Goal: Task Accomplishment & Management: Use online tool/utility

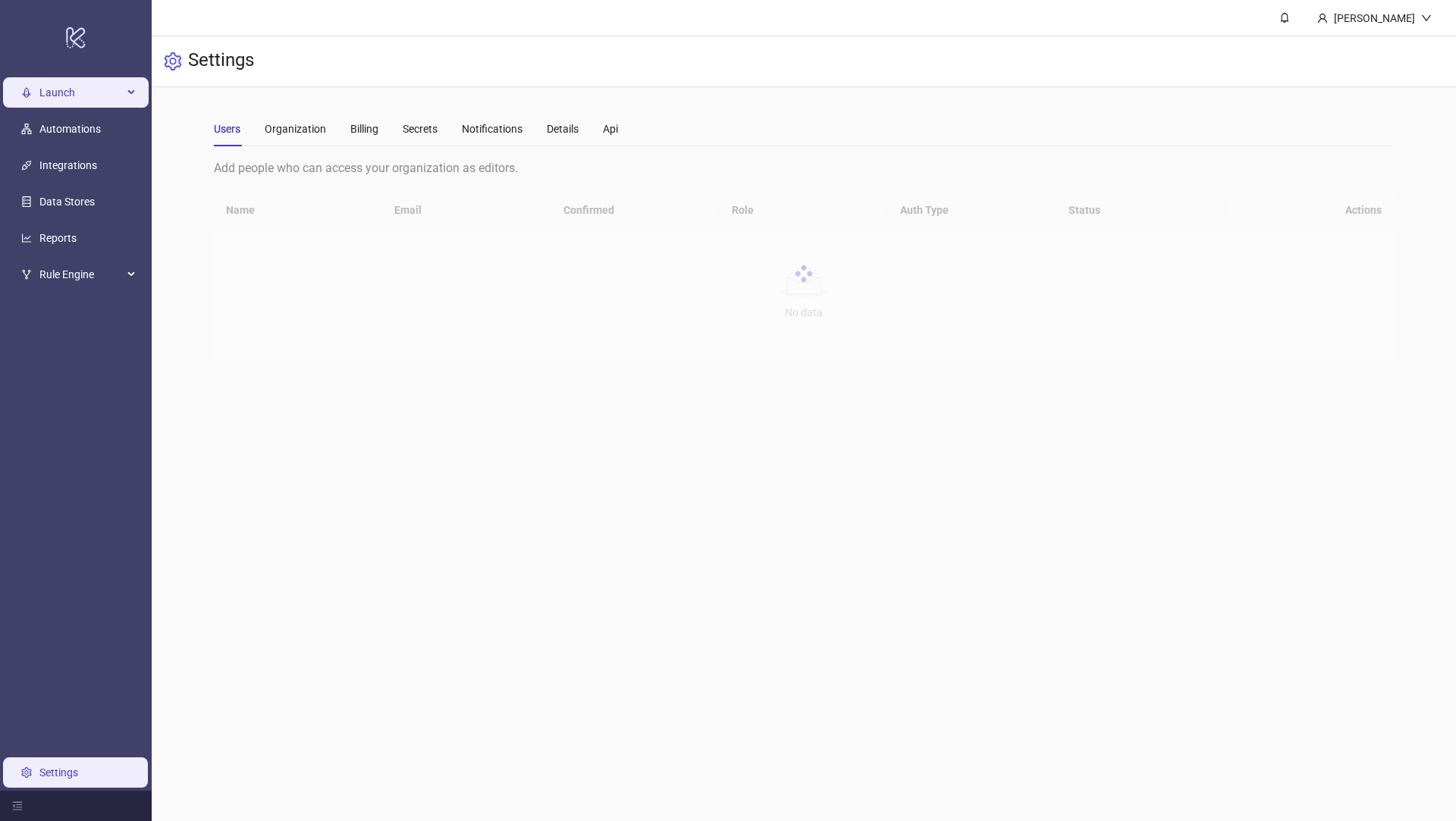
click at [92, 92] on span "Launch" at bounding box center [81, 92] width 84 height 30
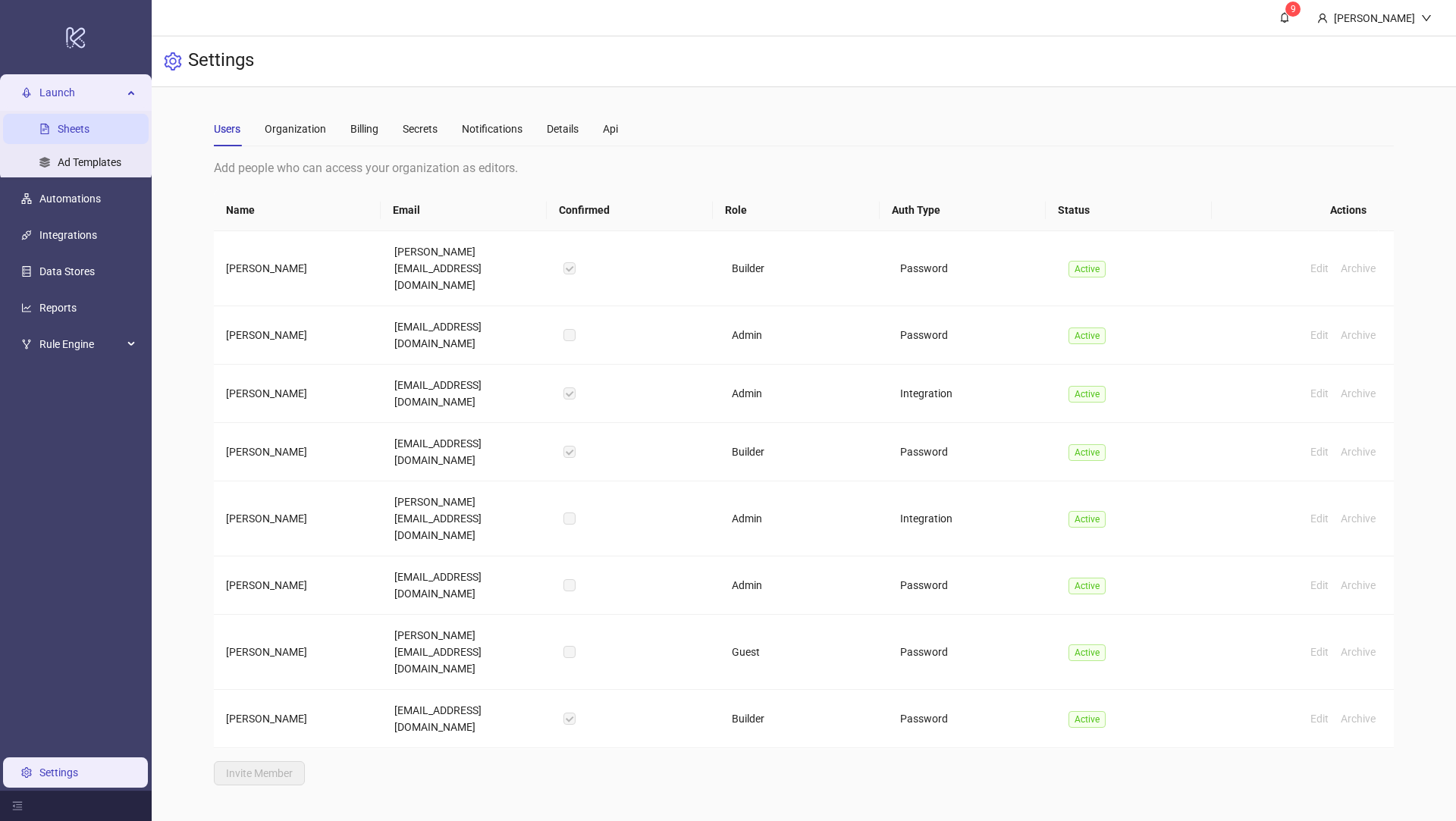
click at [89, 132] on link "Sheets" at bounding box center [73, 128] width 32 height 12
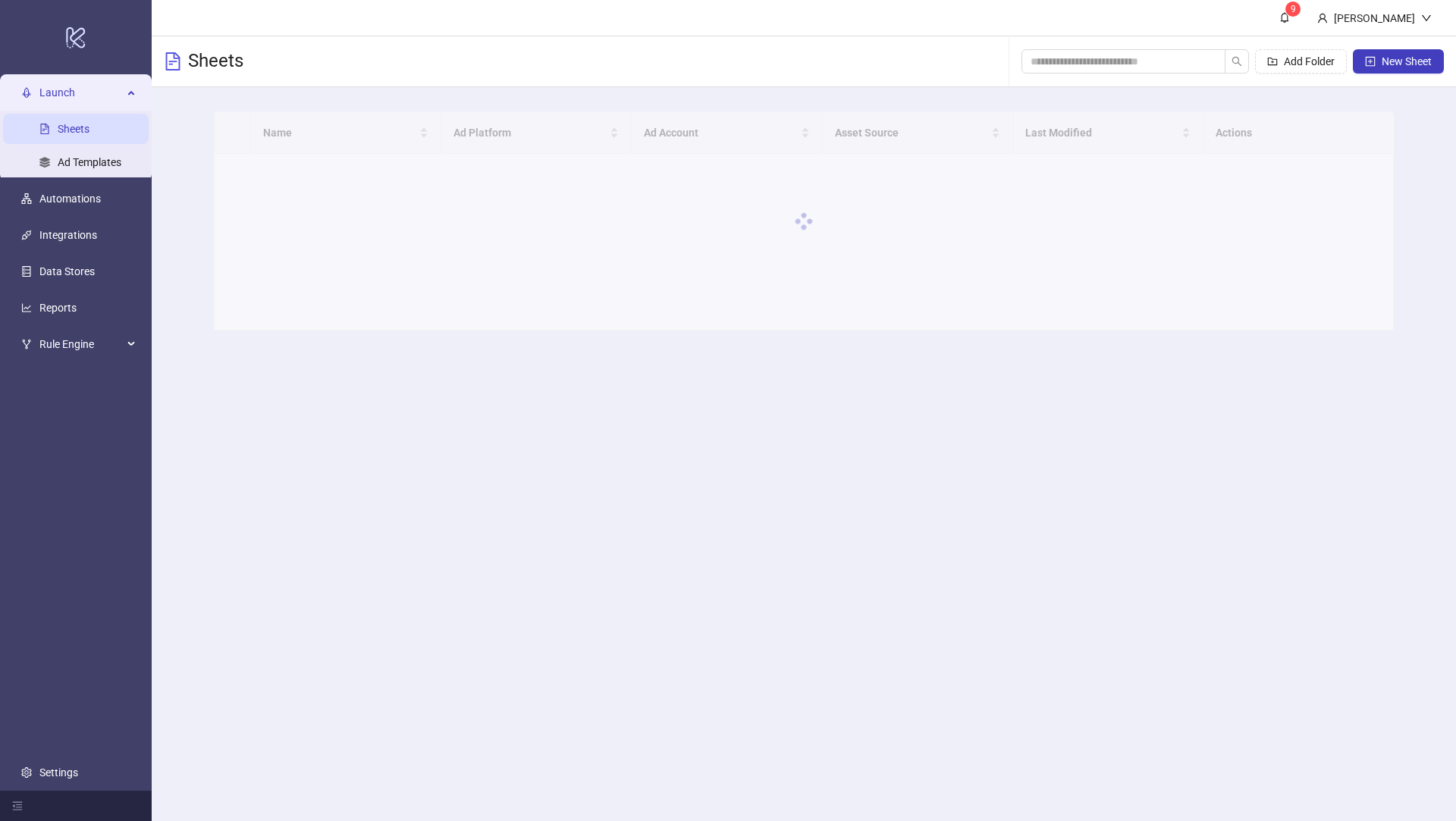
click at [290, 137] on div at bounding box center [804, 221] width 1180 height 219
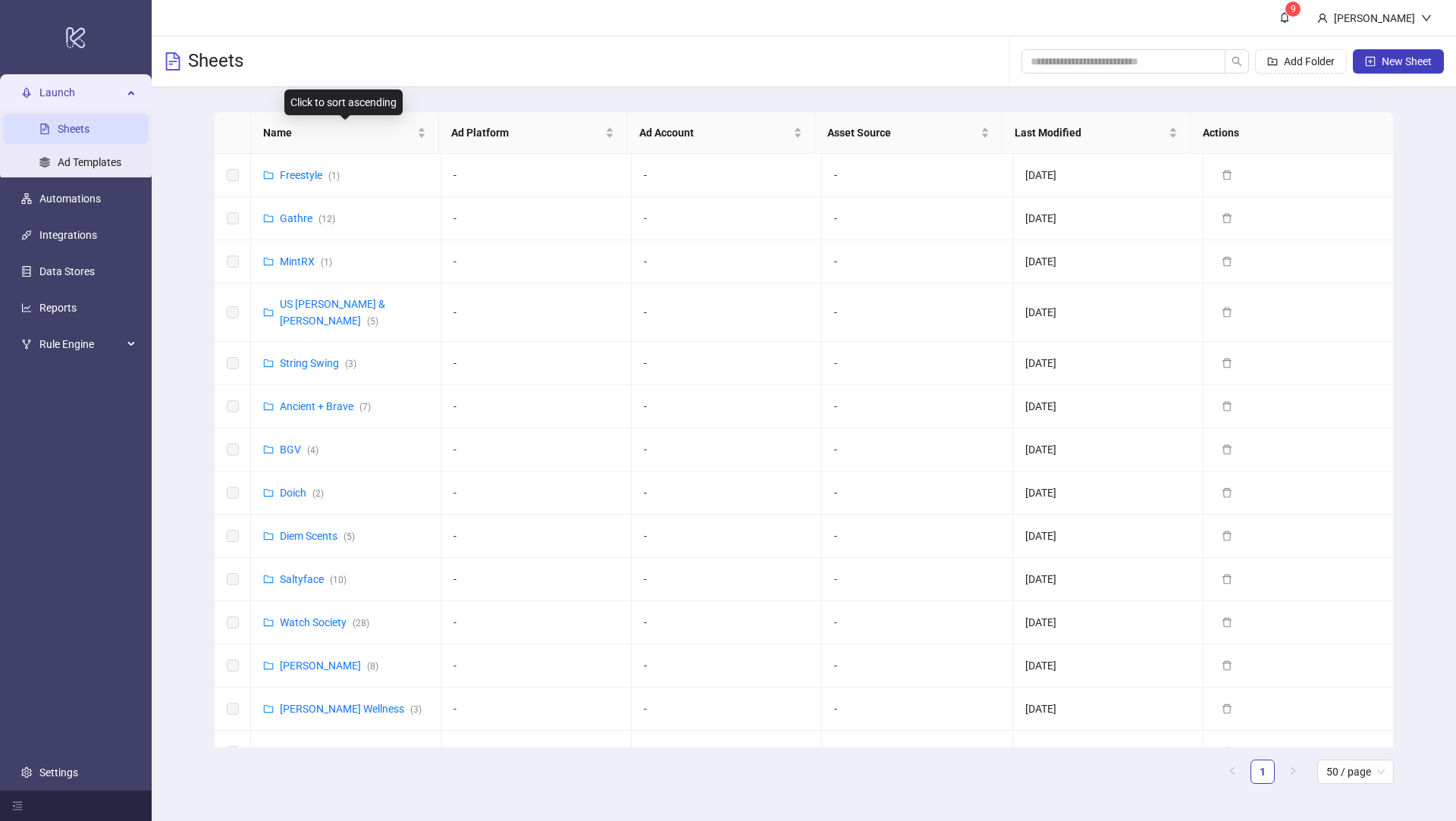
click at [314, 138] on span "Name" at bounding box center [338, 132] width 151 height 17
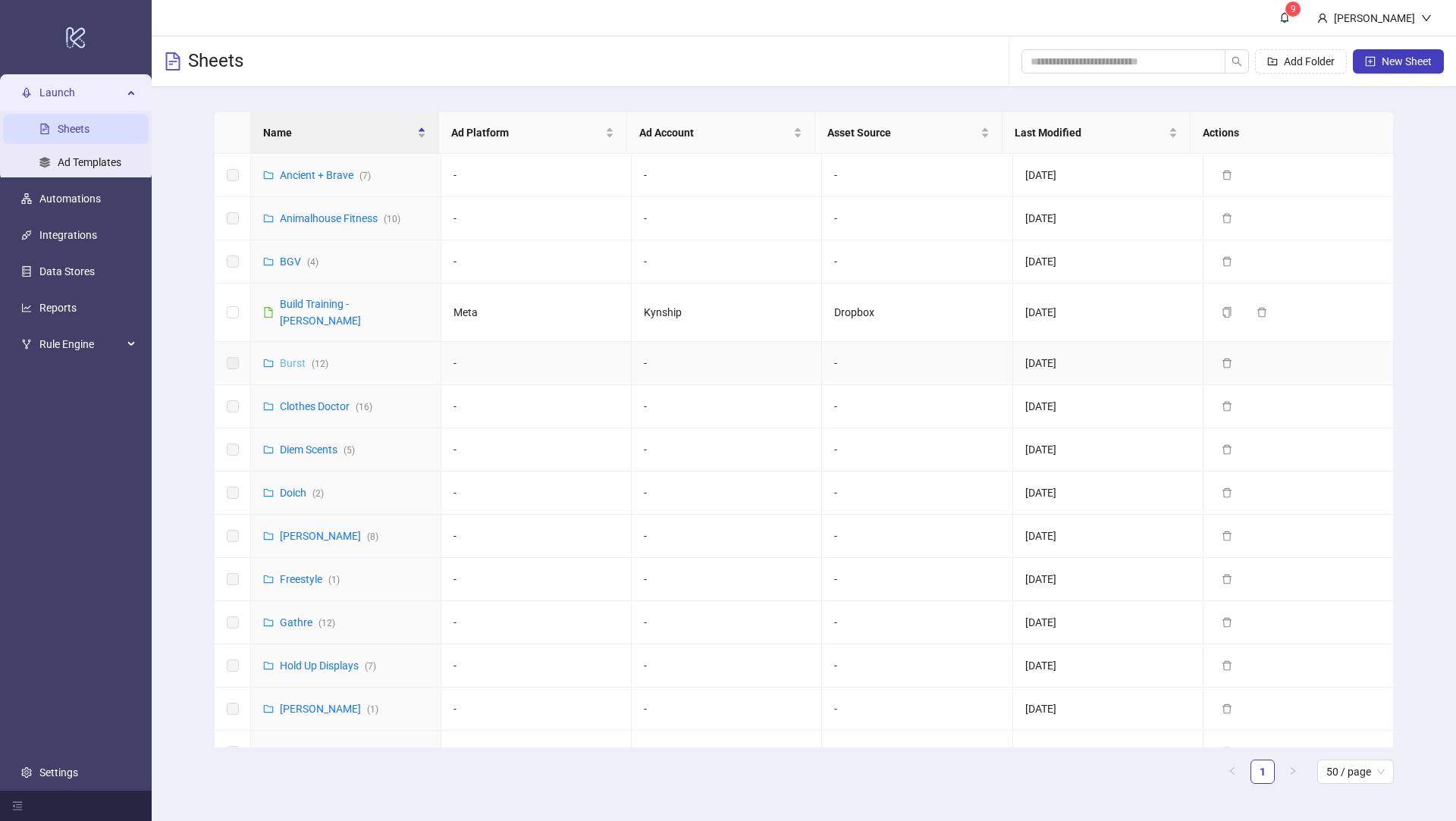
click at [307, 358] on link "Burst ( 12 )" at bounding box center [303, 363] width 49 height 12
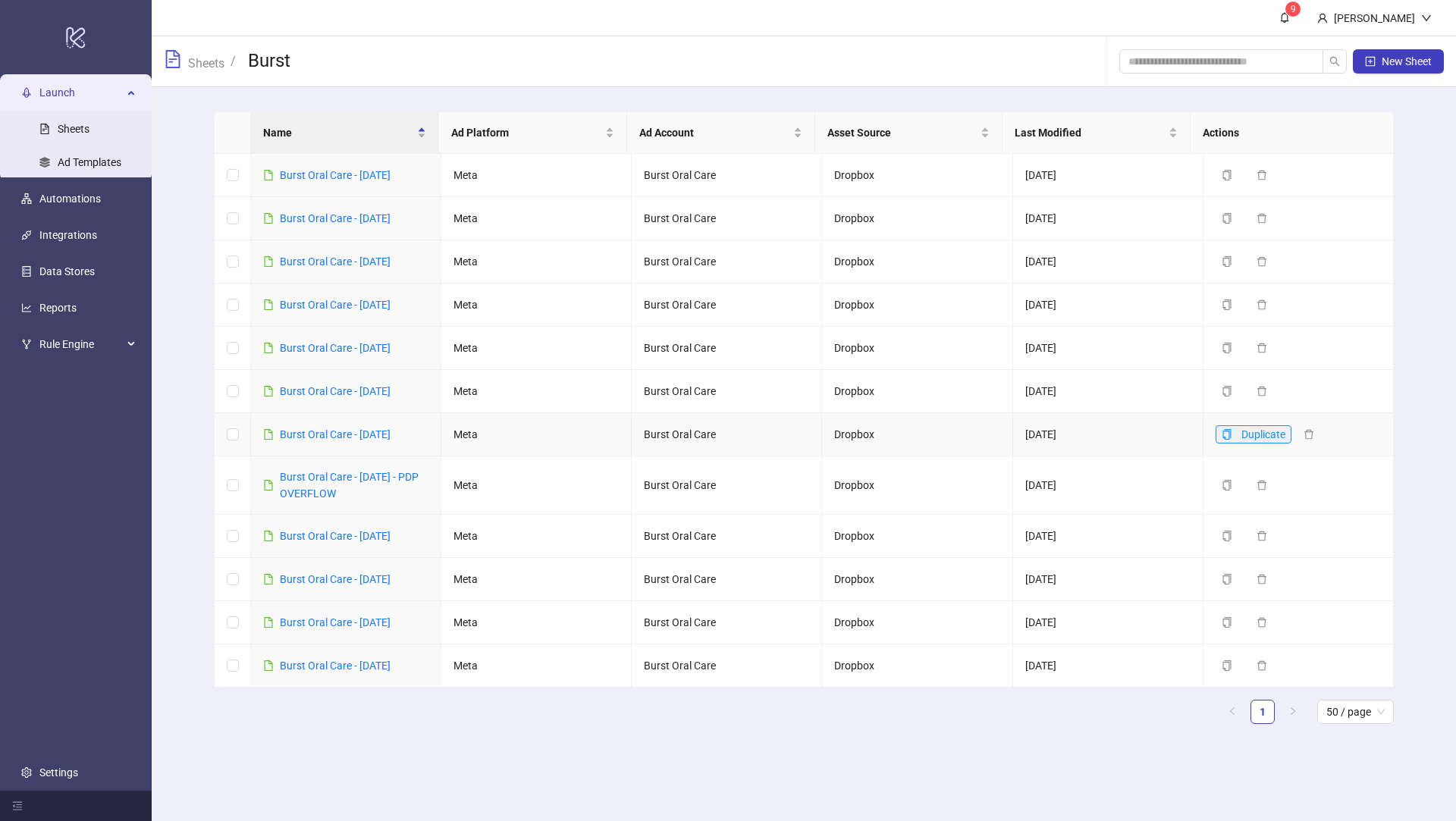
click at [1222, 431] on icon "copy" at bounding box center [1226, 434] width 8 height 10
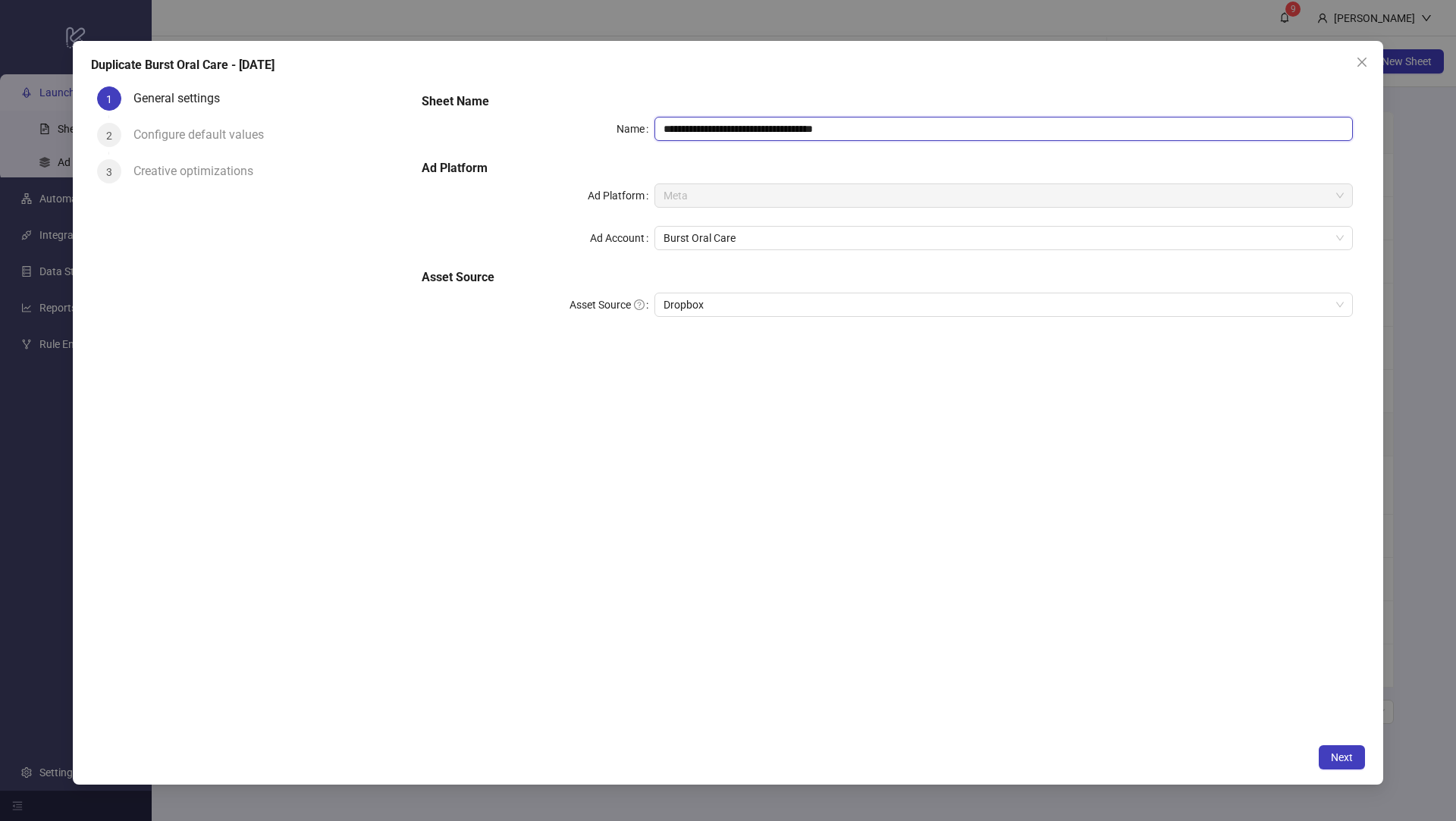
click at [755, 129] on input "**********" at bounding box center [1003, 129] width 698 height 24
click at [770, 127] on input "**********" at bounding box center [1003, 129] width 698 height 24
drag, startPoint x: 889, startPoint y: 130, endPoint x: 804, endPoint y: 121, distance: 85.5
click at [804, 121] on input "**********" at bounding box center [1003, 129] width 698 height 24
type input "**********"
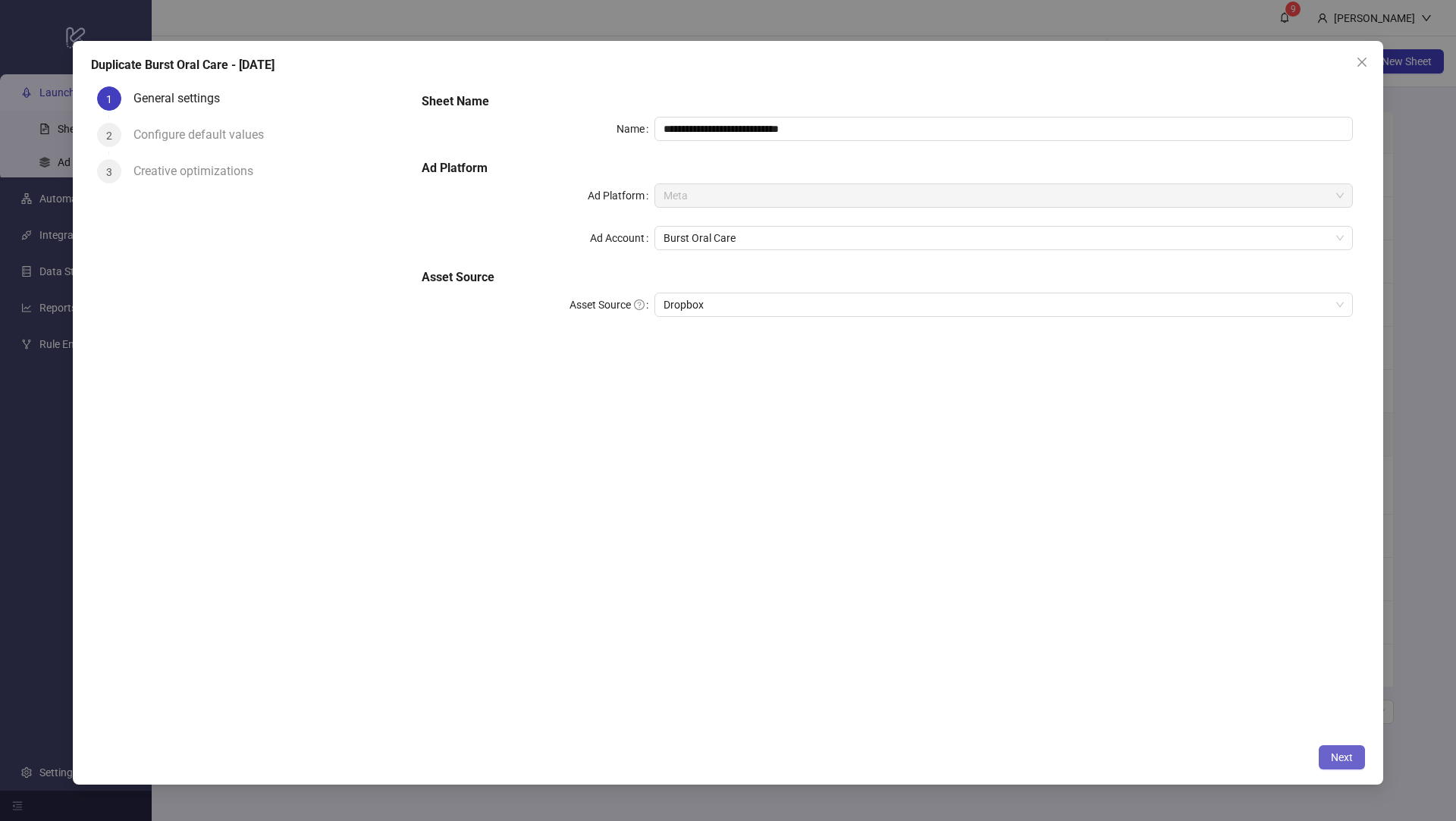
click at [1345, 756] on span "Next" at bounding box center [1341, 757] width 22 height 12
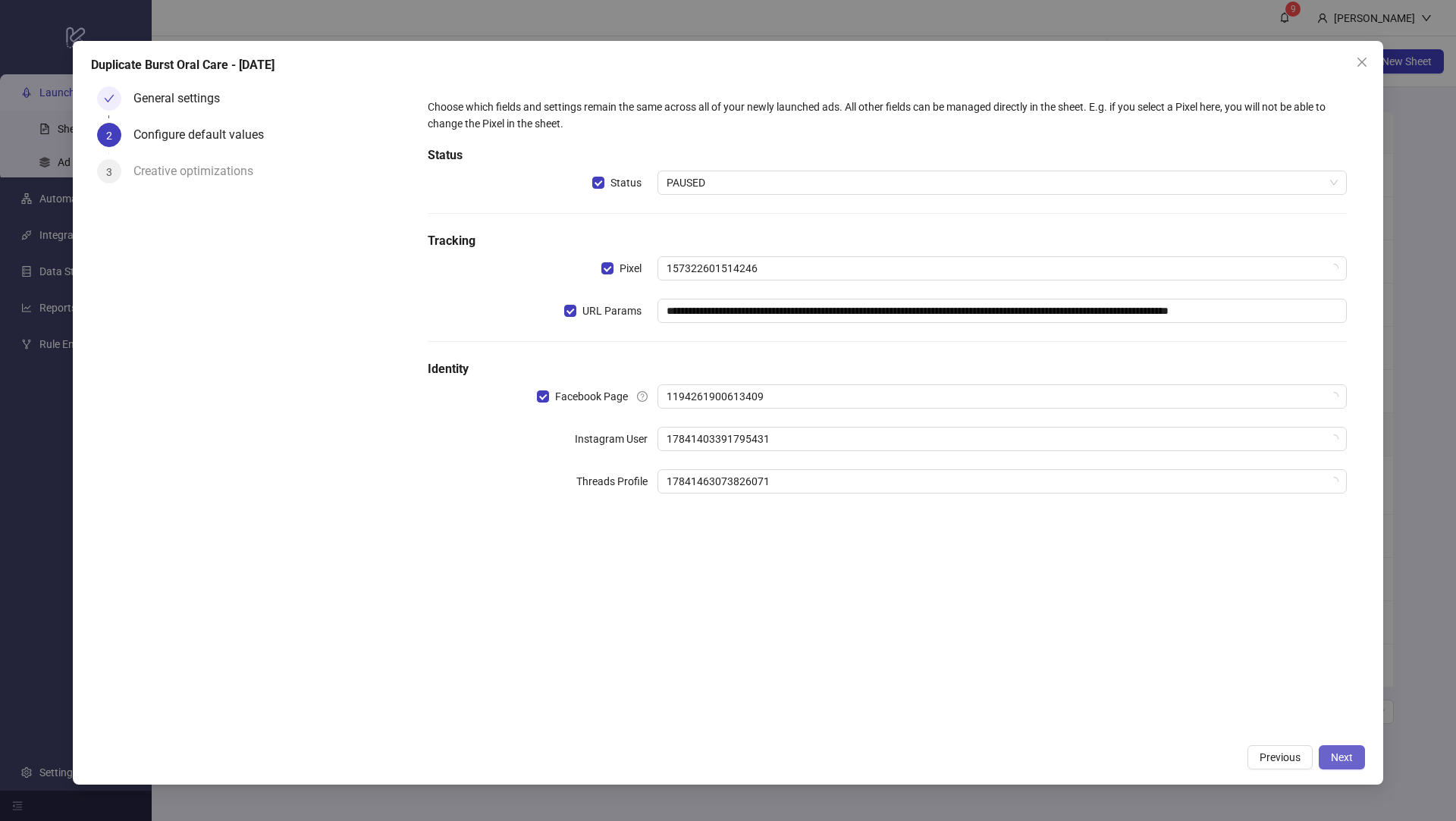
click at [1345, 756] on span "Next" at bounding box center [1341, 757] width 22 height 12
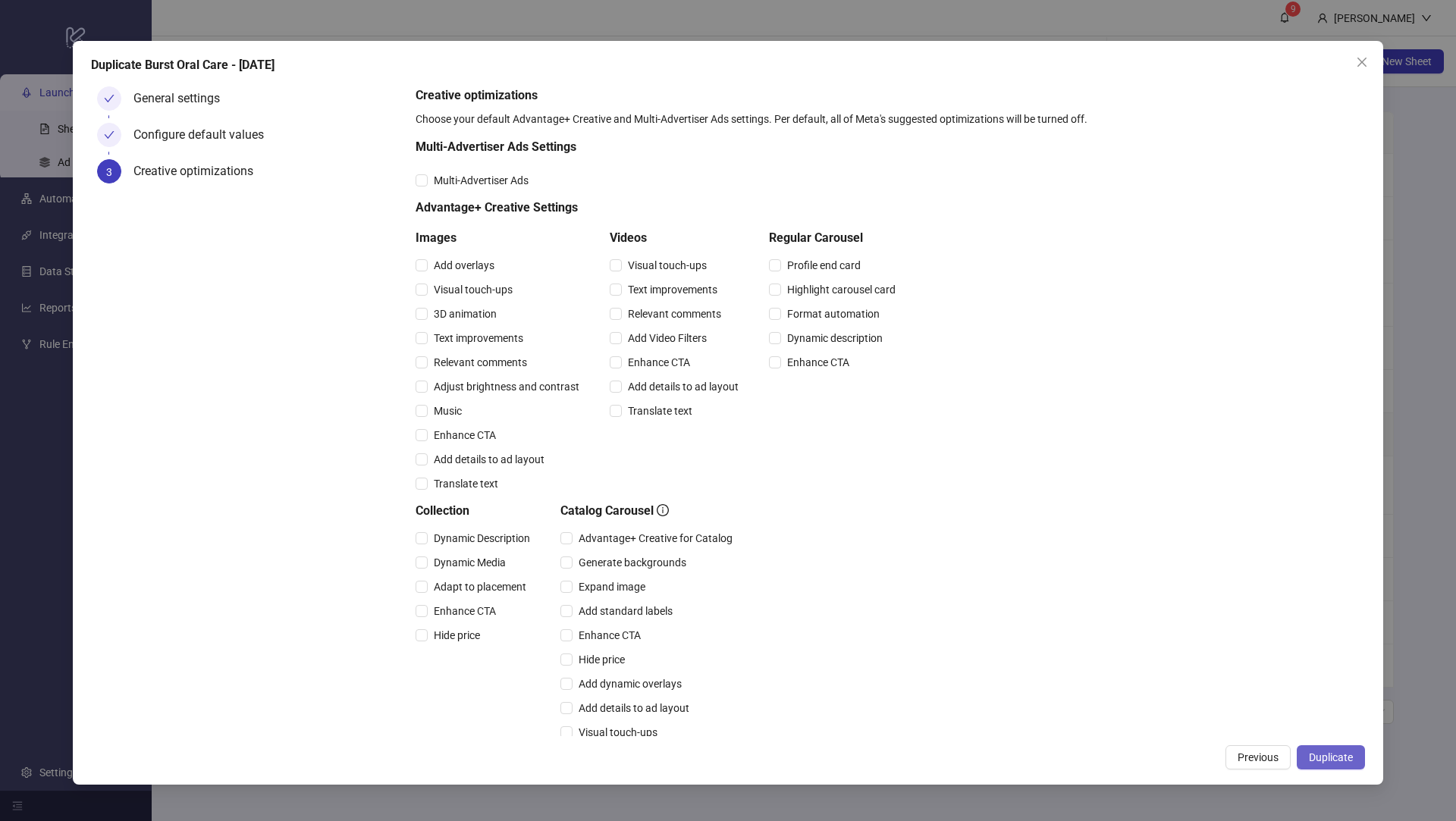
click at [1345, 756] on span "Duplicate" at bounding box center [1330, 757] width 44 height 12
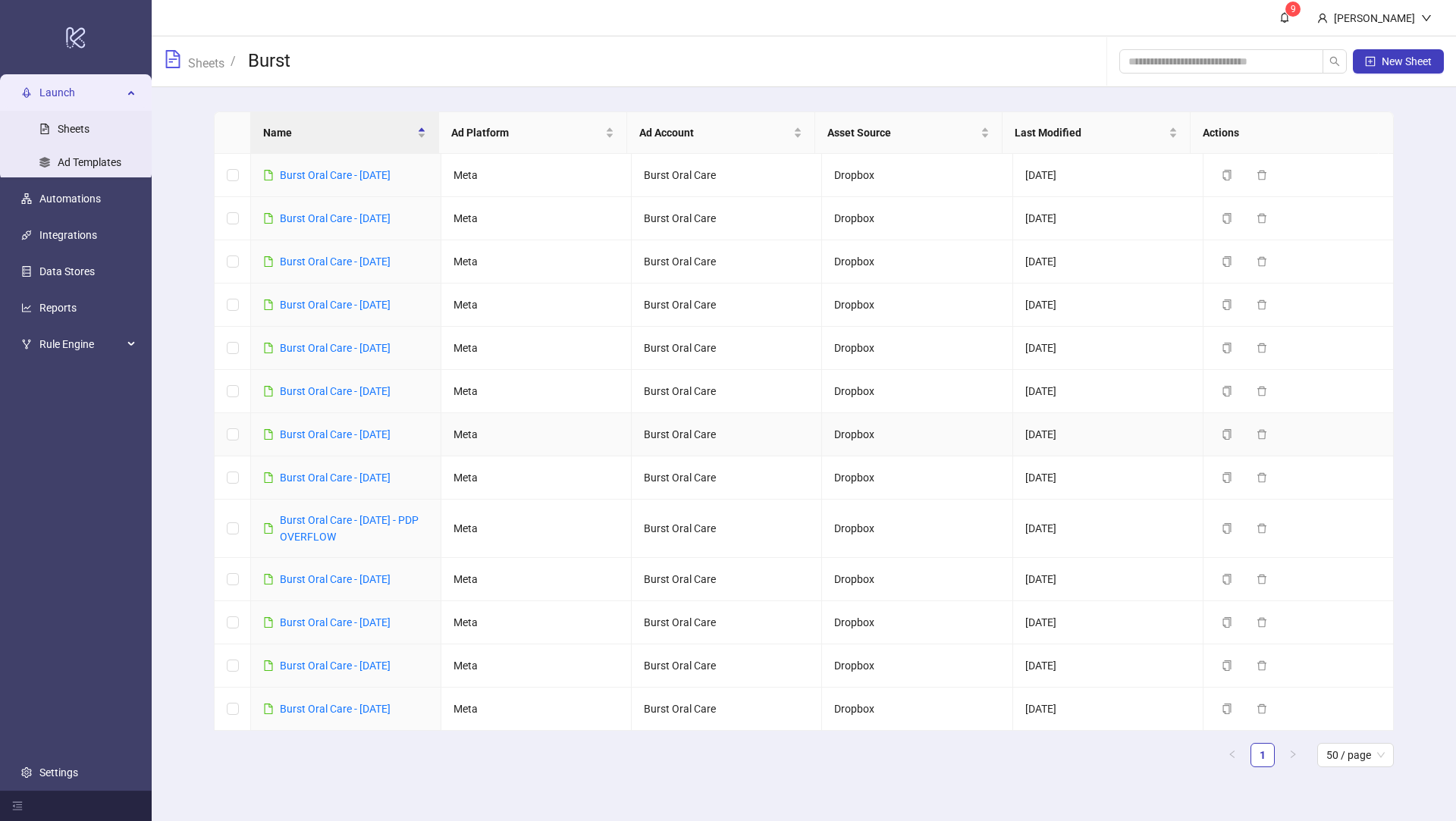
click at [392, 418] on td "Burst Oral Care - [DATE]" at bounding box center [345, 435] width 190 height 43
click at [390, 428] on link "Burst Oral Care - [DATE]" at bounding box center [334, 434] width 111 height 12
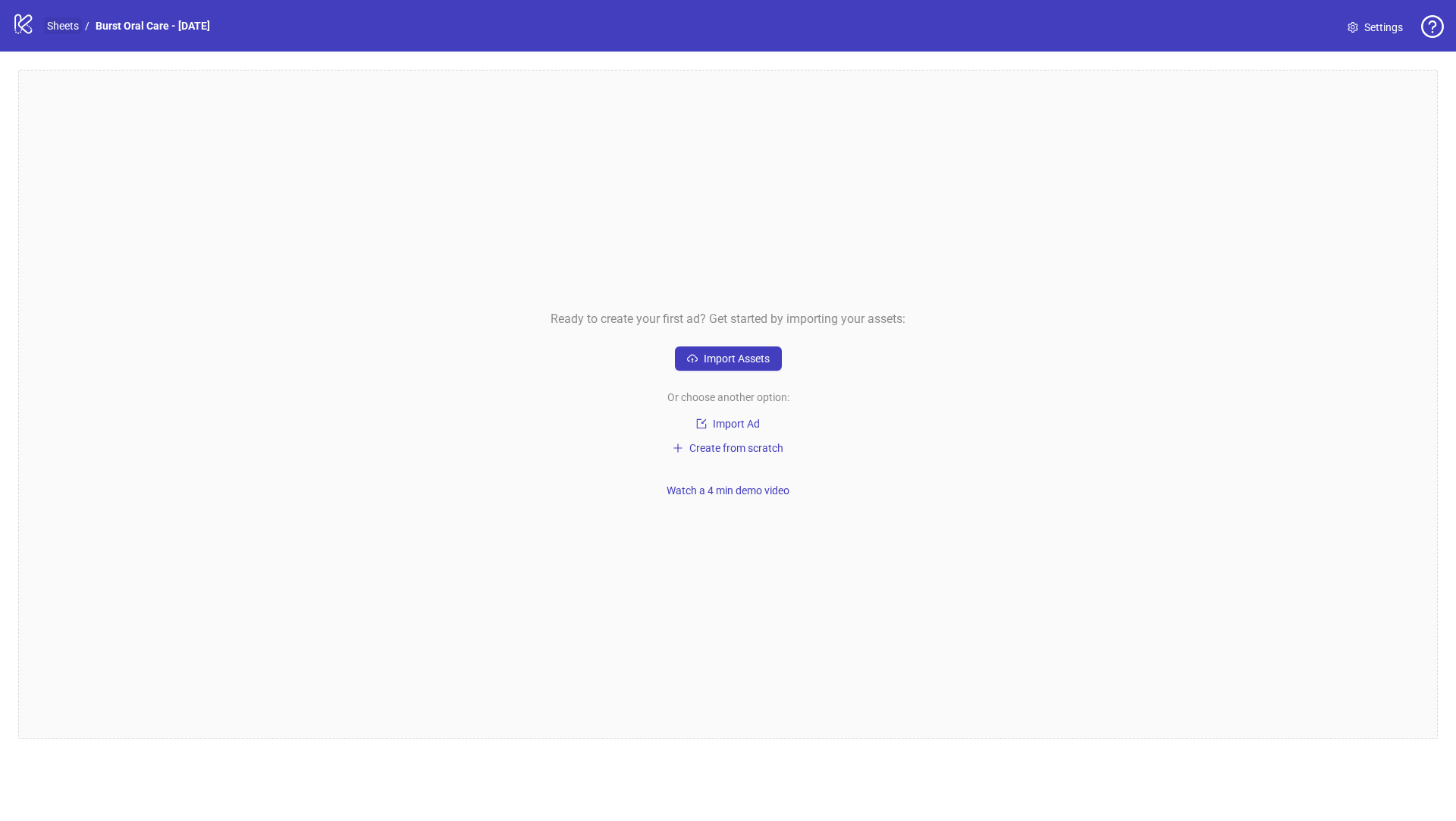
click at [65, 28] on link "Sheets" at bounding box center [63, 25] width 38 height 17
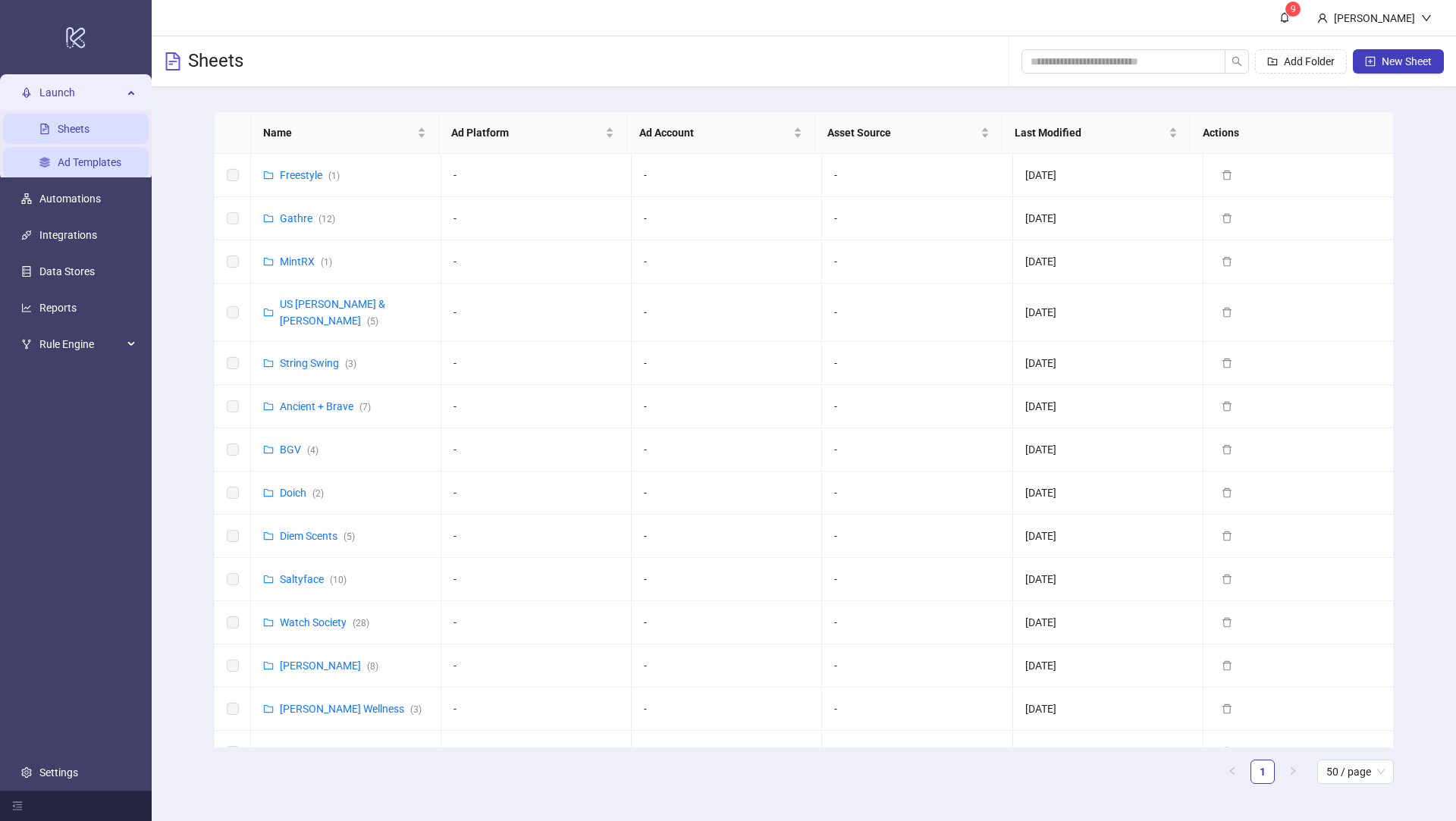
click at [93, 158] on link "Ad Templates" at bounding box center [89, 162] width 64 height 12
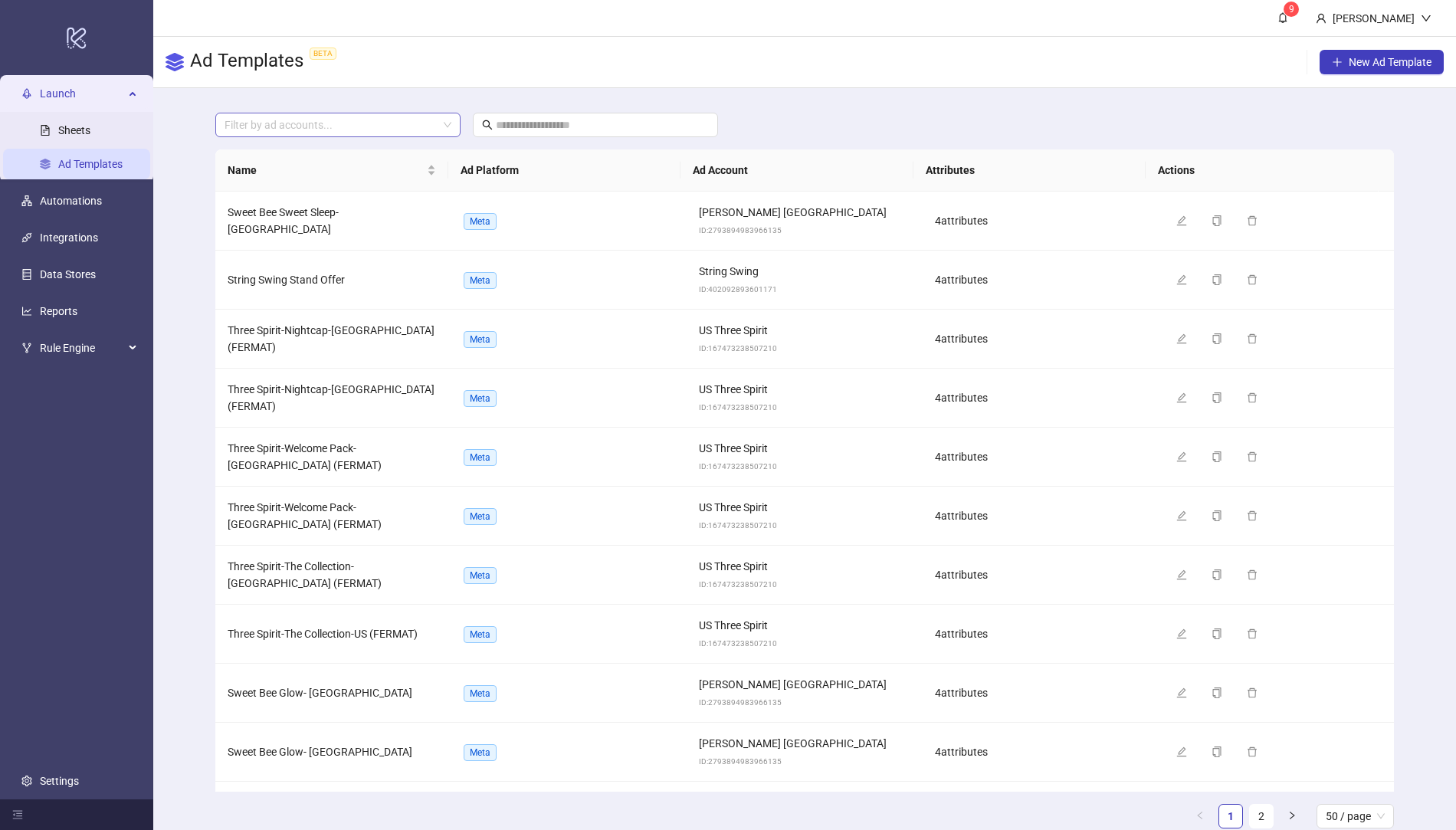
click at [345, 128] on div at bounding box center [329, 125] width 223 height 22
type input "*****"
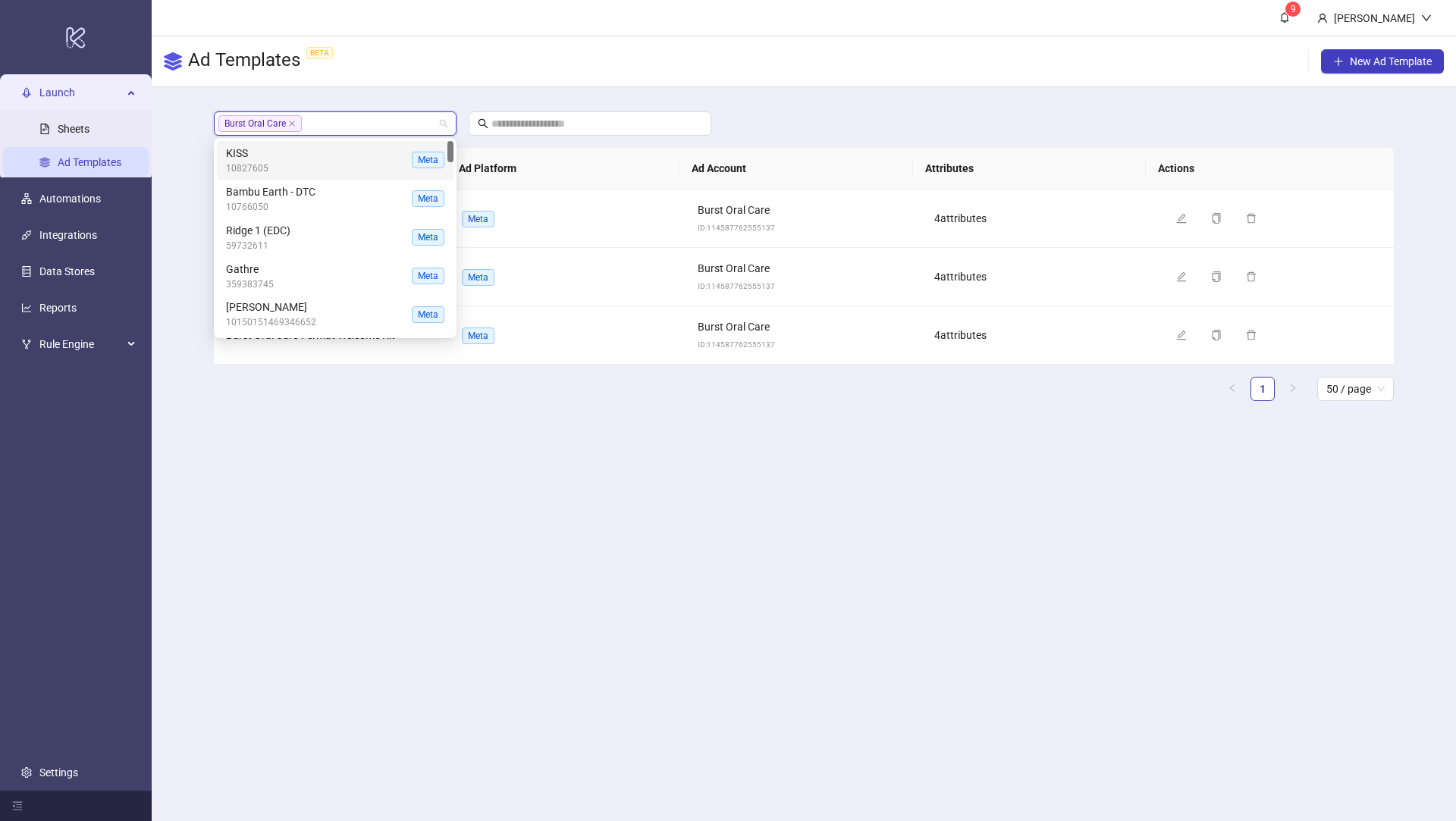
click at [522, 519] on main "9 [PERSON_NAME] Ad Templates BETA New Ad Template Burst Oral Care + 0 ... Name …" at bounding box center [803, 410] width 1304 height 821
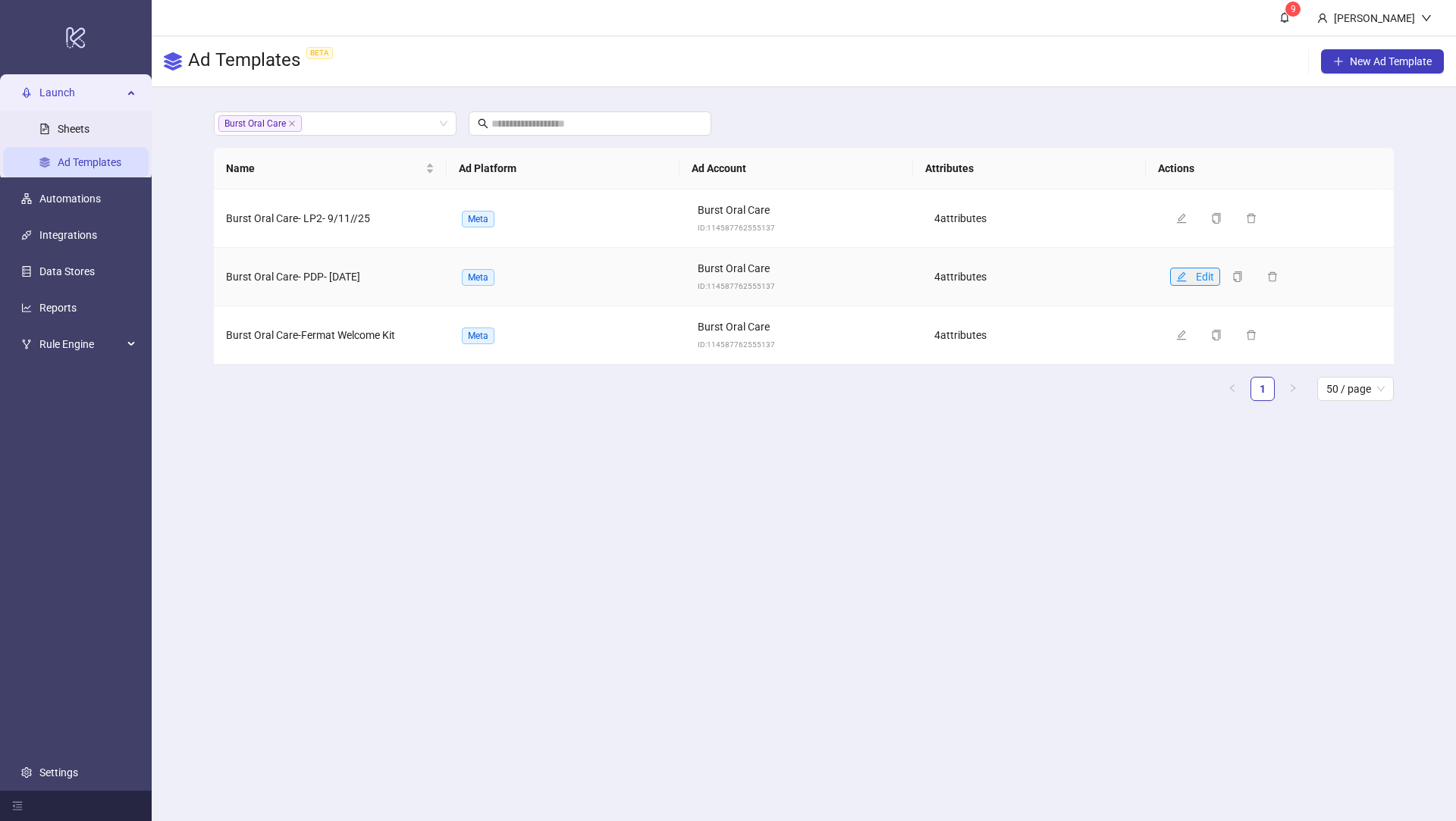
click at [1170, 275] on button "Edit" at bounding box center [1195, 276] width 50 height 18
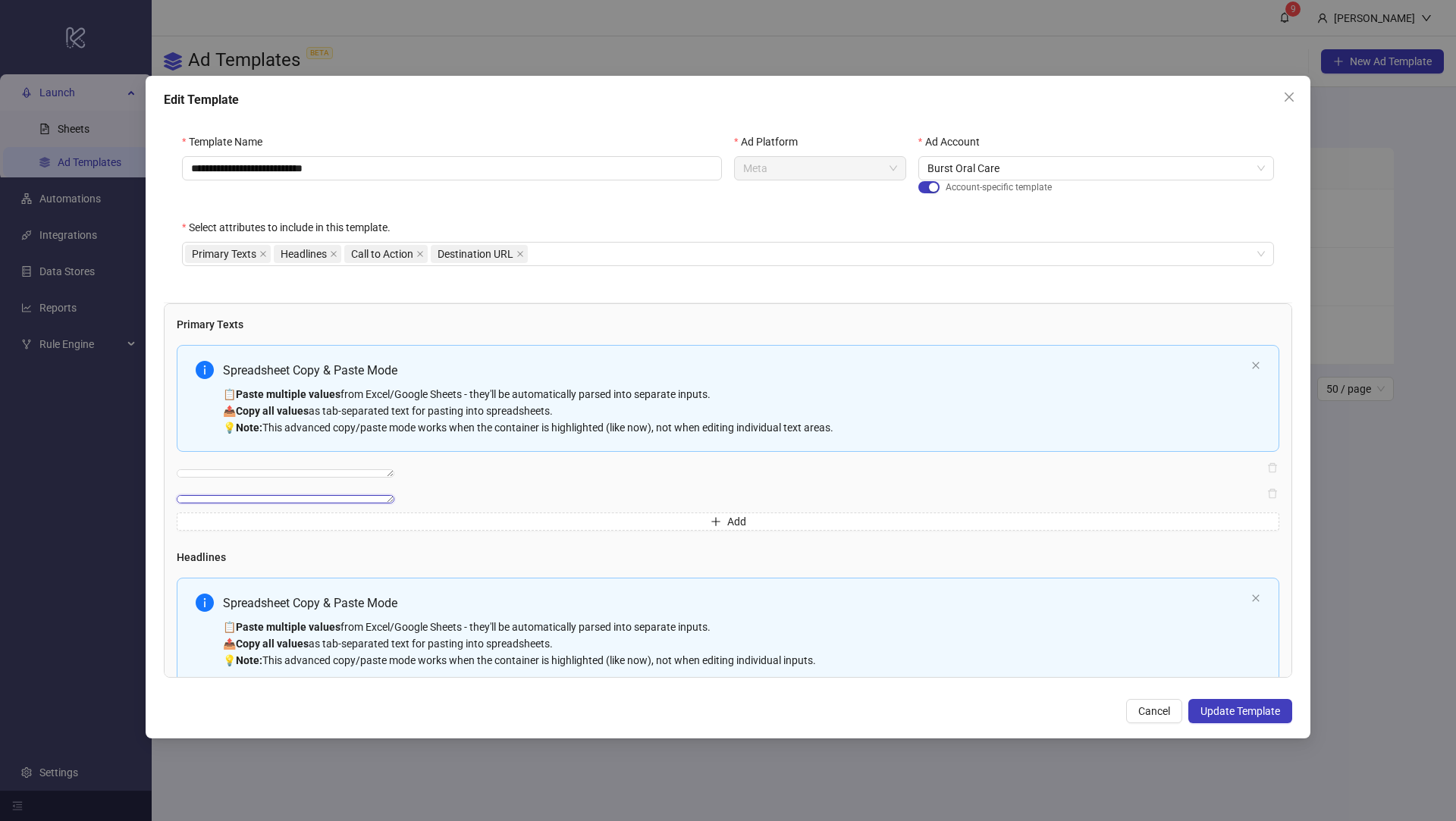
drag, startPoint x: 607, startPoint y: 520, endPoint x: 138, endPoint y: 510, distance: 469.1
click at [138, 510] on div "**********" at bounding box center [728, 410] width 1456 height 821
type textarea "**********"
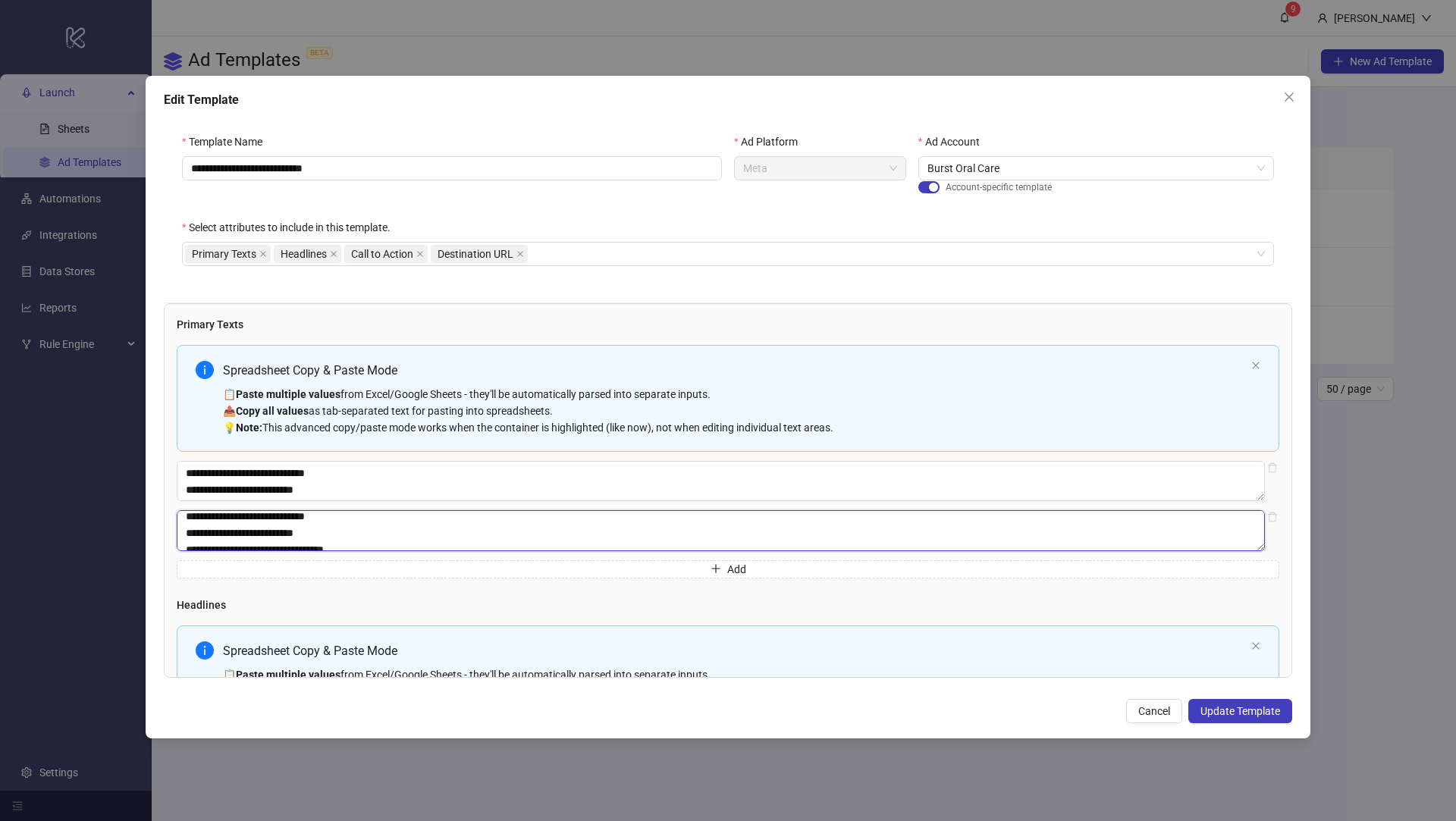
scroll to position [233, 0]
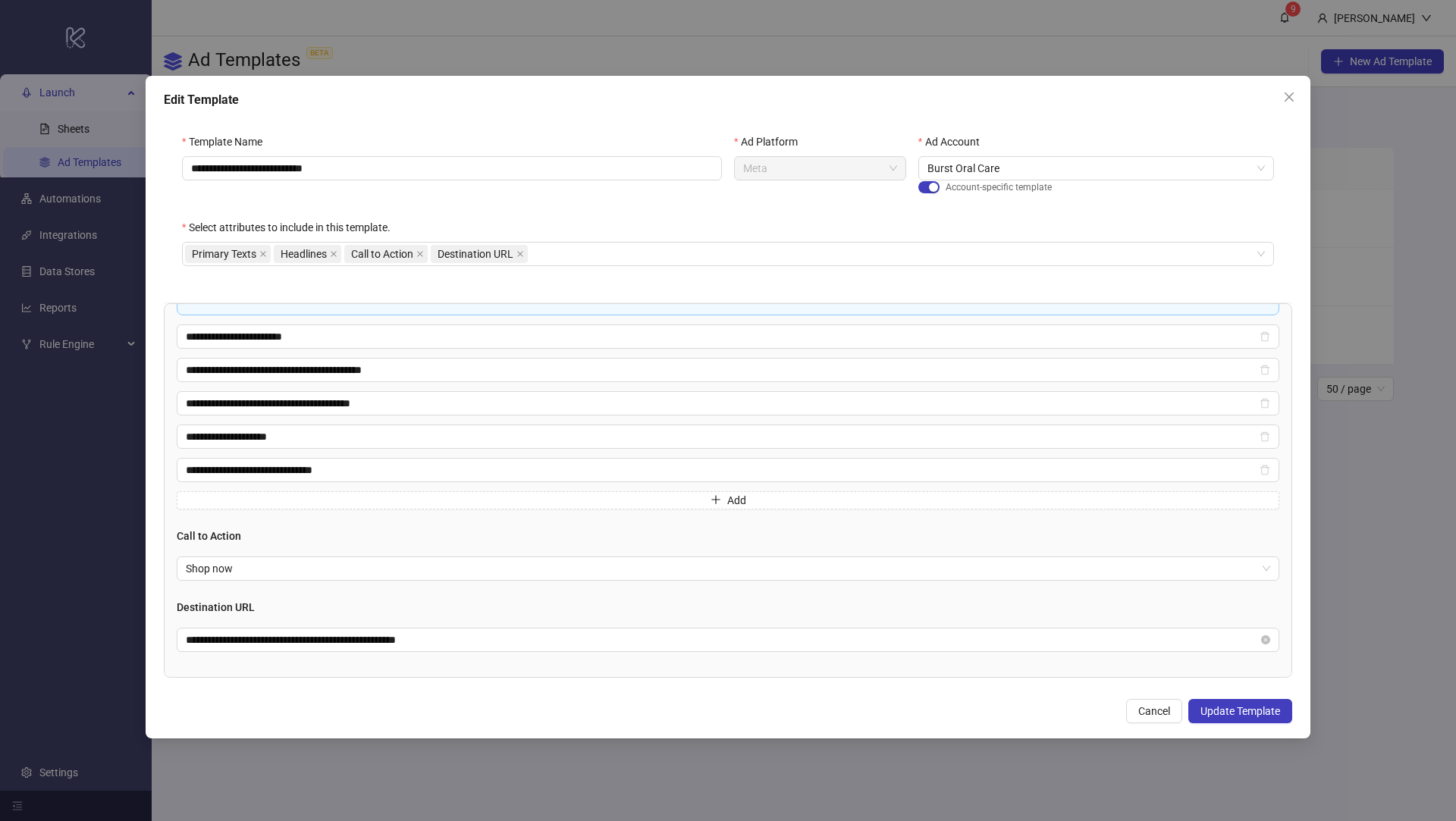
drag, startPoint x: 184, startPoint y: 521, endPoint x: 491, endPoint y: 768, distance: 394.0
click at [491, 768] on div "**********" at bounding box center [728, 410] width 1456 height 821
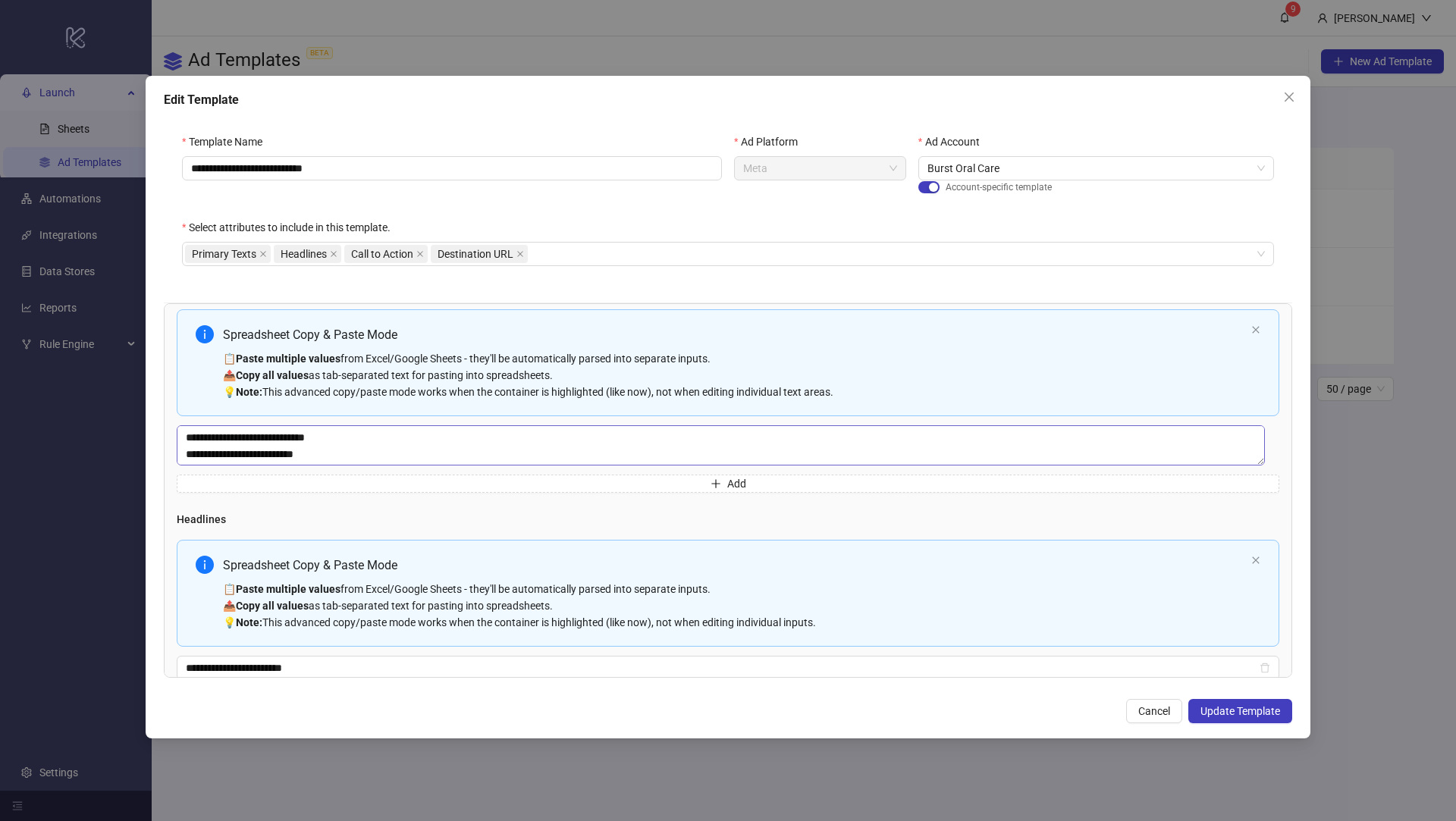
scroll to position [0, 0]
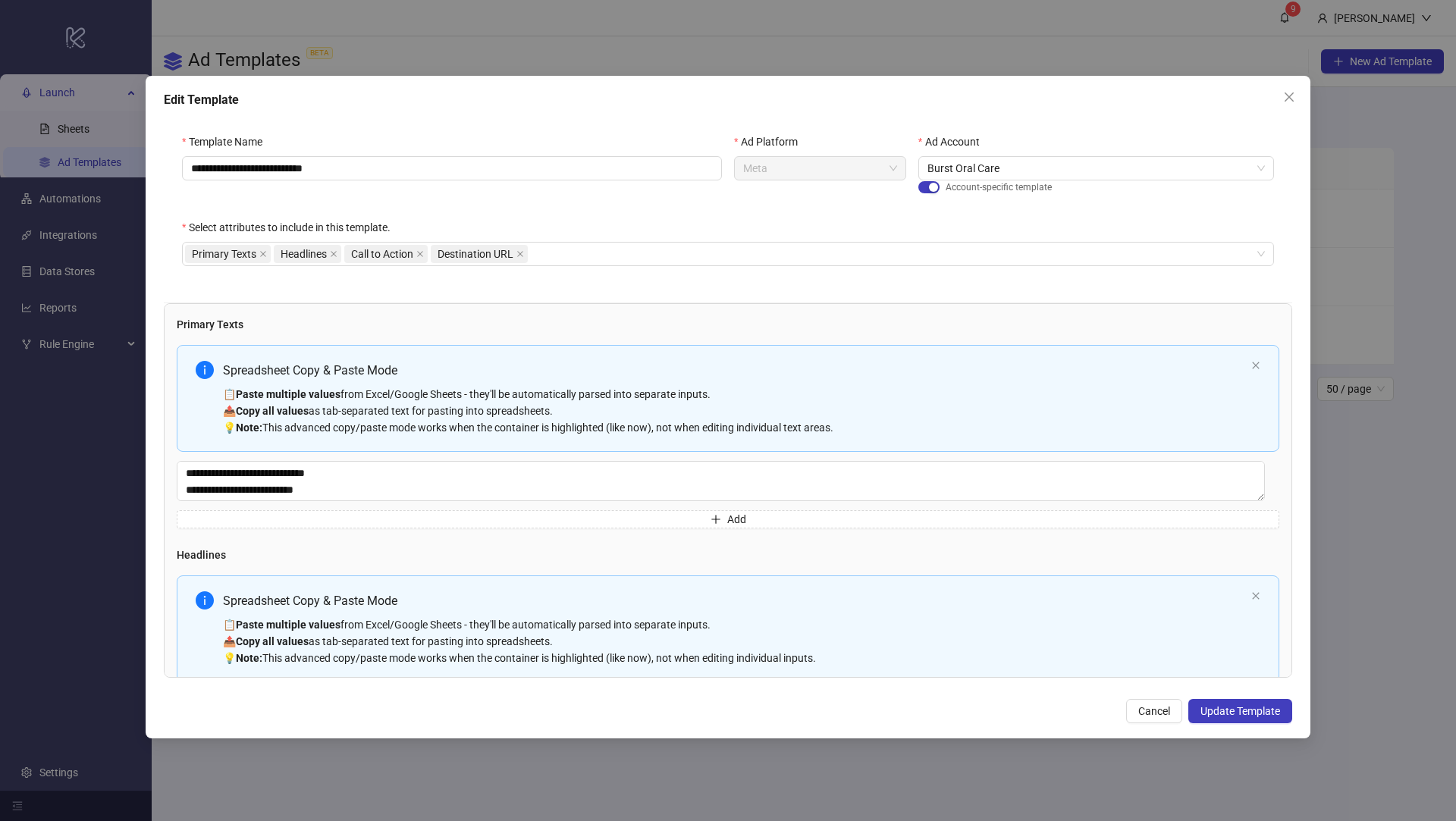
click at [356, 407] on div "📋 Paste multiple values from Excel/Google Sheets - they'll be automatically par…" at bounding box center [734, 411] width 1022 height 50
click at [441, 377] on div "Spreadsheet Copy & Paste Mode" at bounding box center [734, 370] width 1022 height 19
click at [564, 381] on div "Spreadsheet Copy & Paste Mode 📋 Paste multiple values from Excel/Google Sheets …" at bounding box center [734, 398] width 1022 height 75
click at [704, 378] on div "Spreadsheet Copy & Paste Mode" at bounding box center [734, 370] width 1022 height 19
click at [767, 372] on div "Spreadsheet Copy & Paste Mode" at bounding box center [734, 370] width 1022 height 19
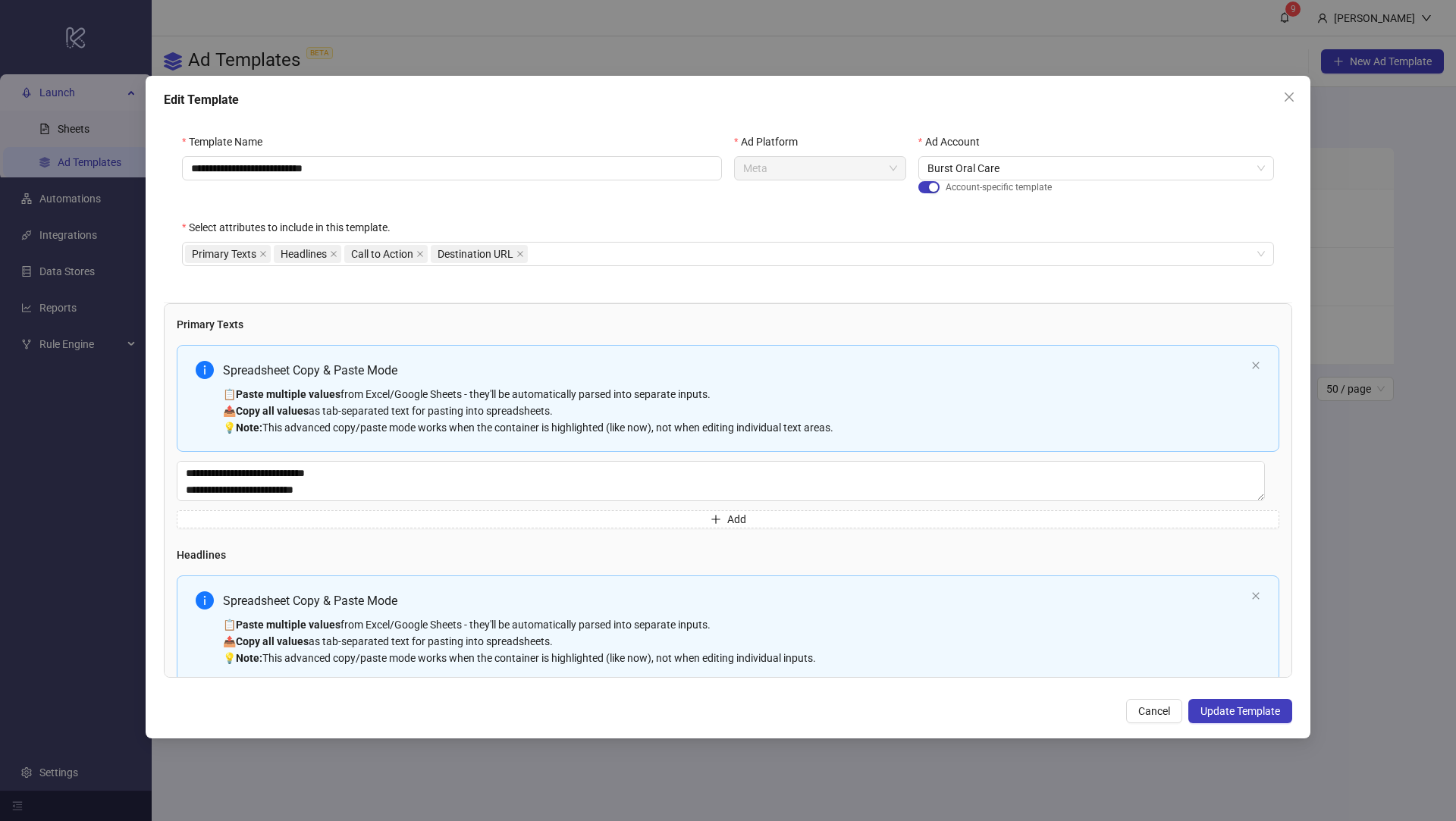
click at [767, 372] on div "Spreadsheet Copy & Paste Mode" at bounding box center [734, 370] width 1022 height 19
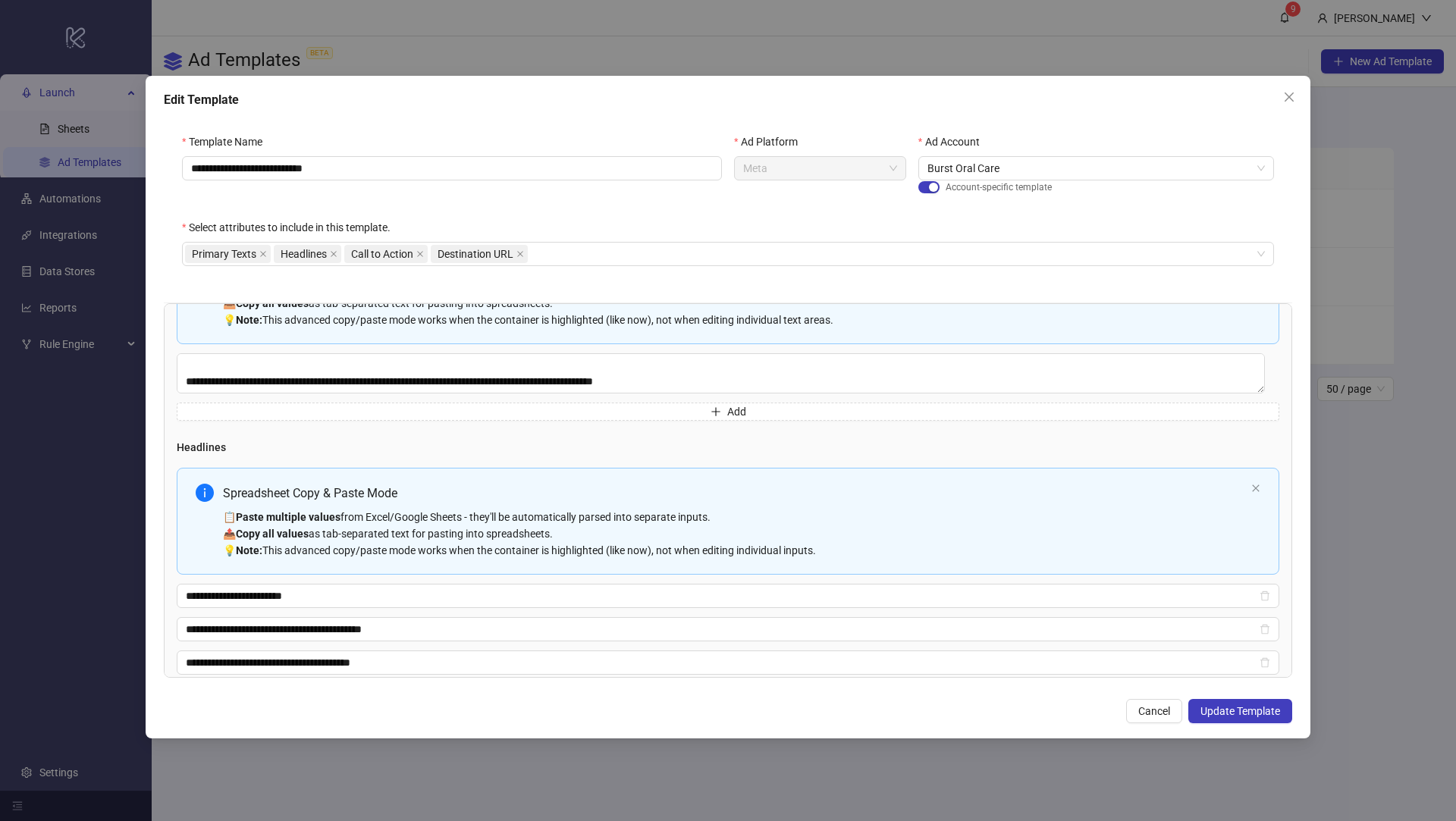
scroll to position [94, 0]
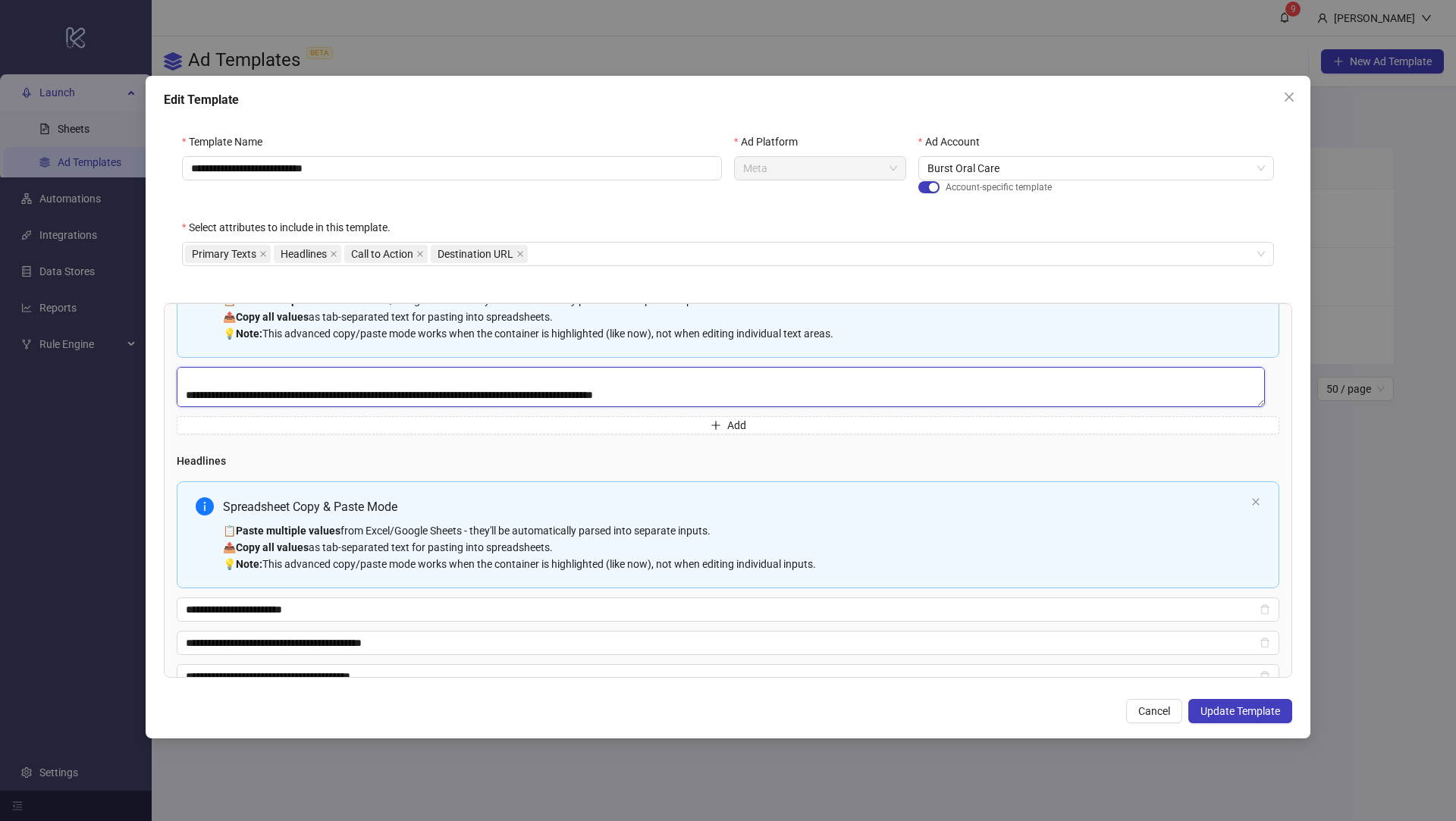
click at [477, 397] on textarea "**********" at bounding box center [720, 387] width 1088 height 40
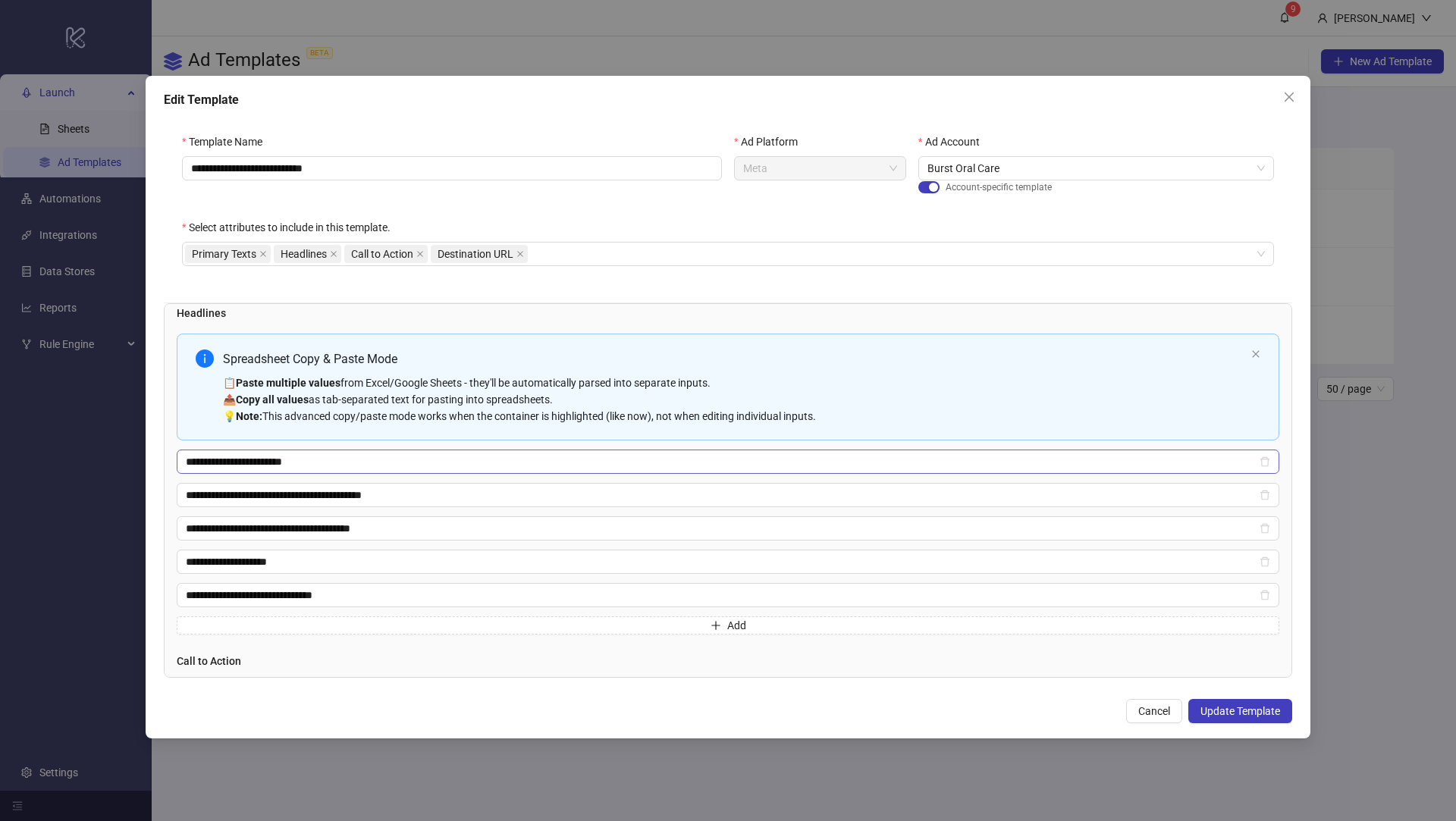
scroll to position [317, 0]
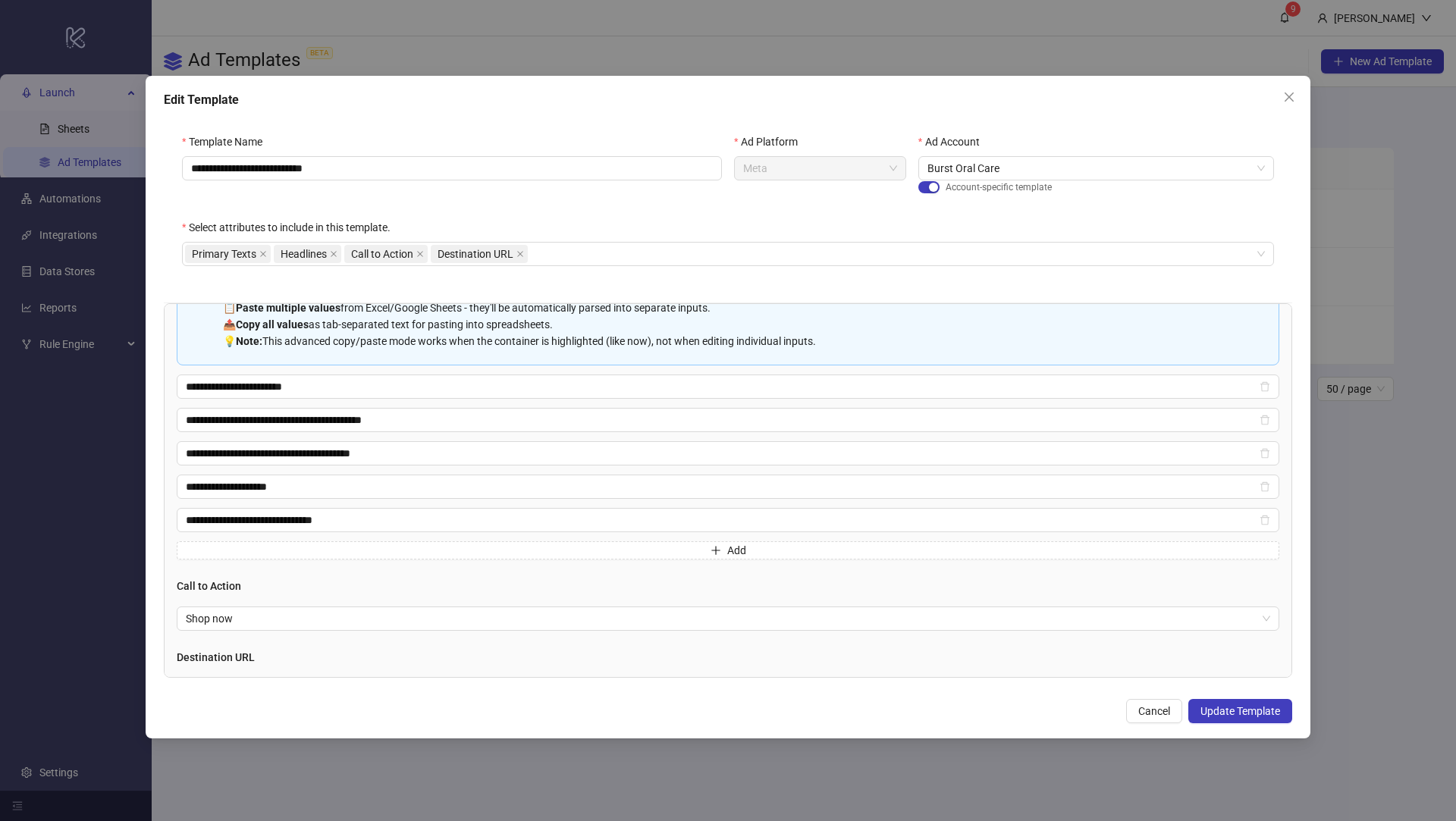
type textarea "**********"
click at [907, 330] on div "📋 Paste multiple values from Excel/Google Sheets - they'll be automatically par…" at bounding box center [734, 324] width 1022 height 50
type input "**********"
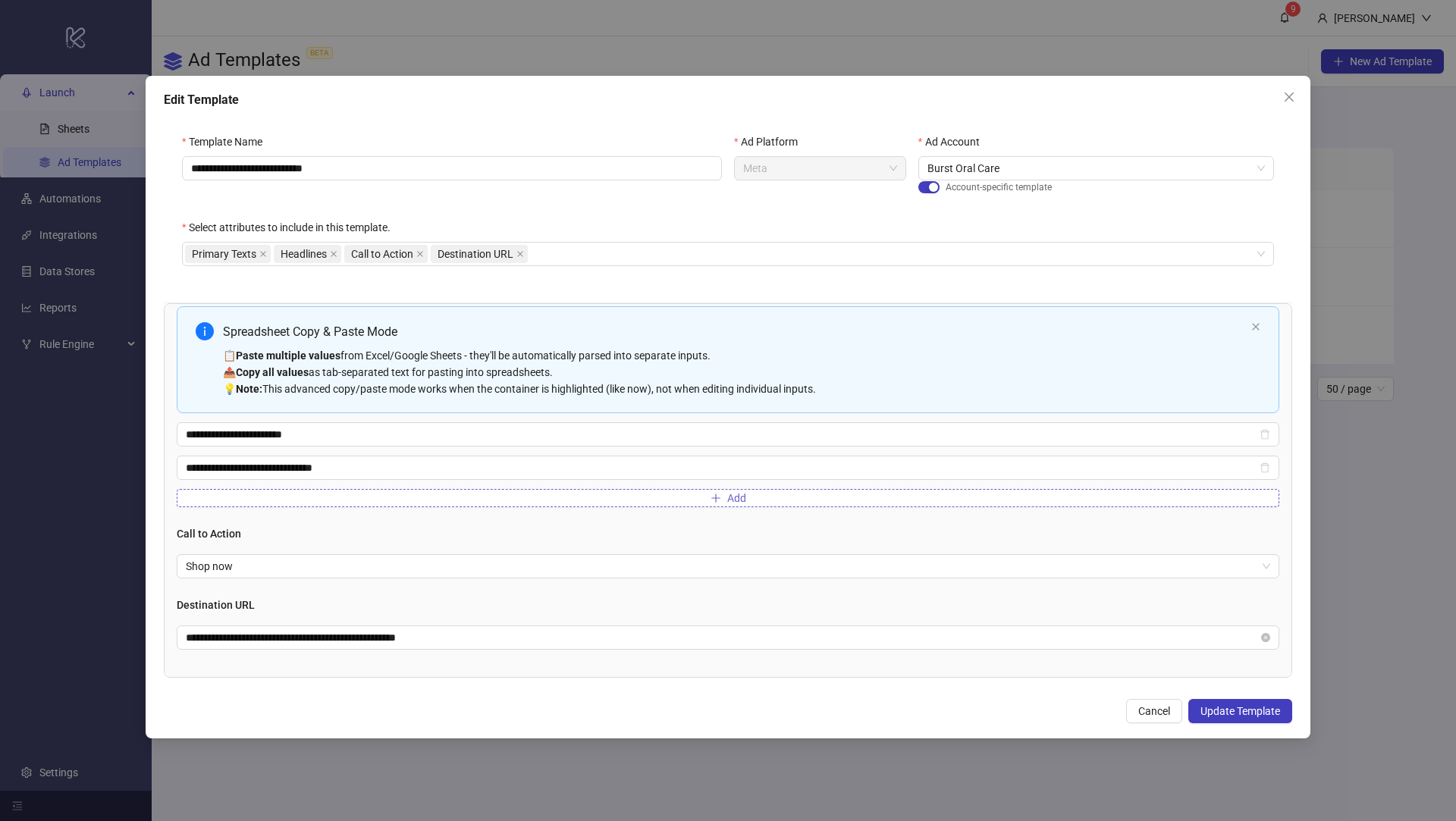
click at [349, 491] on button "Add" at bounding box center [728, 498] width 1103 height 18
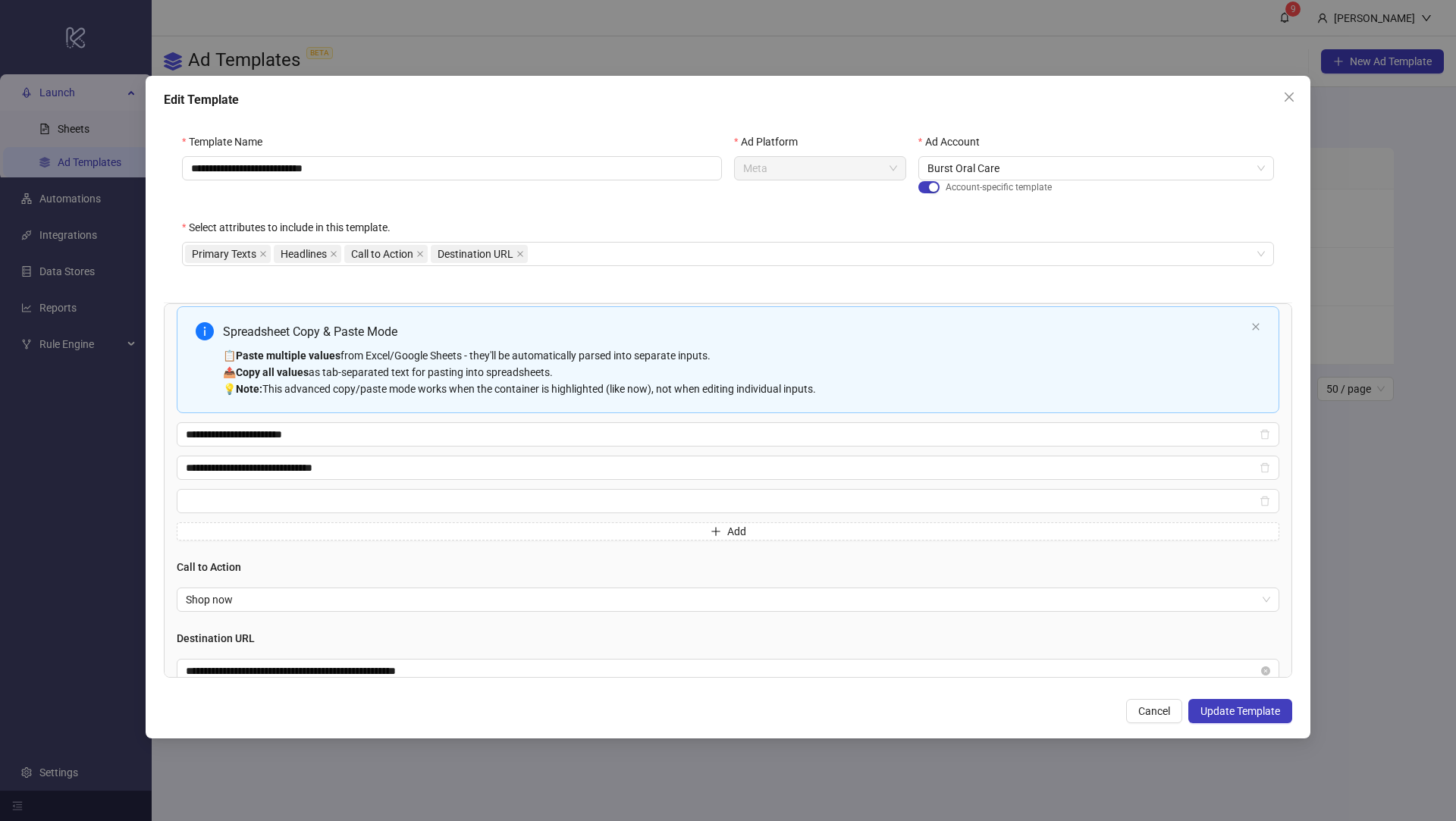
scroll to position [302, 0]
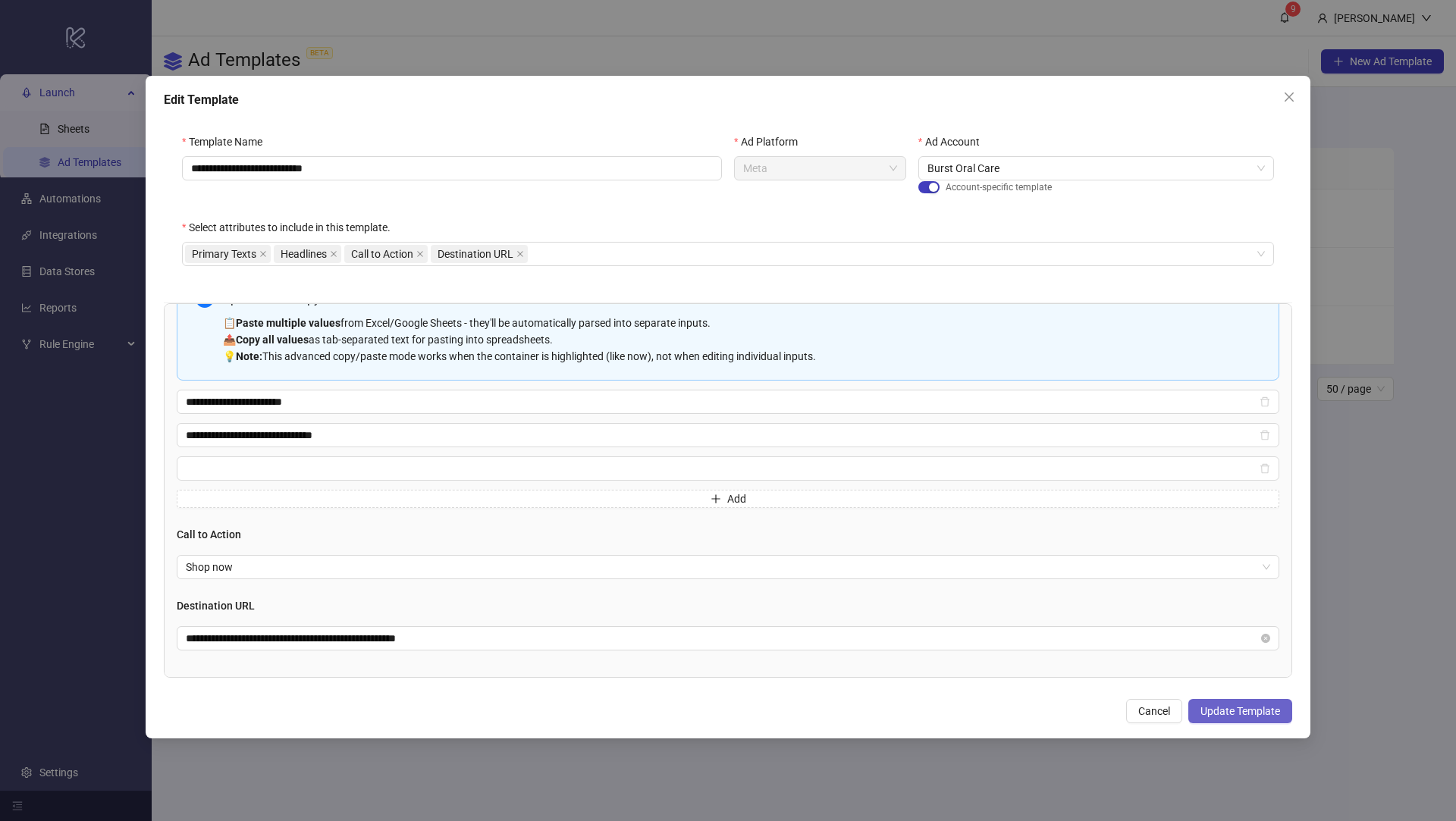
click at [1257, 709] on span "Update Template" at bounding box center [1240, 711] width 80 height 12
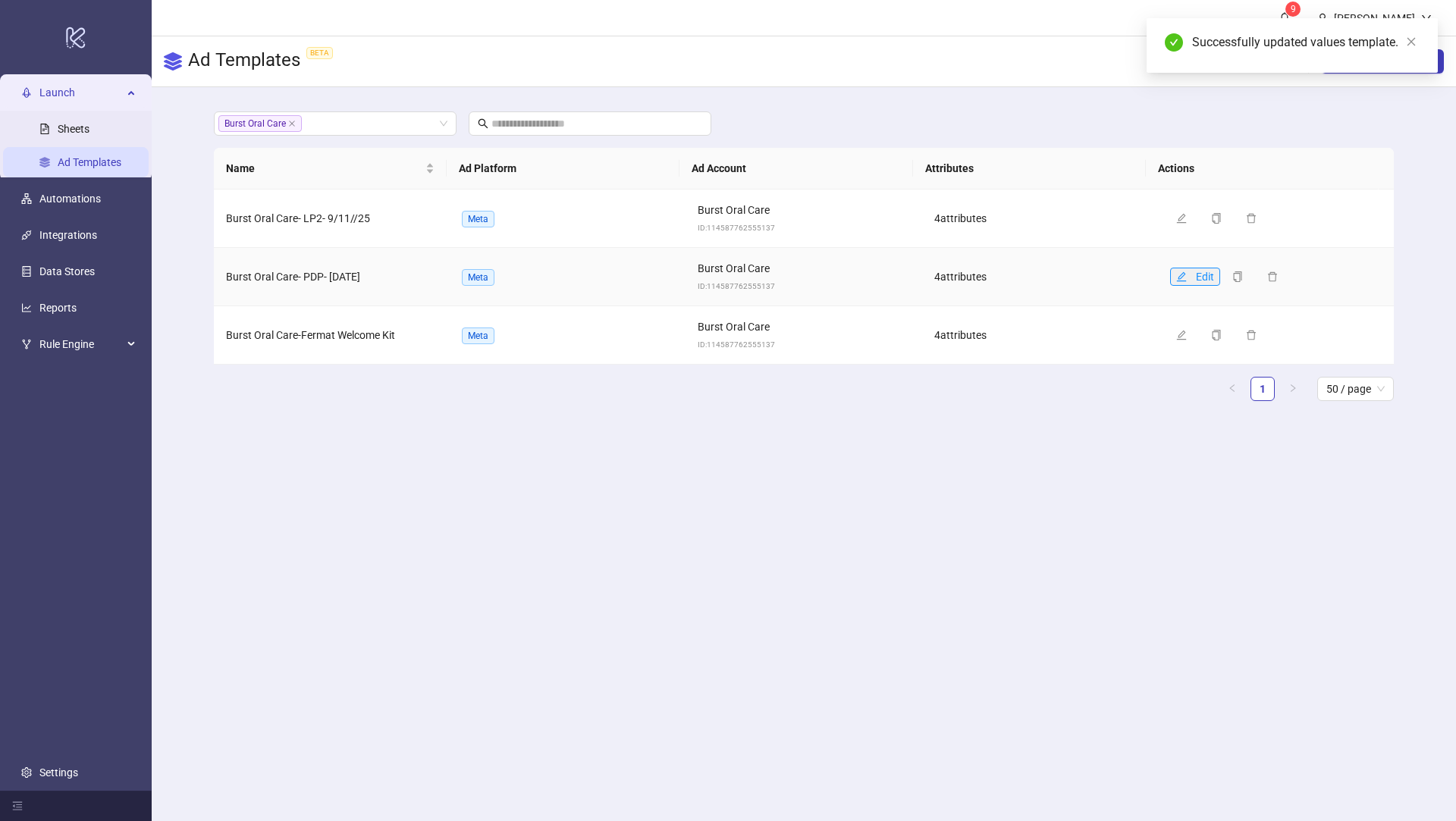
click at [1170, 281] on button "Edit" at bounding box center [1195, 276] width 50 height 18
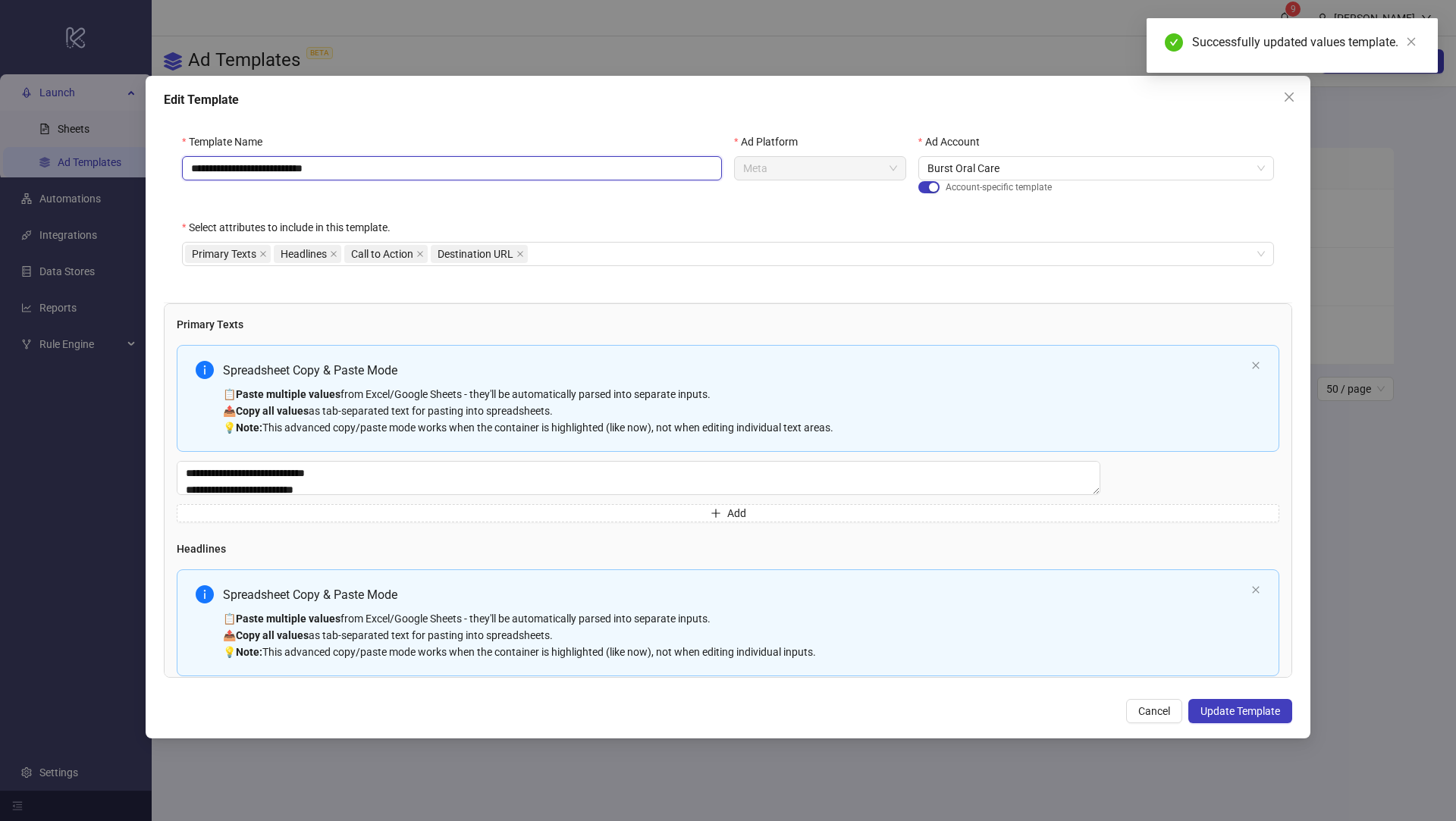
drag, startPoint x: 374, startPoint y: 164, endPoint x: 360, endPoint y: 165, distance: 14.0
click at [372, 164] on input "**********" at bounding box center [452, 168] width 540 height 24
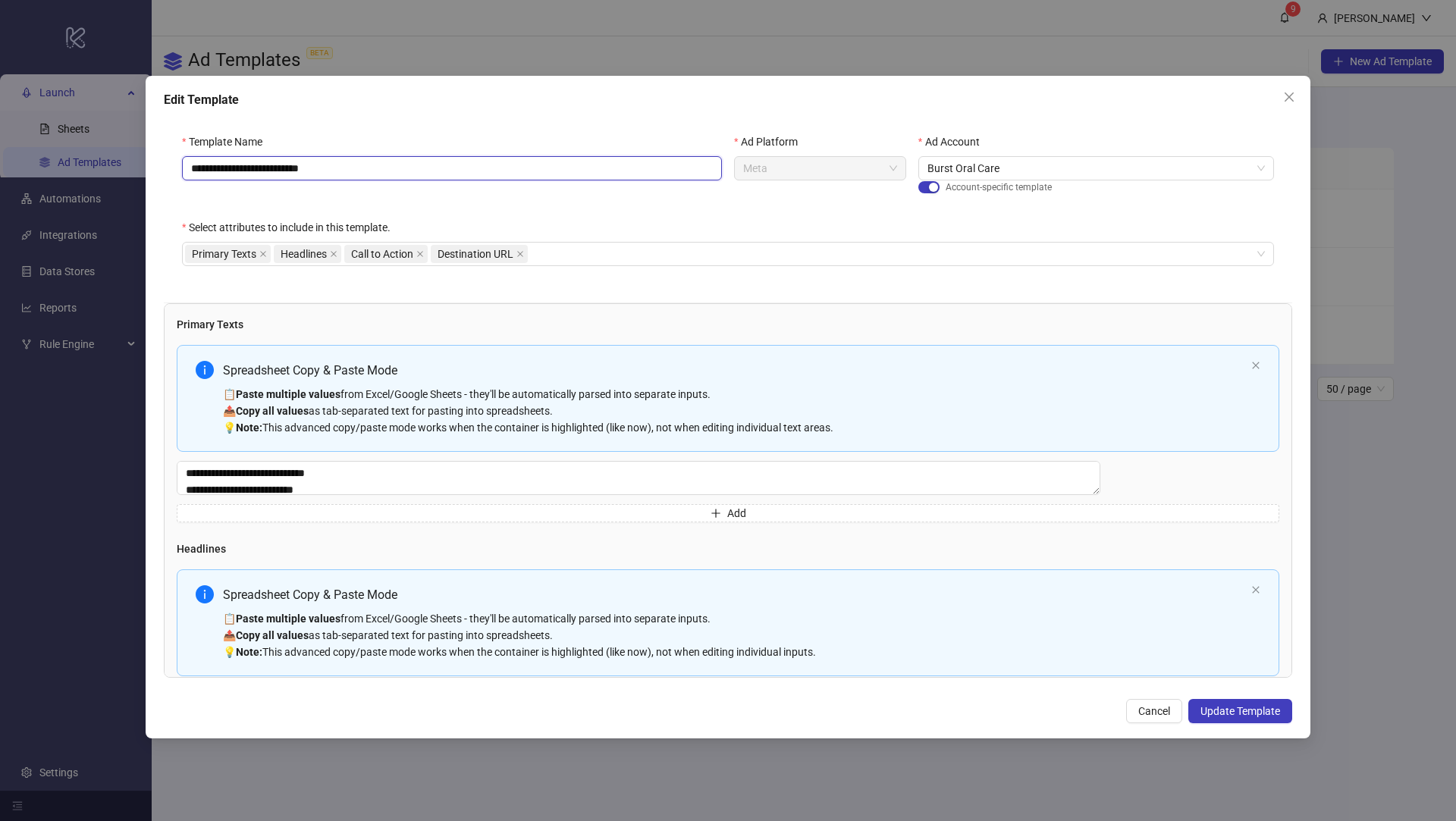
type input "**********"
click at [1226, 728] on div "**********" at bounding box center [728, 407] width 1165 height 663
click at [1229, 716] on span "Update Template" at bounding box center [1240, 711] width 80 height 12
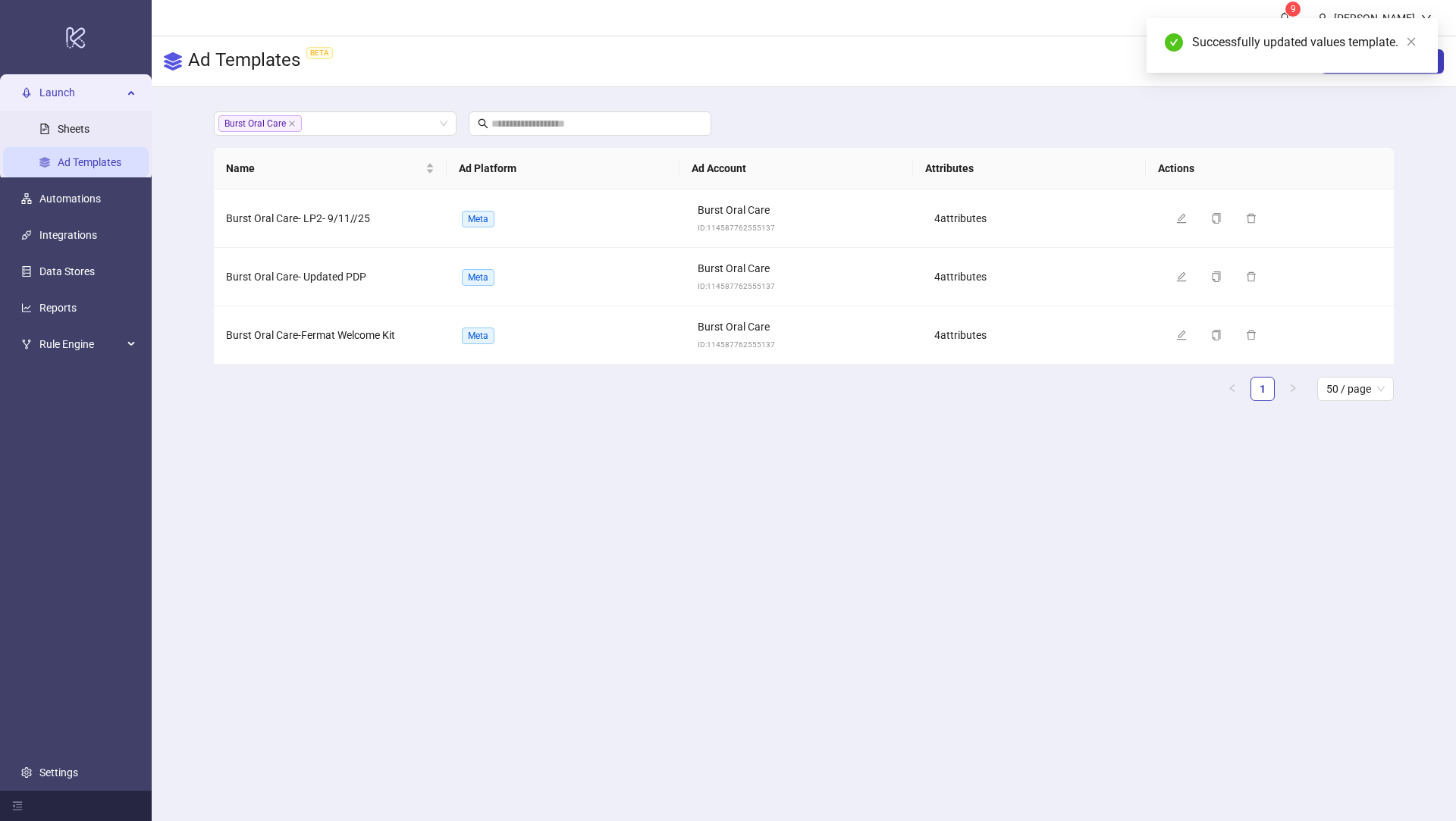
click at [404, 392] on ul "1 50 / page" at bounding box center [804, 389] width 1180 height 24
click at [1211, 334] on icon "copy" at bounding box center [1216, 334] width 10 height 10
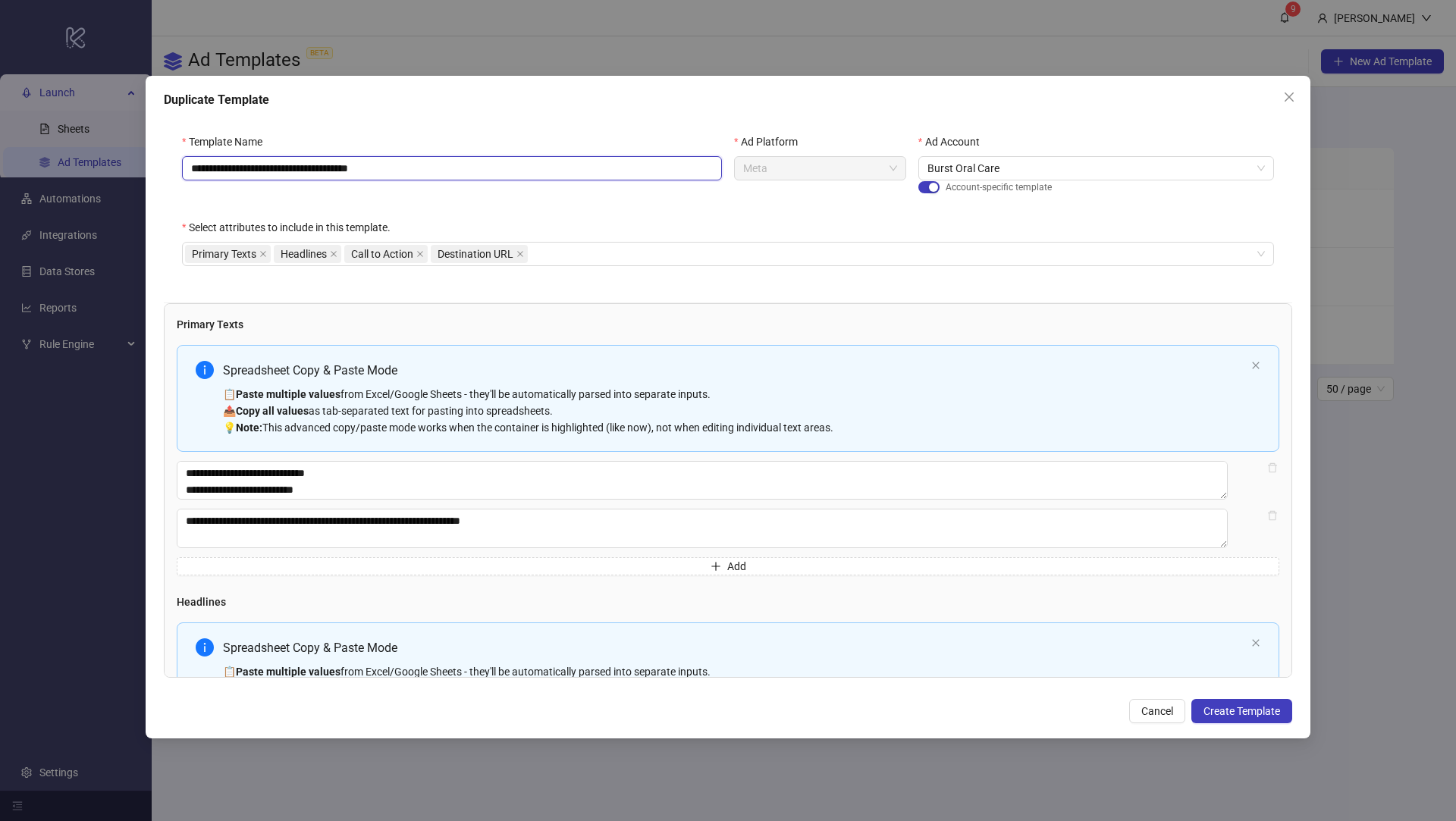
click at [376, 169] on input "**********" at bounding box center [452, 168] width 540 height 24
drag, startPoint x: 433, startPoint y: 167, endPoint x: 306, endPoint y: 166, distance: 127.0
click at [306, 166] on input "**********" at bounding box center [452, 168] width 540 height 24
type input "**********"
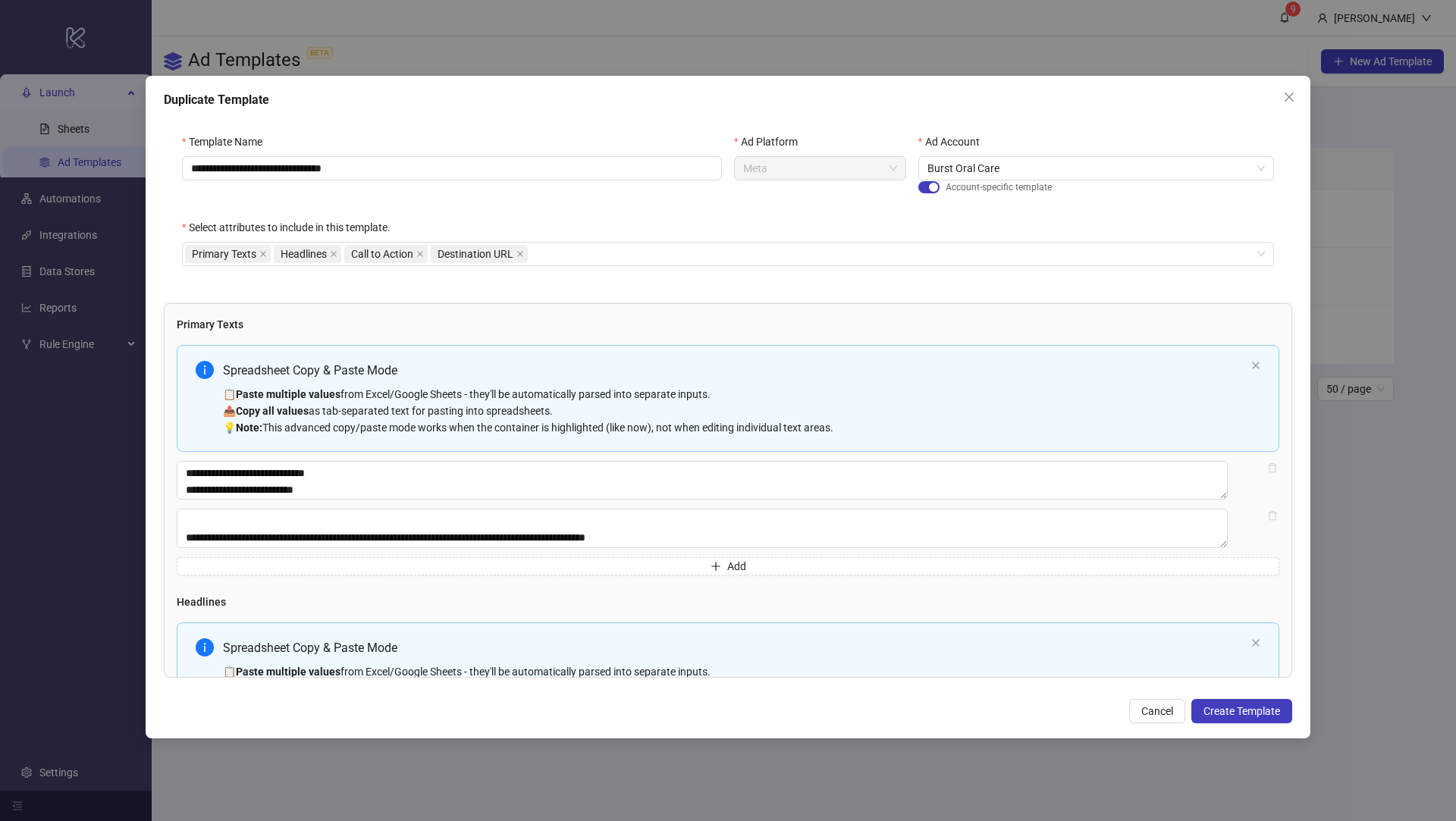
click at [788, 649] on div "Spreadsheet Copy & Paste Mode" at bounding box center [734, 648] width 1022 height 19
type input "**********"
click at [596, 376] on div "Spreadsheet Copy & Paste Mode" at bounding box center [734, 370] width 1022 height 19
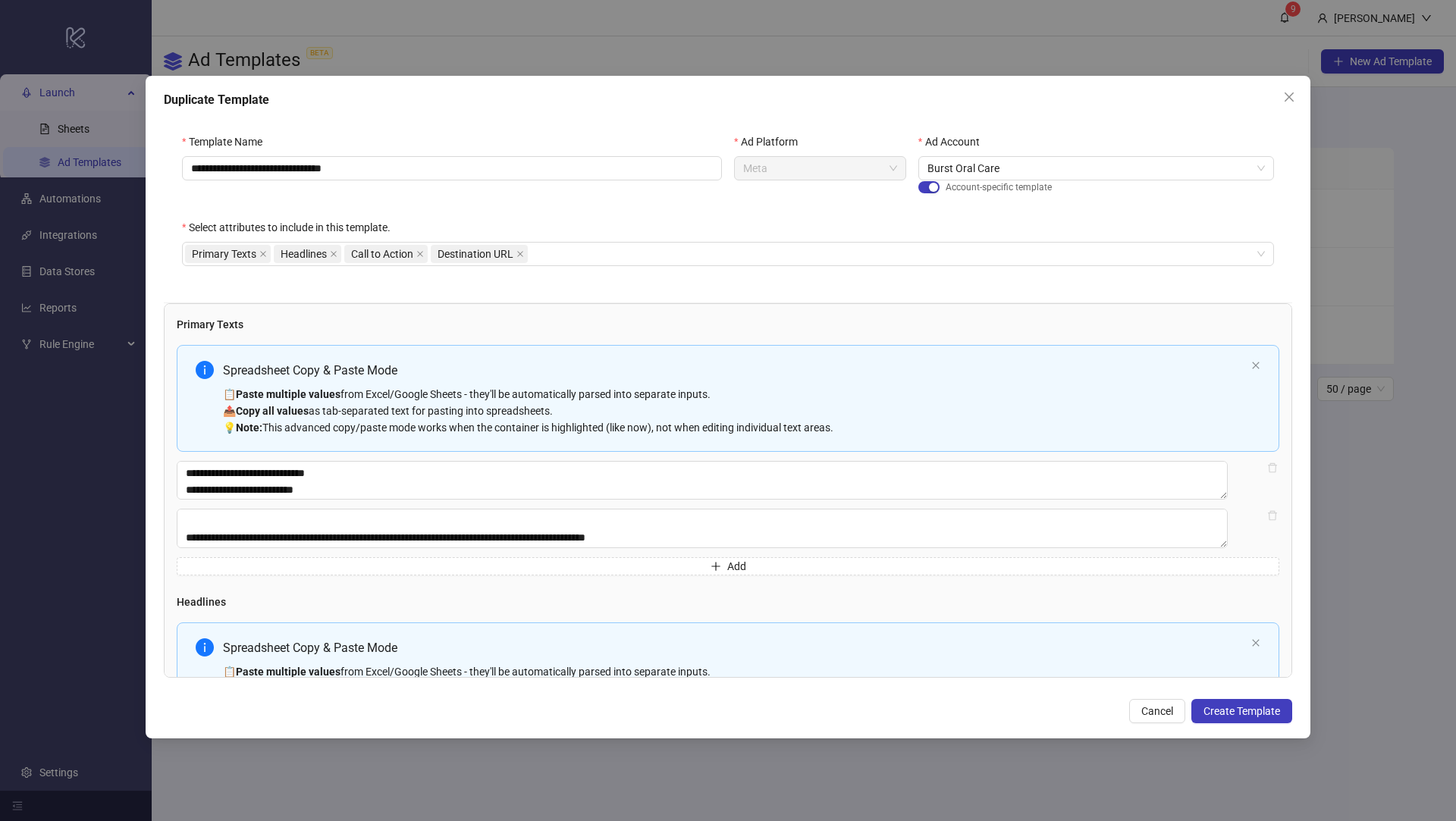
click at [596, 376] on div "Spreadsheet Copy & Paste Mode" at bounding box center [734, 370] width 1022 height 19
click at [587, 362] on div "Spreadsheet Copy & Paste Mode" at bounding box center [734, 370] width 1022 height 19
type textarea "**********"
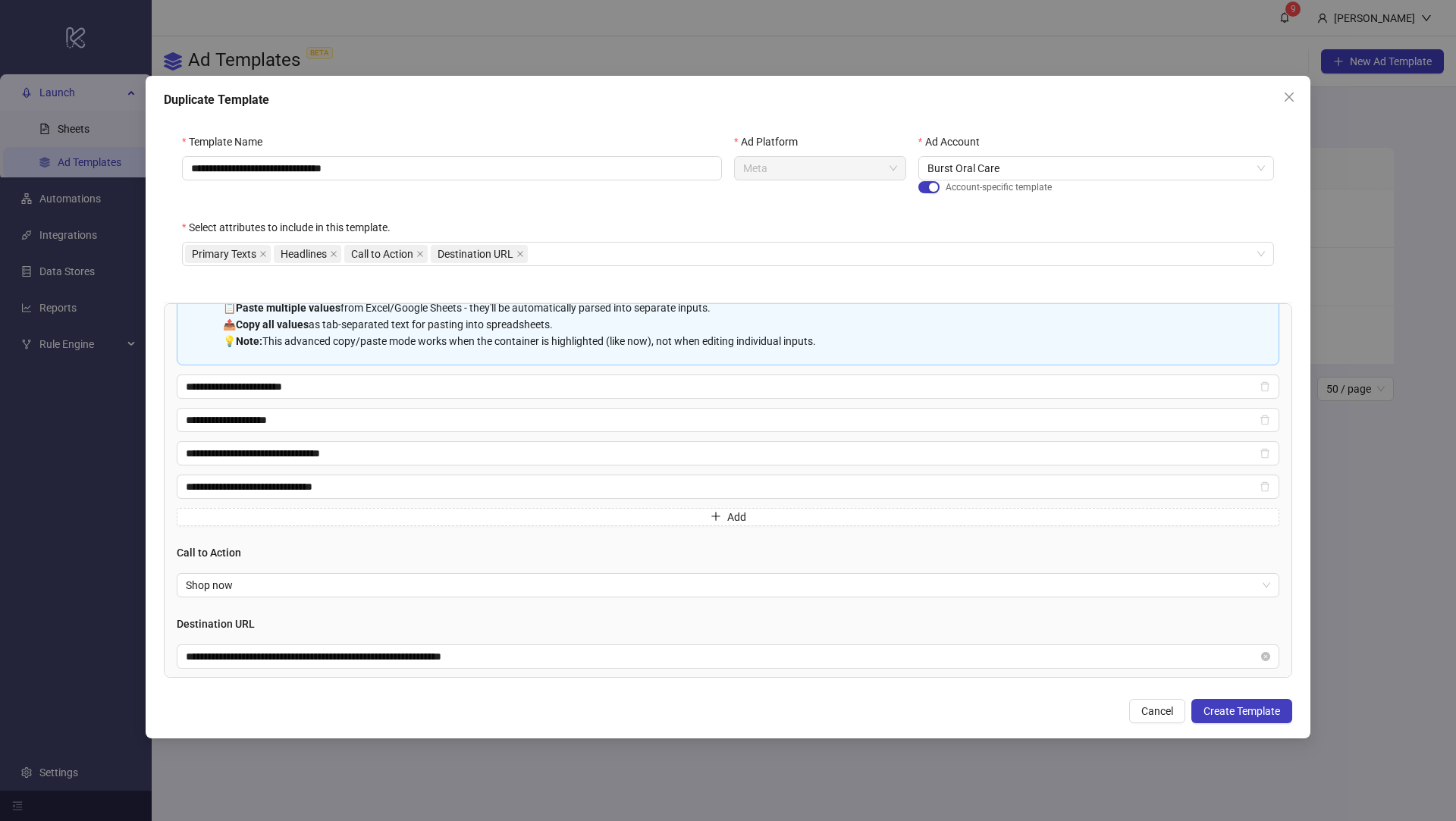
scroll to position [385, 0]
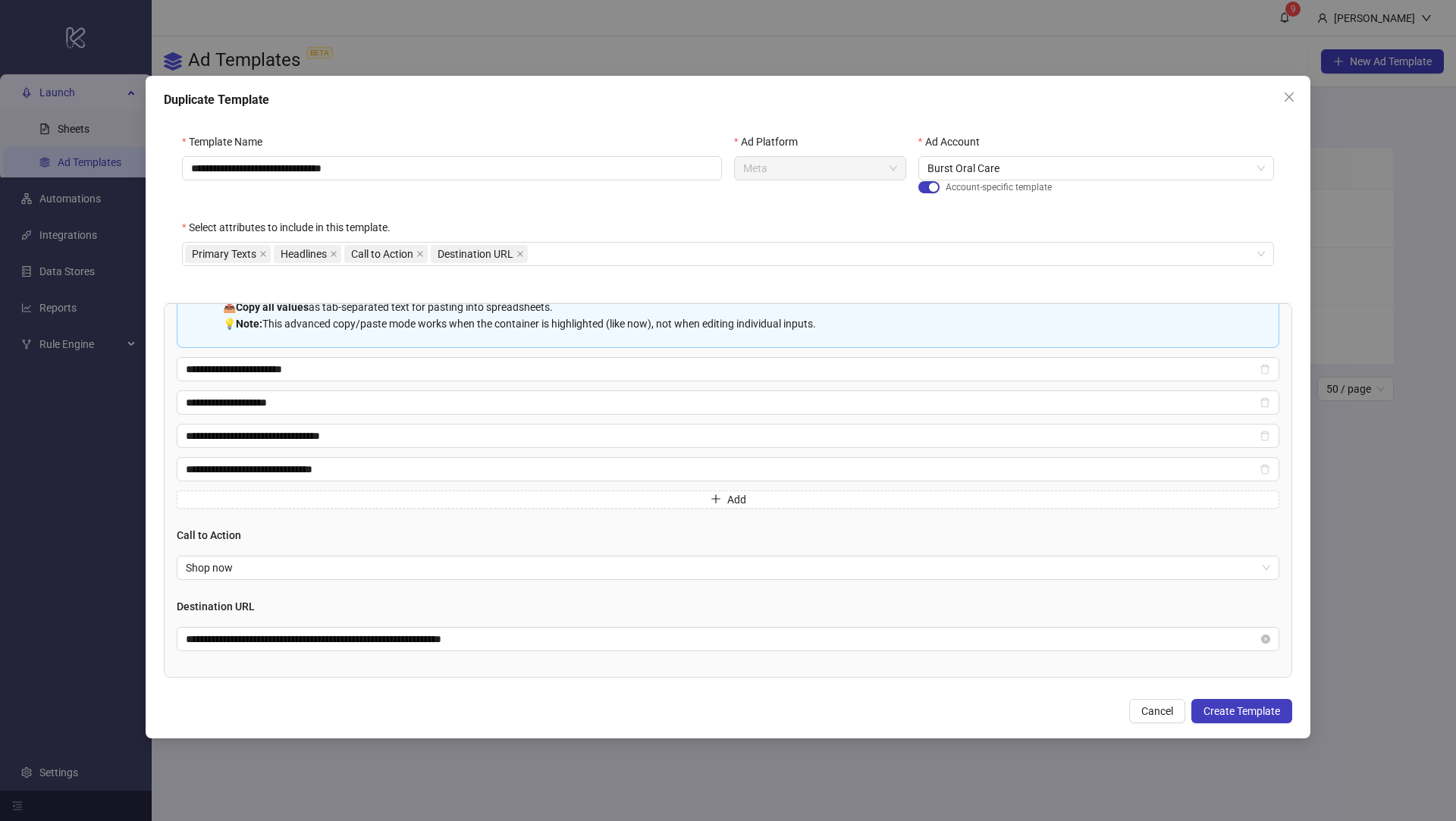
click at [1003, 647] on div "**********" at bounding box center [728, 491] width 1128 height 374
click at [1261, 635] on icon "close-circle" at bounding box center [1265, 639] width 9 height 9
paste input "**********"
type input "**********"
click at [1240, 709] on span "Create Template" at bounding box center [1241, 711] width 76 height 12
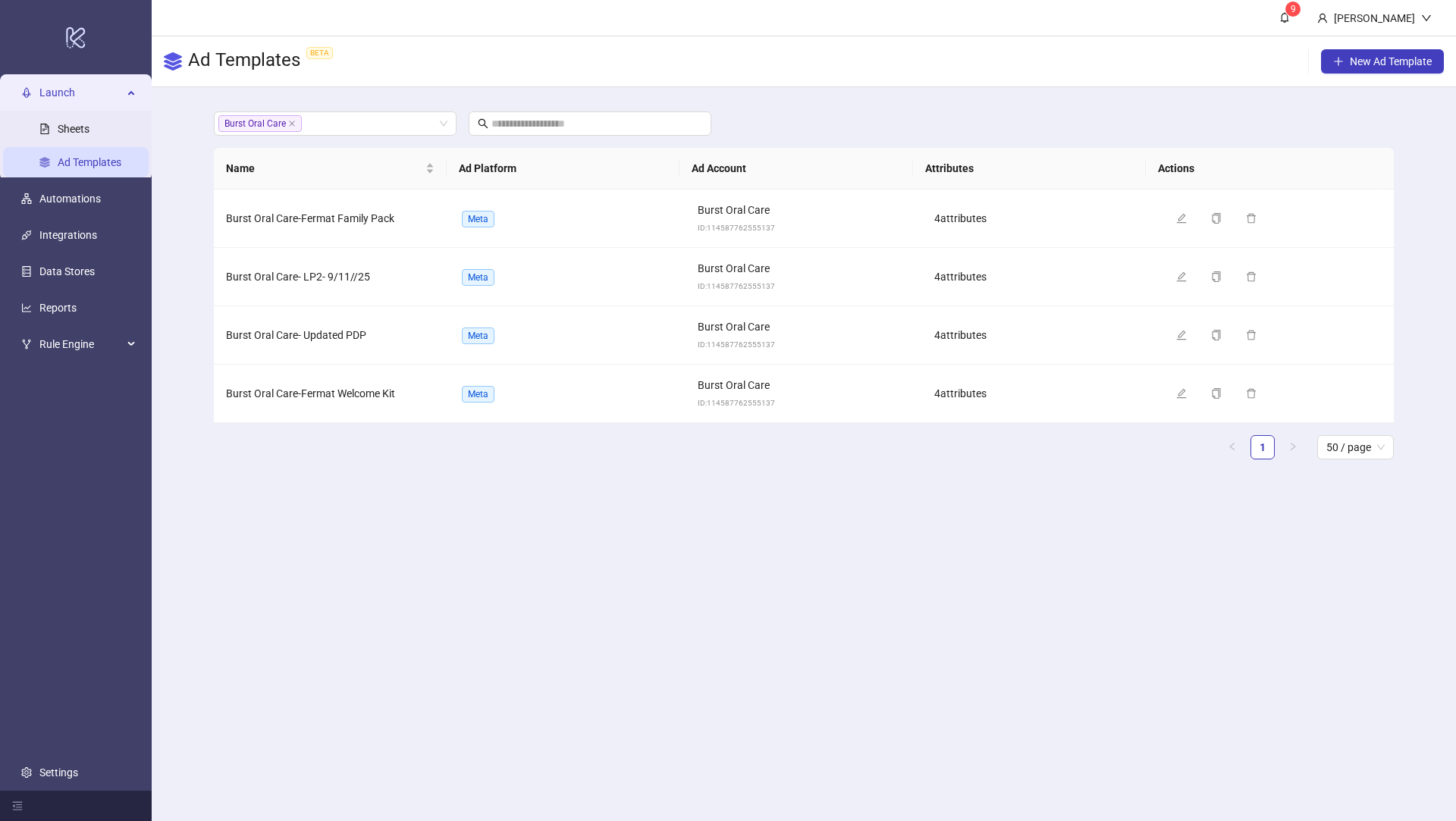
scroll to position [237, 0]
click at [1210, 217] on button "Duplicate" at bounding box center [1242, 218] width 76 height 18
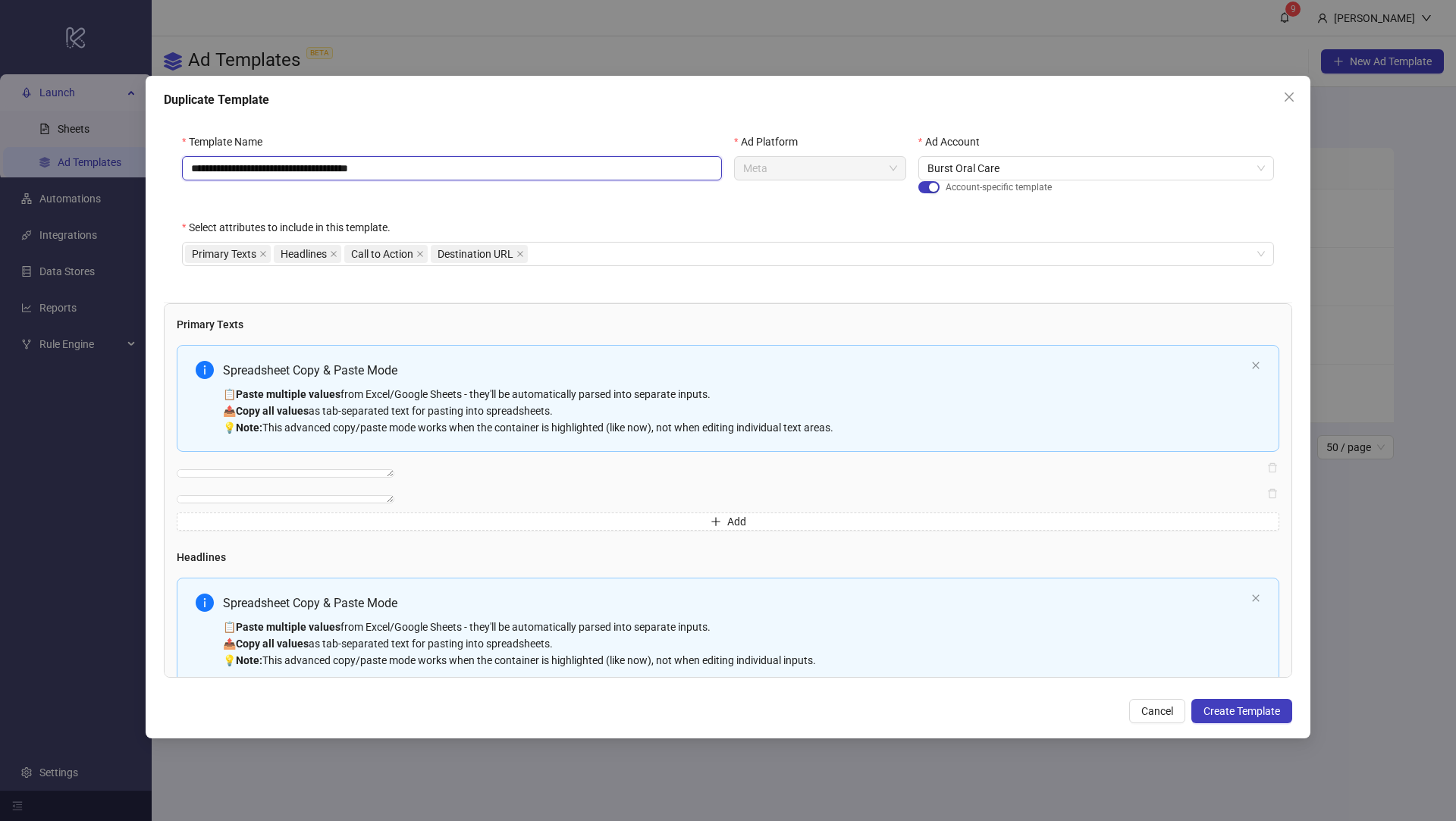
drag, startPoint x: 428, startPoint y: 165, endPoint x: 323, endPoint y: 156, distance: 105.4
click at [305, 165] on input "**********" at bounding box center [452, 168] width 540 height 24
type input "**********"
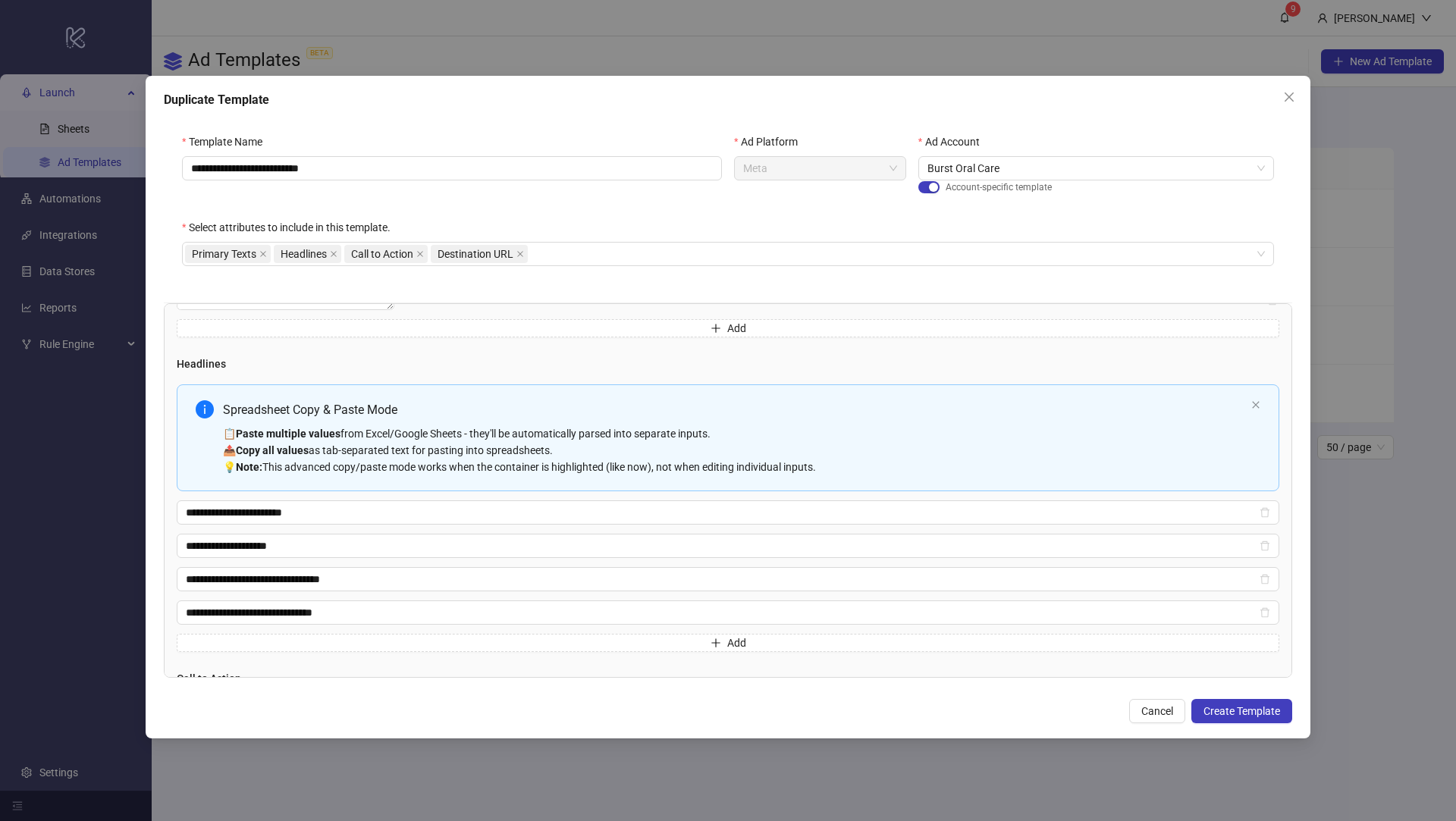
scroll to position [205, 0]
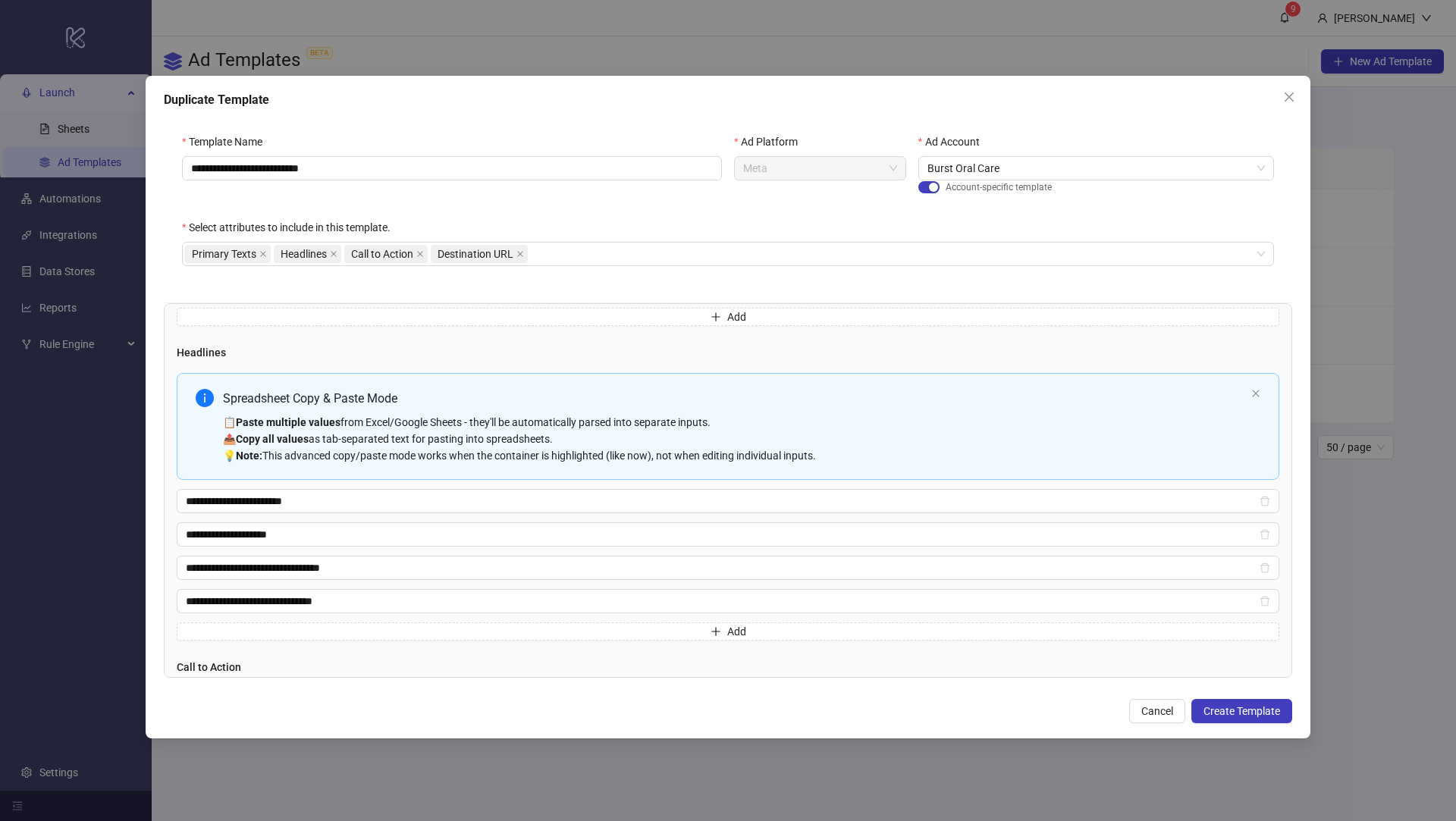
click at [845, 408] on div "Spreadsheet Copy & Paste Mode" at bounding box center [734, 399] width 1022 height 19
type input "**********"
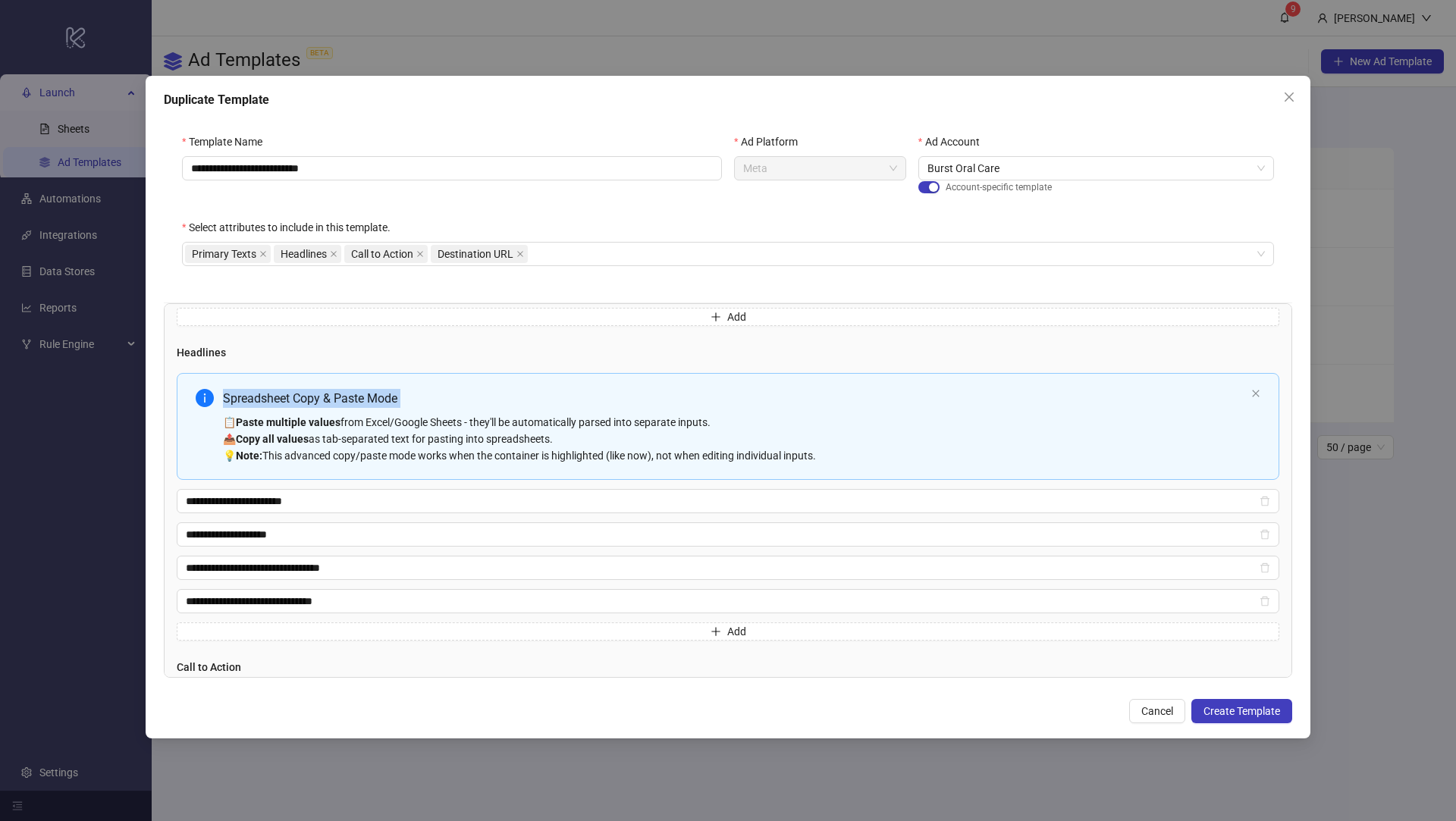
type input "**********"
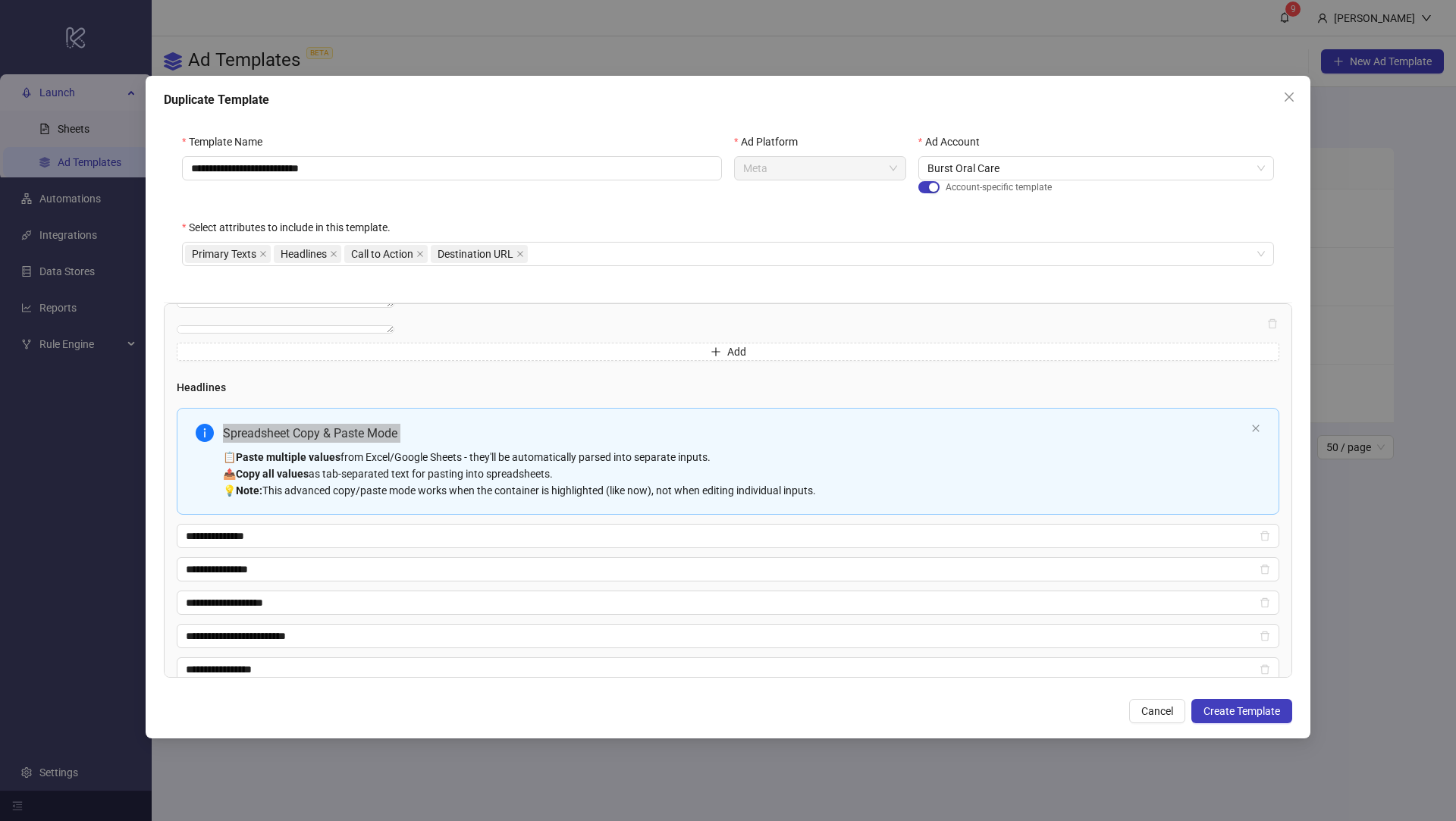
scroll to position [50, 0]
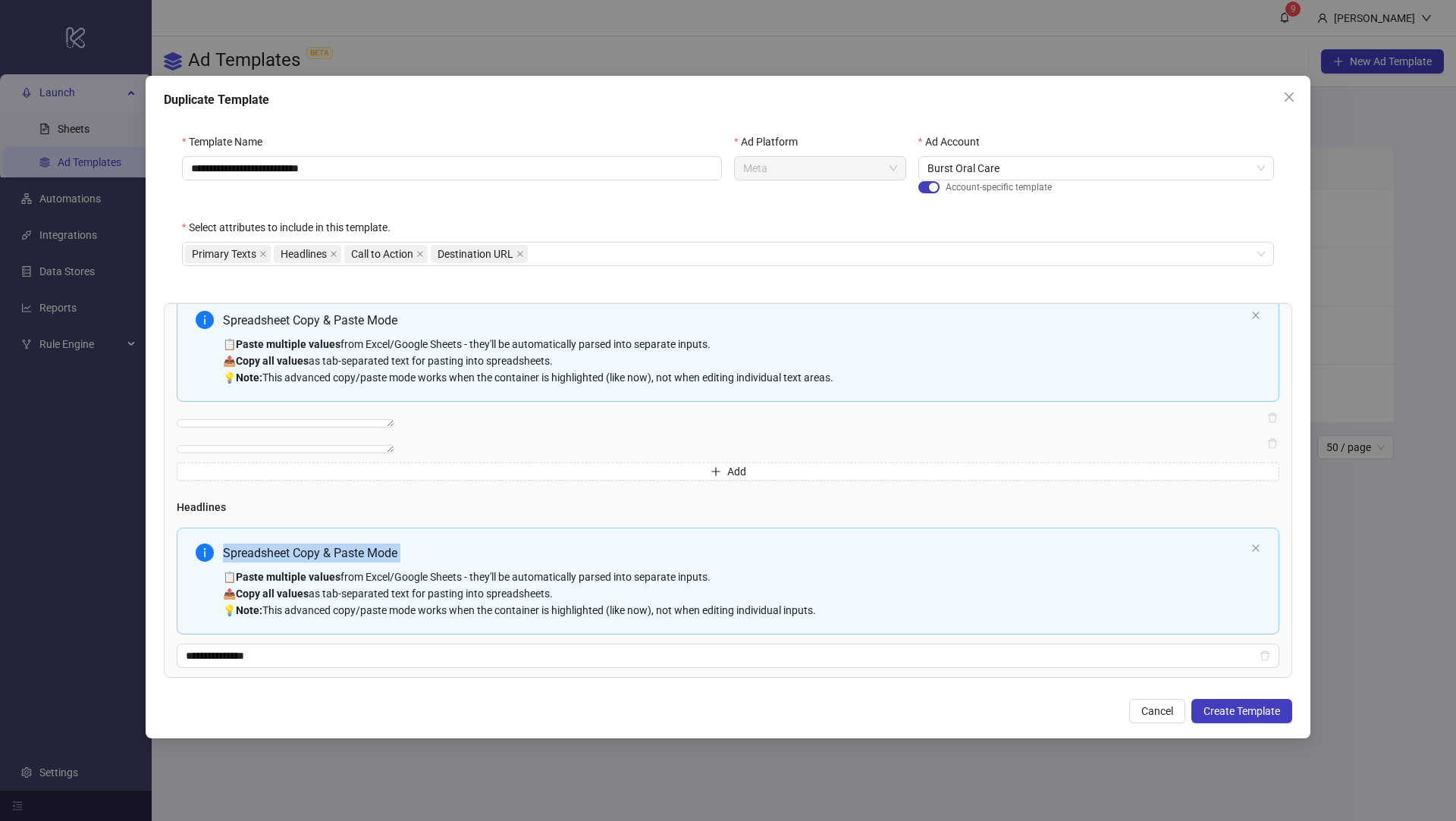
click at [729, 314] on div "Spreadsheet Copy & Paste Mode" at bounding box center [734, 320] width 1022 height 19
type textarea "**********"
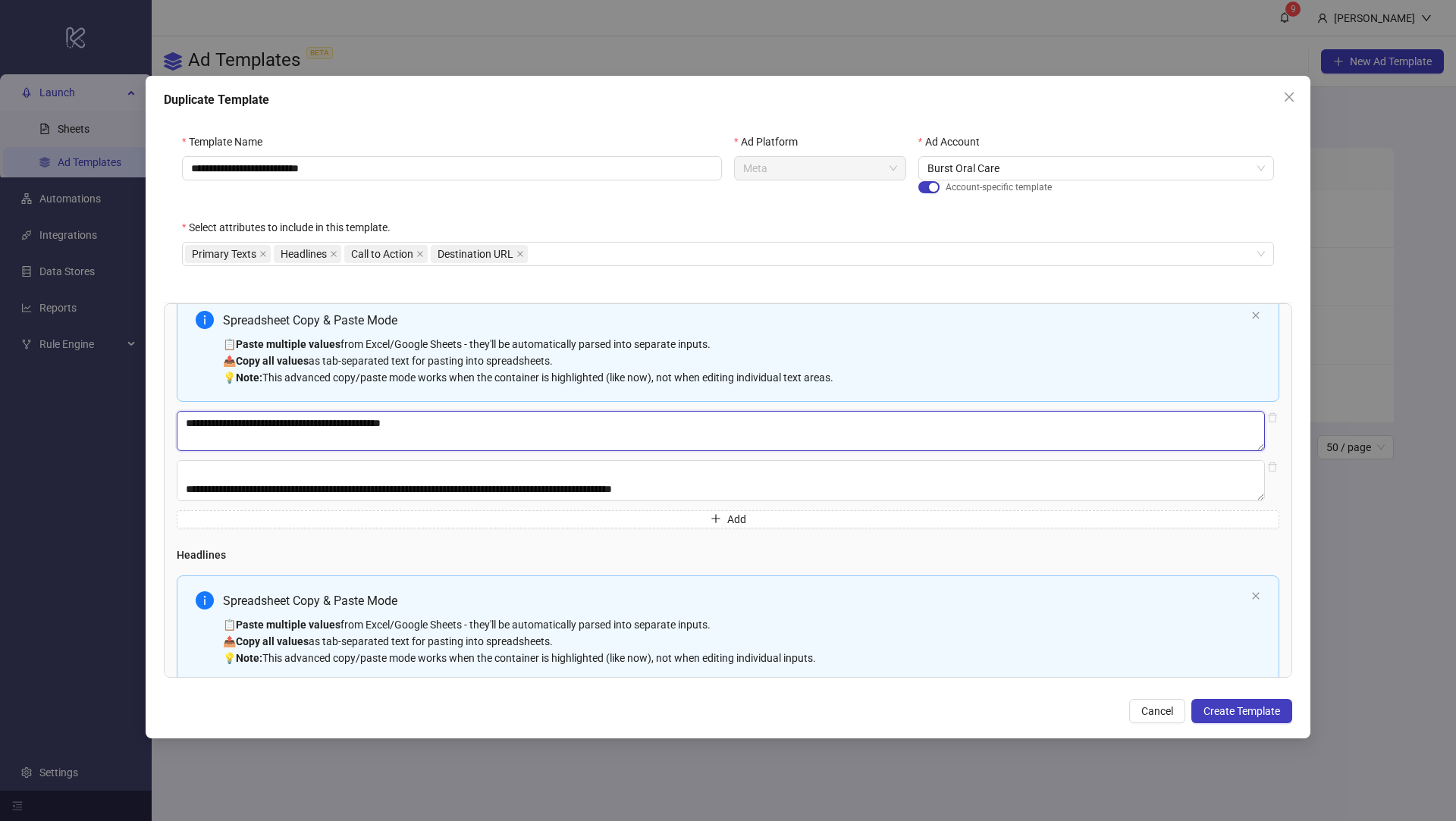
click at [339, 420] on textarea "**********" at bounding box center [720, 431] width 1088 height 40
click at [748, 486] on textarea "**********" at bounding box center [720, 480] width 1088 height 40
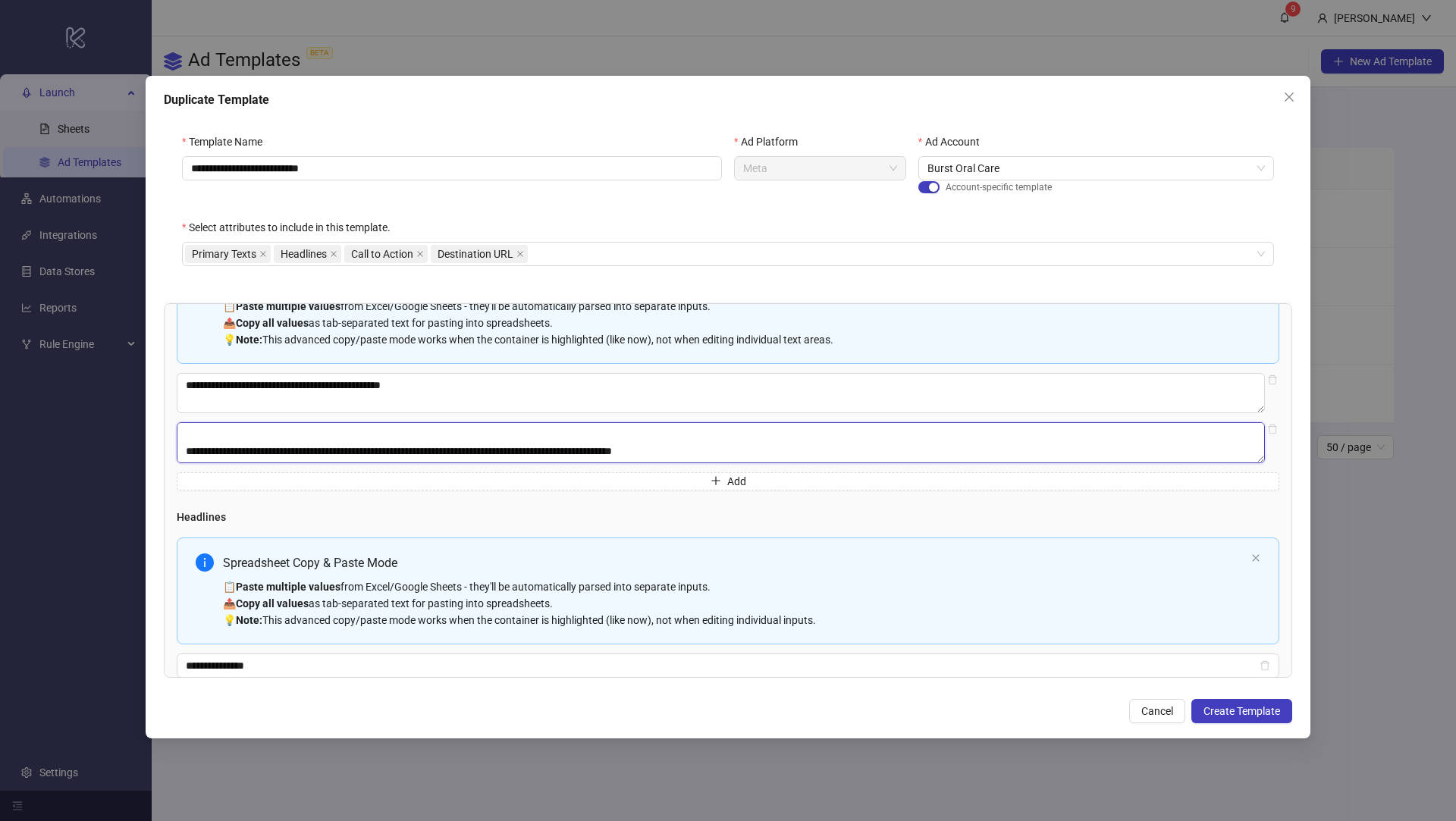
drag, startPoint x: 435, startPoint y: 450, endPoint x: 359, endPoint y: 452, distance: 76.0
click at [359, 452] on textarea "**********" at bounding box center [720, 442] width 1088 height 40
drag, startPoint x: 504, startPoint y: 453, endPoint x: 444, endPoint y: 444, distance: 60.7
click at [444, 444] on textarea "**********" at bounding box center [720, 442] width 1088 height 40
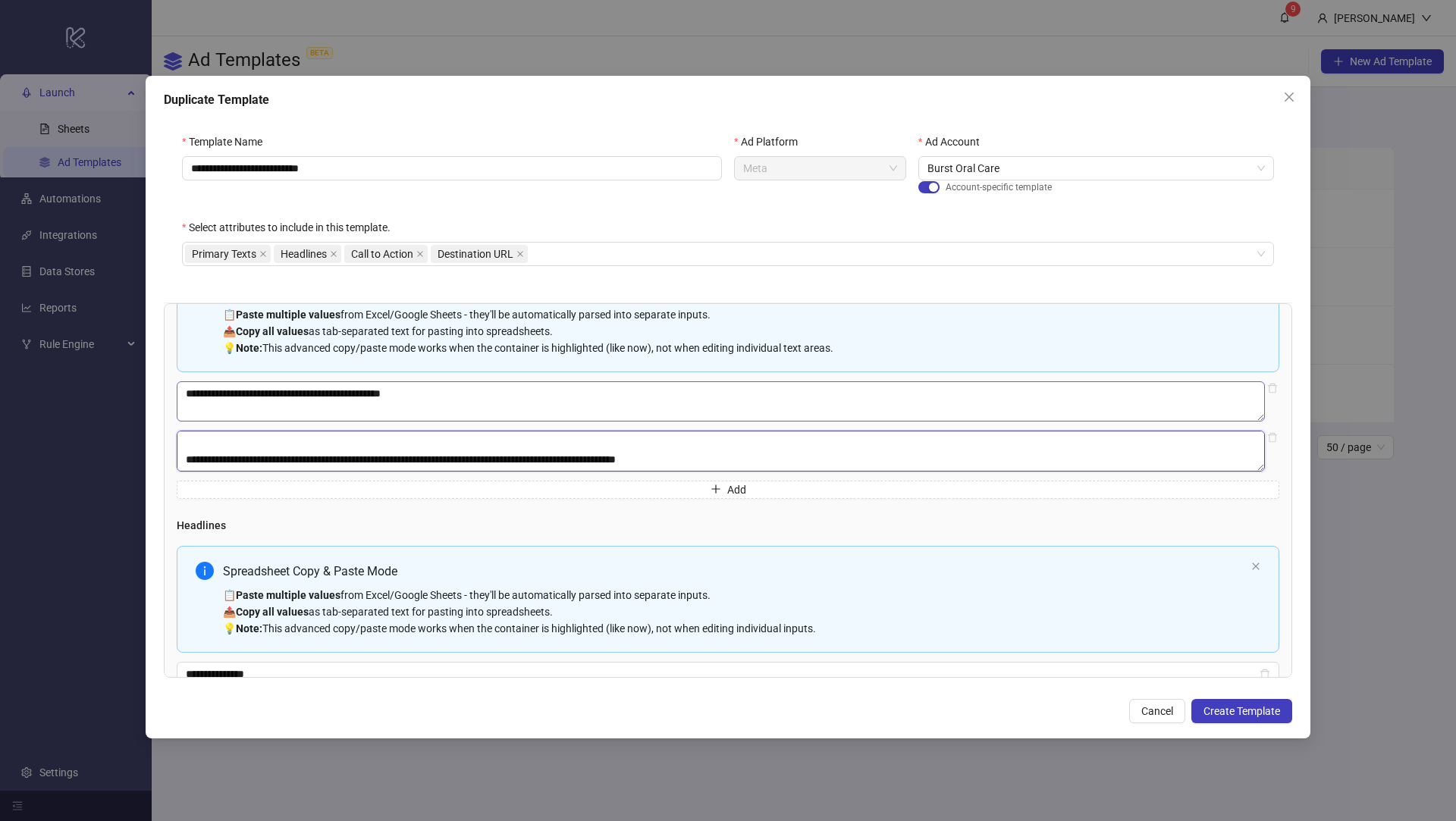
scroll to position [0, 0]
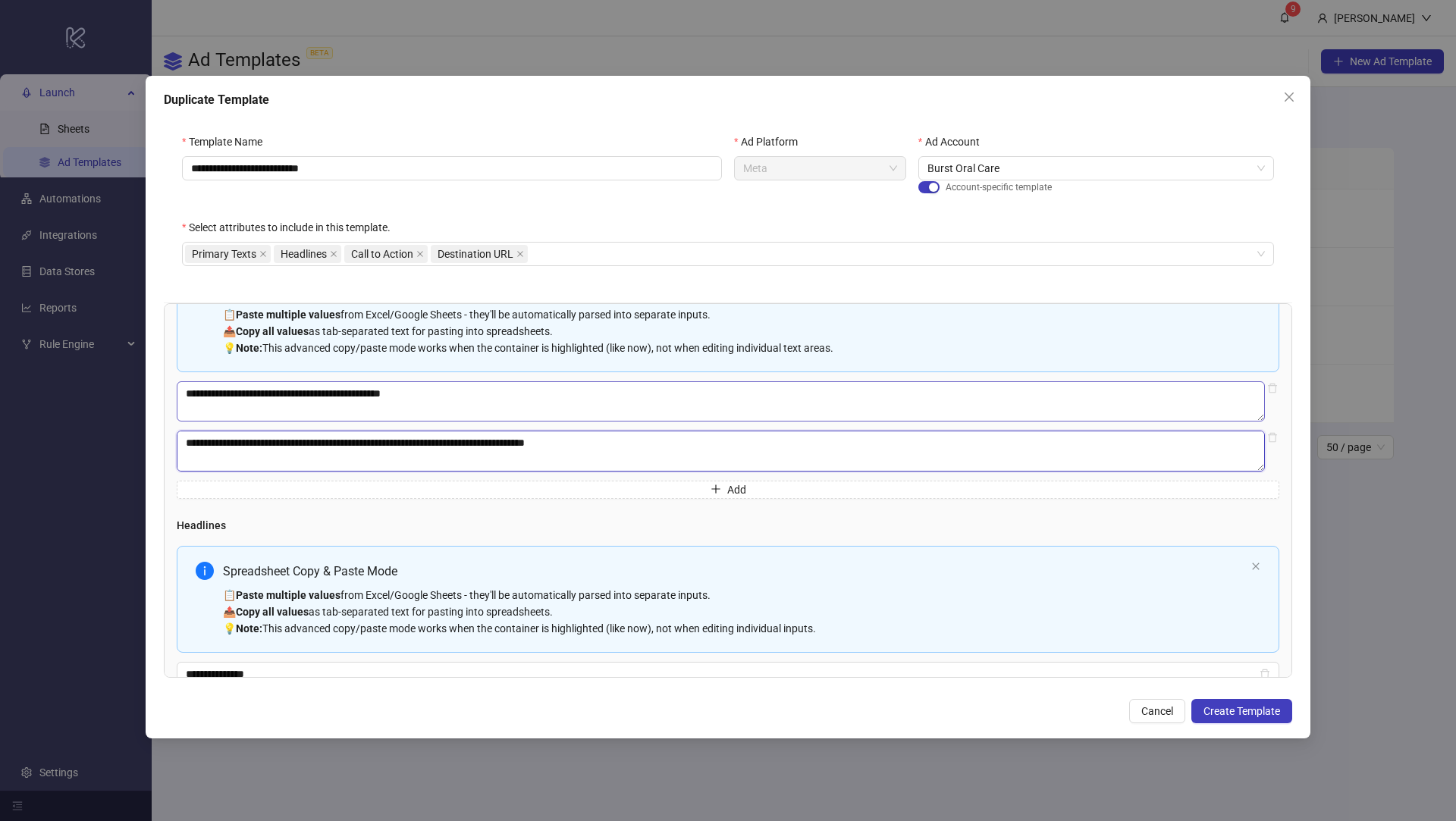
drag, startPoint x: 759, startPoint y: 459, endPoint x: 238, endPoint y: 390, distance: 525.5
click at [239, 390] on div "**********" at bounding box center [728, 381] width 1103 height 233
type textarea "**********"
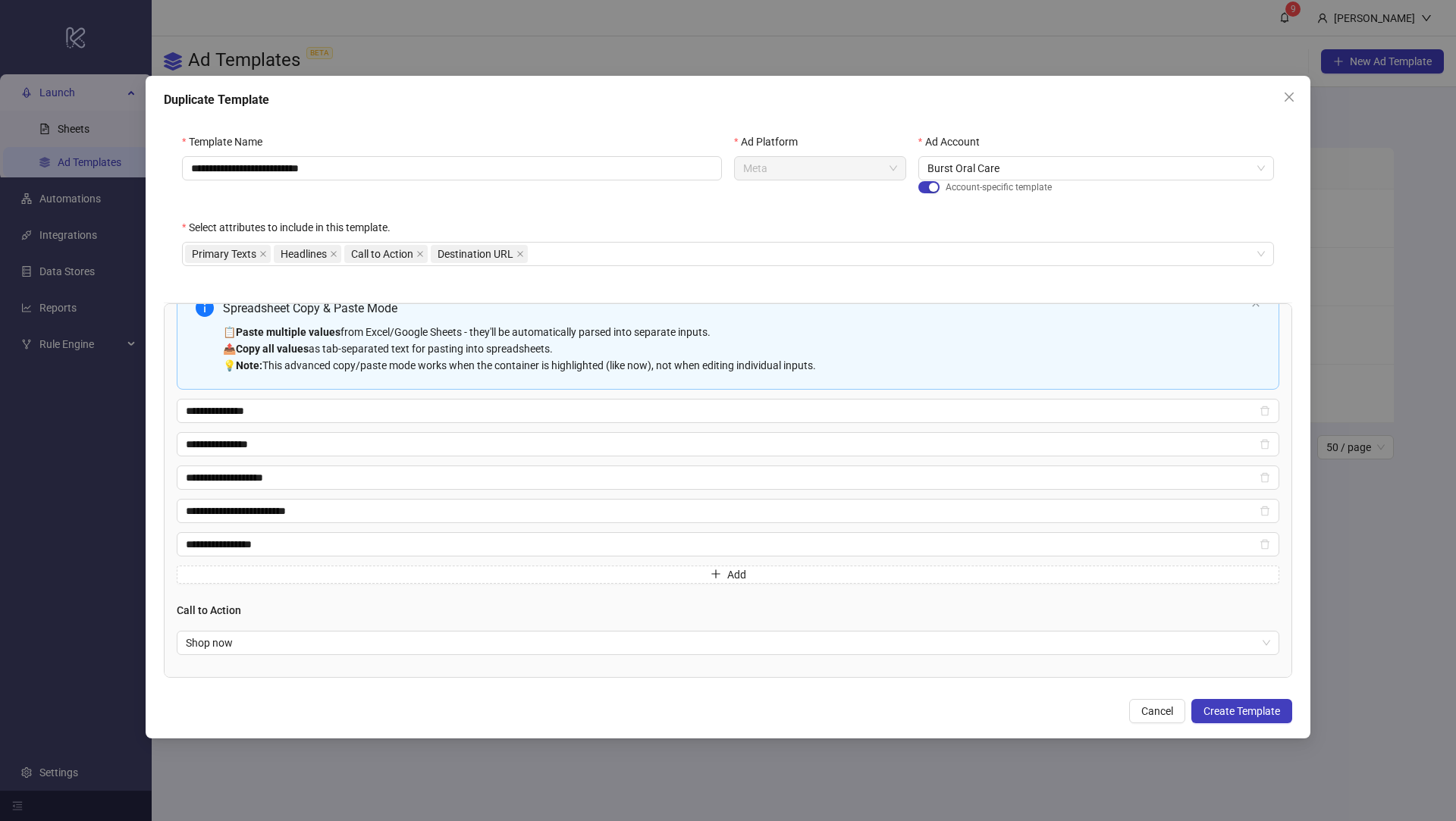
scroll to position [417, 0]
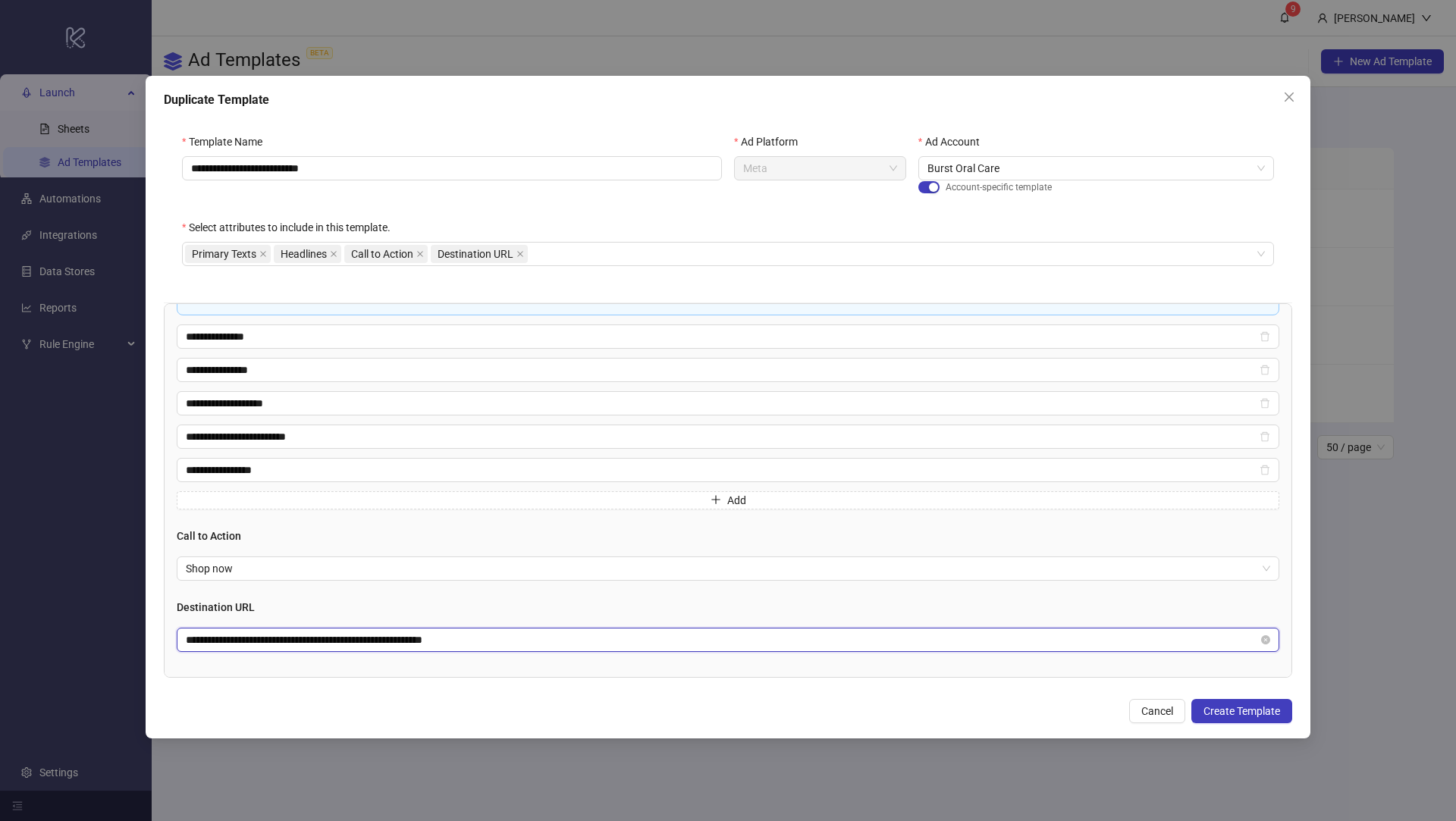
drag, startPoint x: 517, startPoint y: 631, endPoint x: 129, endPoint y: 626, distance: 388.0
click at [129, 626] on div "**********" at bounding box center [728, 410] width 1456 height 821
paste input "text"
type input "**********"
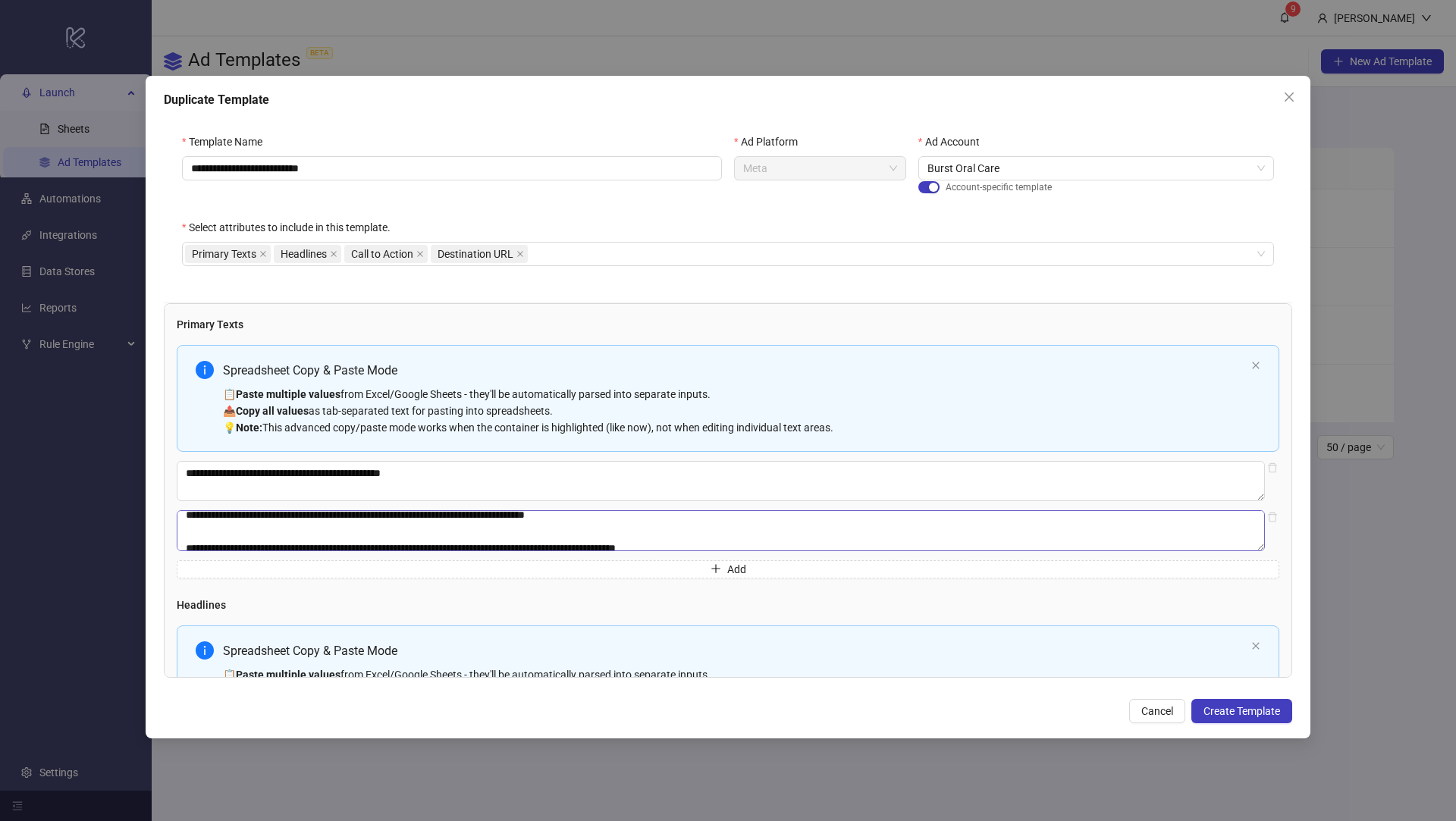
scroll to position [17, 0]
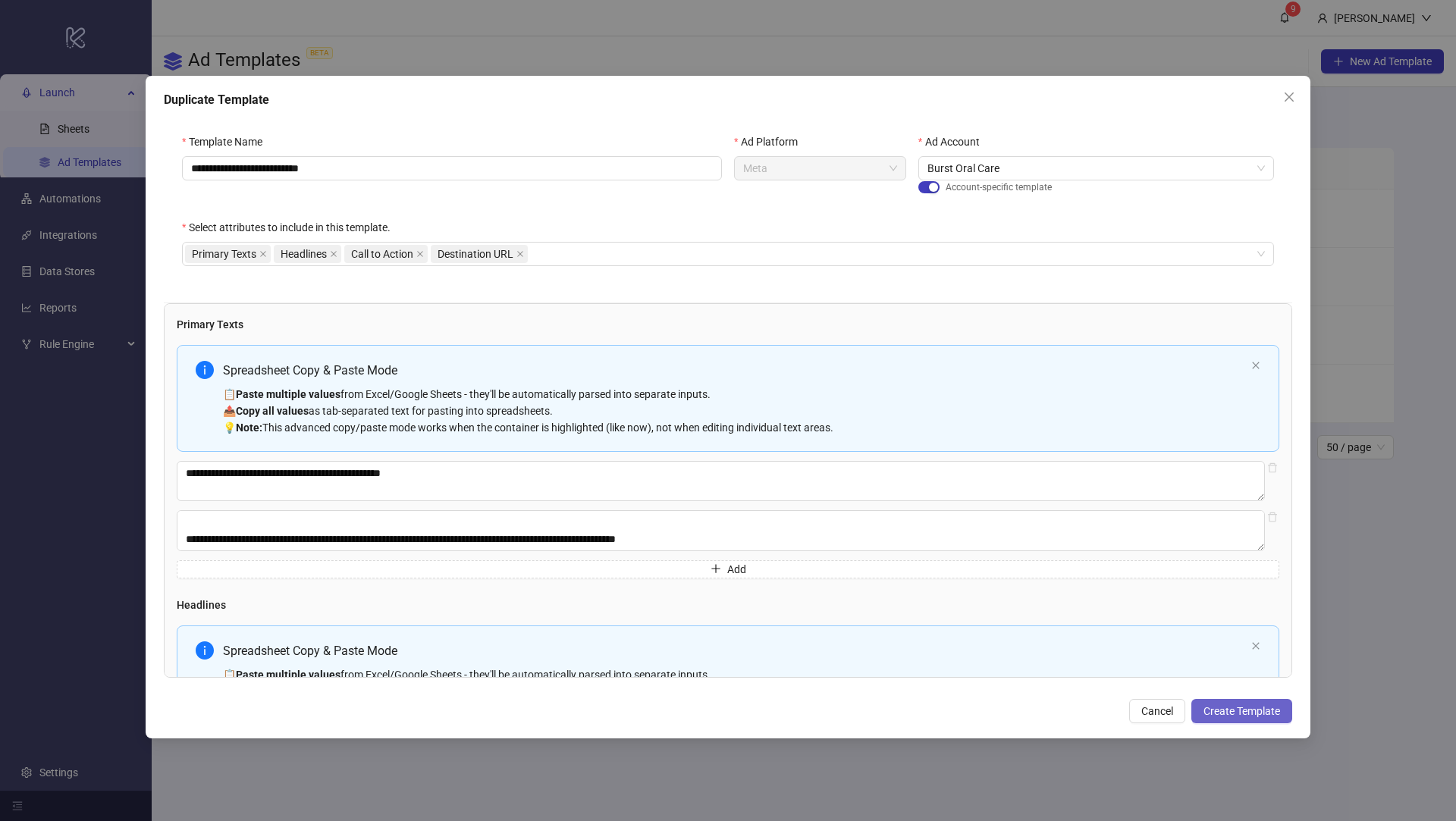
click at [1242, 714] on span "Create Template" at bounding box center [1241, 711] width 76 height 12
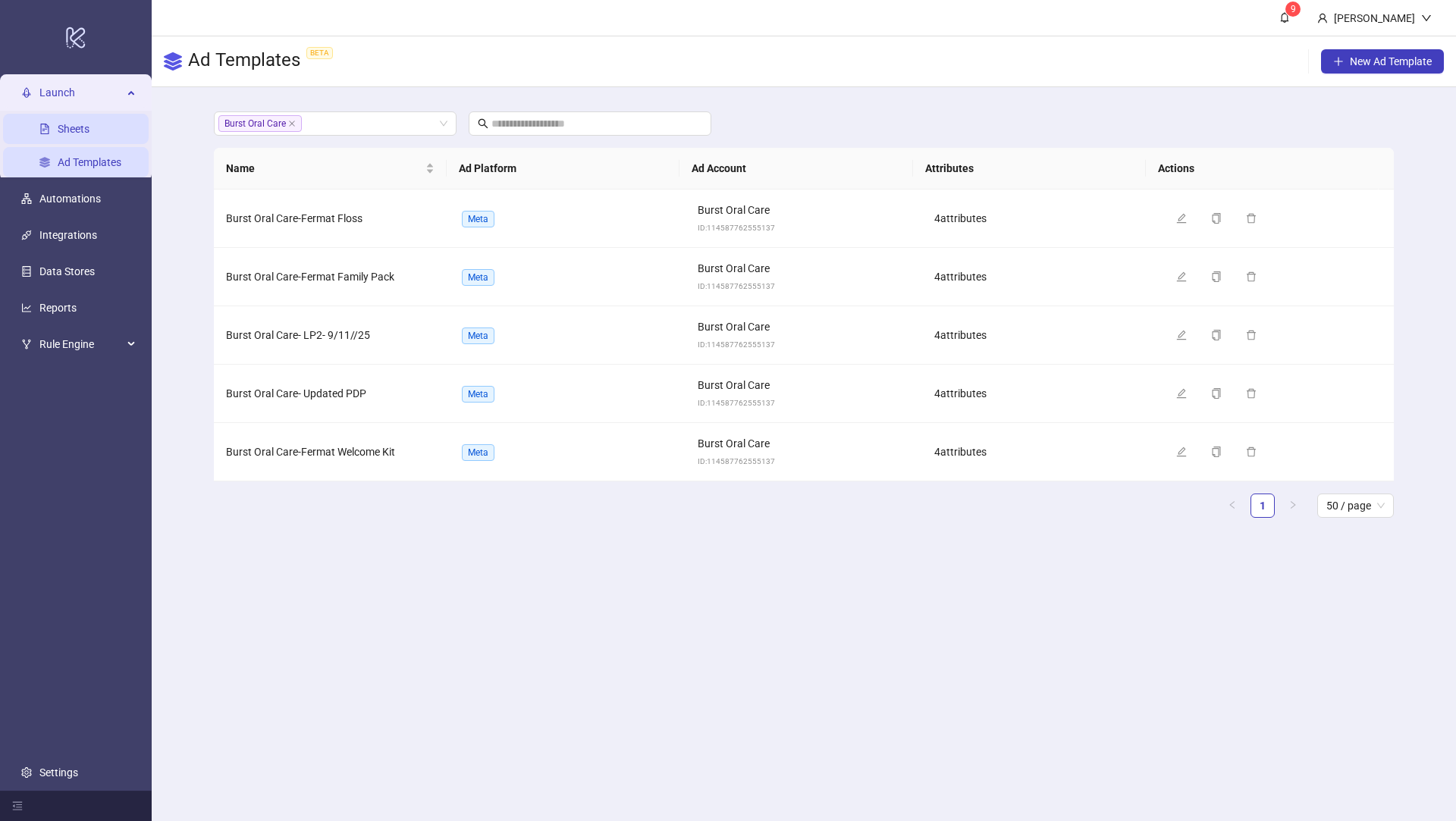
click at [75, 135] on link "Sheets" at bounding box center [73, 128] width 32 height 12
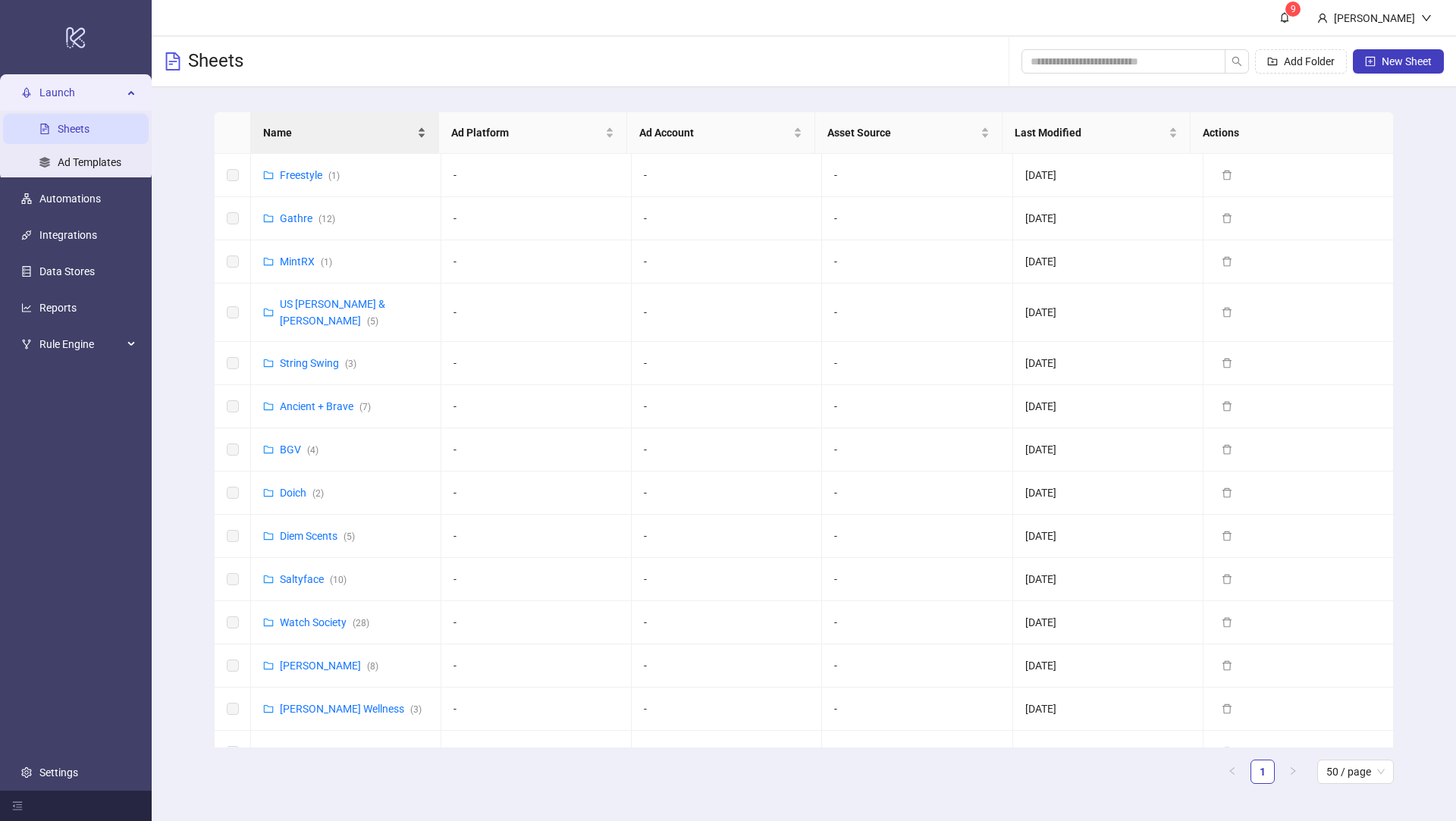
click at [318, 138] on span "Name" at bounding box center [338, 132] width 151 height 17
click at [290, 358] on link "Burst ( 13 )" at bounding box center [303, 363] width 49 height 12
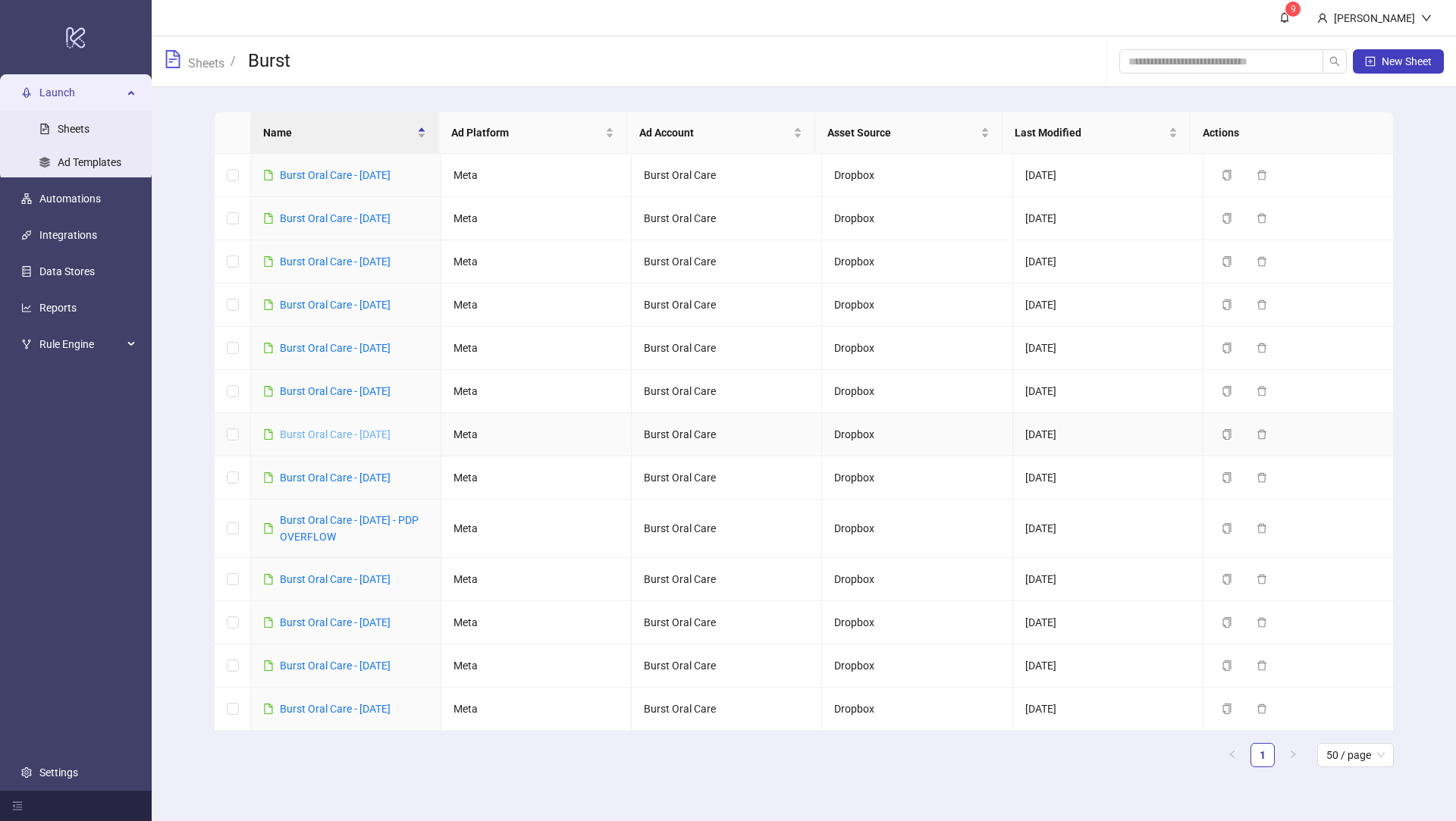
click at [374, 435] on link "Burst Oral Care - [DATE]" at bounding box center [334, 434] width 111 height 12
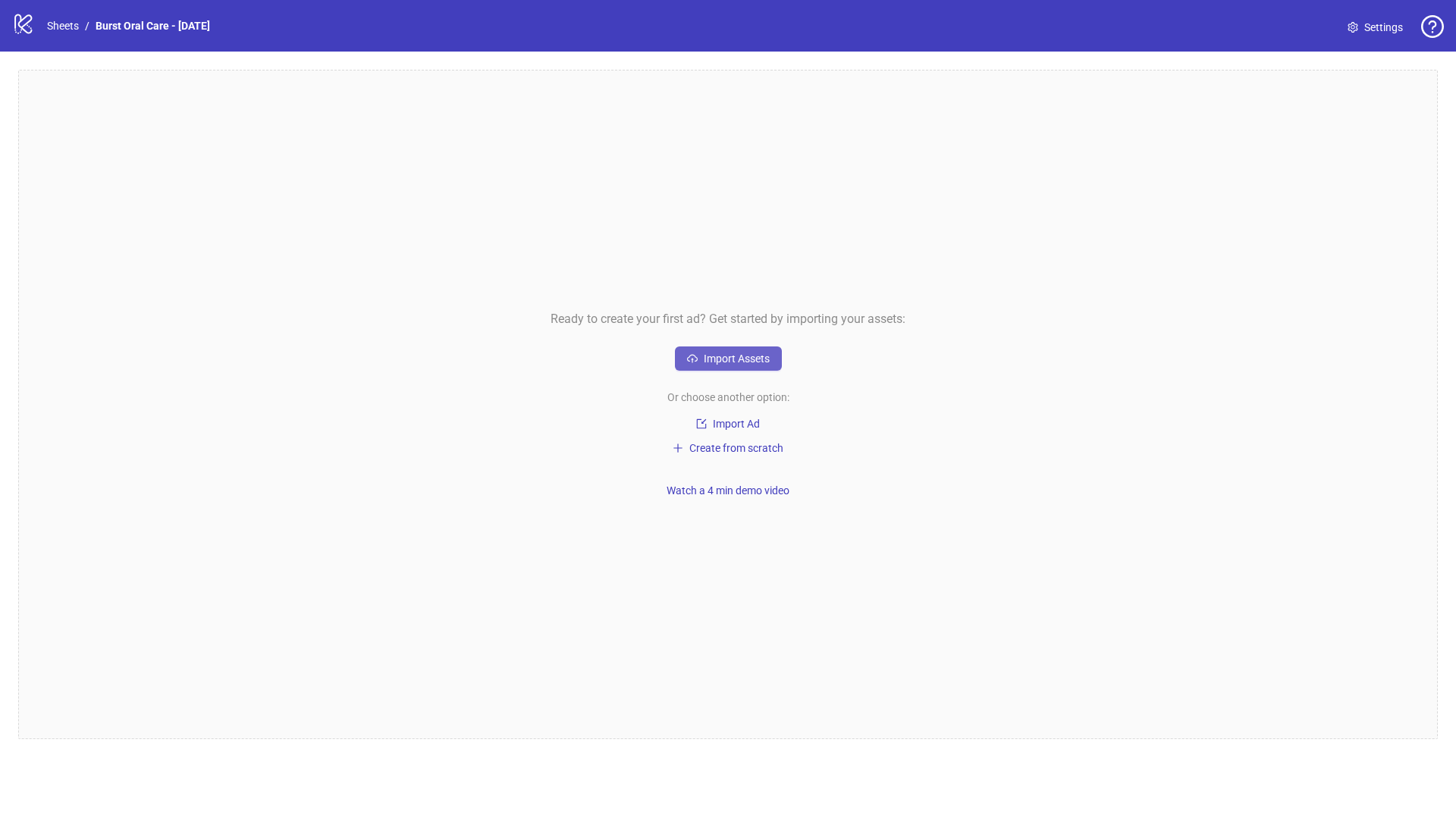
click at [741, 361] on span "Import Assets" at bounding box center [736, 358] width 66 height 12
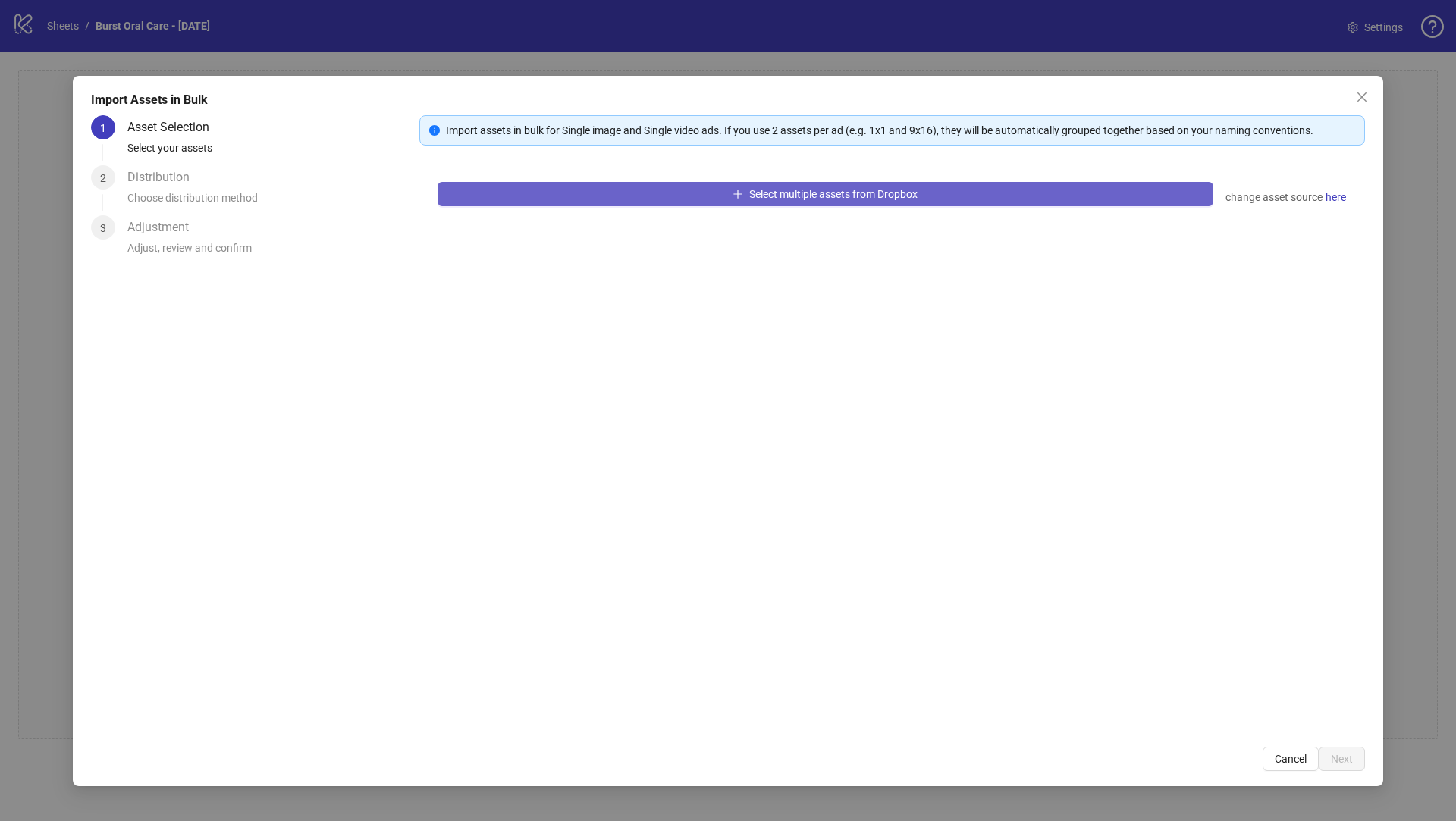
click at [623, 201] on button "Select multiple assets from Dropbox" at bounding box center [826, 194] width 775 height 24
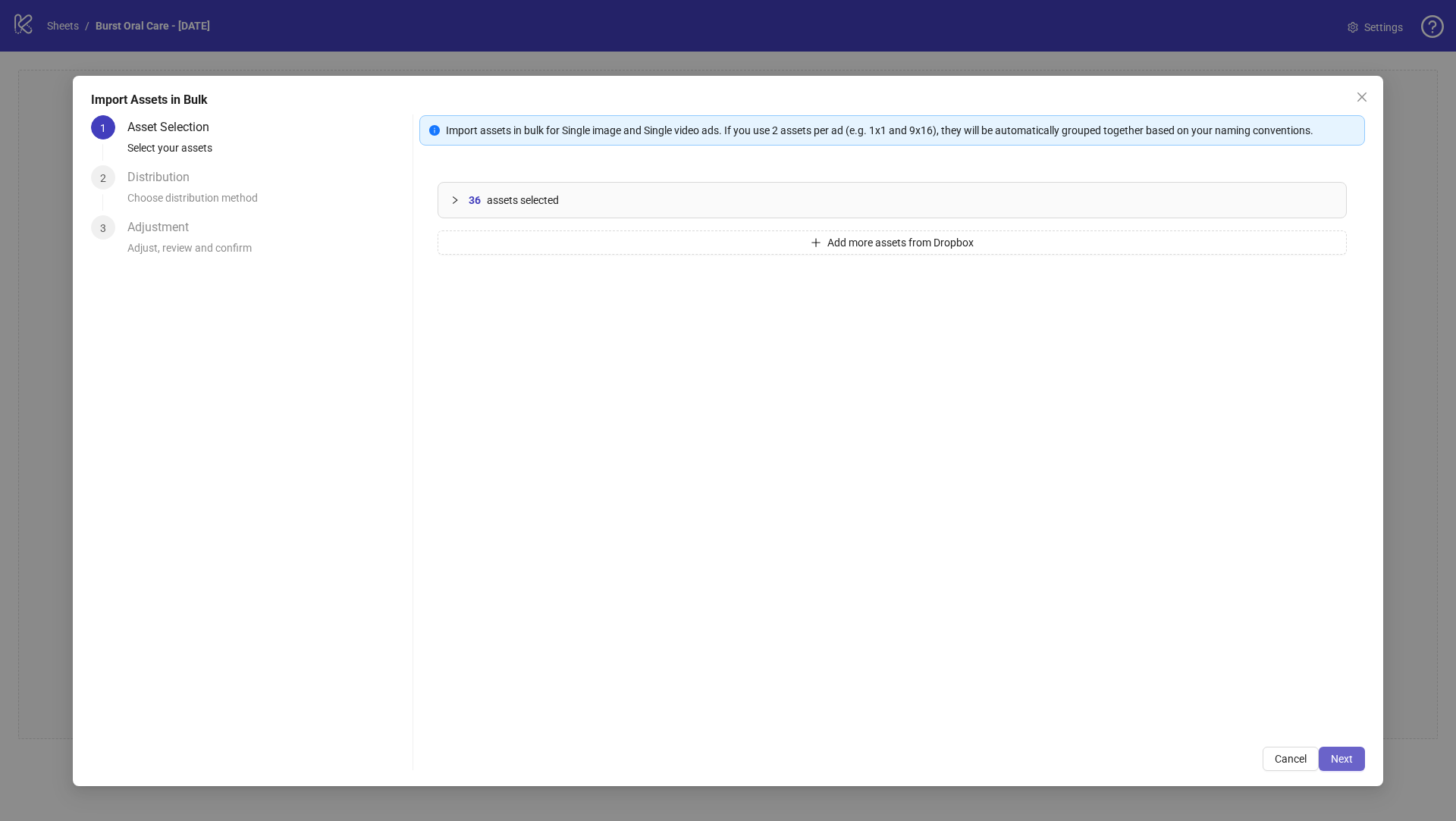
click at [1345, 758] on span "Next" at bounding box center [1341, 759] width 22 height 12
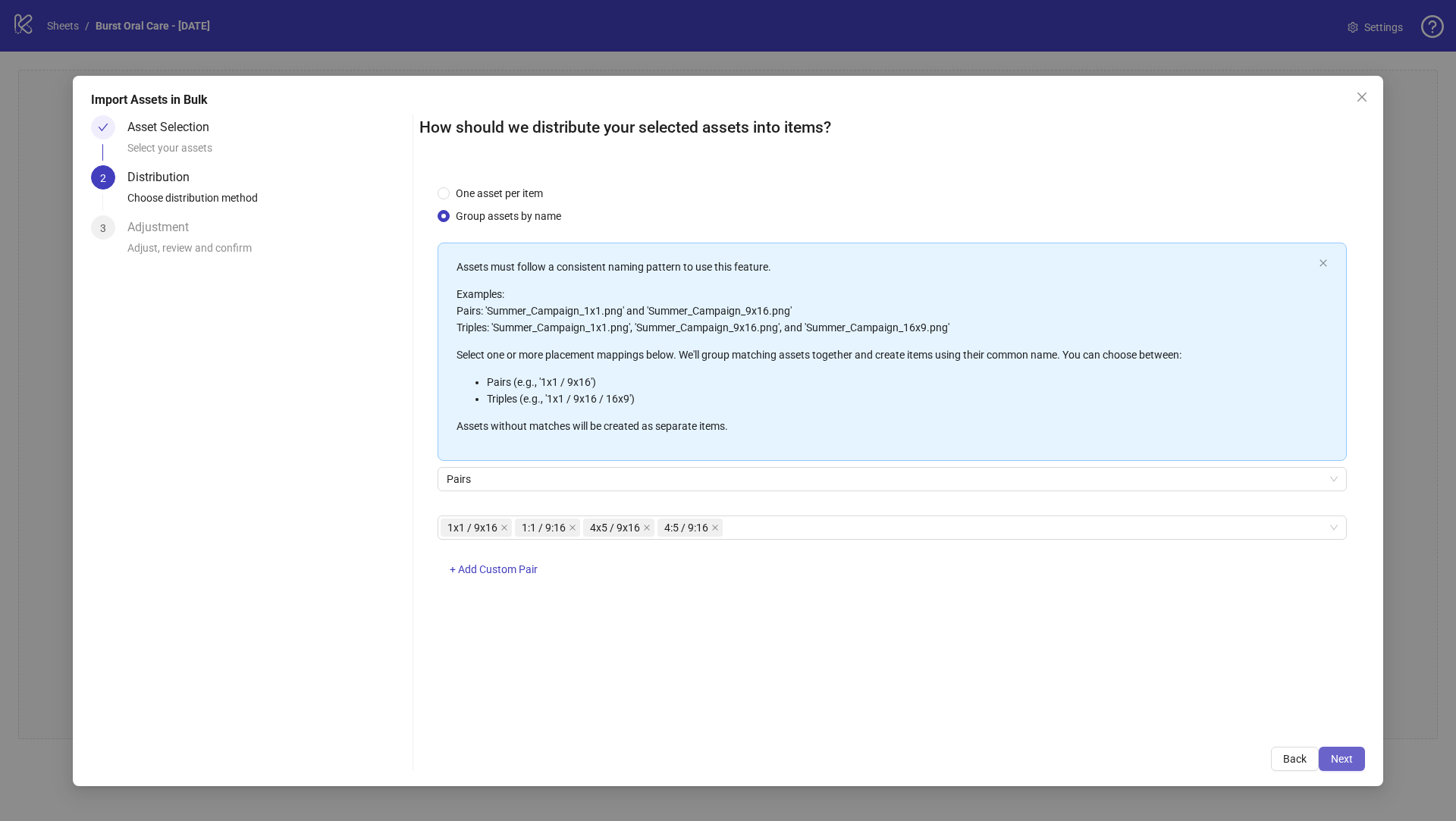
click at [1338, 762] on span "Next" at bounding box center [1341, 759] width 22 height 12
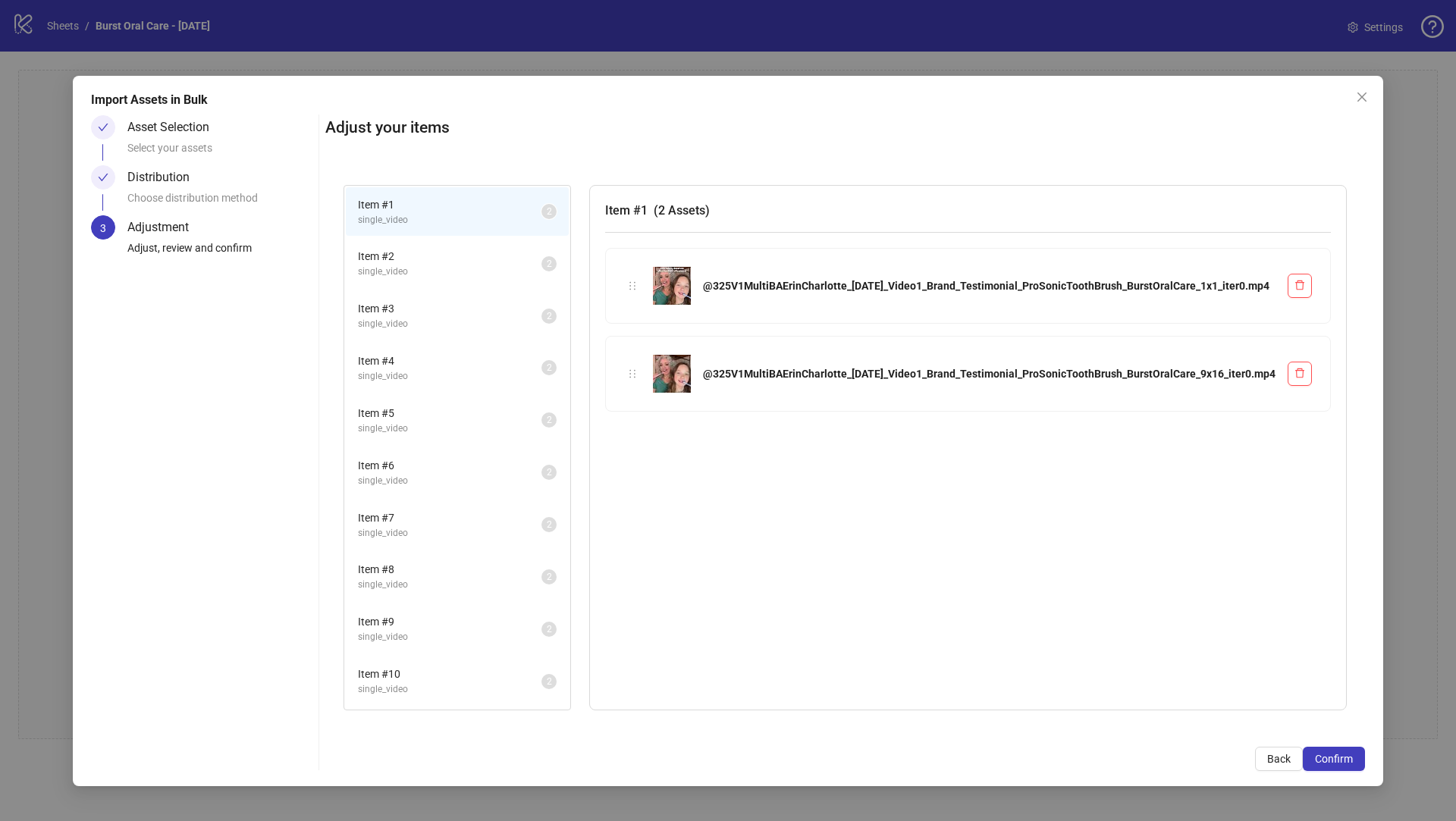
scroll to position [415, 0]
click at [1329, 759] on span "Confirm" at bounding box center [1333, 759] width 38 height 12
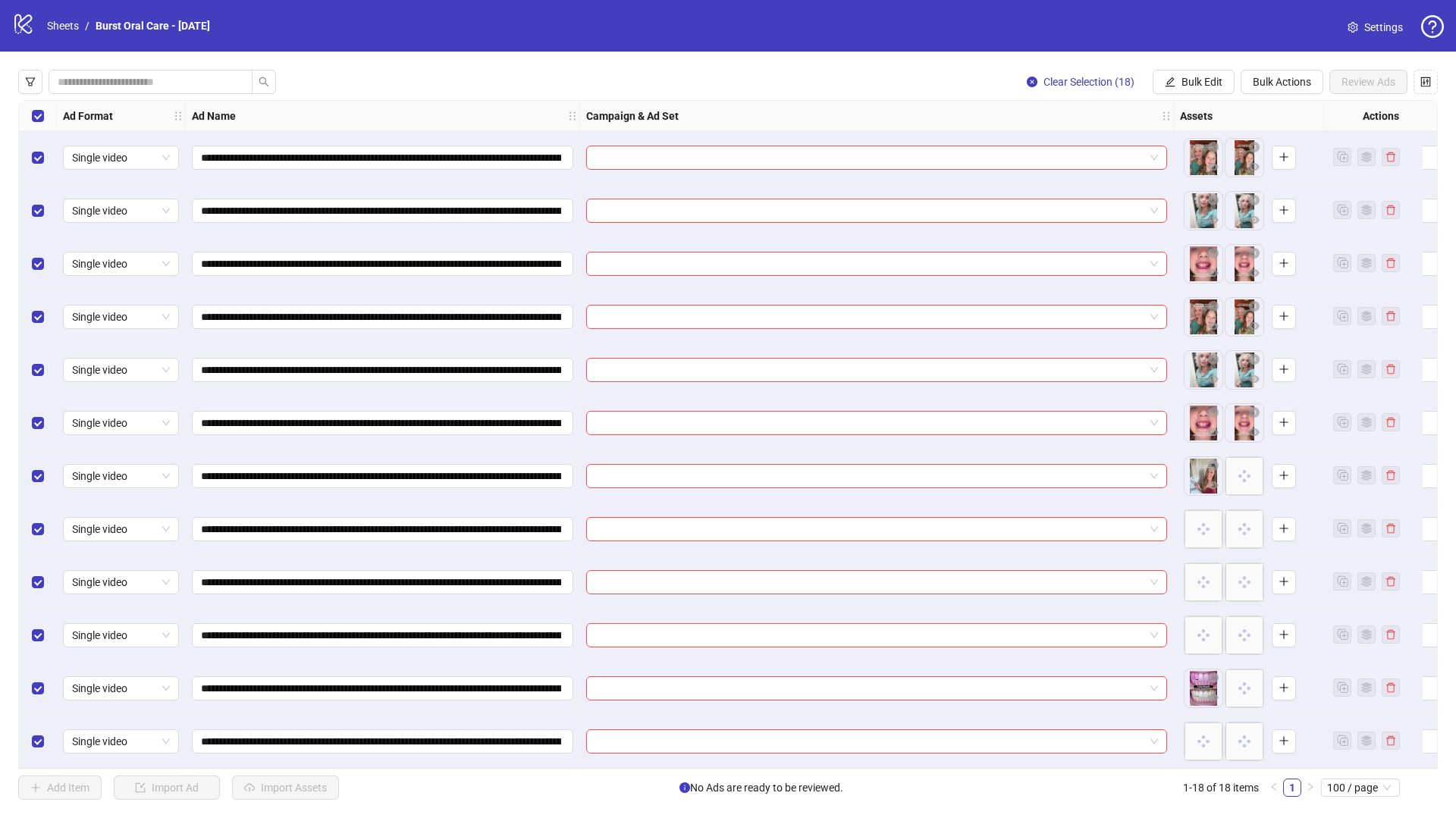
scroll to position [323, 0]
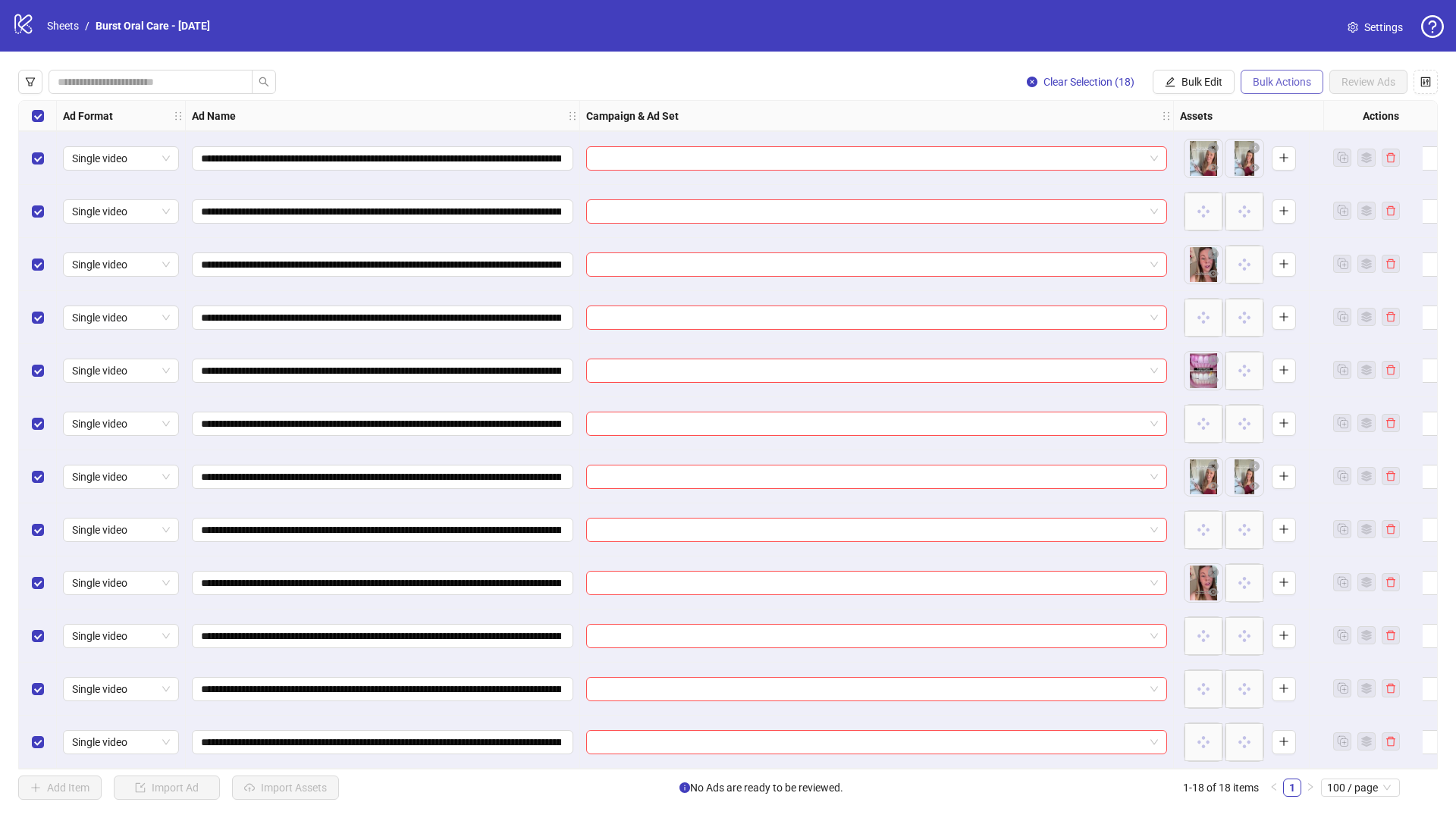
click at [1277, 78] on span "Bulk Actions" at bounding box center [1281, 81] width 58 height 12
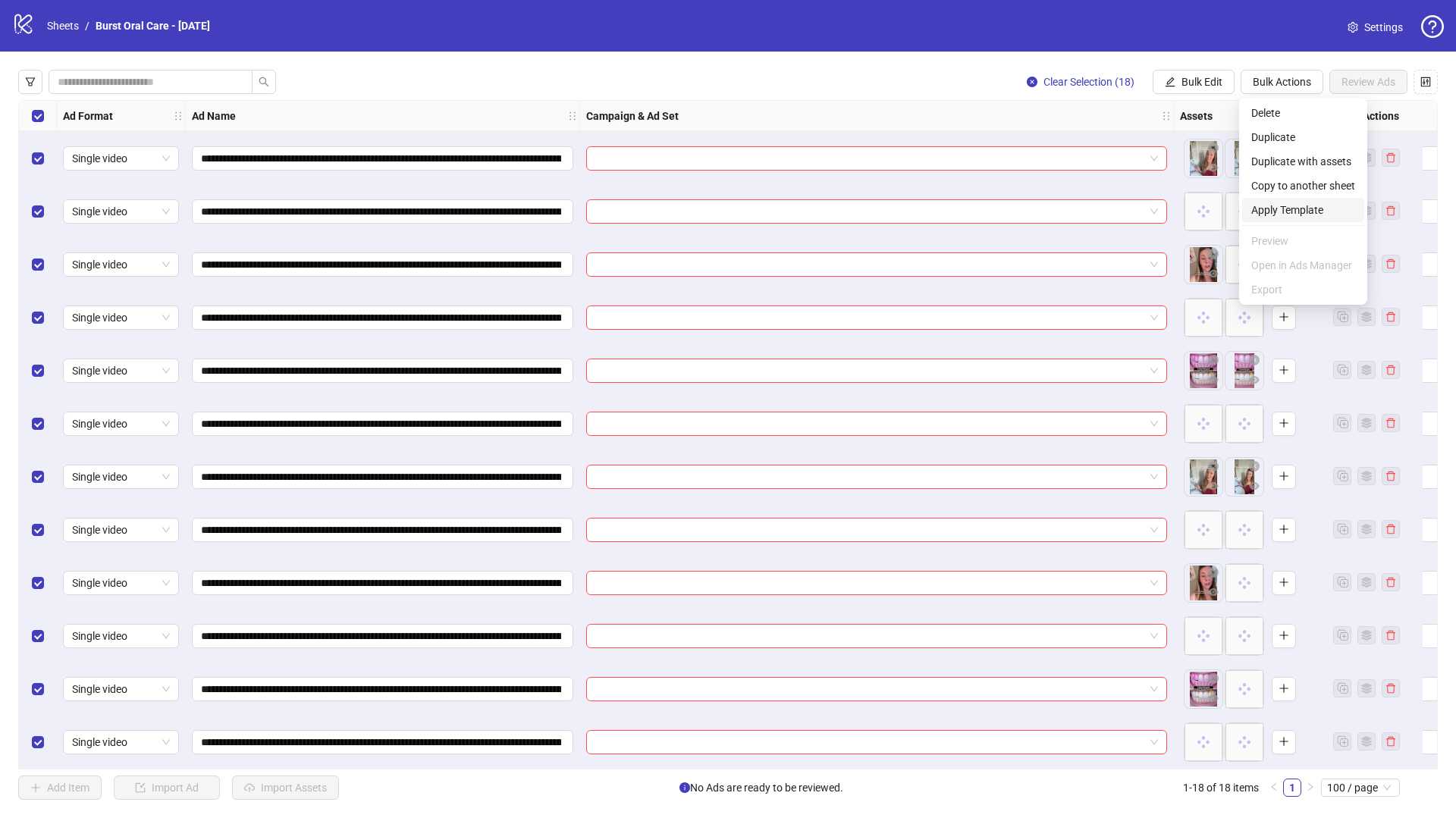
click at [1293, 212] on span "Apply Template" at bounding box center [1302, 209] width 103 height 17
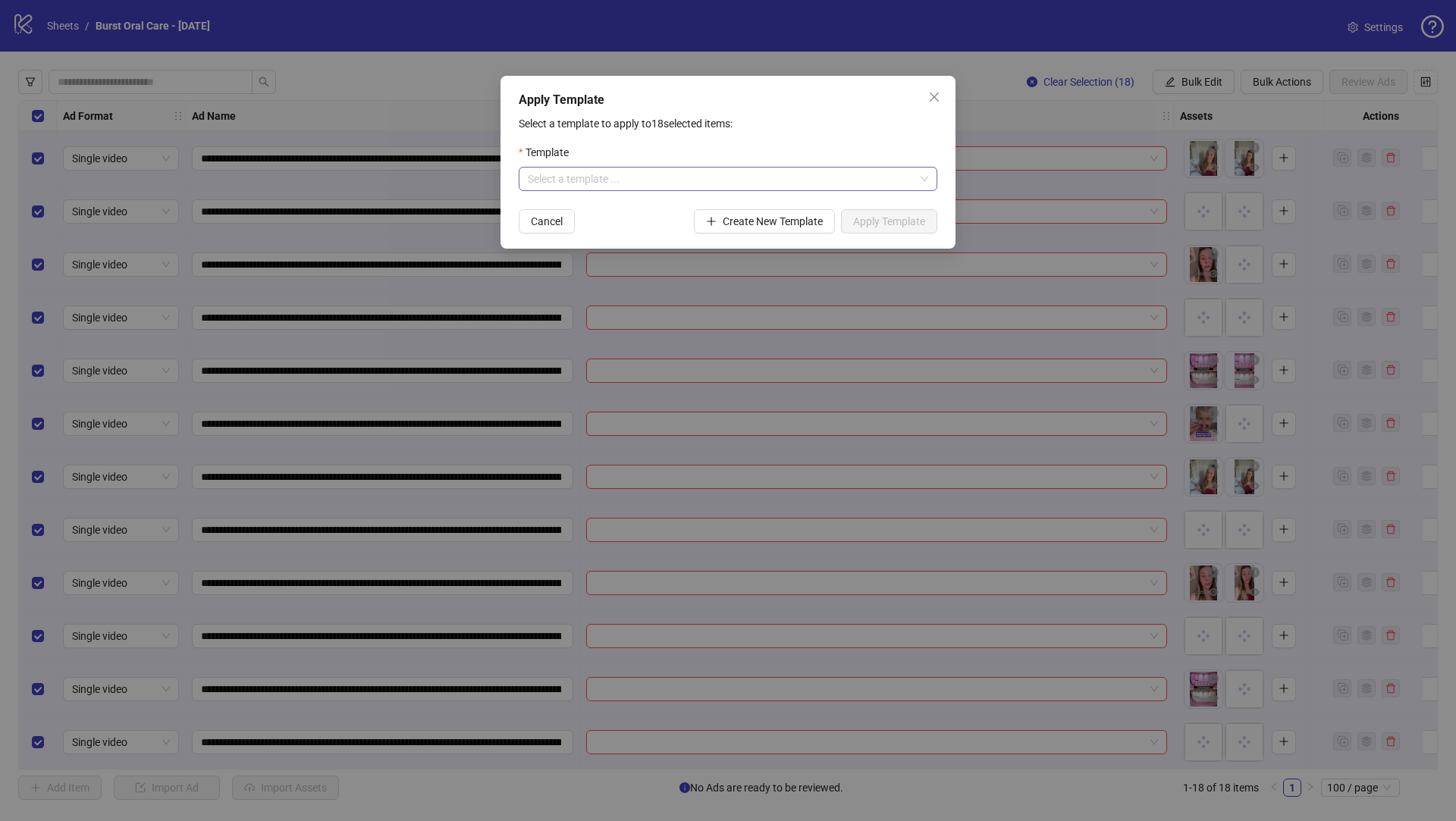
click at [812, 182] on input "search" at bounding box center [721, 178] width 387 height 23
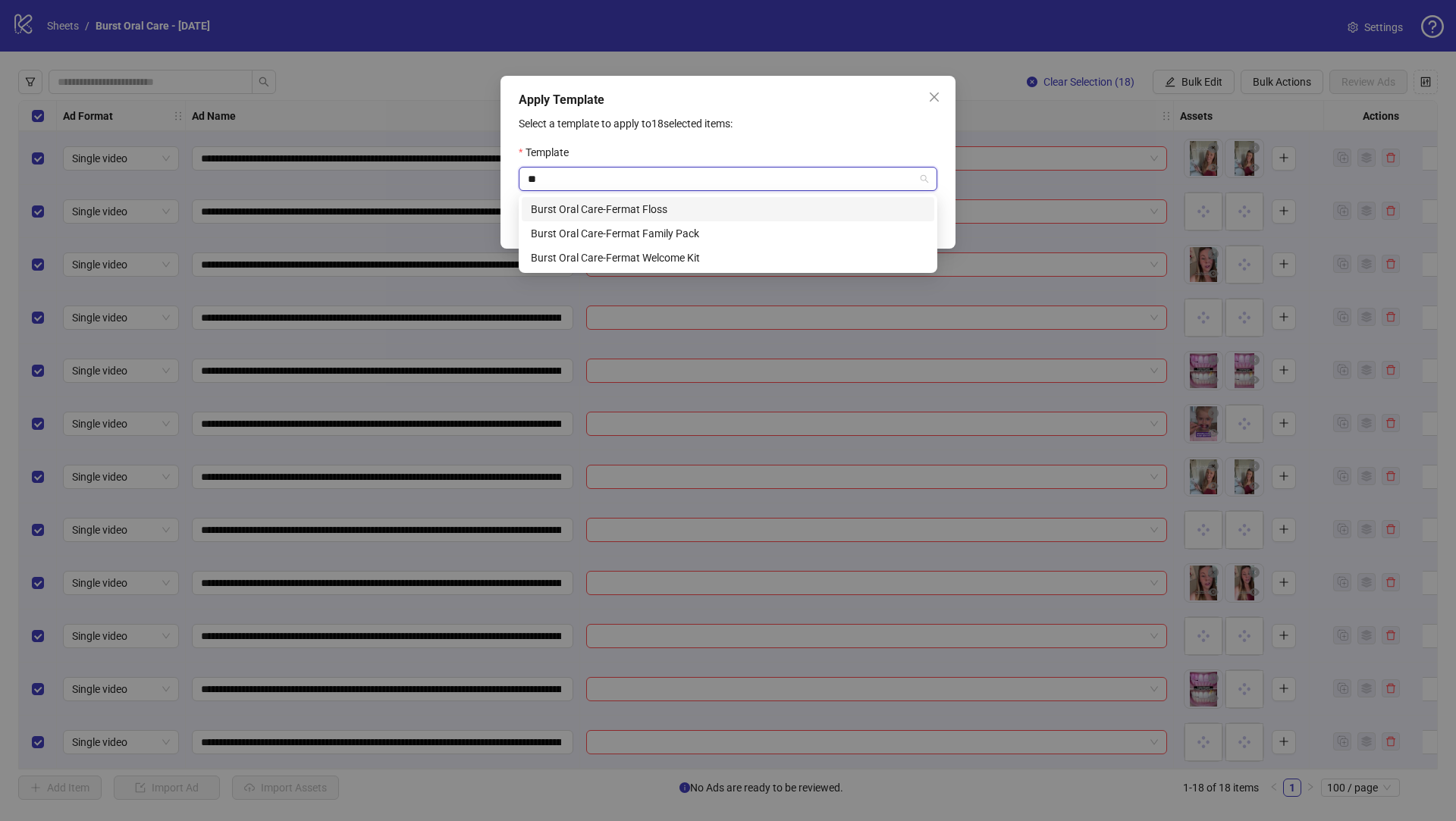
type input "***"
click at [736, 231] on div "Burst Oral Care-Fermat Family Pack" at bounding box center [728, 233] width 394 height 17
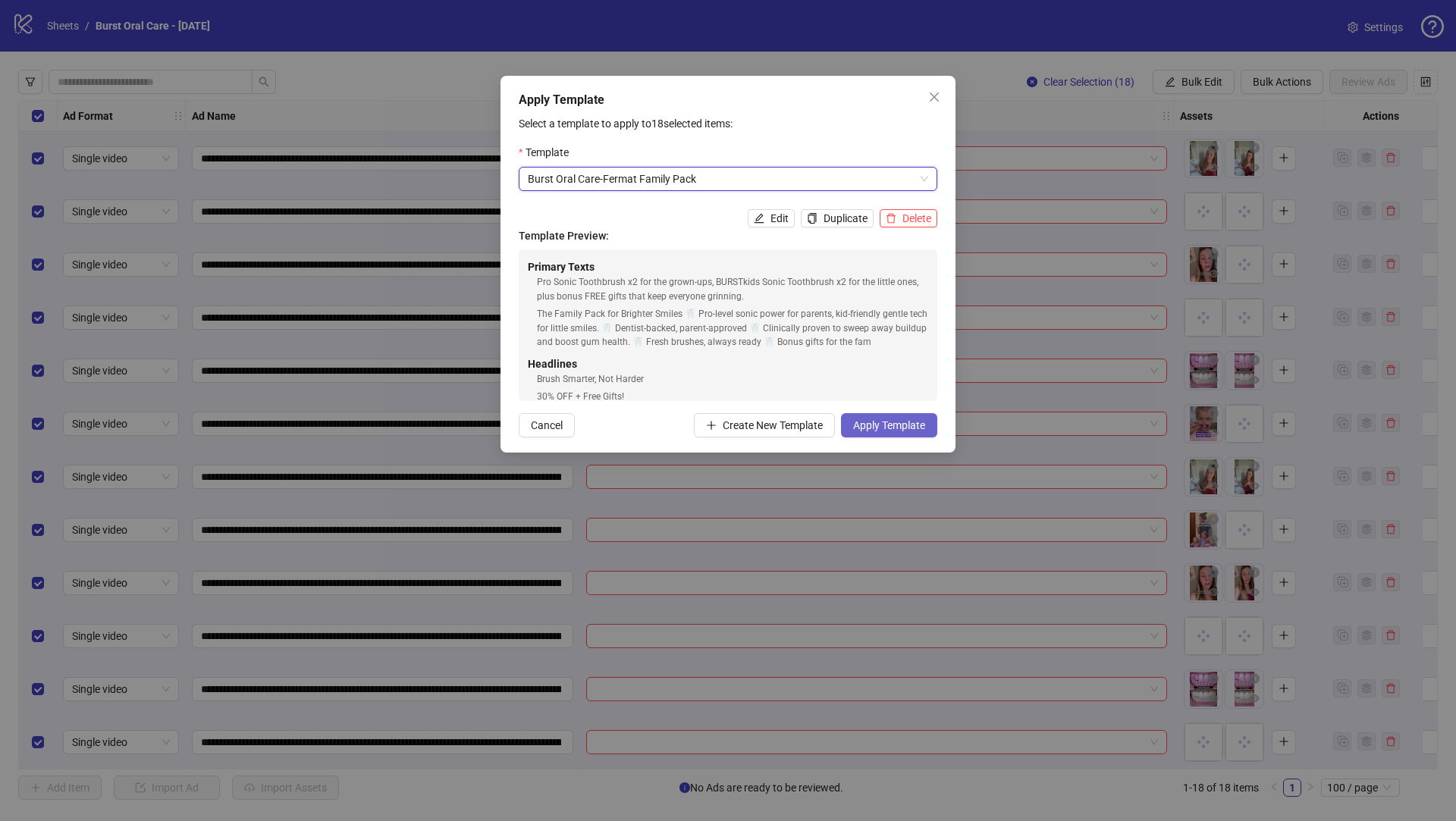
click at [883, 428] on span "Apply Template" at bounding box center [888, 425] width 72 height 12
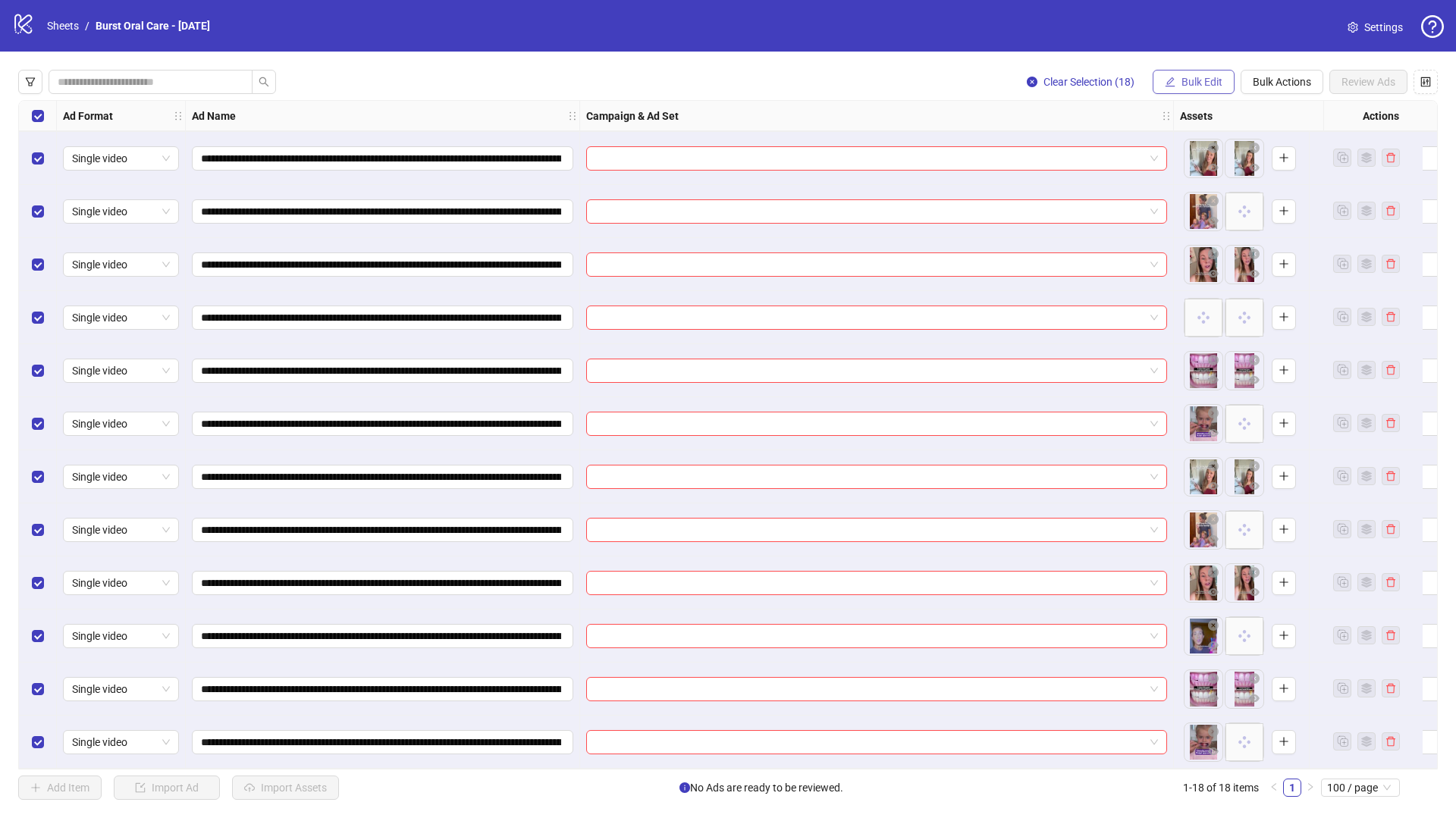
drag, startPoint x: 1212, startPoint y: 84, endPoint x: 1204, endPoint y: 92, distance: 11.3
click at [1212, 85] on span "Bulk Edit" at bounding box center [1201, 81] width 41 height 12
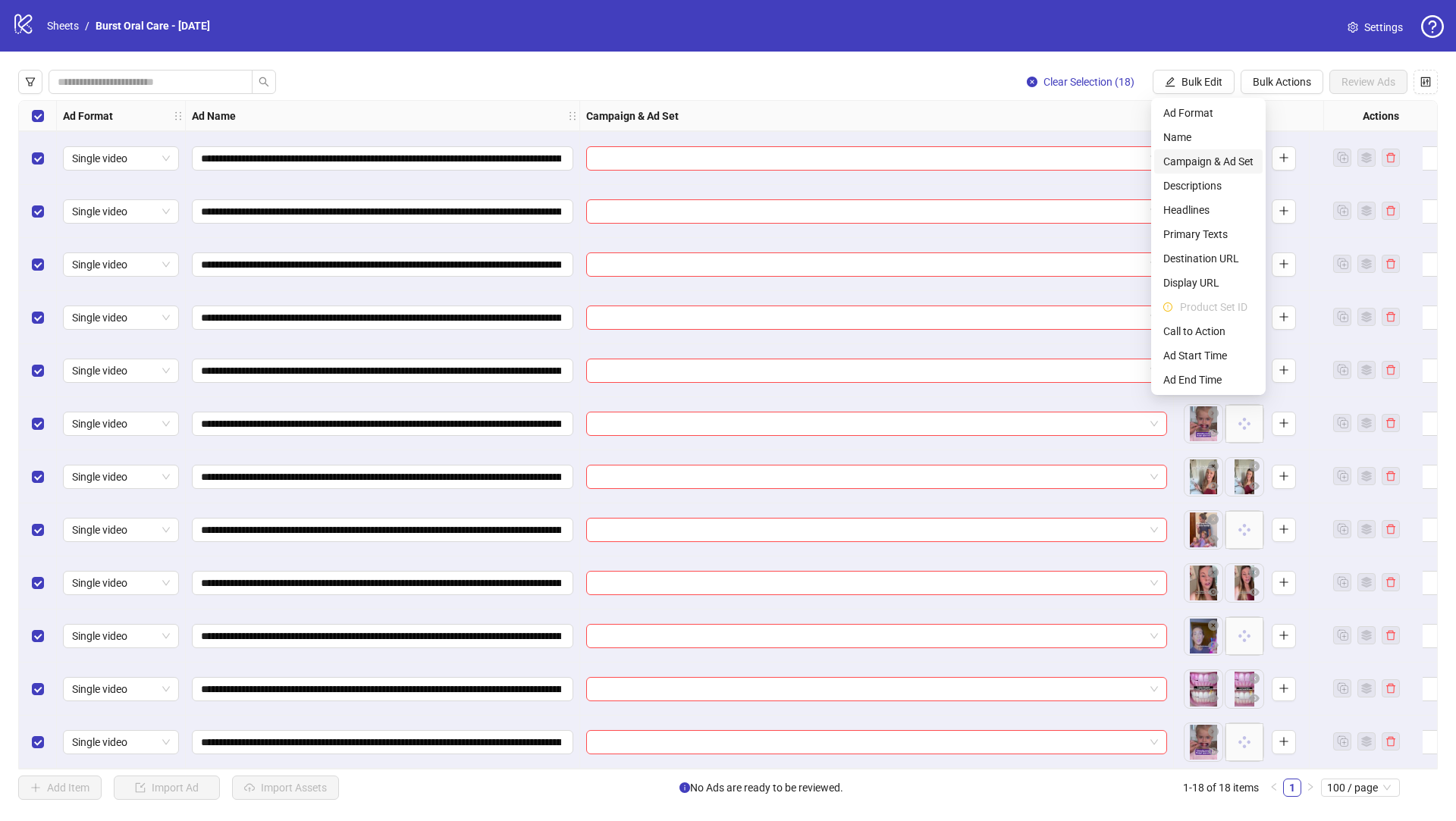
click at [1190, 162] on span "Campaign & Ad Set" at bounding box center [1208, 161] width 90 height 17
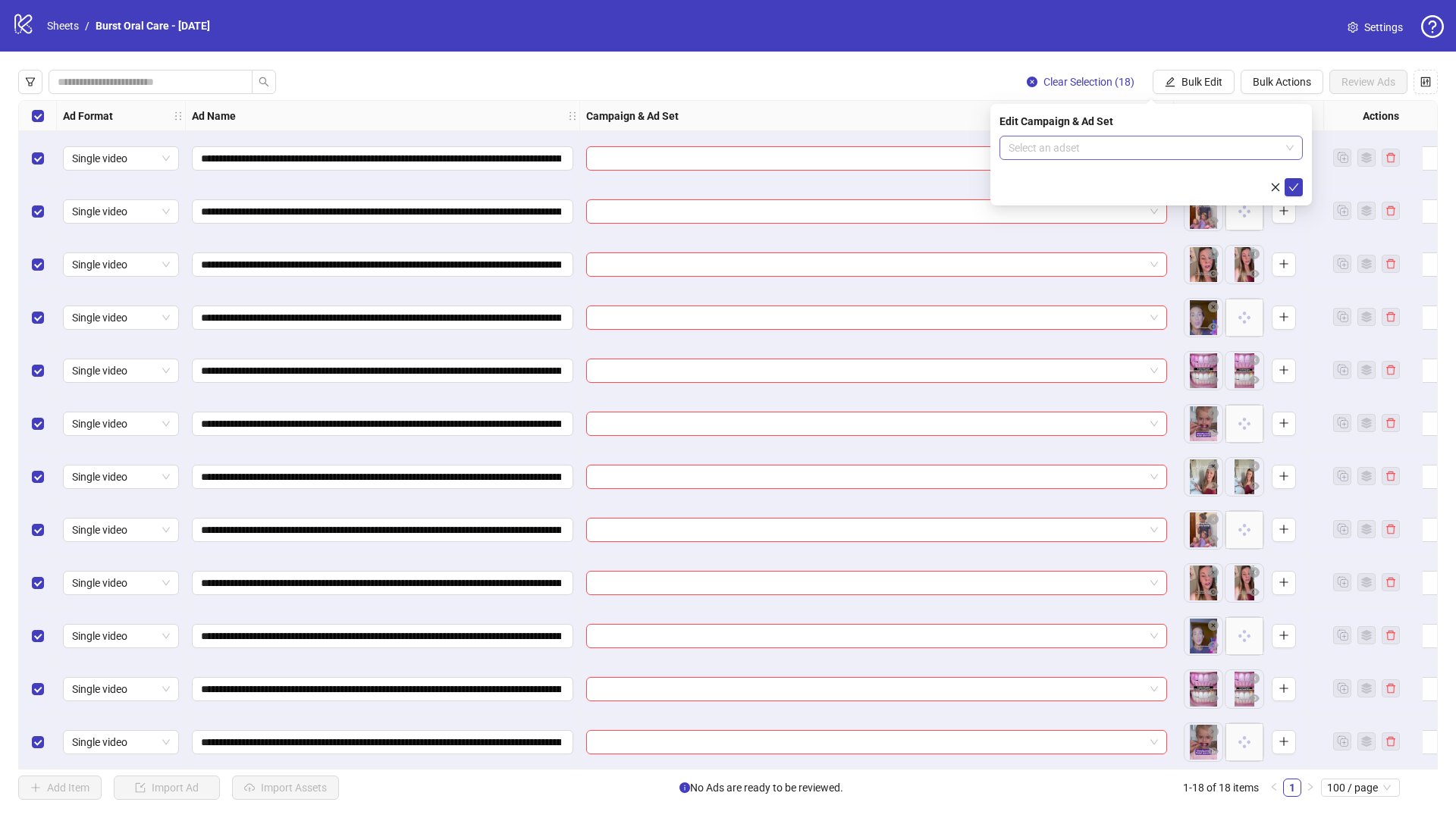
click at [1057, 151] on input "search" at bounding box center [1144, 147] width 271 height 23
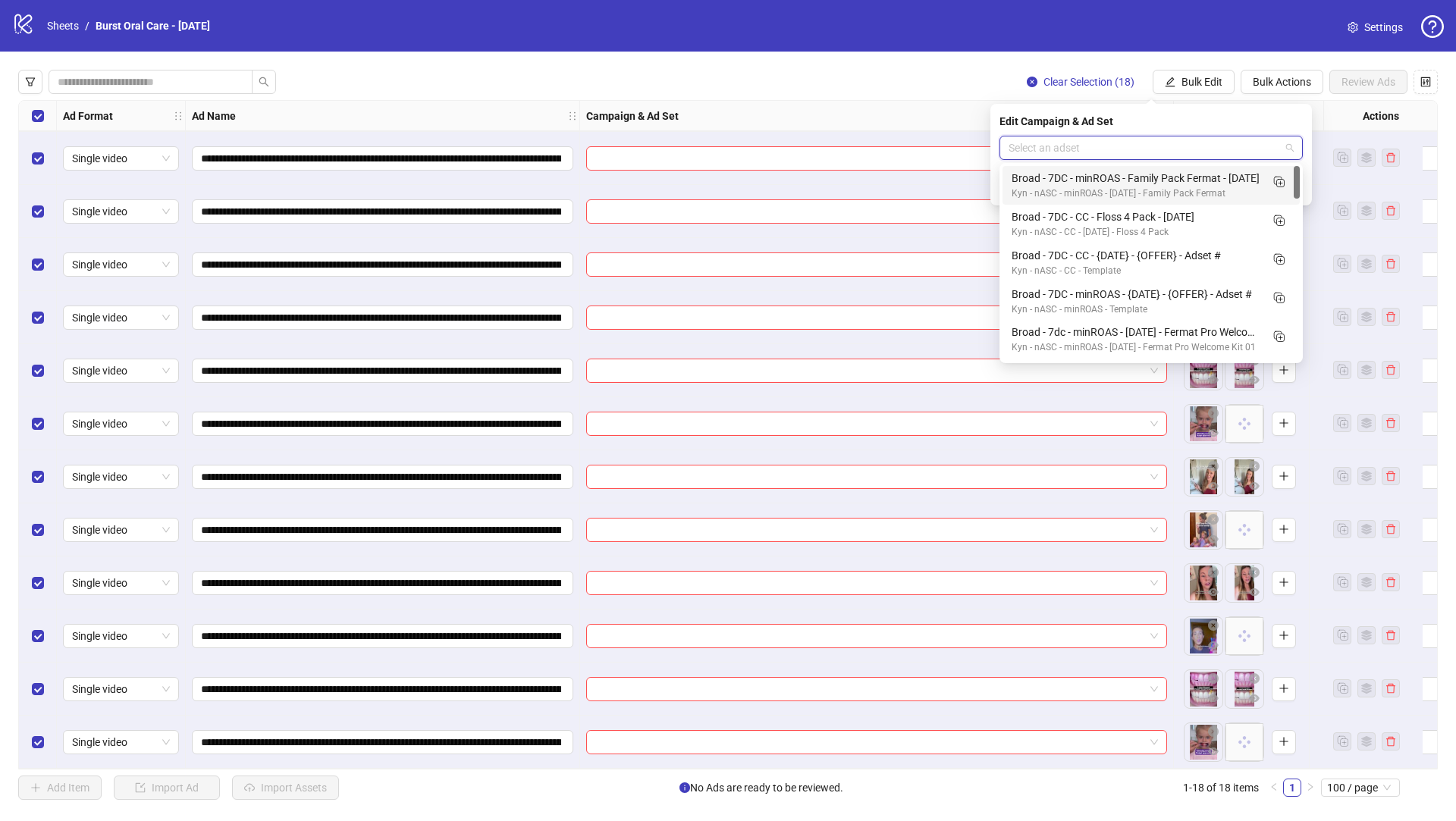
paste input "**********"
type input "**********"
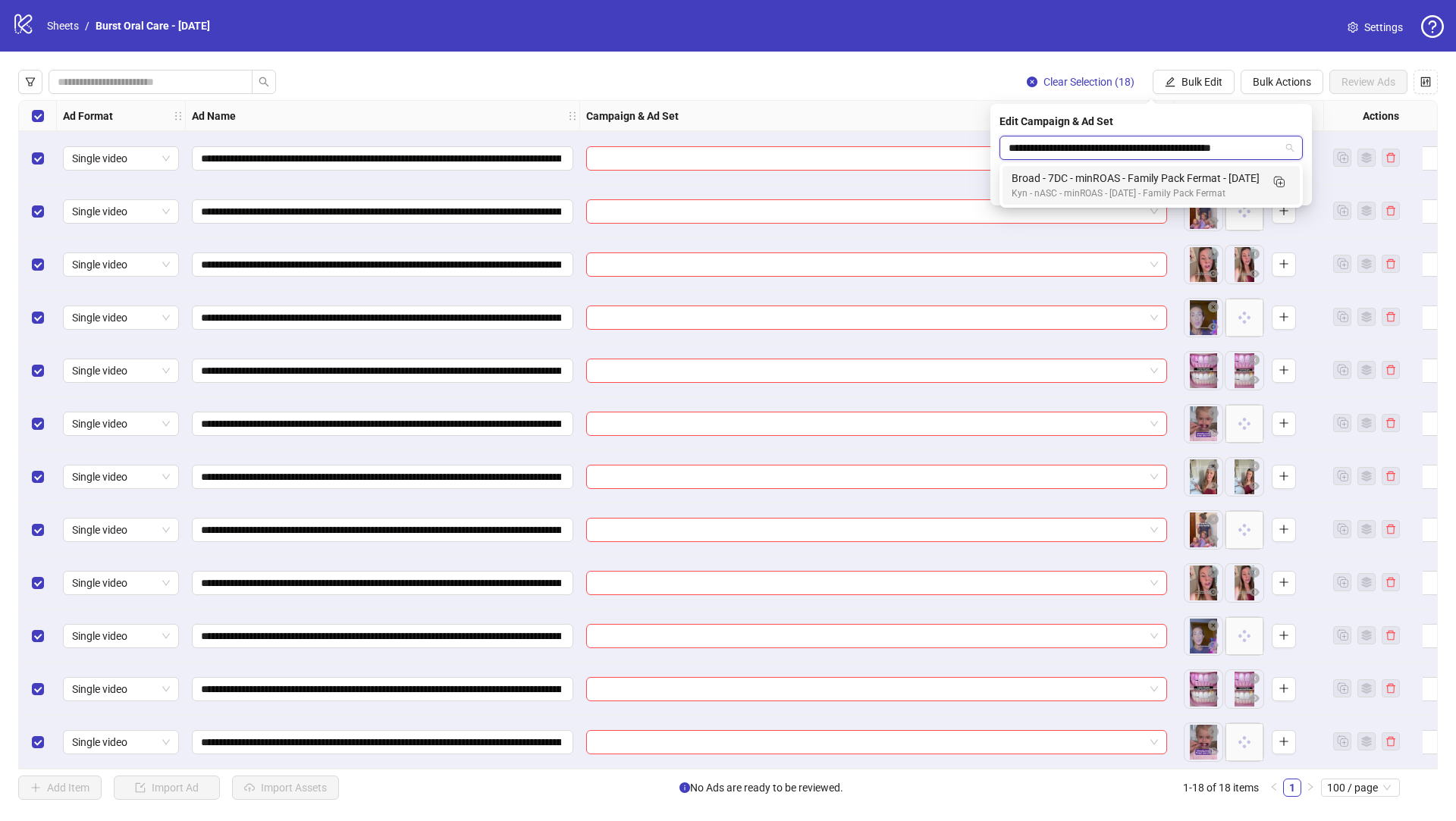
click at [1065, 178] on div "Broad - 7DC - minROAS - Family Pack Fermat - [DATE]" at bounding box center [1135, 178] width 248 height 17
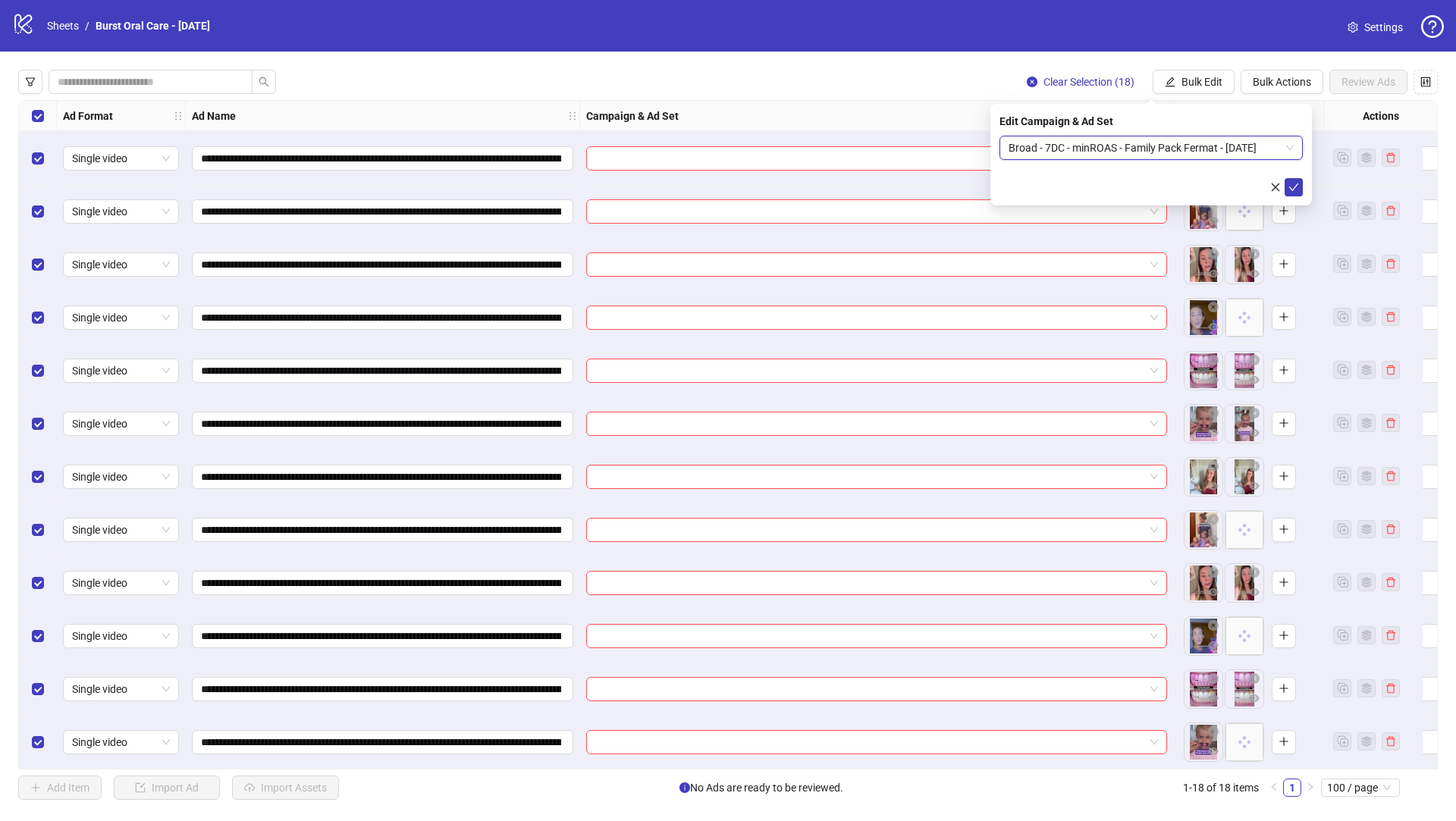
click at [1303, 192] on div "Edit Campaign & Ad Set Broad - 7DC - minROAS - Family Pack Fermat - [DATE] Broa…" at bounding box center [1151, 154] width 322 height 102
click at [1298, 187] on icon "check" at bounding box center [1293, 187] width 10 height 10
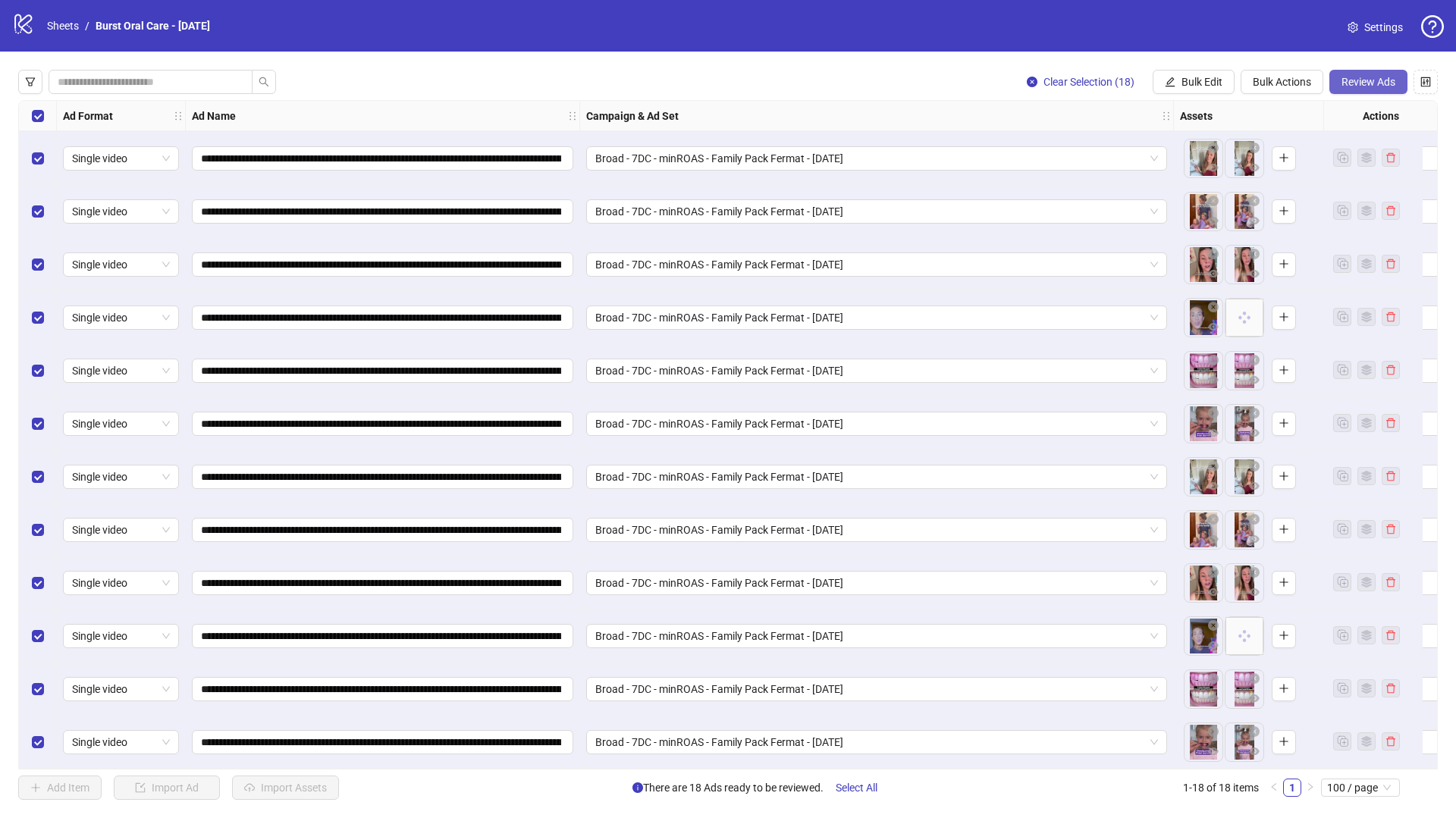
click at [1381, 82] on span "Review Ads" at bounding box center [1368, 81] width 54 height 12
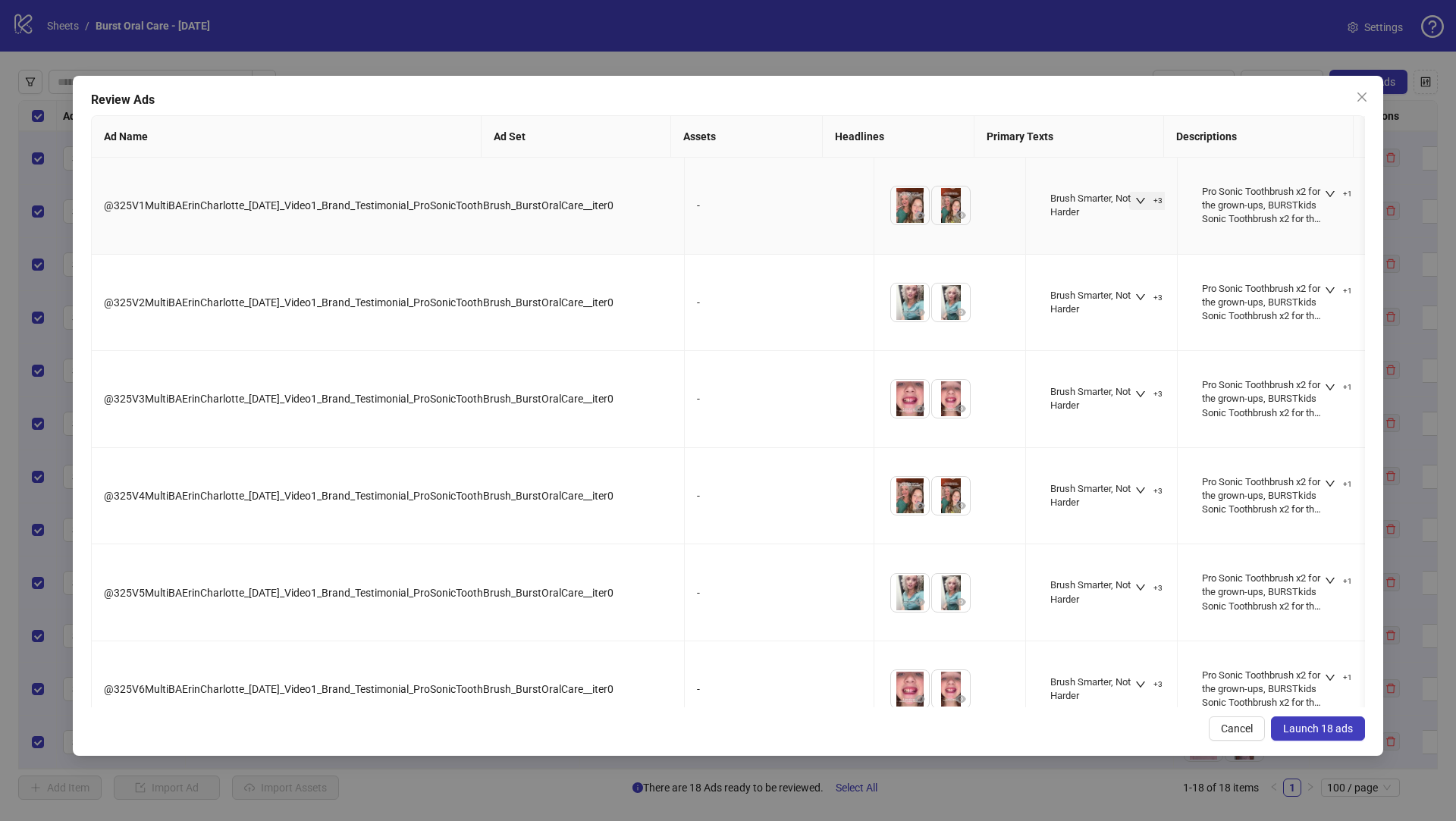
click at [1129, 201] on button "+3" at bounding box center [1149, 201] width 40 height 18
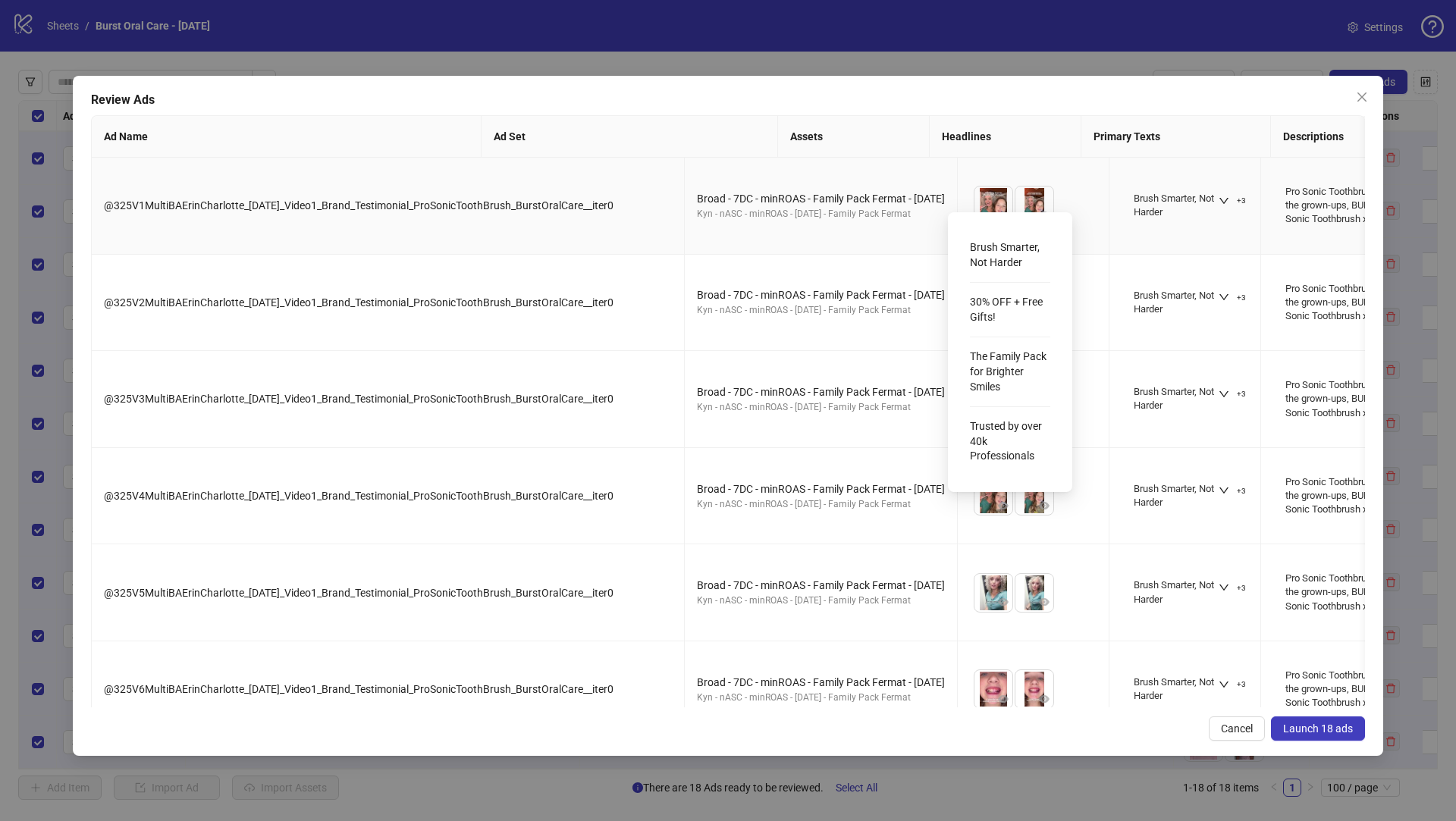
click at [1279, 227] on div "Pro Sonic Toothbrush x2 for the grown-ups, BURSTkids Sonic Toothbrush x2 for th…" at bounding box center [1355, 205] width 152 height 60
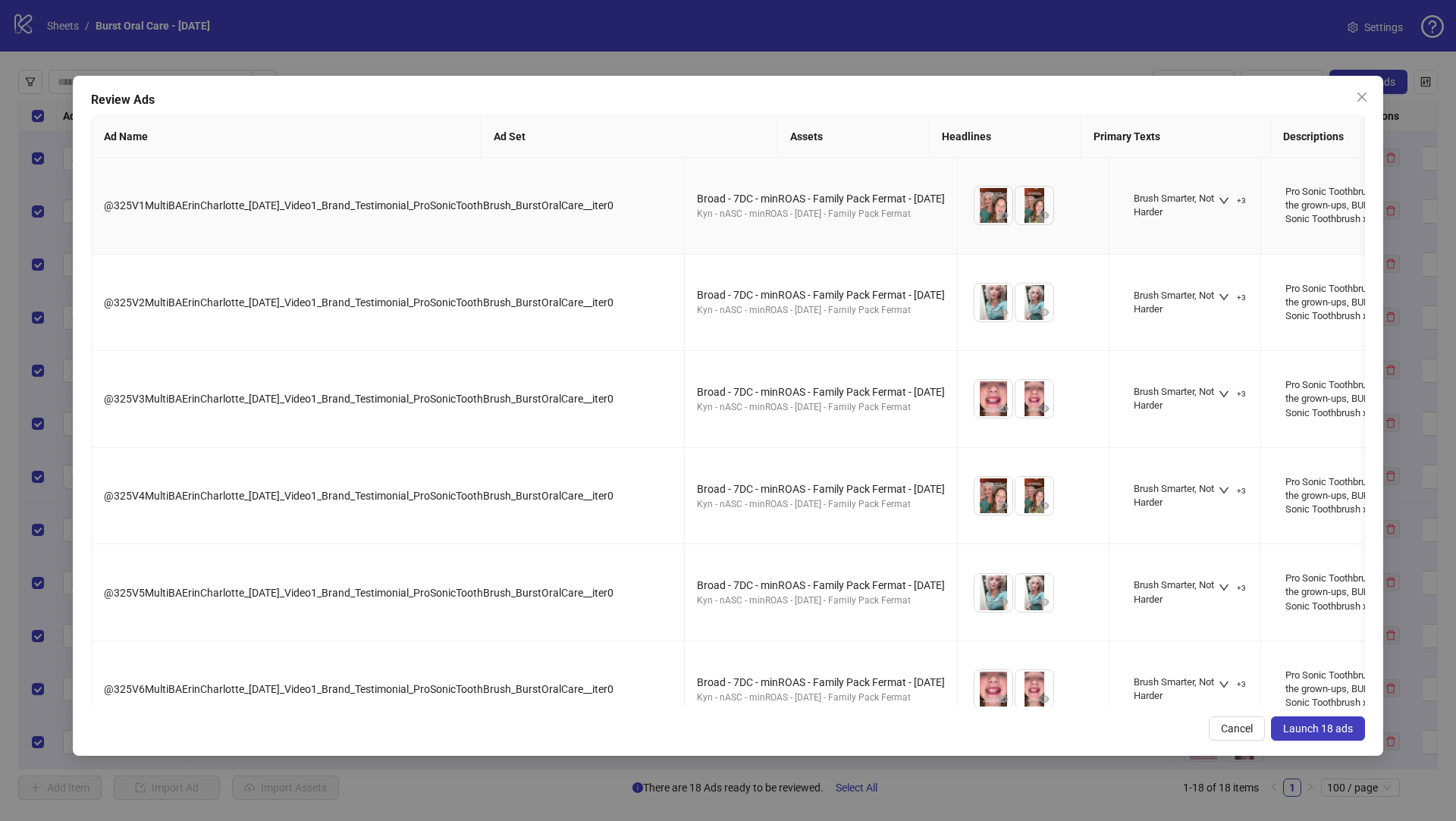
click at [1402, 189] on button "+1" at bounding box center [1422, 194] width 40 height 18
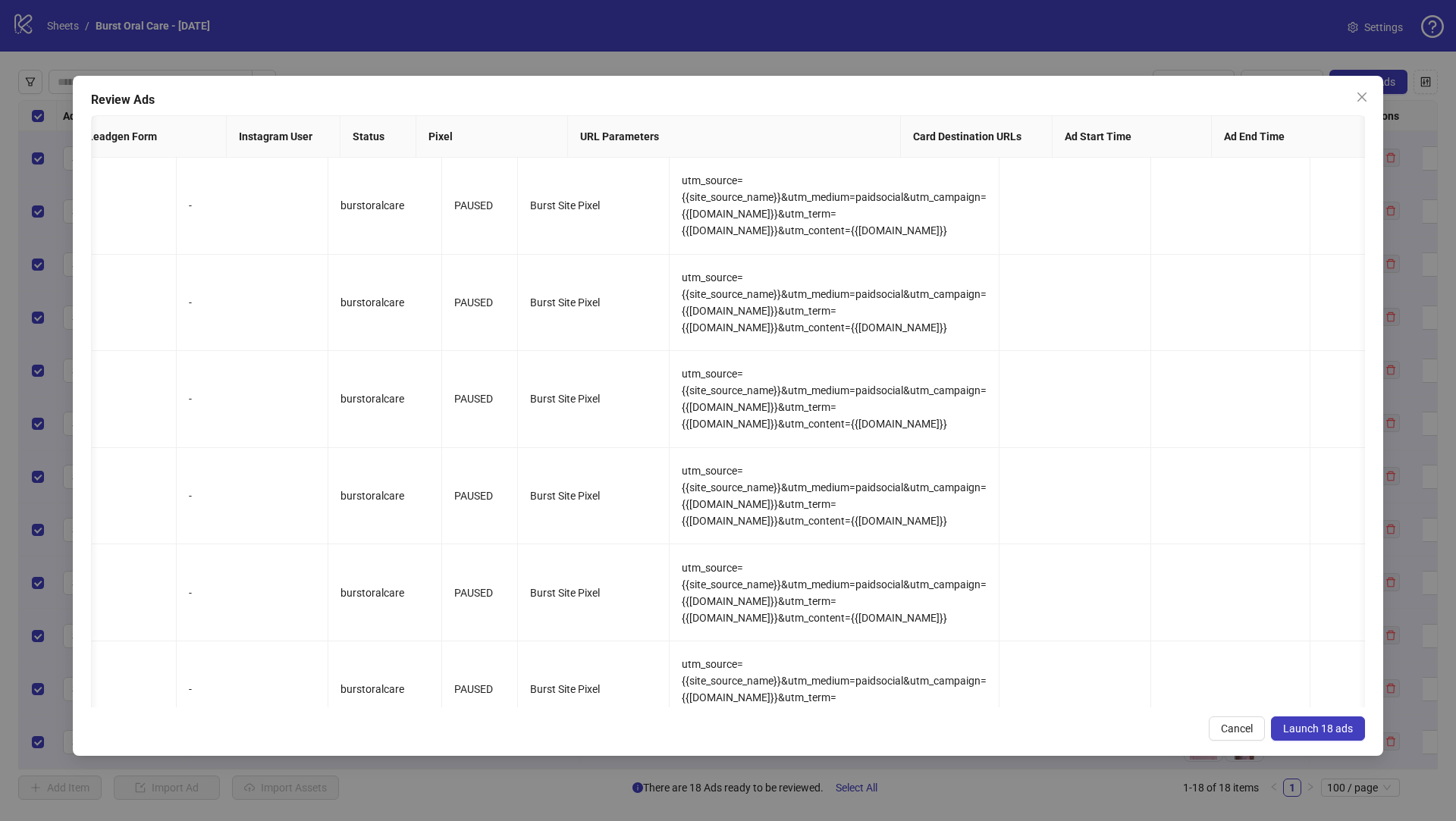
scroll to position [0, 0]
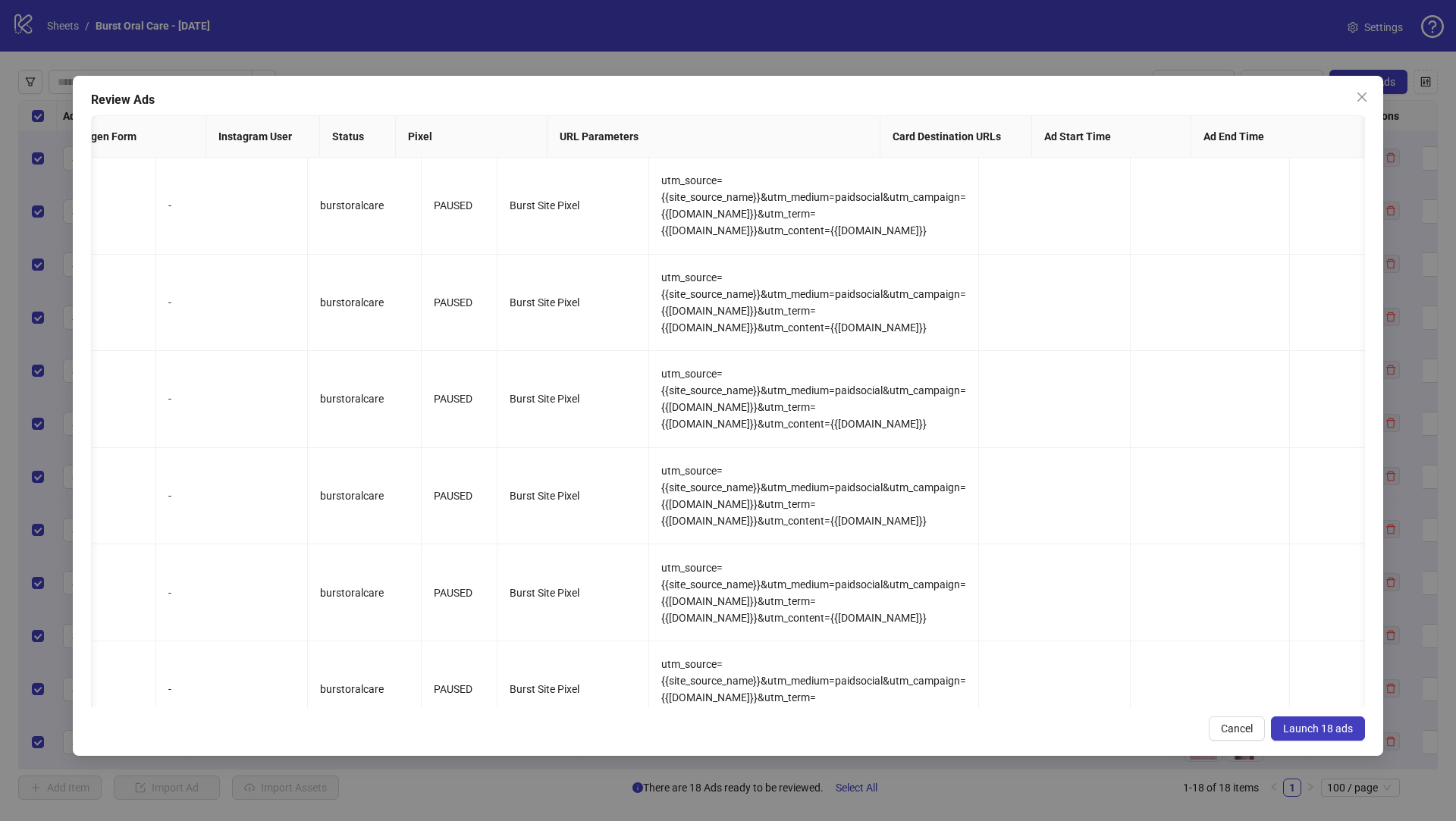
click at [1325, 728] on span "Launch 18 ads" at bounding box center [1317, 729] width 70 height 12
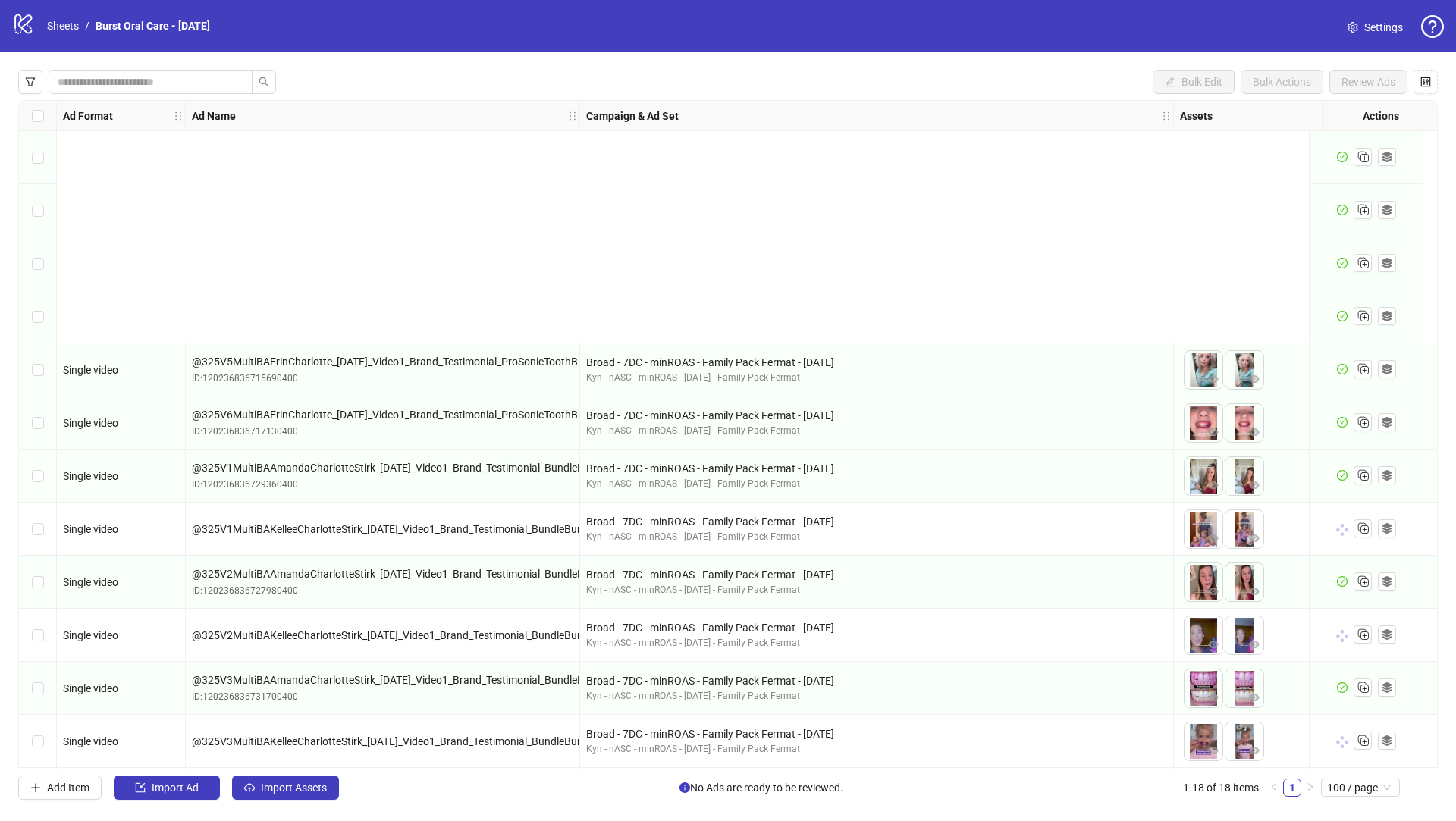
scroll to position [323, 0]
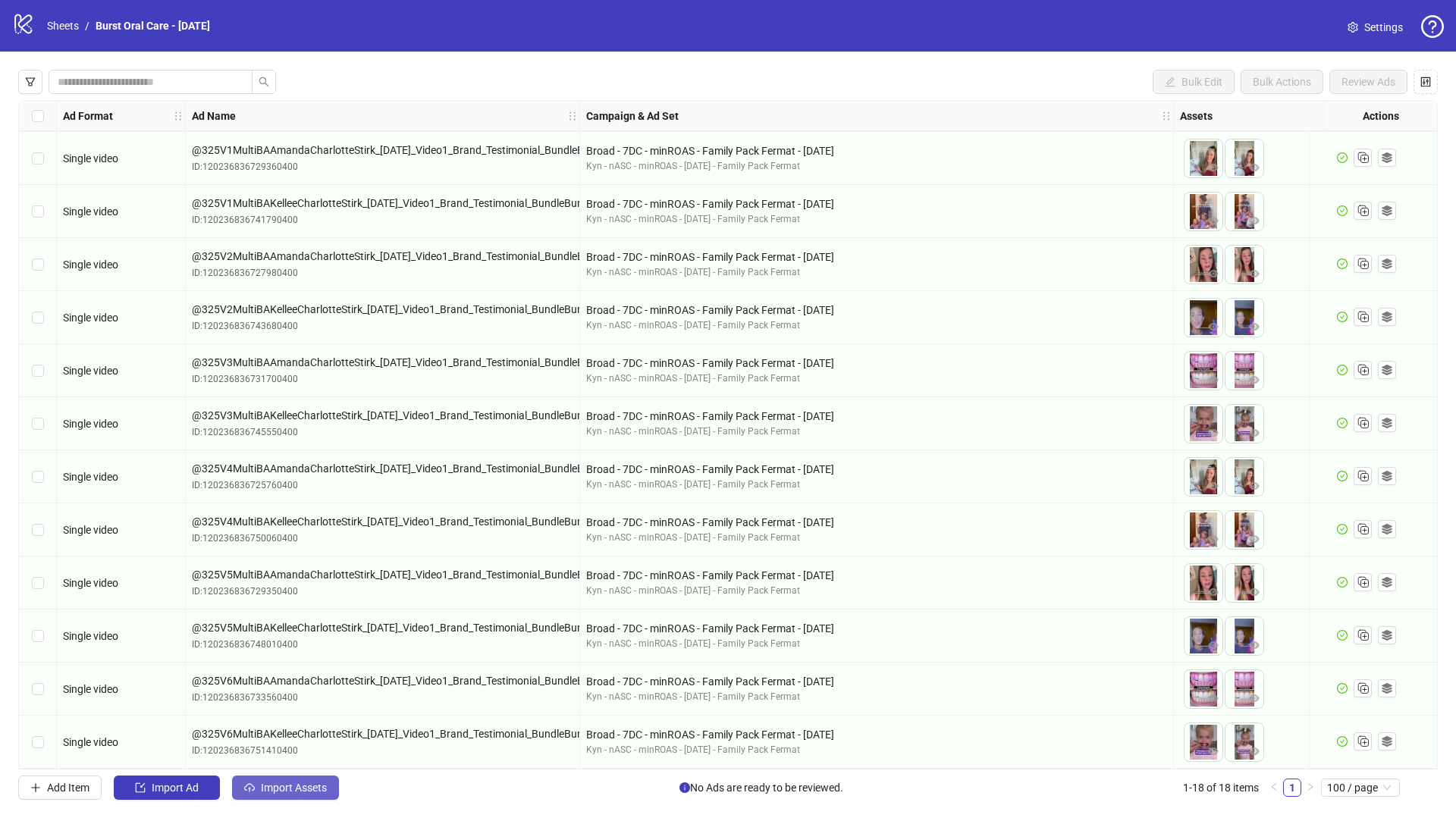
click at [308, 792] on span "Import Assets" at bounding box center [294, 788] width 66 height 12
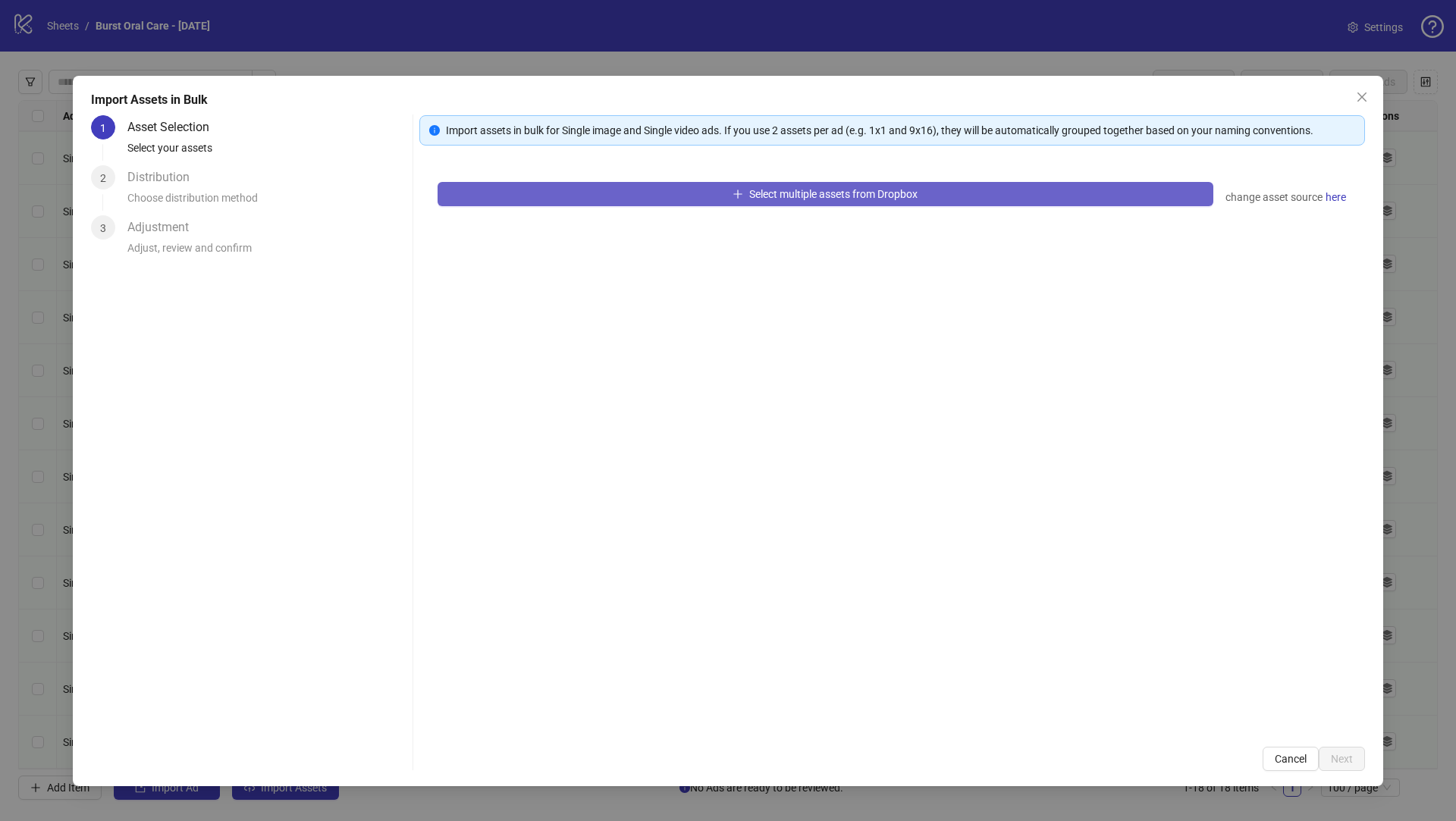
click at [749, 192] on span "Select multiple assets from Dropbox" at bounding box center [833, 194] width 168 height 12
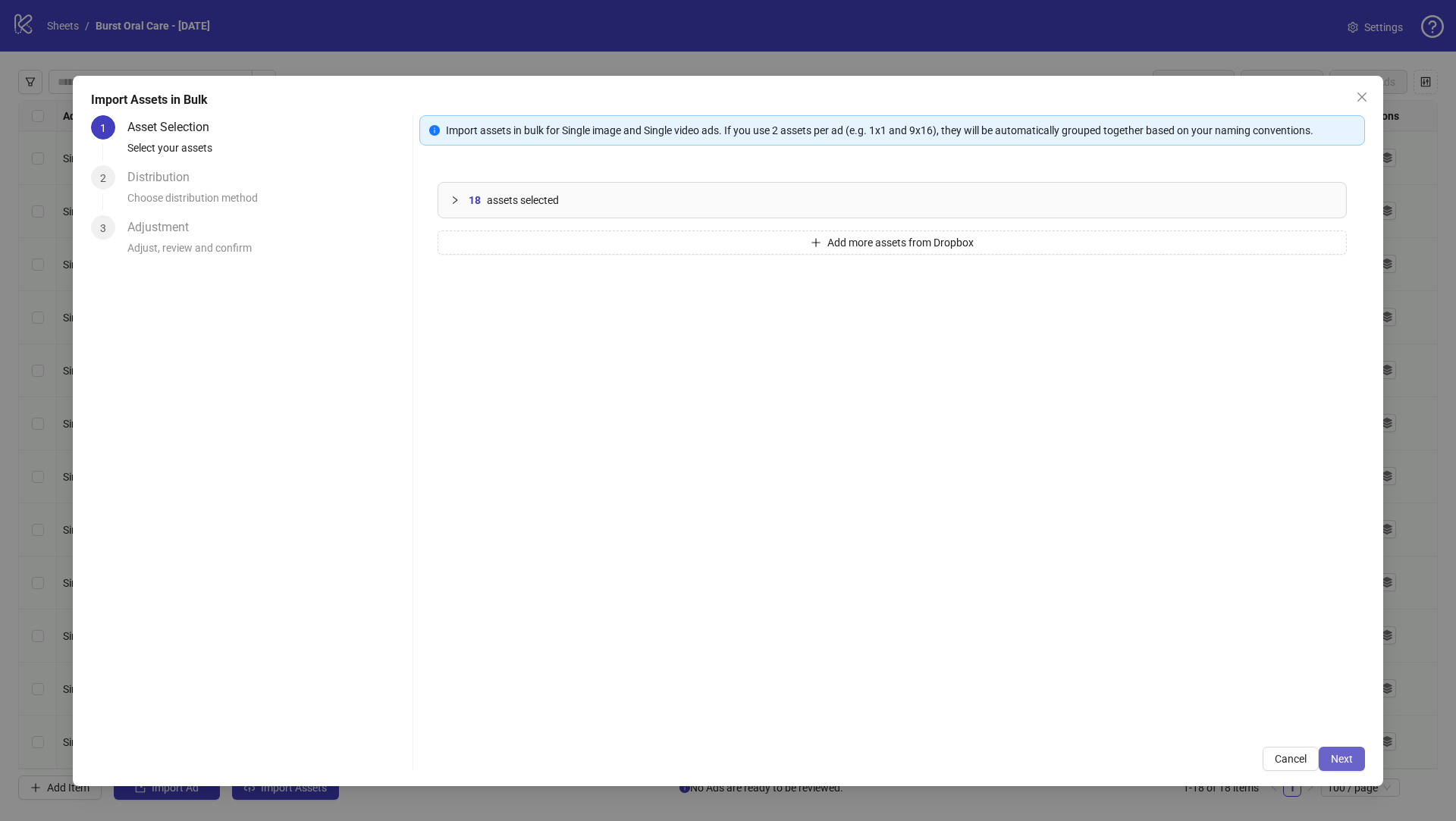
click at [1345, 763] on span "Next" at bounding box center [1341, 759] width 22 height 12
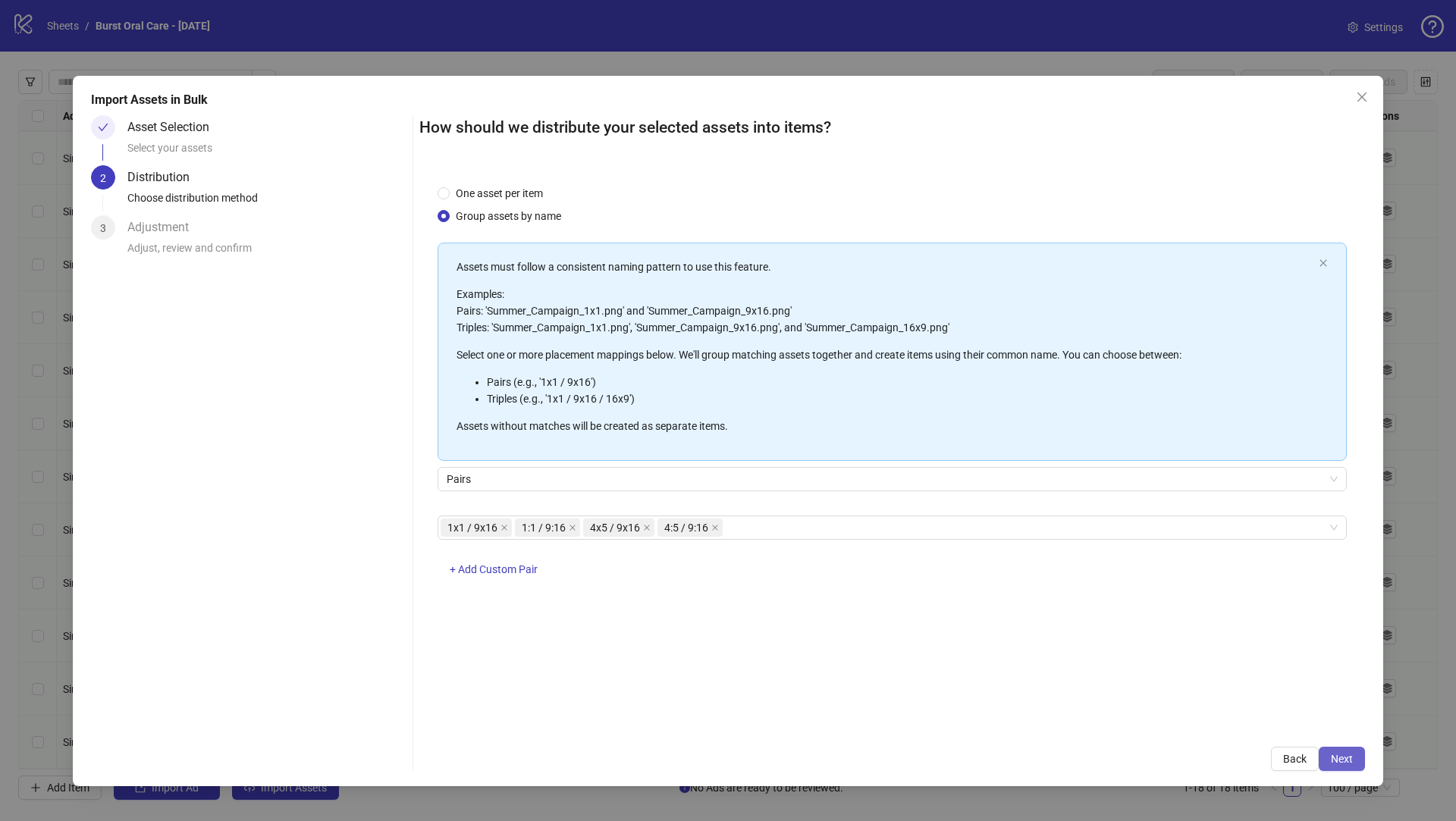
click at [1349, 757] on span "Next" at bounding box center [1341, 759] width 22 height 12
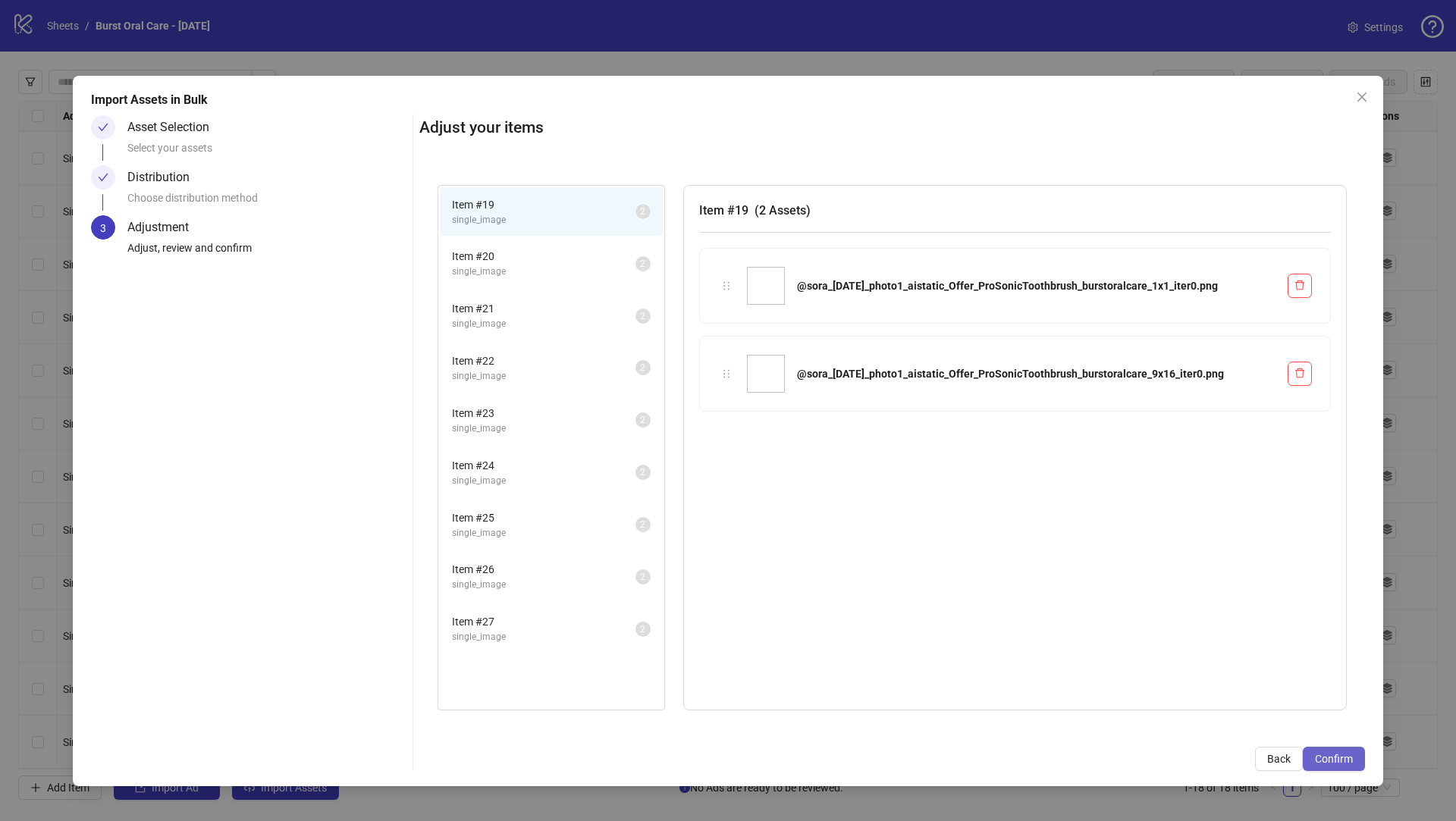
click at [1349, 757] on span "Confirm" at bounding box center [1333, 759] width 38 height 12
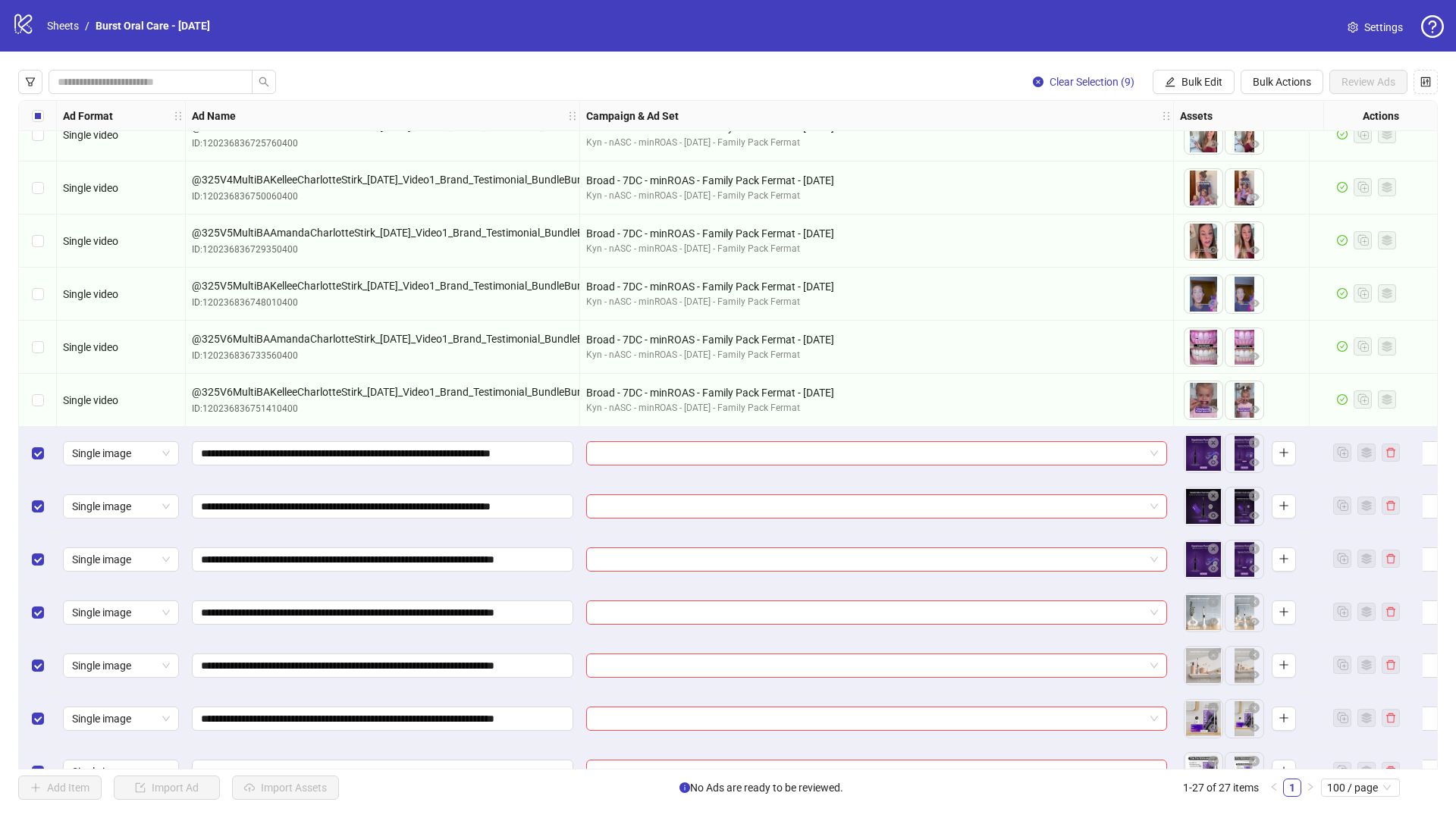
scroll to position [801, 0]
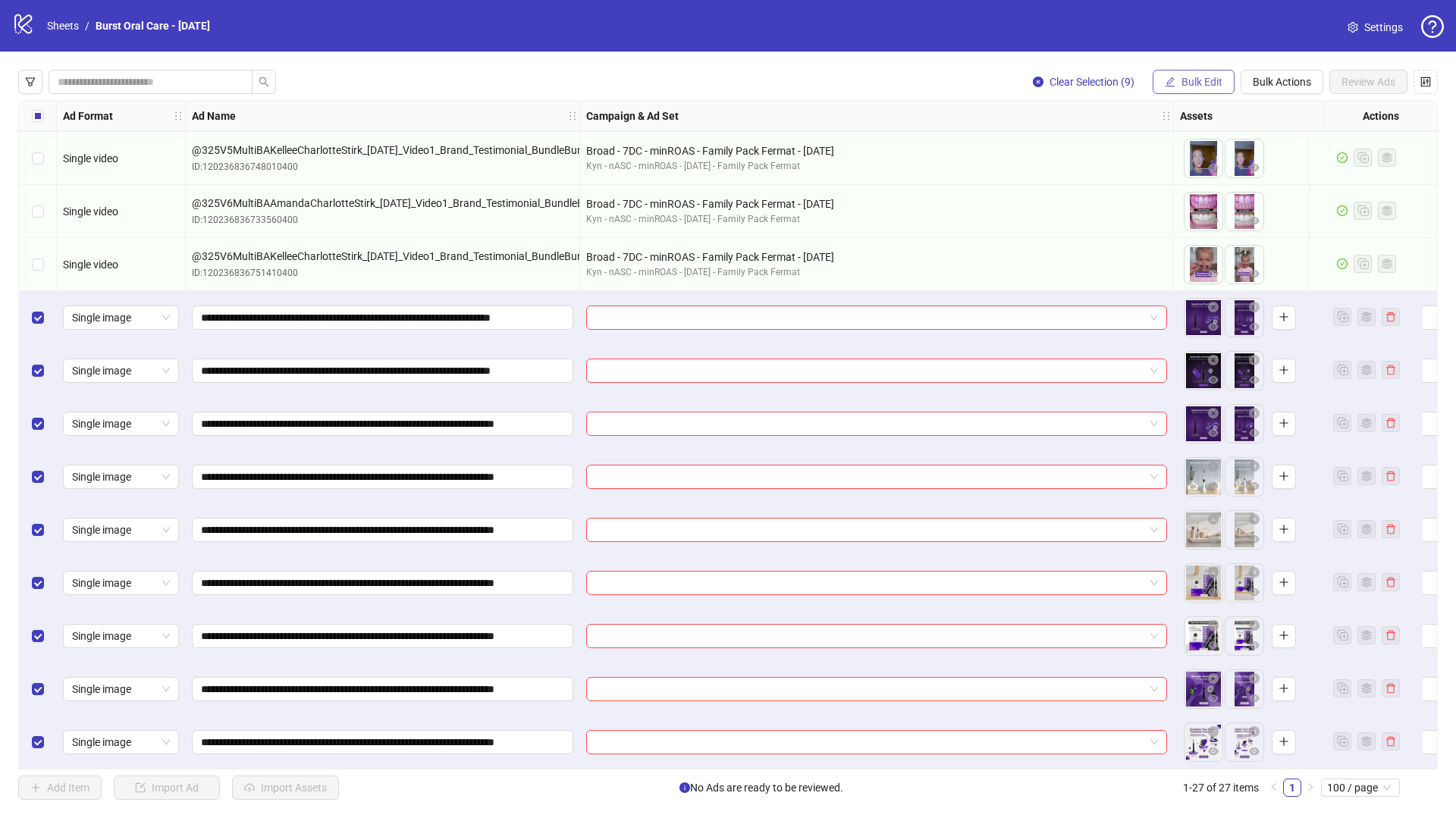
click at [1207, 80] on span "Bulk Edit" at bounding box center [1201, 81] width 41 height 12
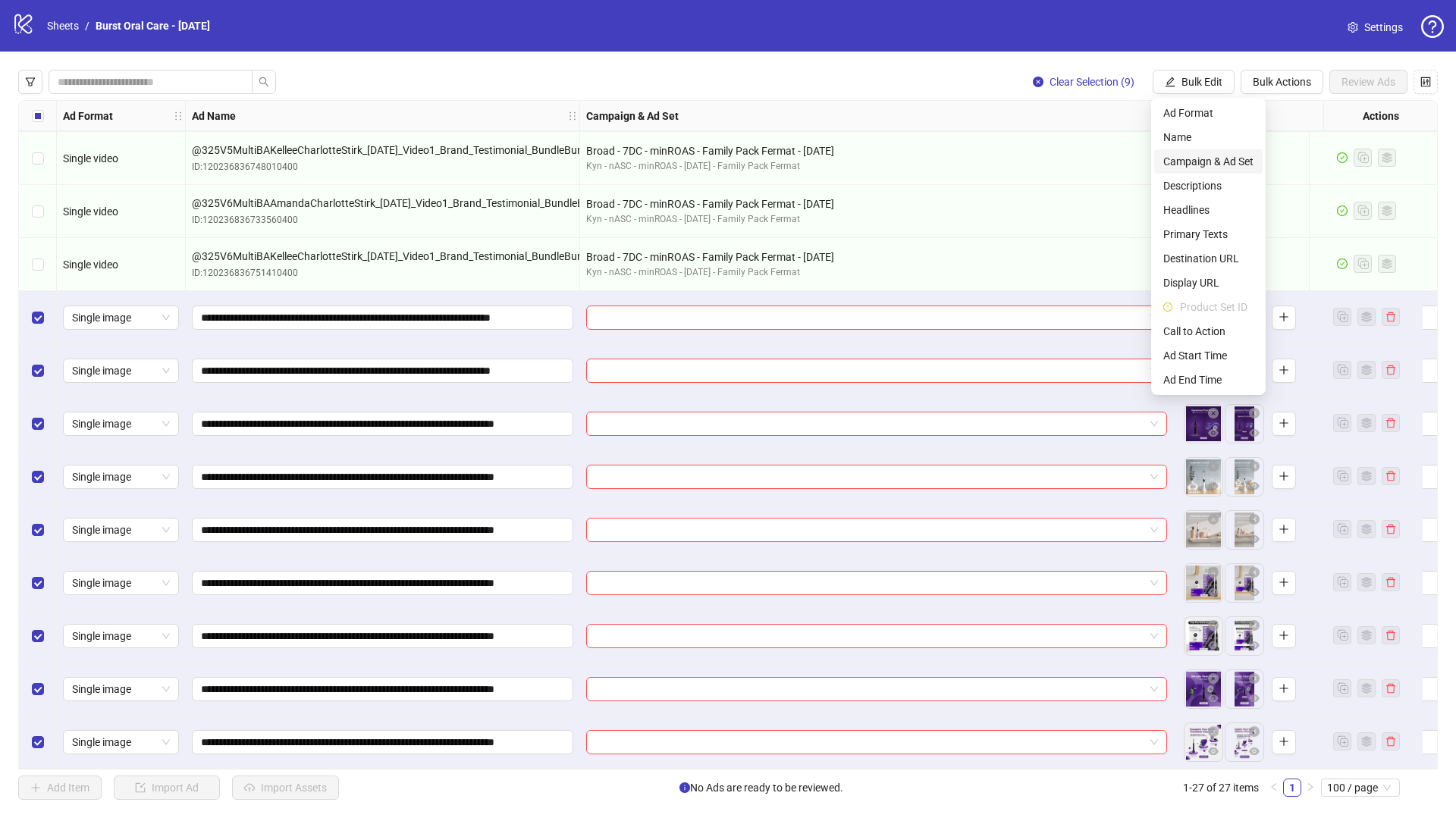
click at [1207, 162] on span "Campaign & Ad Set" at bounding box center [1208, 161] width 90 height 17
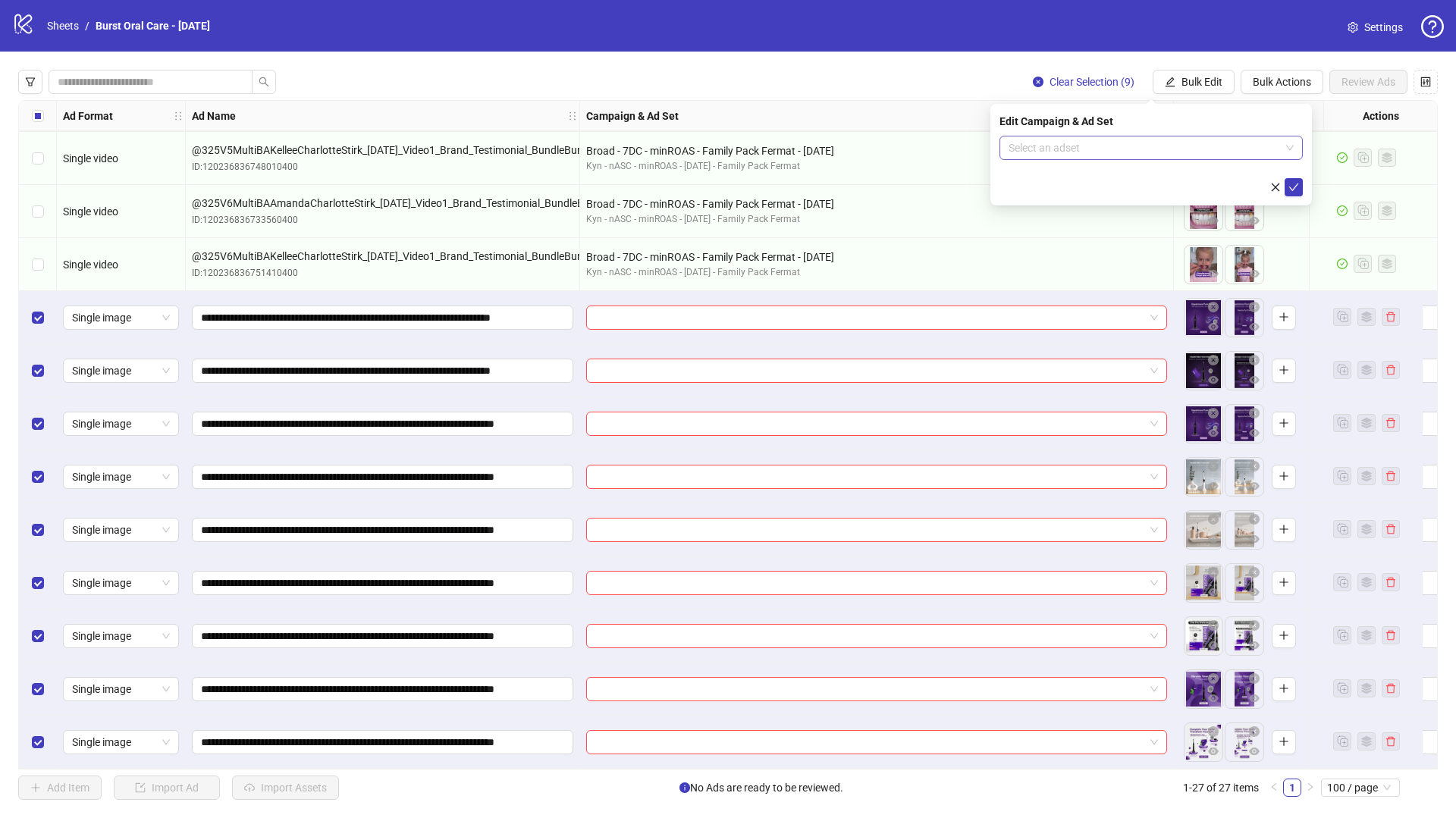
click at [1039, 150] on input "search" at bounding box center [1144, 147] width 271 height 23
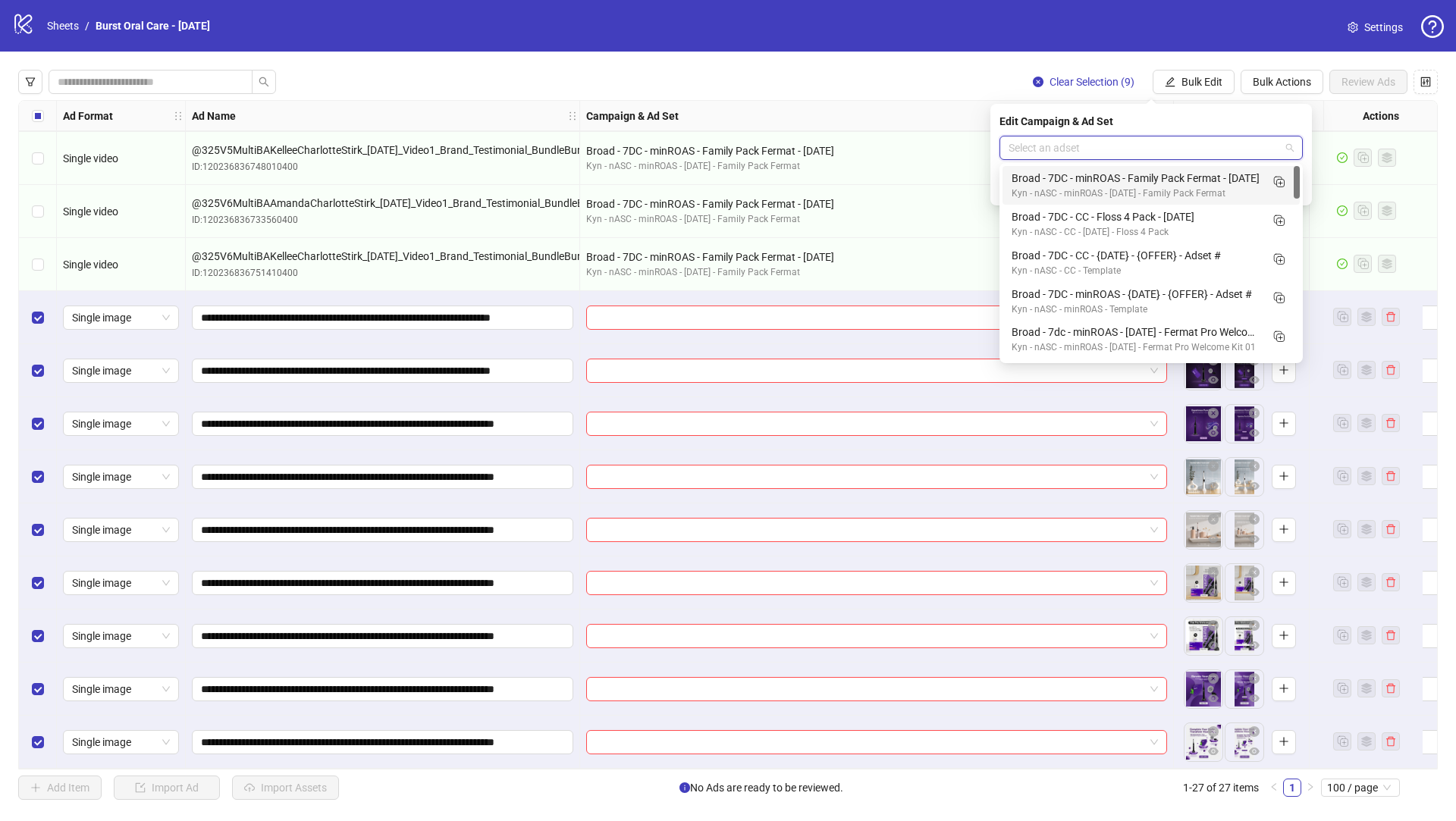
paste input "**********"
type input "**********"
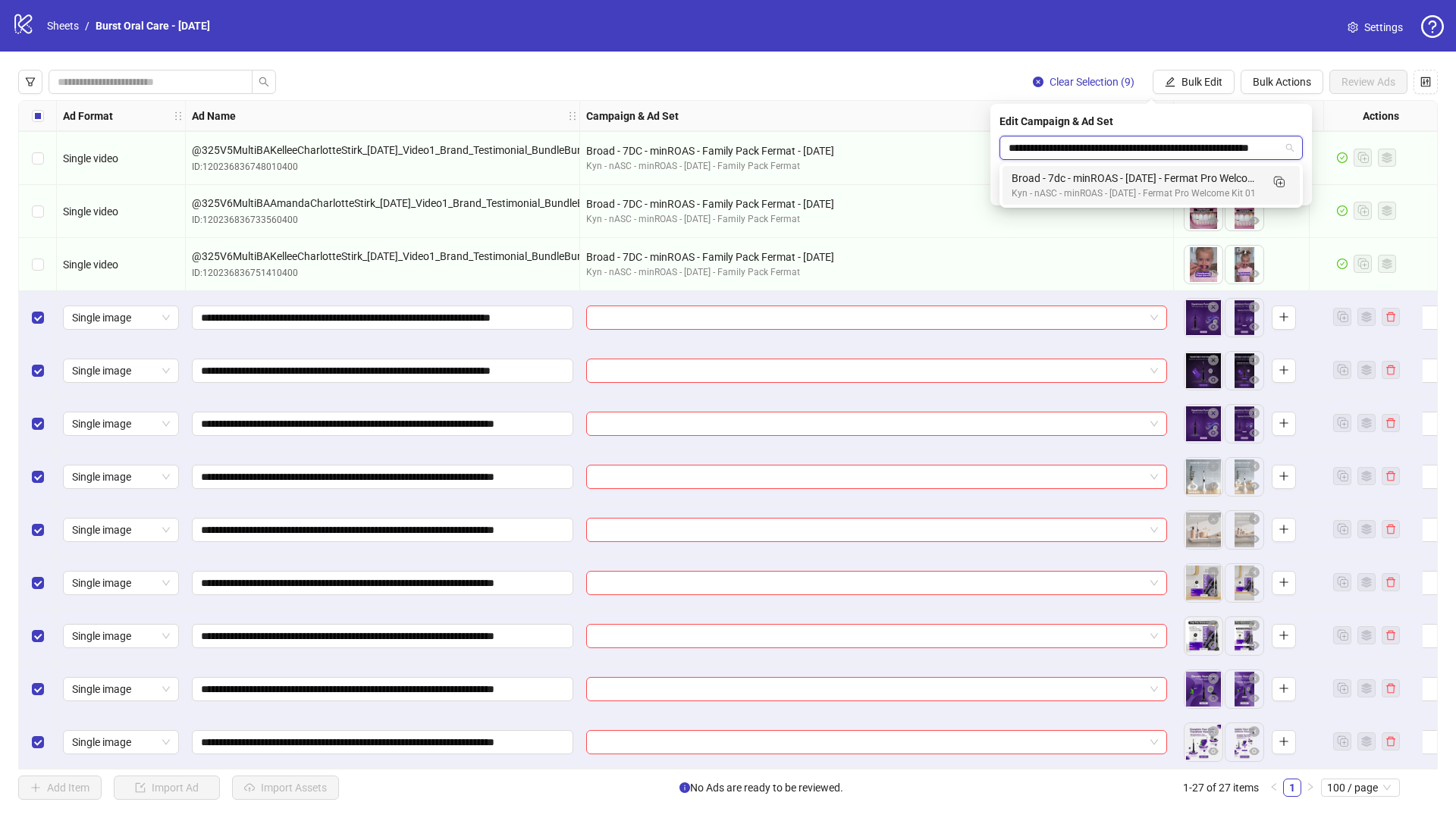
scroll to position [0, 53]
click at [1096, 182] on div "Broad - 7dc - minROAS - [DATE] - Fermat Pro Welcome Adset 2" at bounding box center [1135, 178] width 248 height 17
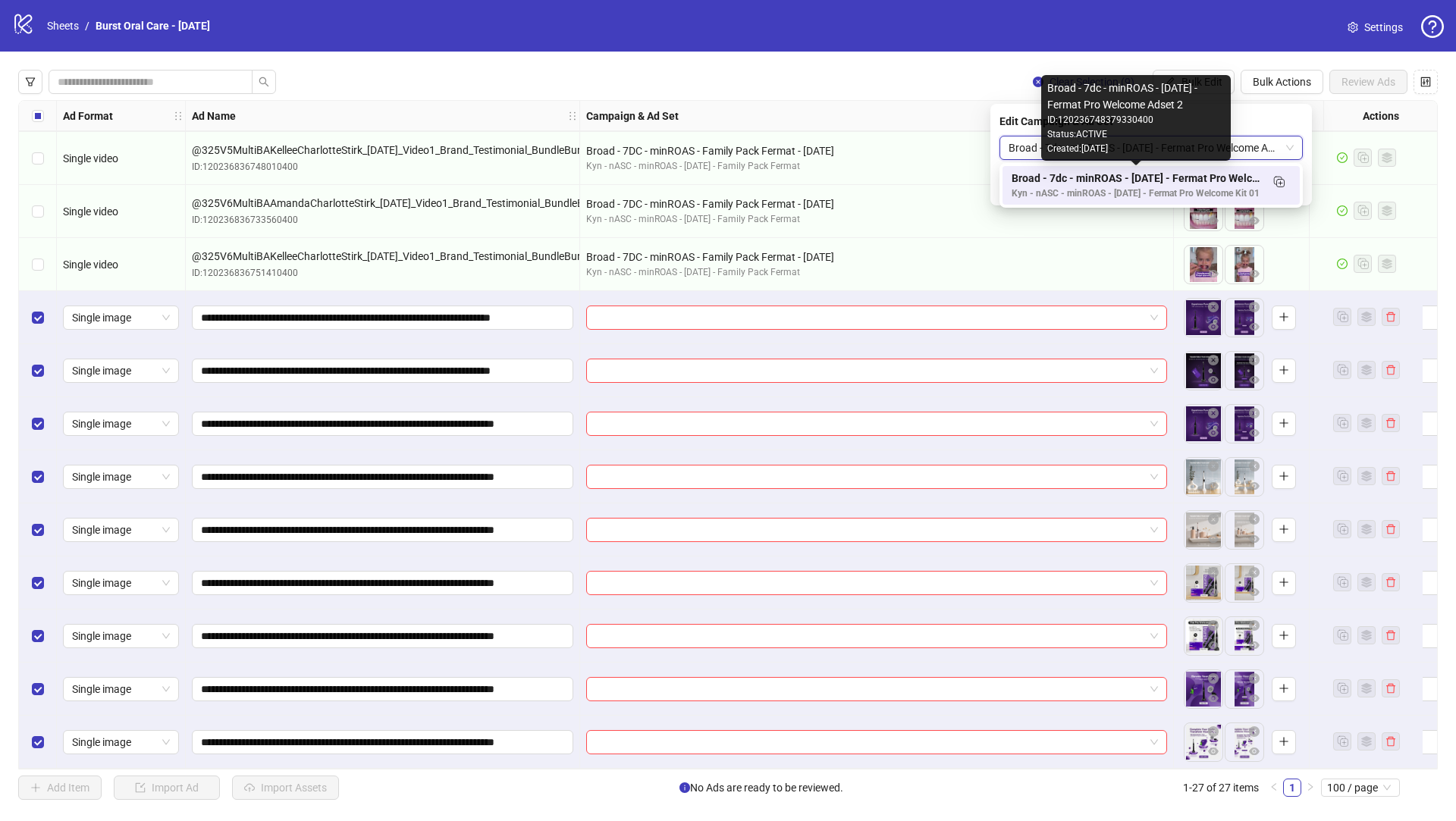
scroll to position [0, 0]
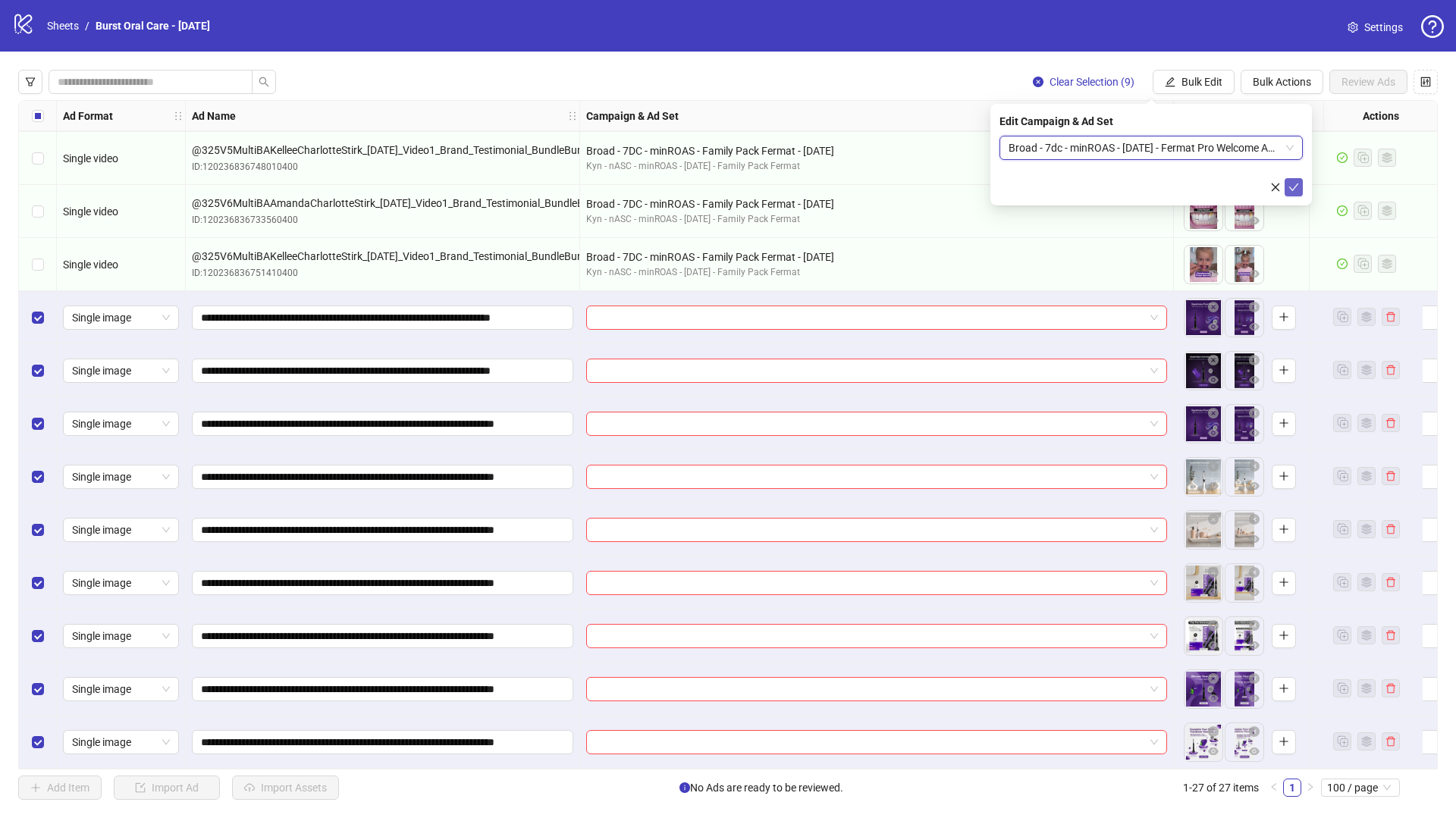
click at [1290, 188] on icon "check" at bounding box center [1294, 187] width 10 height 8
click at [1278, 81] on span "Bulk Actions" at bounding box center [1281, 81] width 58 height 12
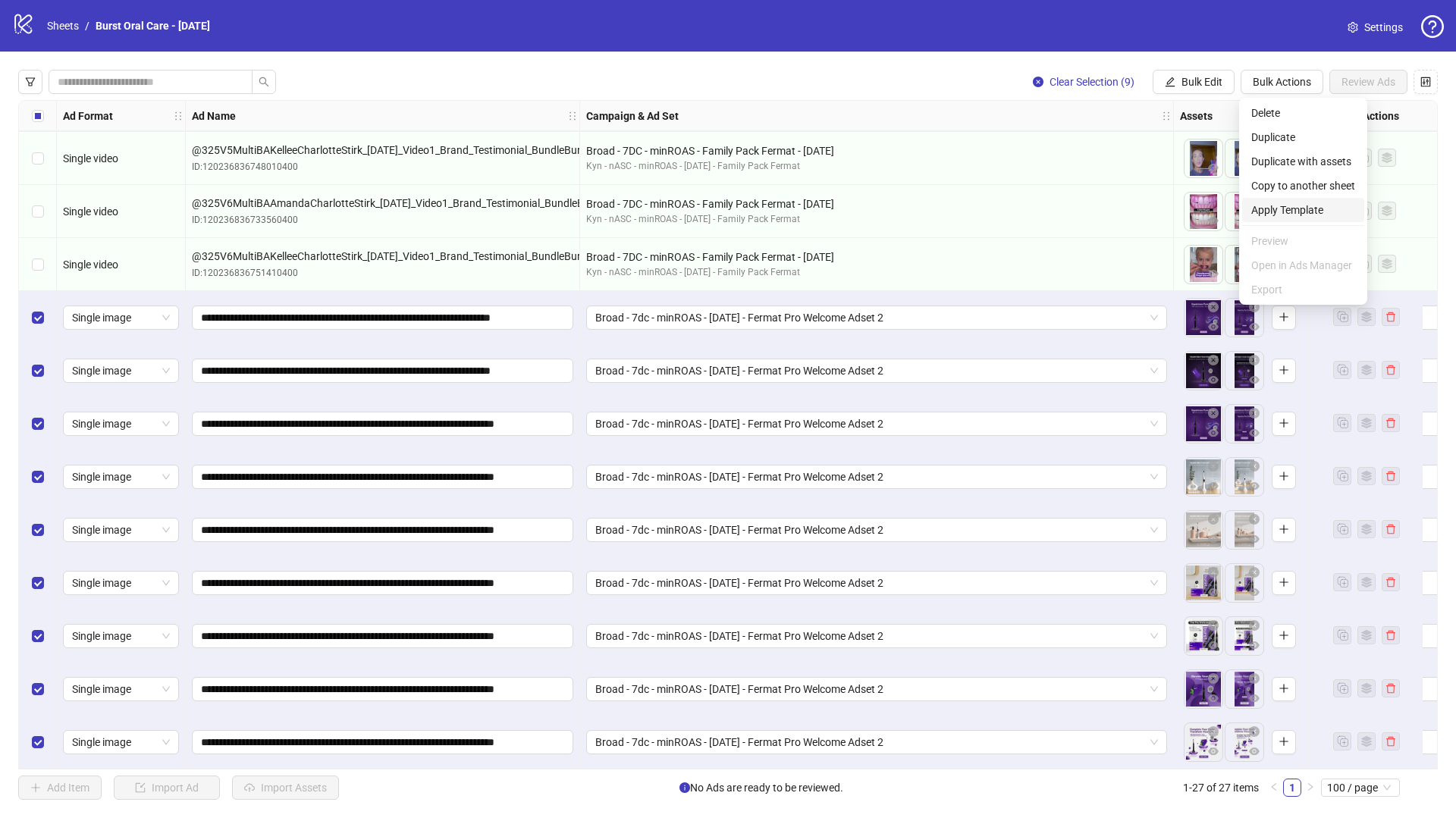
click at [1306, 213] on span "Apply Template" at bounding box center [1302, 209] width 103 height 17
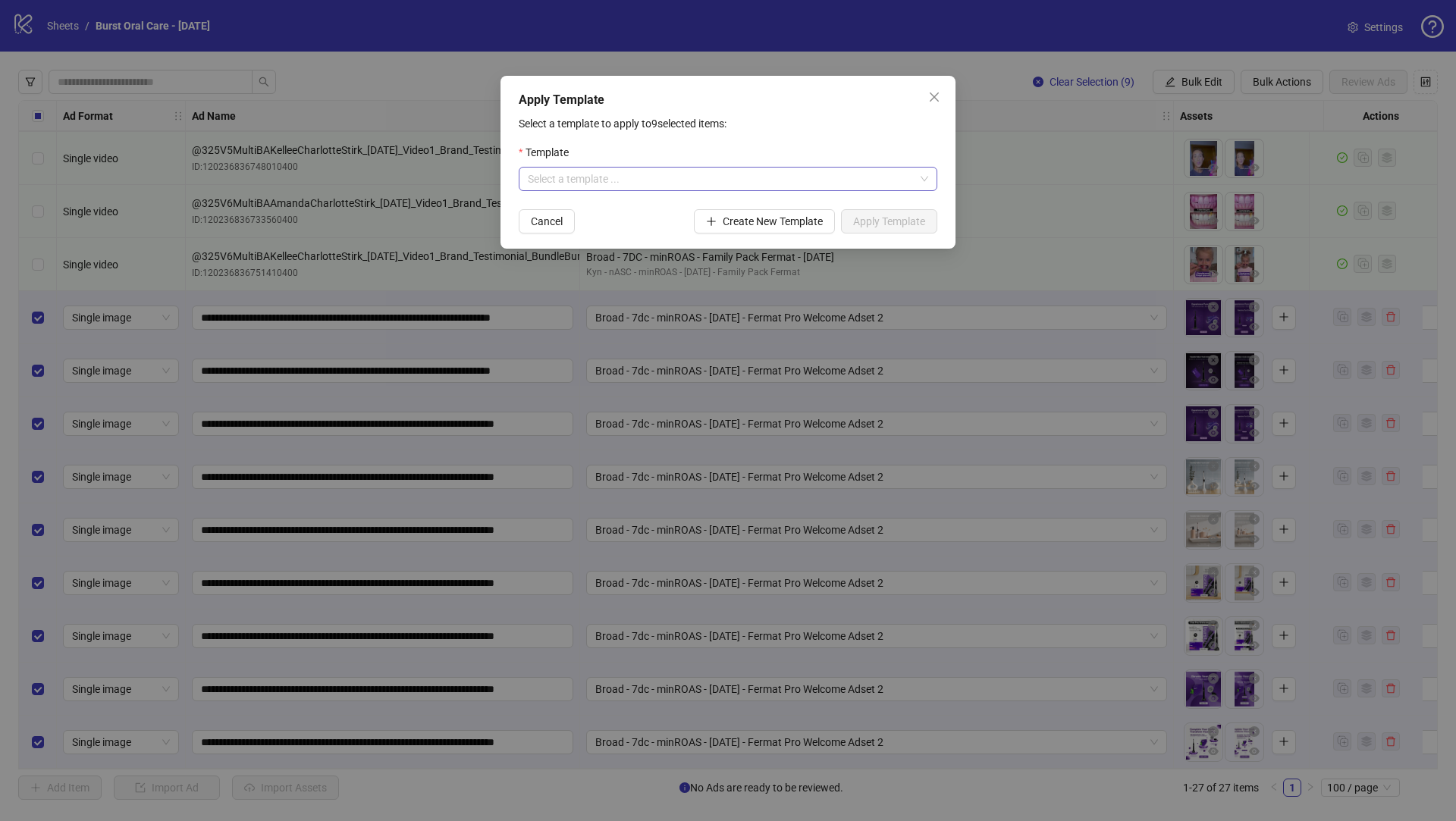
click at [748, 177] on input "search" at bounding box center [721, 178] width 387 height 23
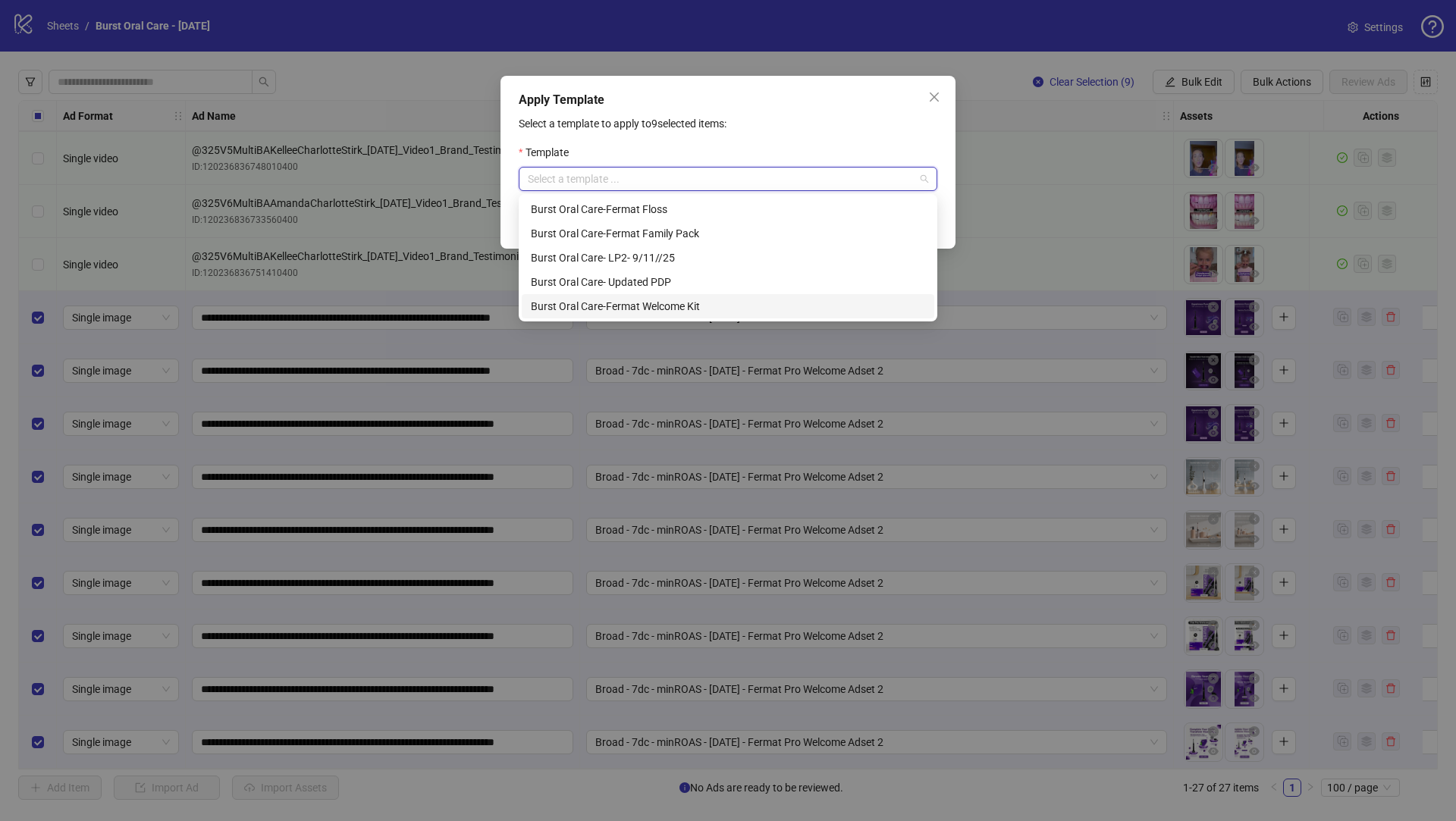
click at [702, 311] on div "Burst Oral Care-Fermat Welcome Kit" at bounding box center [728, 306] width 394 height 17
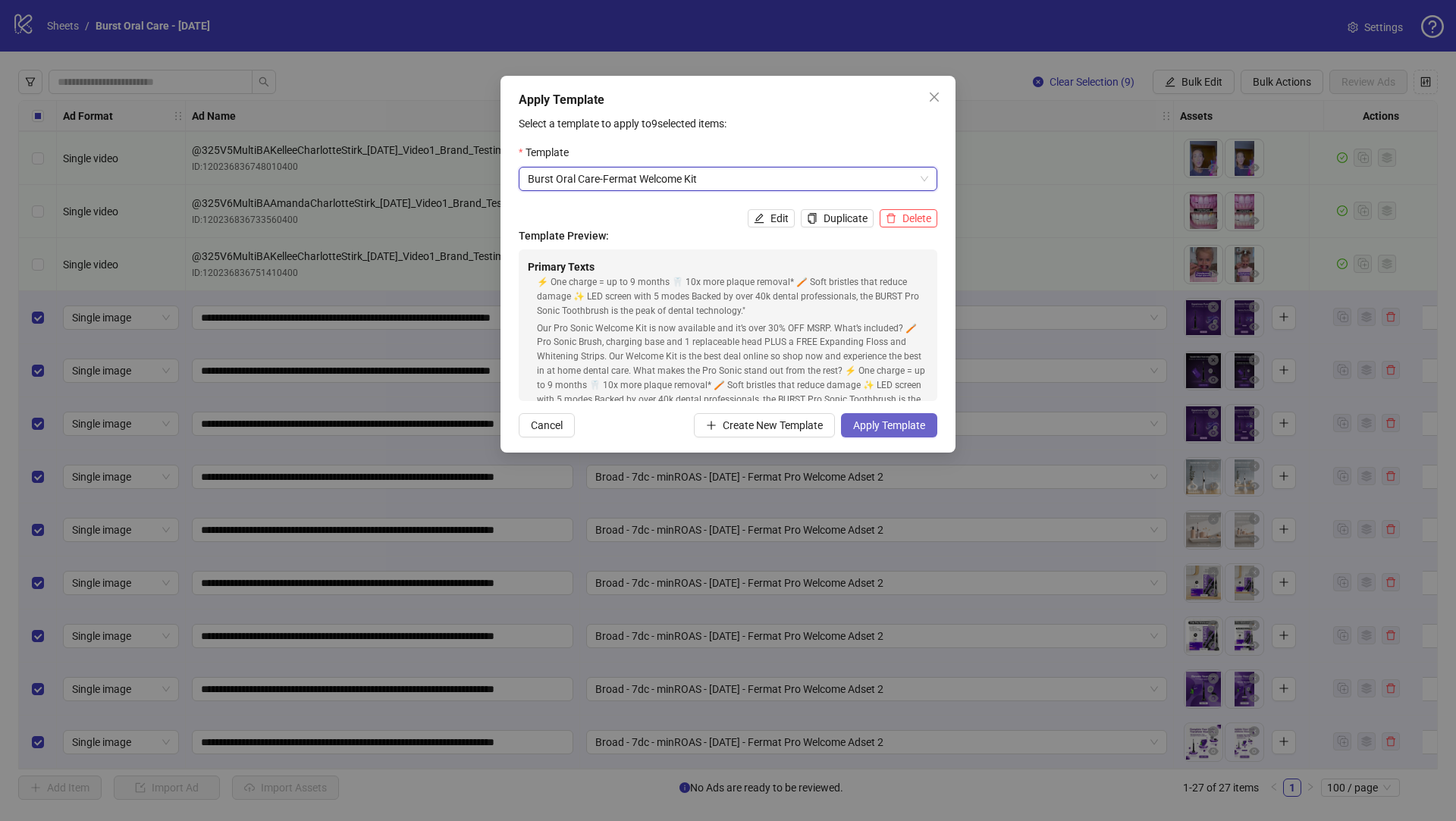
click at [880, 435] on button "Apply Template" at bounding box center [888, 425] width 96 height 24
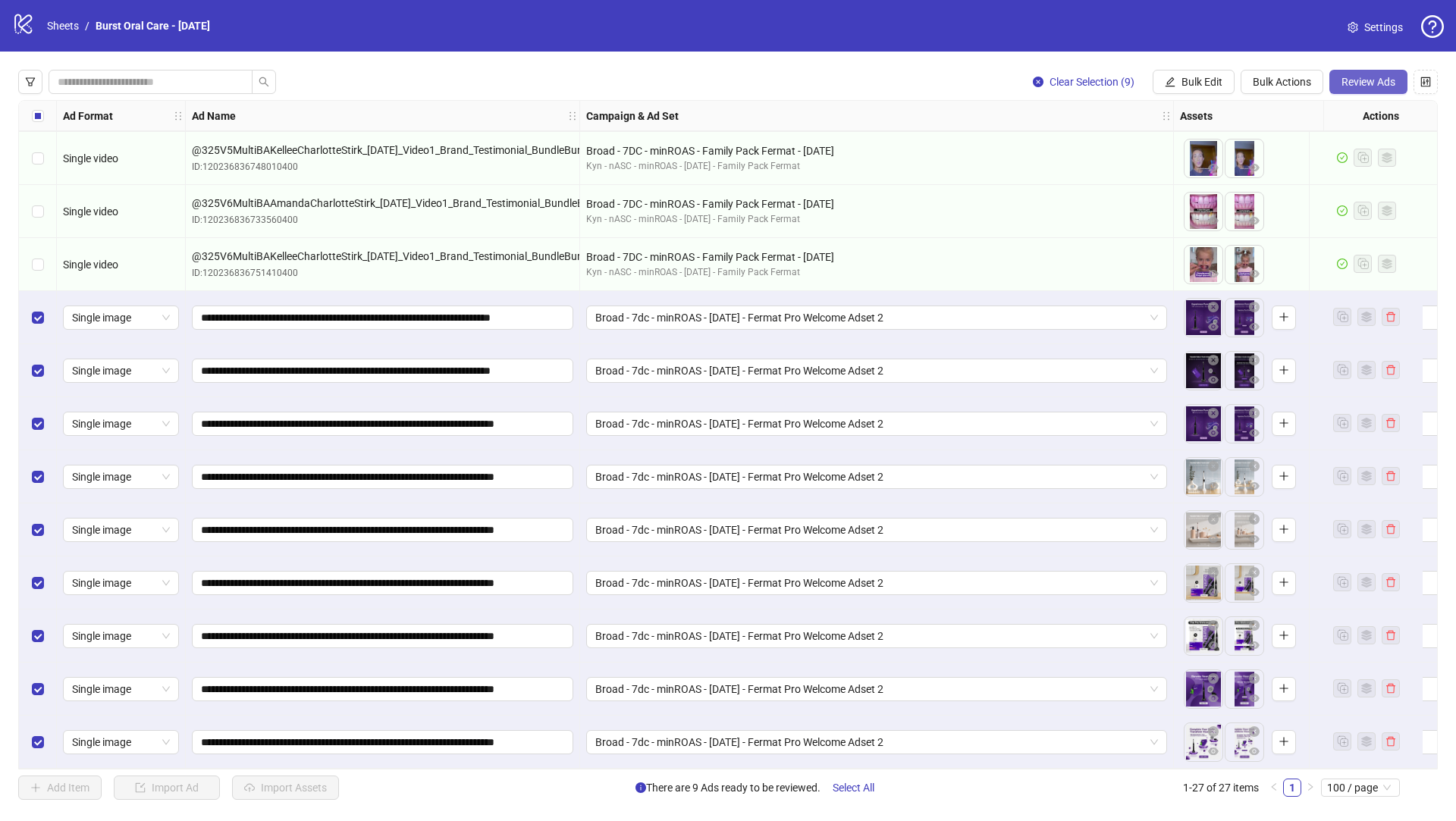
click at [1364, 87] on span "Review Ads" at bounding box center [1368, 81] width 54 height 12
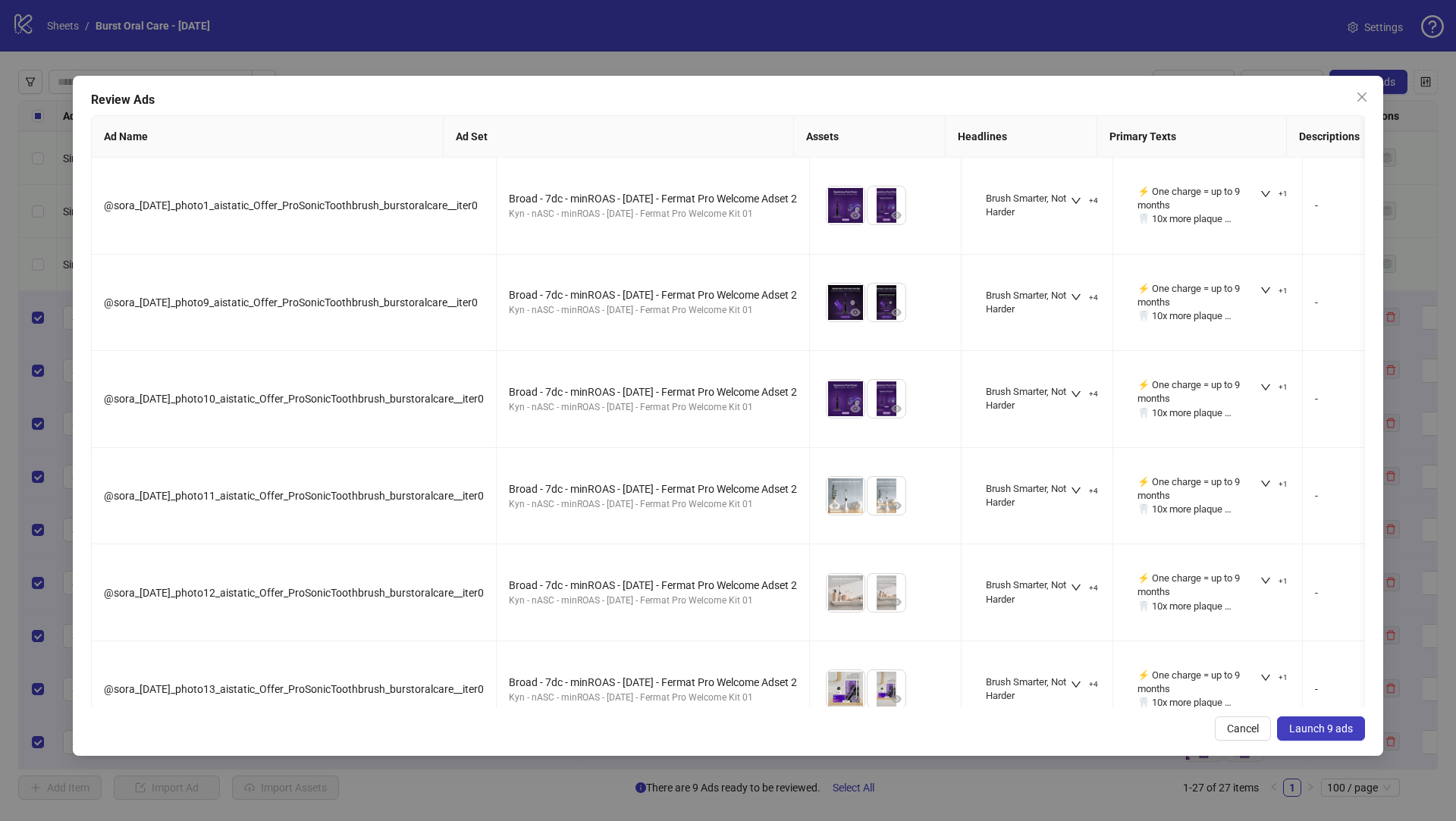
click at [1295, 729] on span "Launch 9 ads" at bounding box center [1321, 729] width 64 height 12
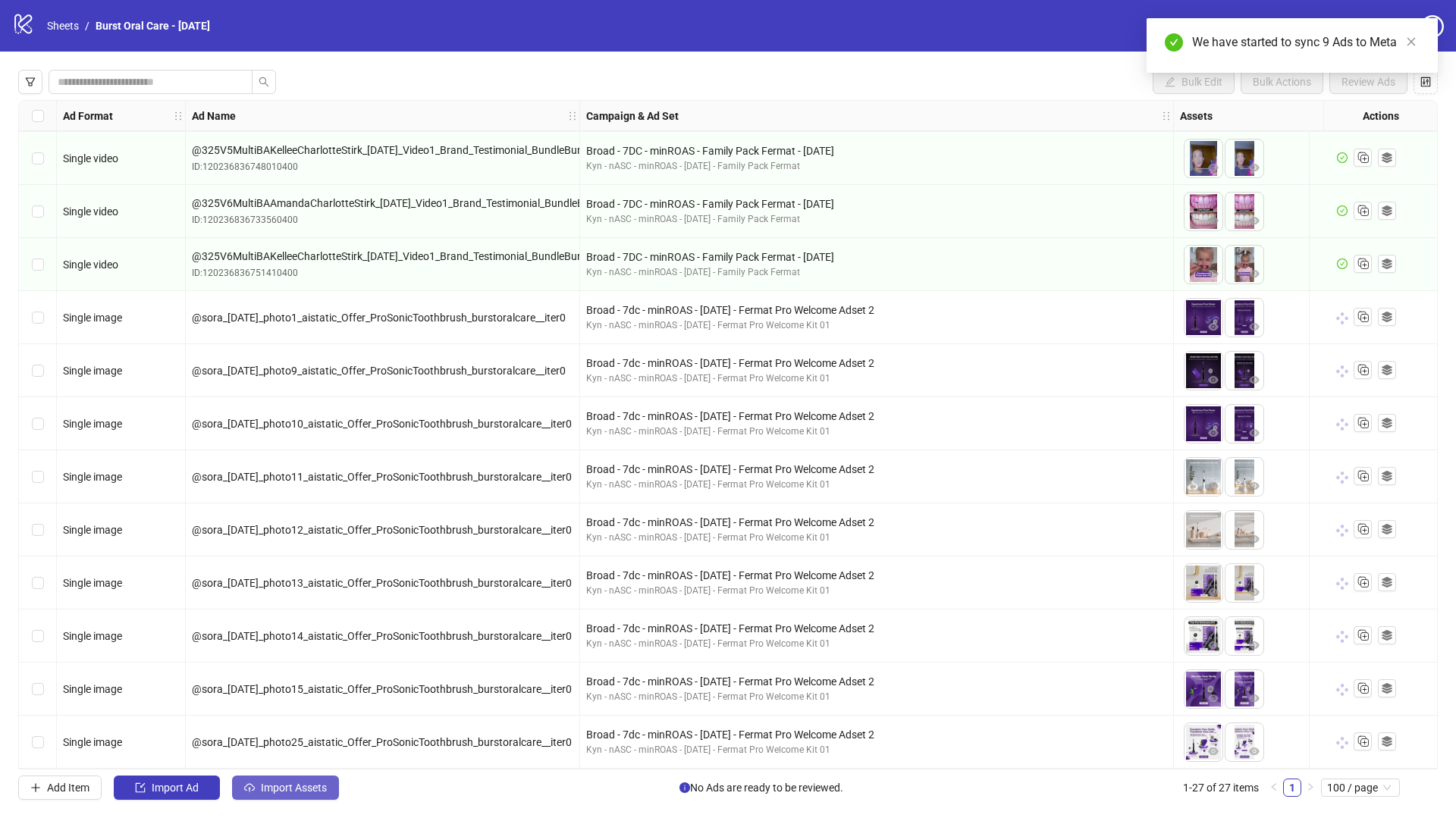
click at [295, 795] on button "Import Assets" at bounding box center [285, 788] width 107 height 24
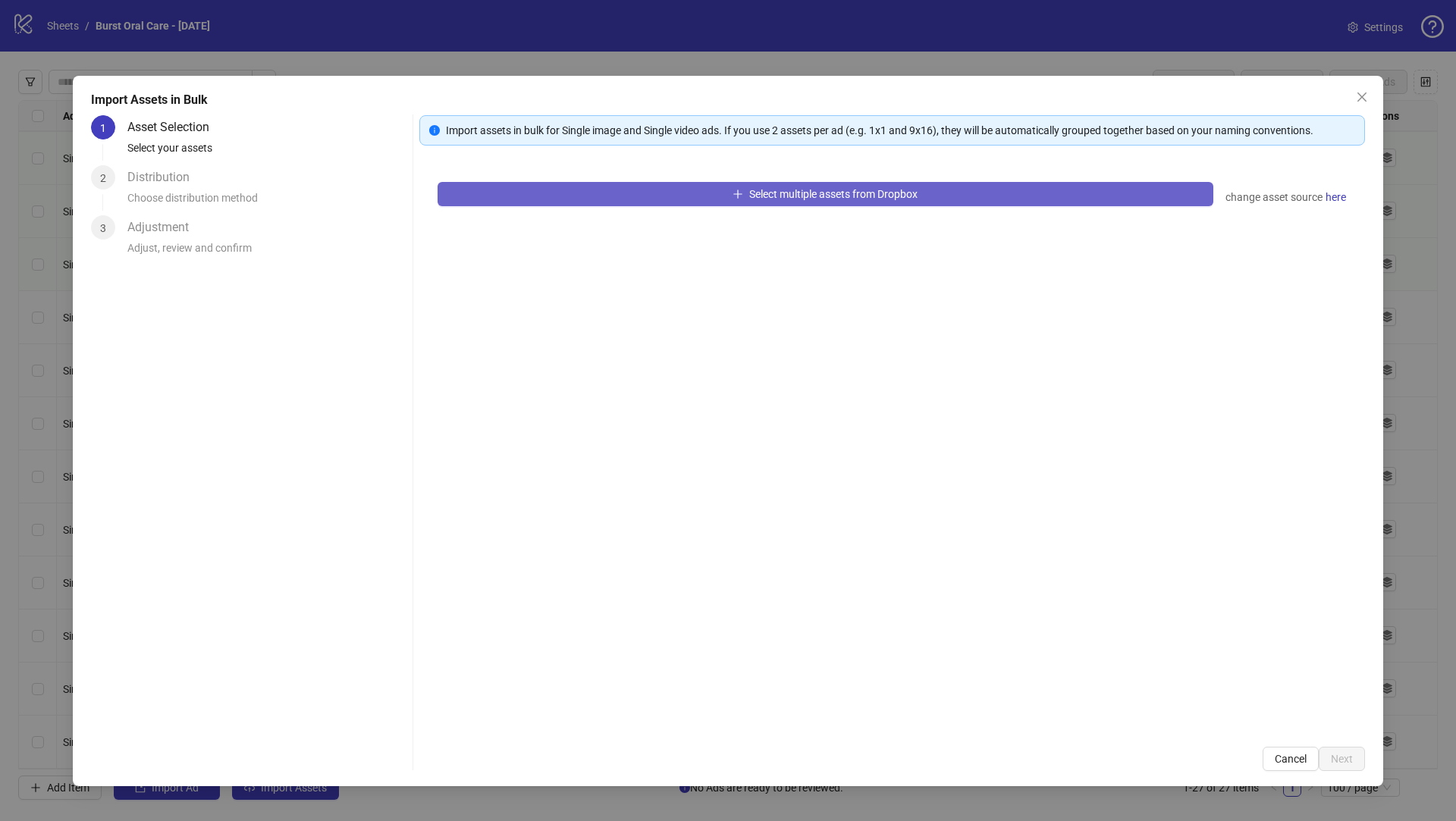
click at [544, 199] on button "Select multiple assets from Dropbox" at bounding box center [826, 194] width 775 height 24
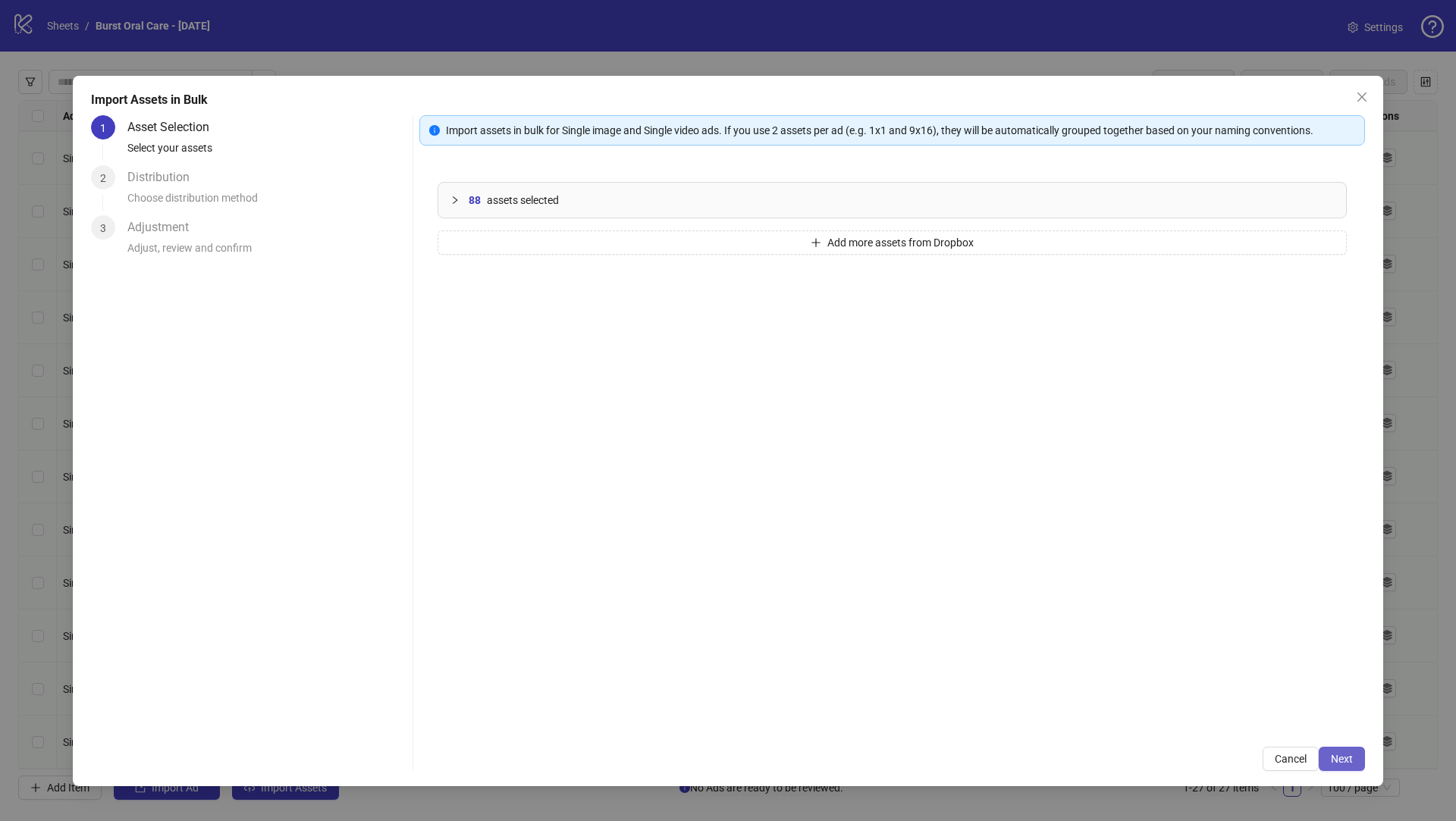
click at [1343, 760] on span "Next" at bounding box center [1341, 759] width 22 height 12
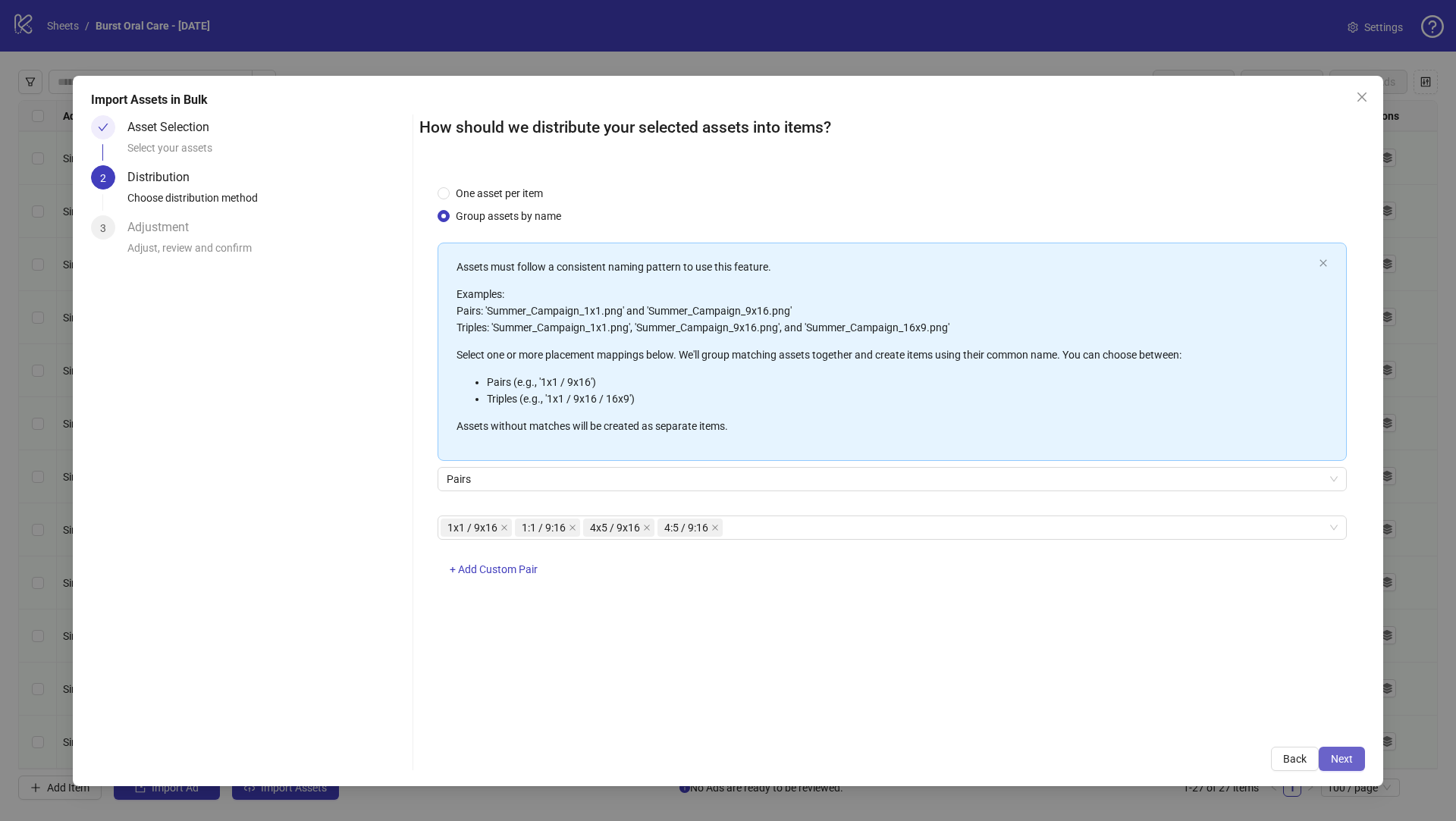
click at [1345, 758] on span "Next" at bounding box center [1341, 759] width 22 height 12
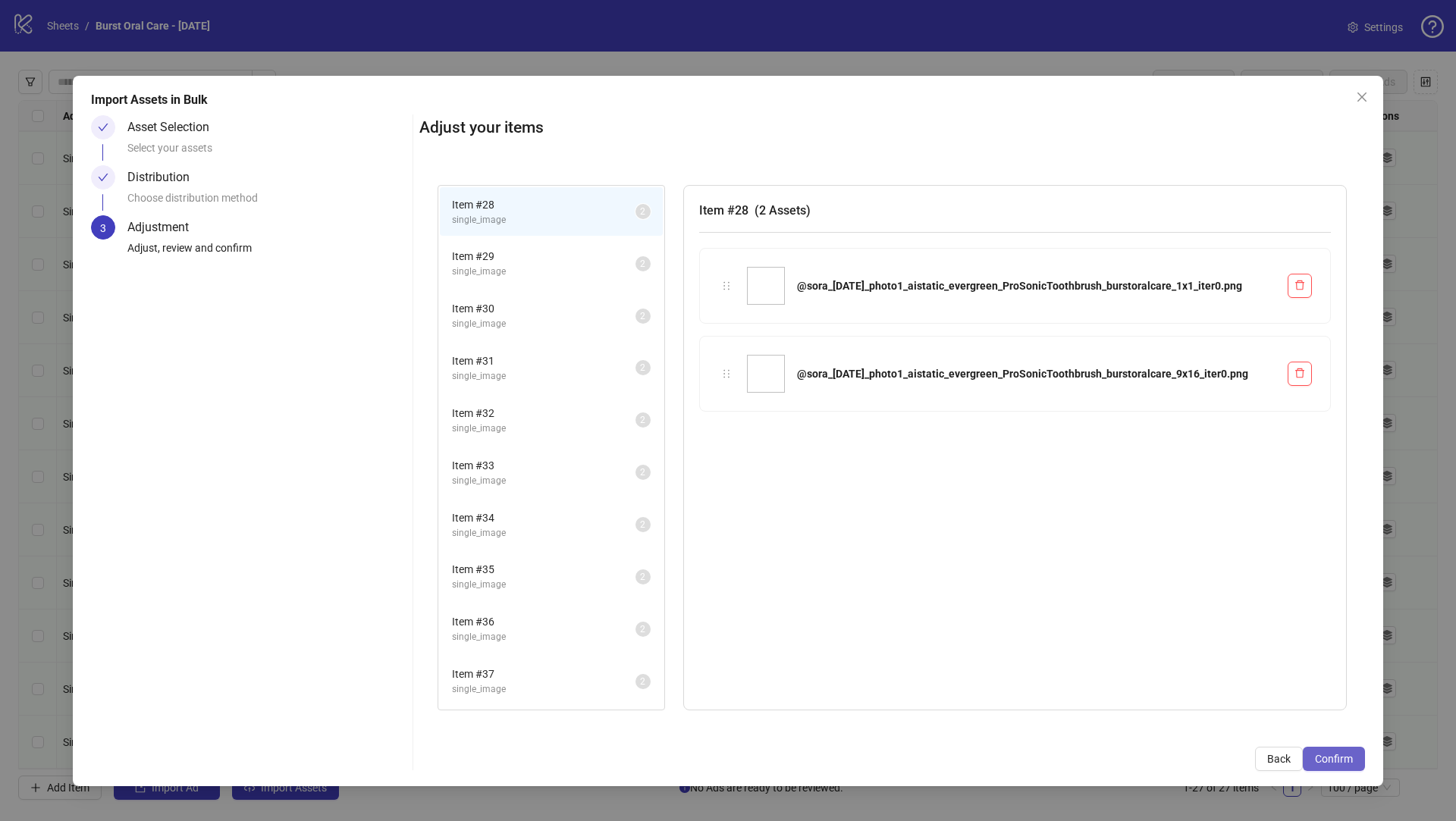
click at [1343, 757] on span "Confirm" at bounding box center [1333, 759] width 38 height 12
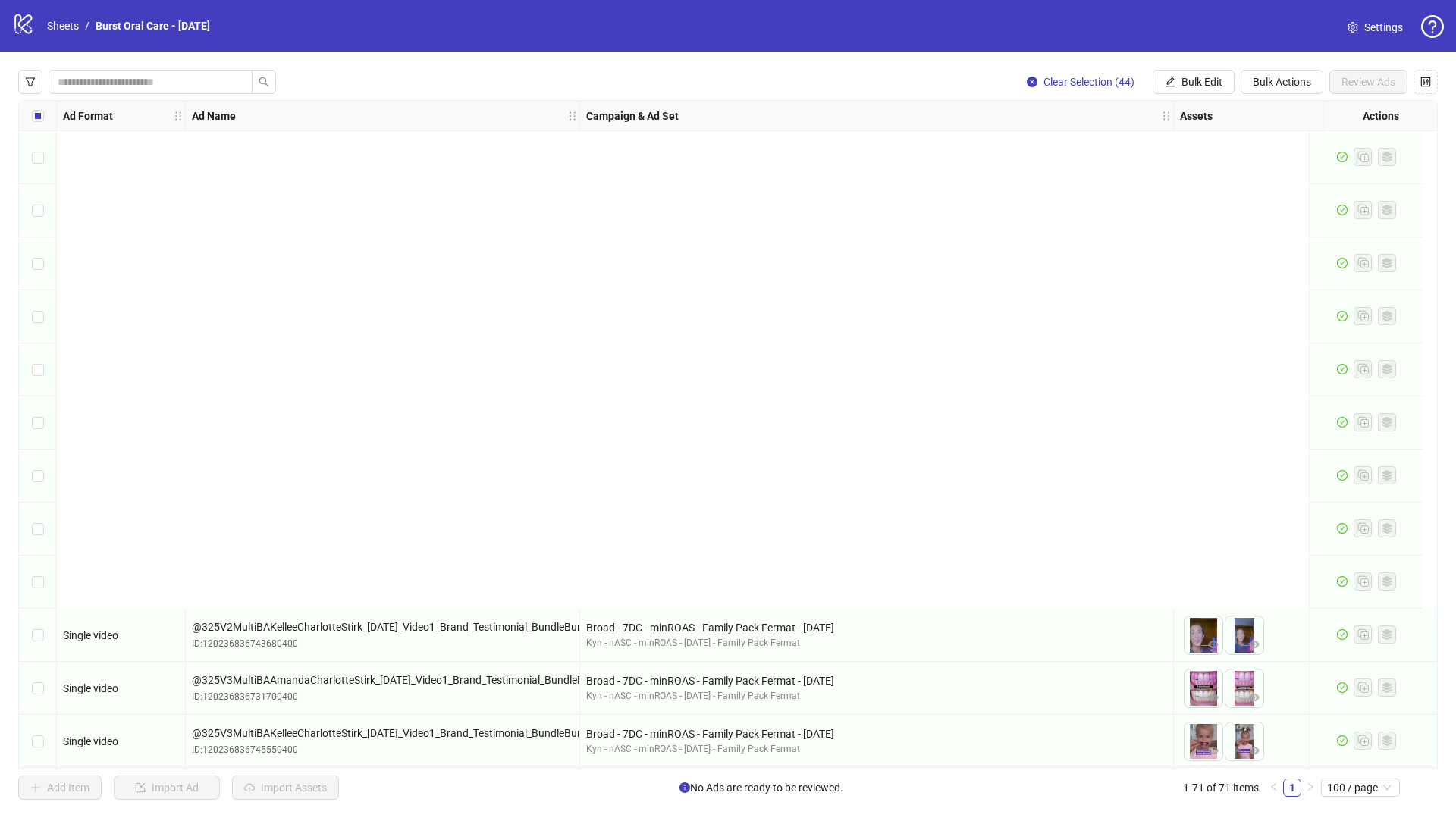
scroll to position [988, 0]
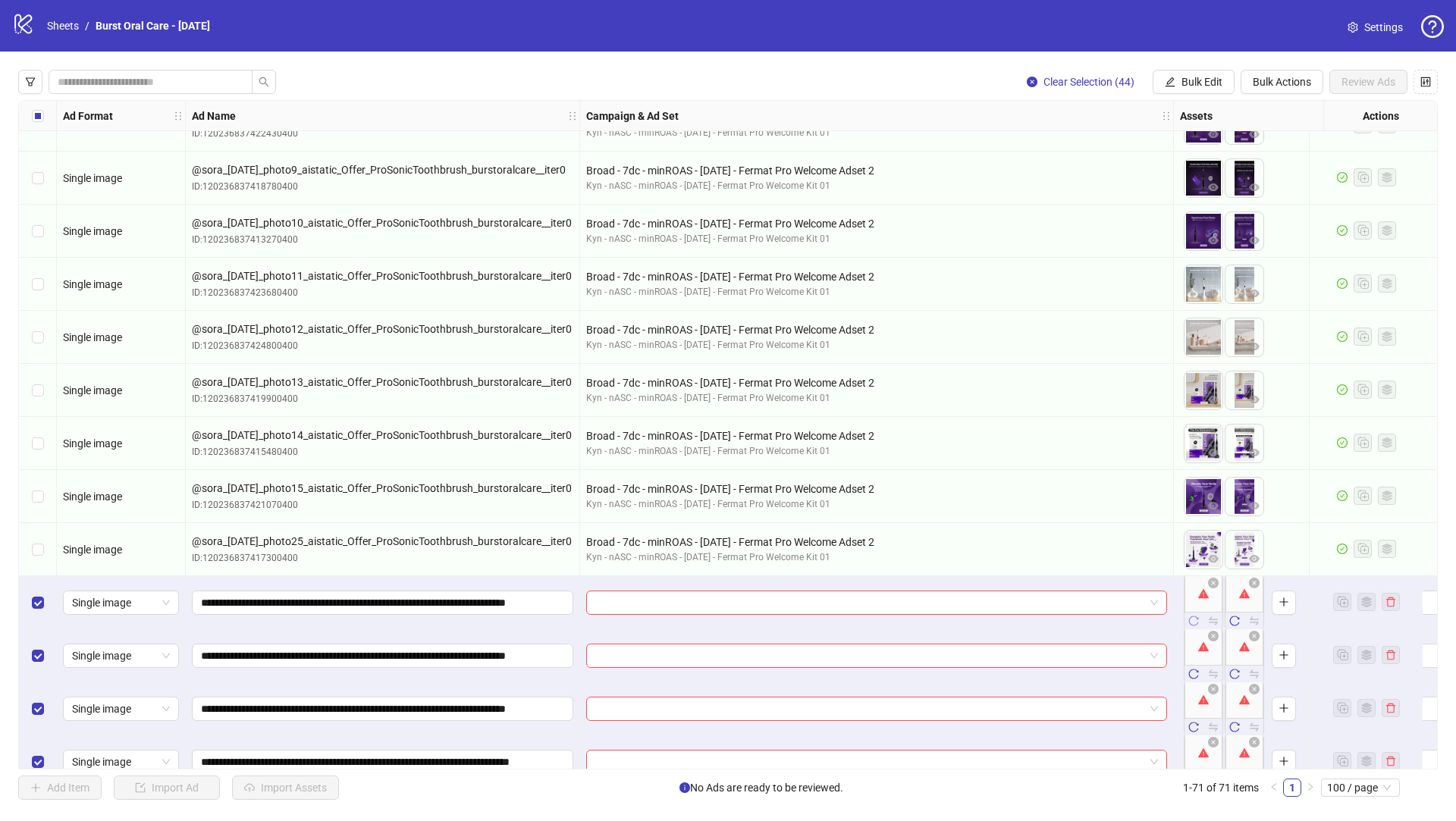
click at [1196, 620] on icon "reload" at bounding box center [1193, 620] width 10 height 10
click at [1252, 80] on span "Bulk Actions" at bounding box center [1281, 81] width 58 height 12
click at [1313, 115] on span "Delete" at bounding box center [1302, 112] width 103 height 17
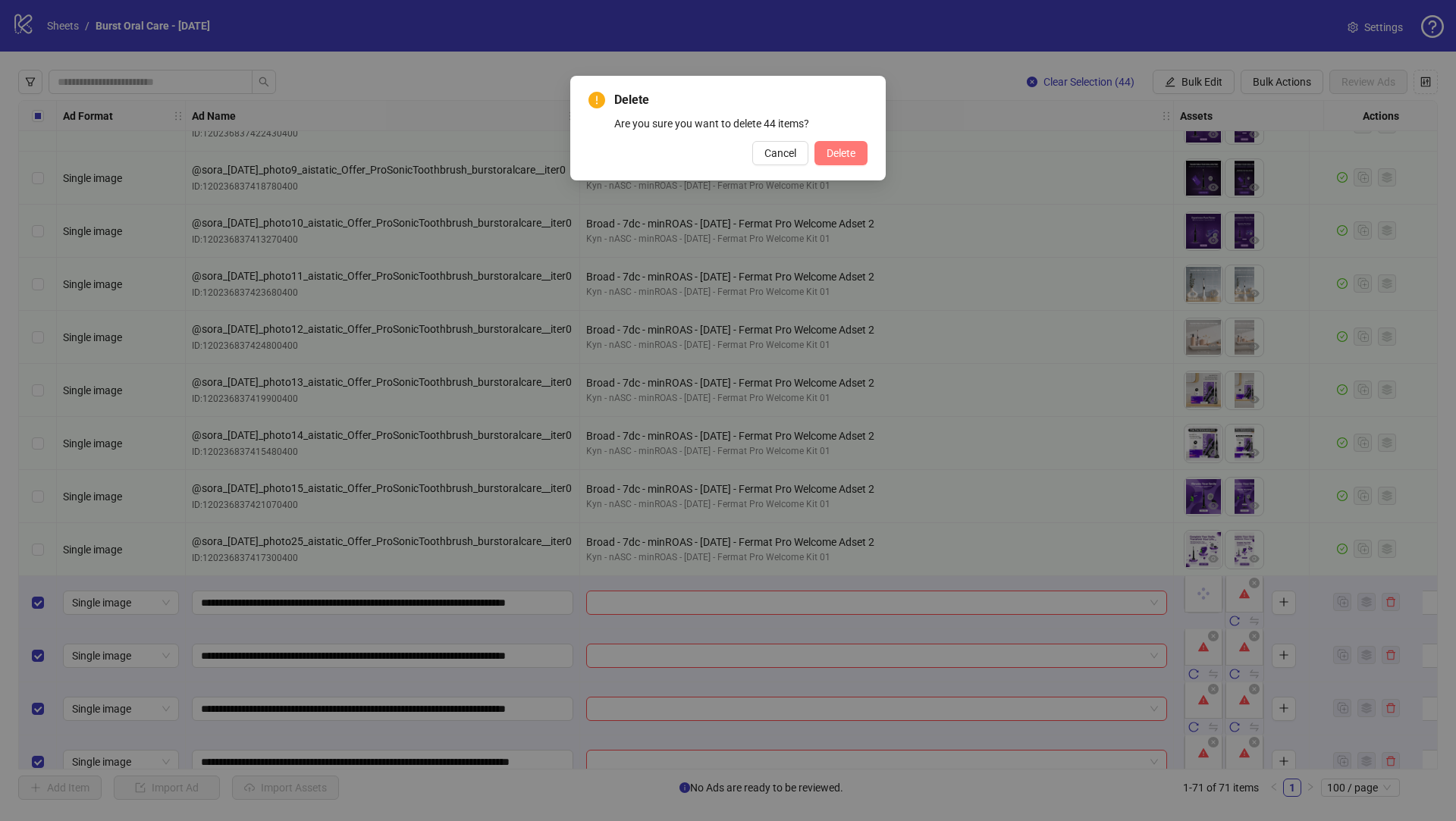
click at [837, 147] on span "Delete" at bounding box center [841, 153] width 29 height 12
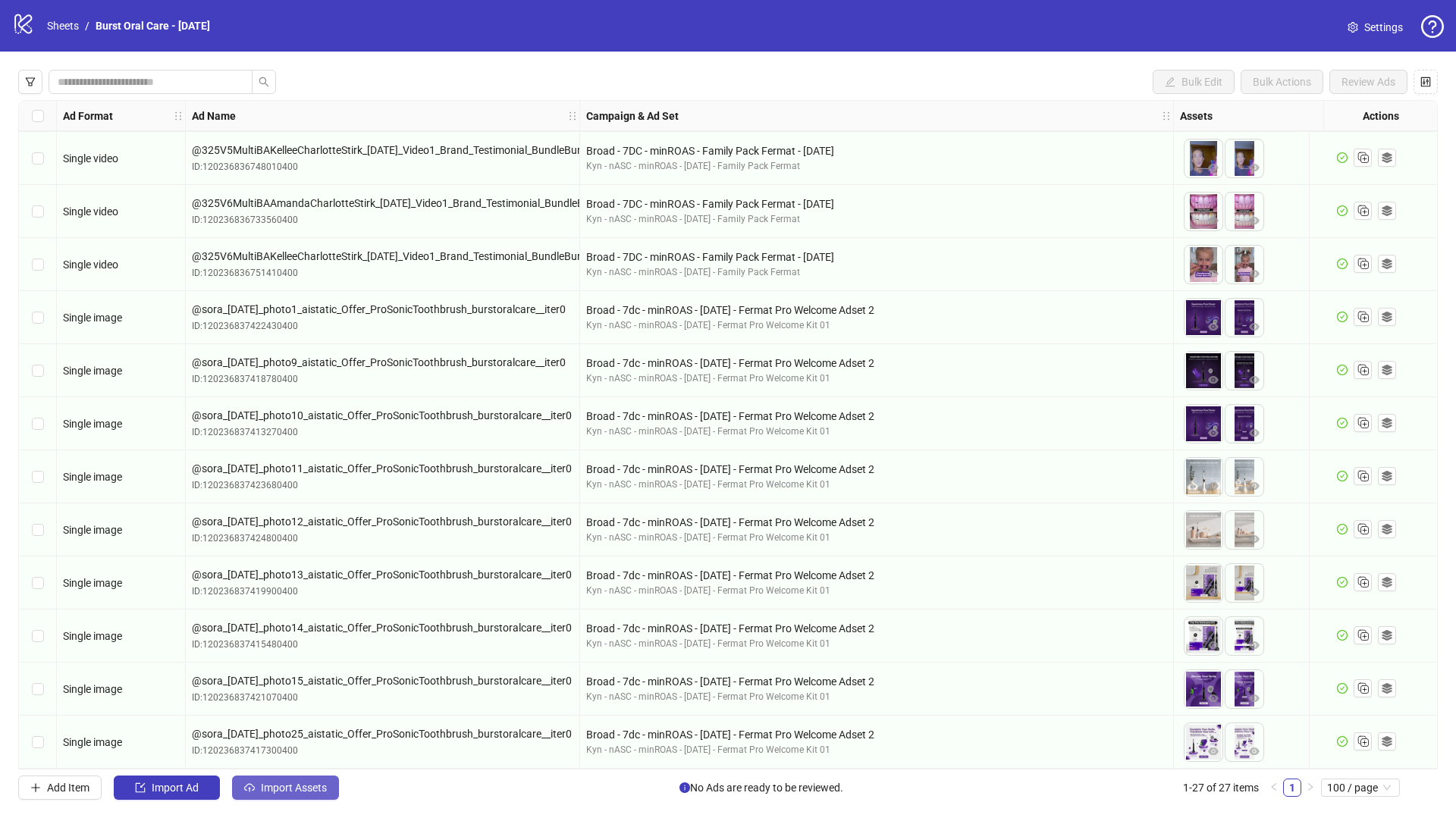
click at [287, 782] on span "Import Assets" at bounding box center [294, 788] width 66 height 12
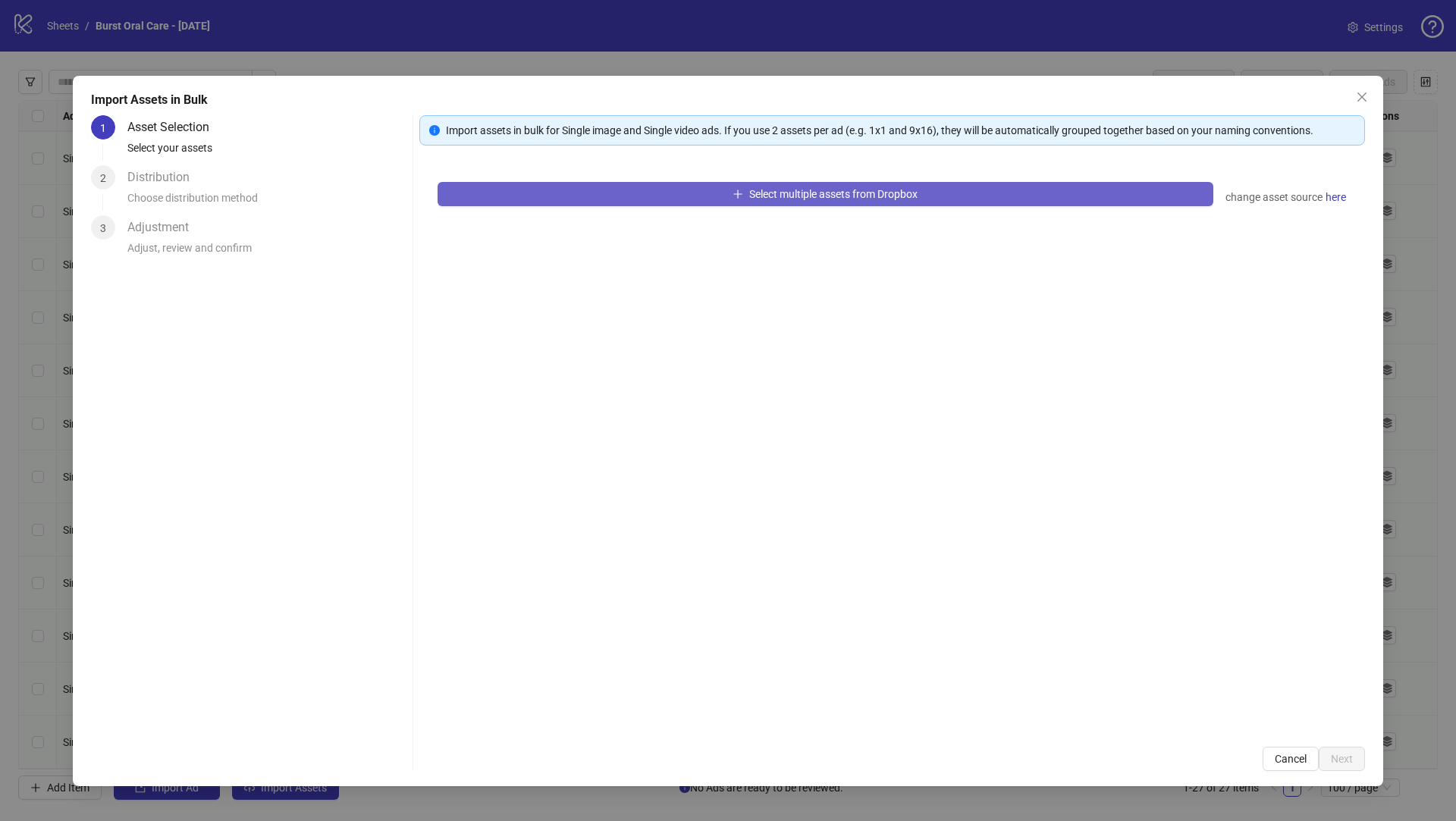
click at [586, 194] on button "Select multiple assets from Dropbox" at bounding box center [826, 194] width 775 height 24
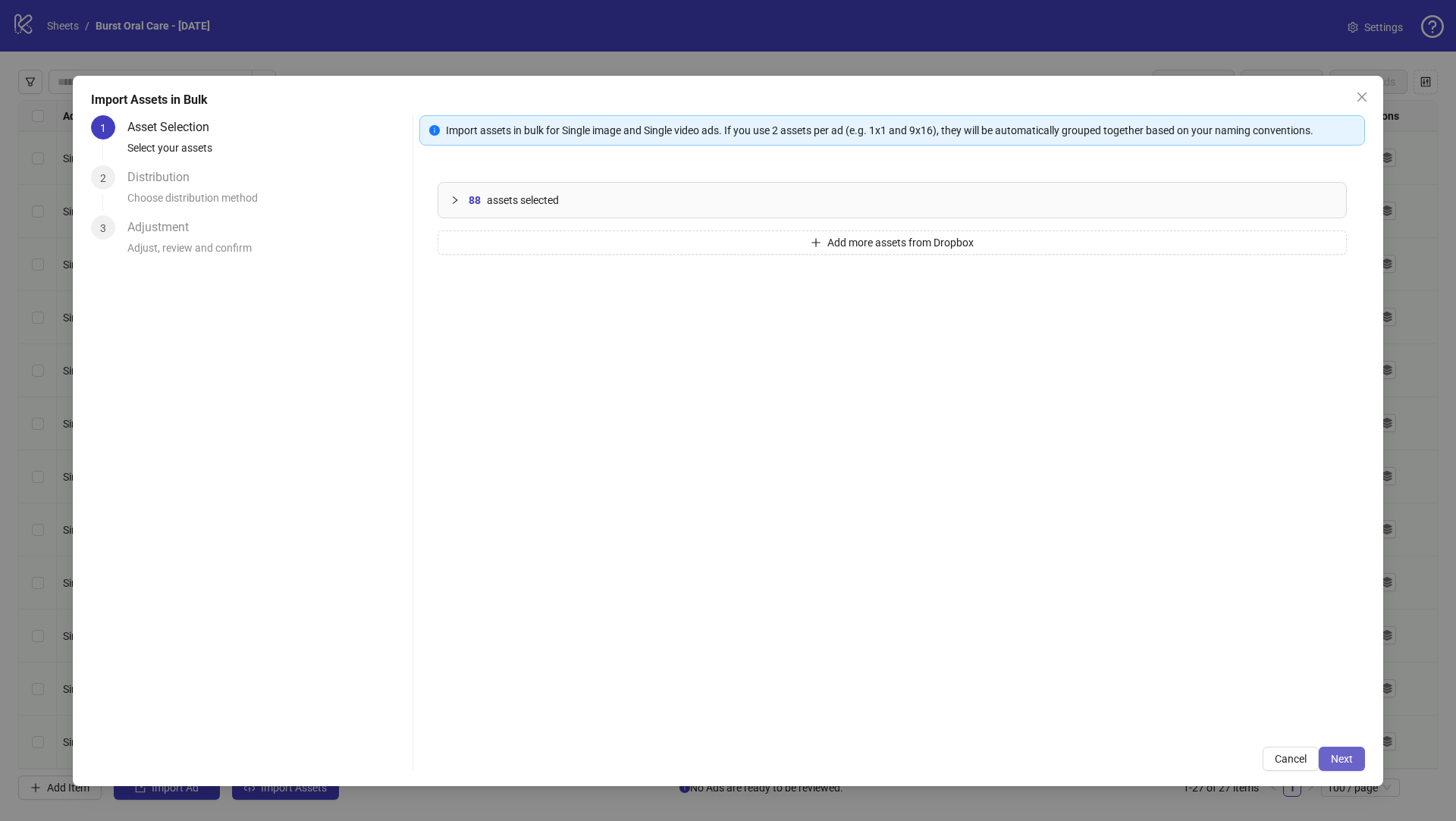
click at [1353, 765] on button "Next" at bounding box center [1341, 759] width 46 height 24
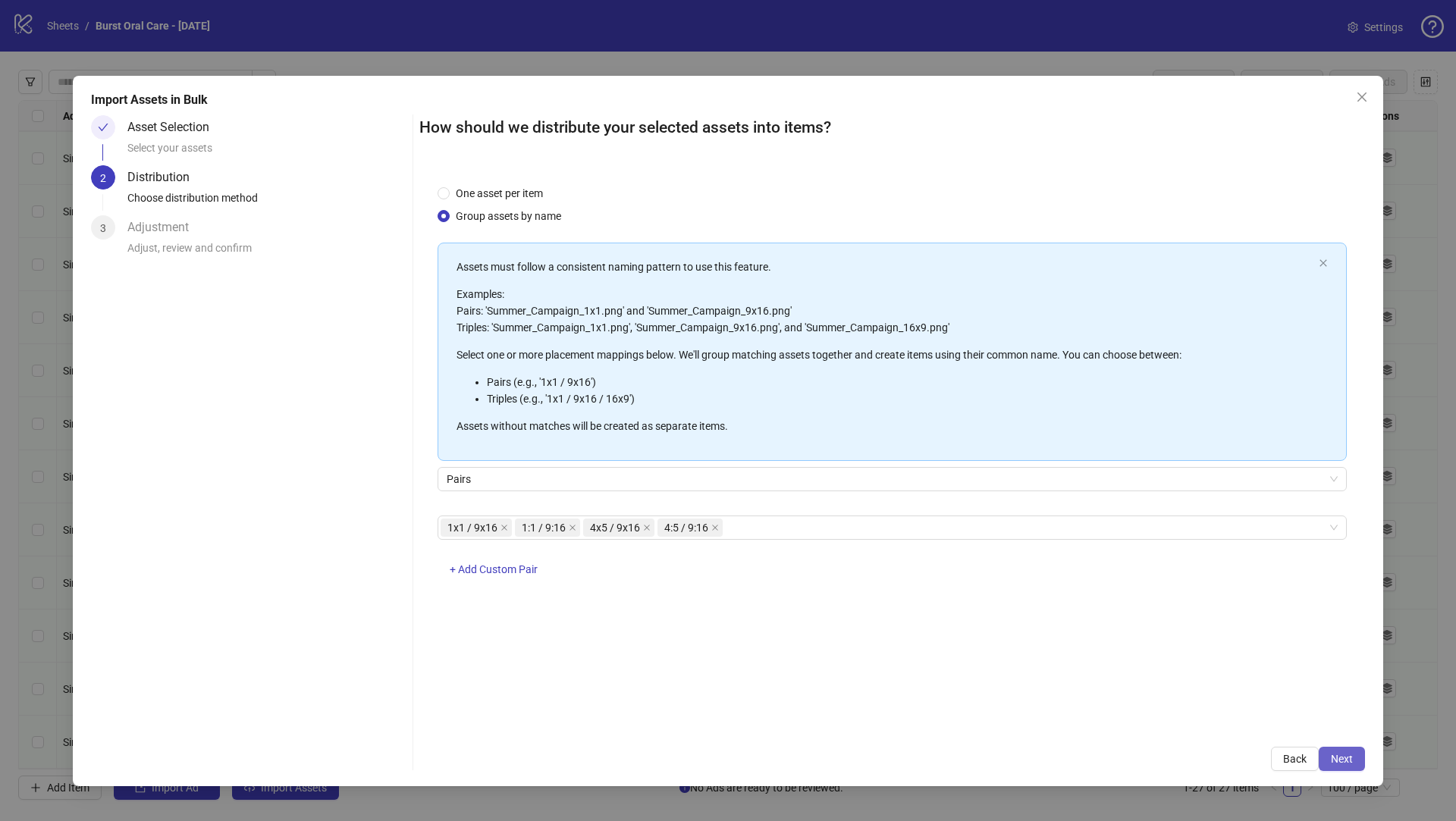
click at [1327, 758] on button "Next" at bounding box center [1341, 759] width 46 height 24
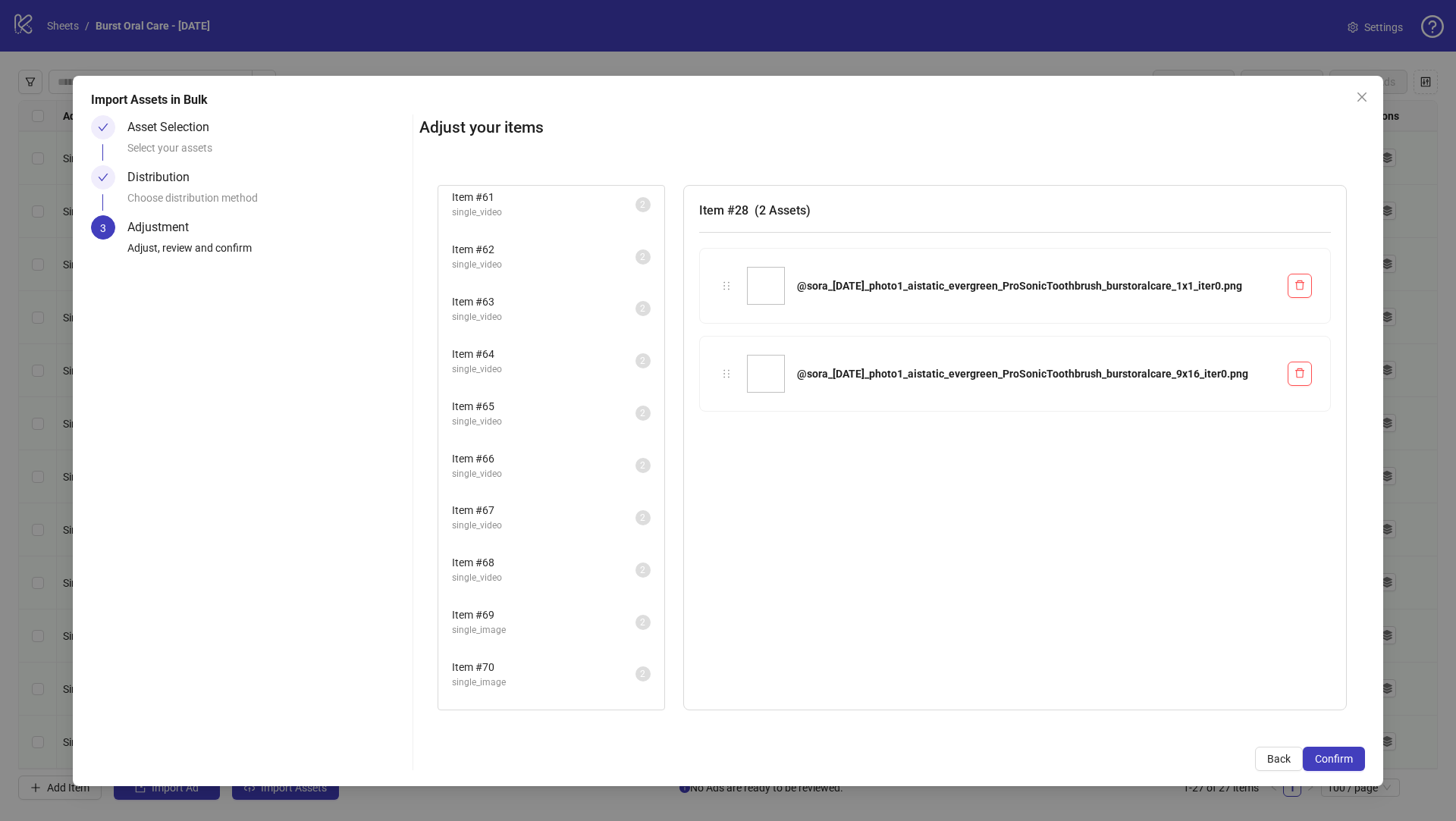
scroll to position [1773, 0]
click at [520, 689] on span "single_image" at bounding box center [544, 692] width 183 height 14
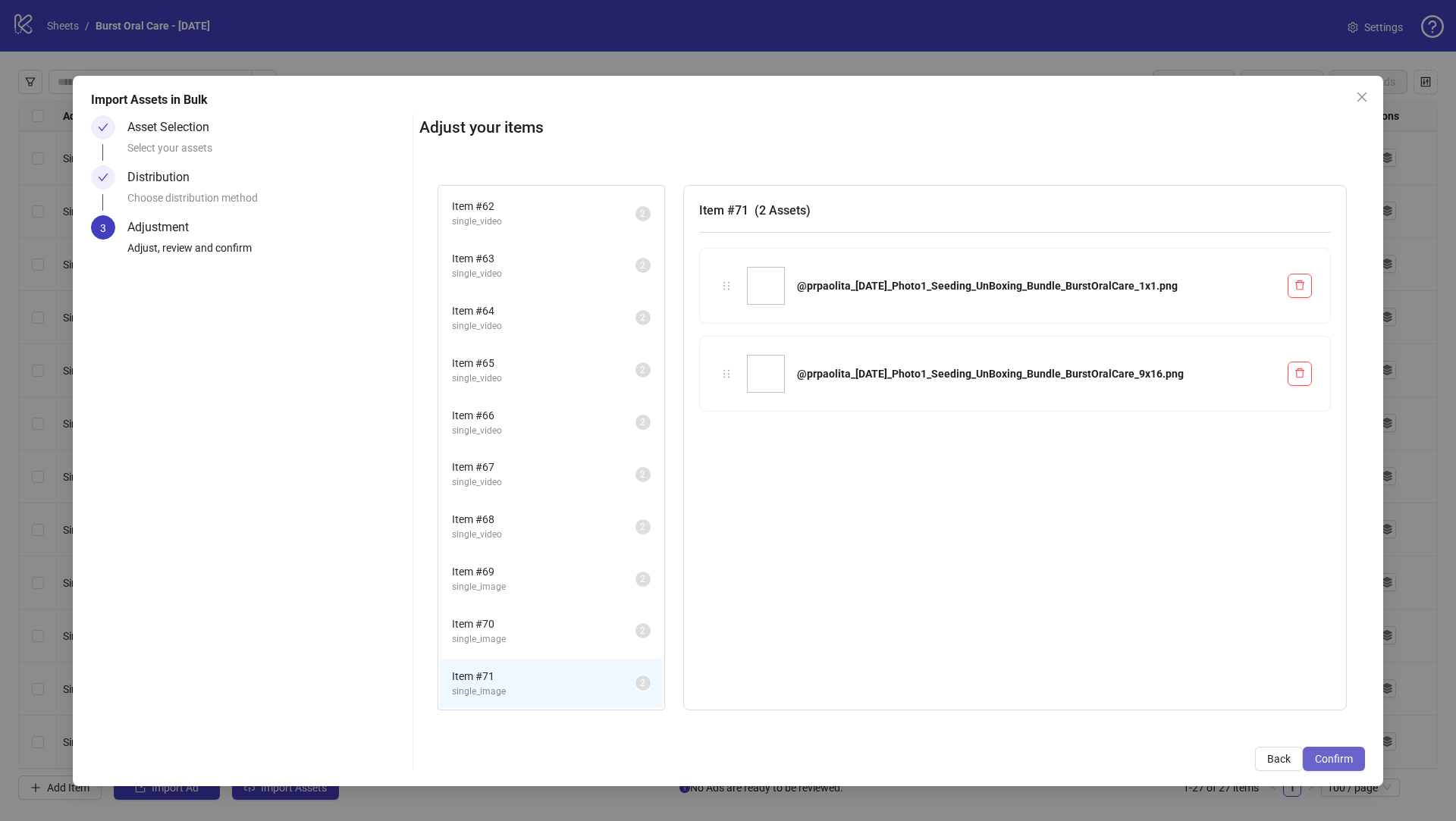
click at [1329, 759] on span "Confirm" at bounding box center [1333, 759] width 38 height 12
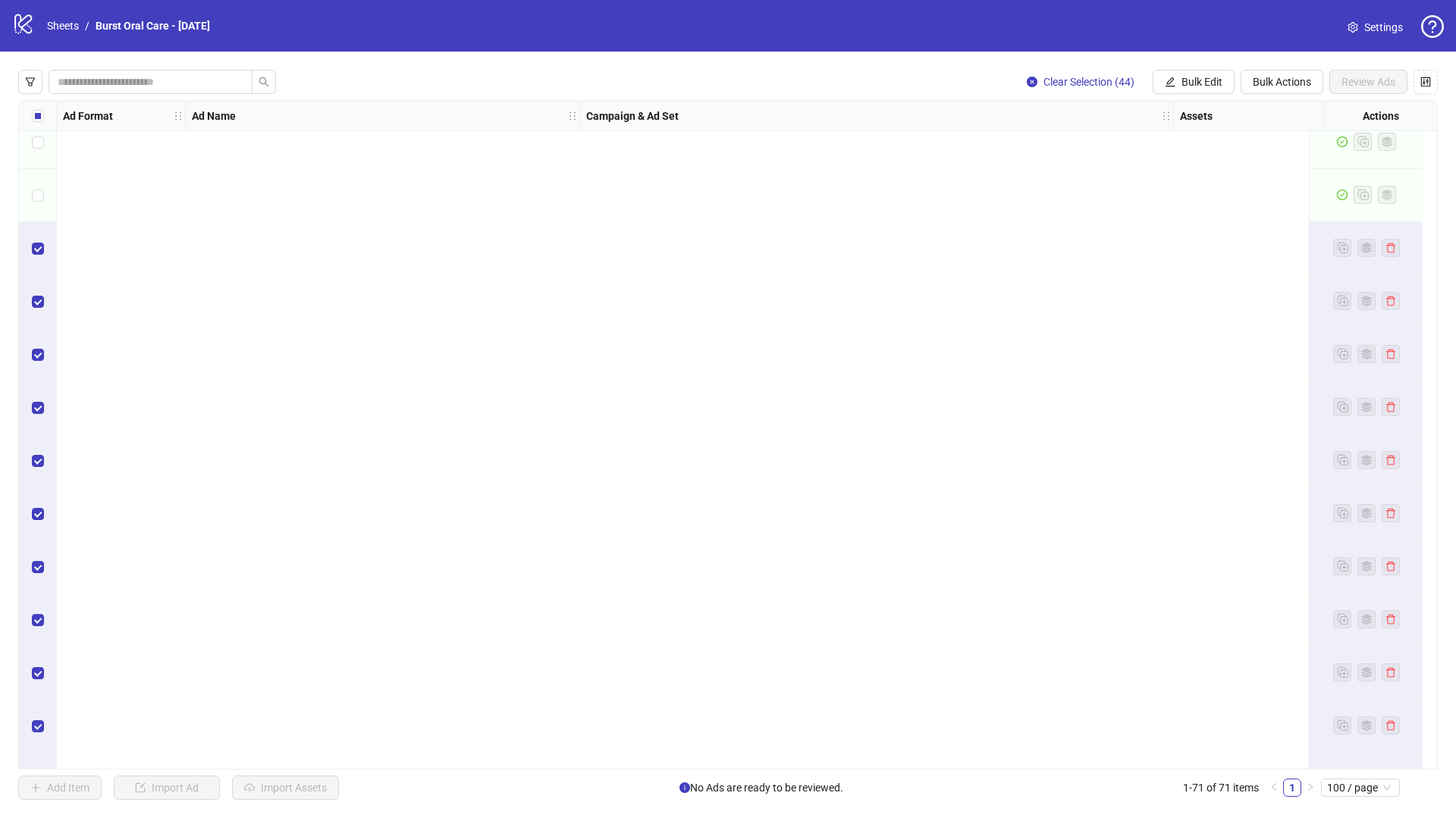
scroll to position [3137, 0]
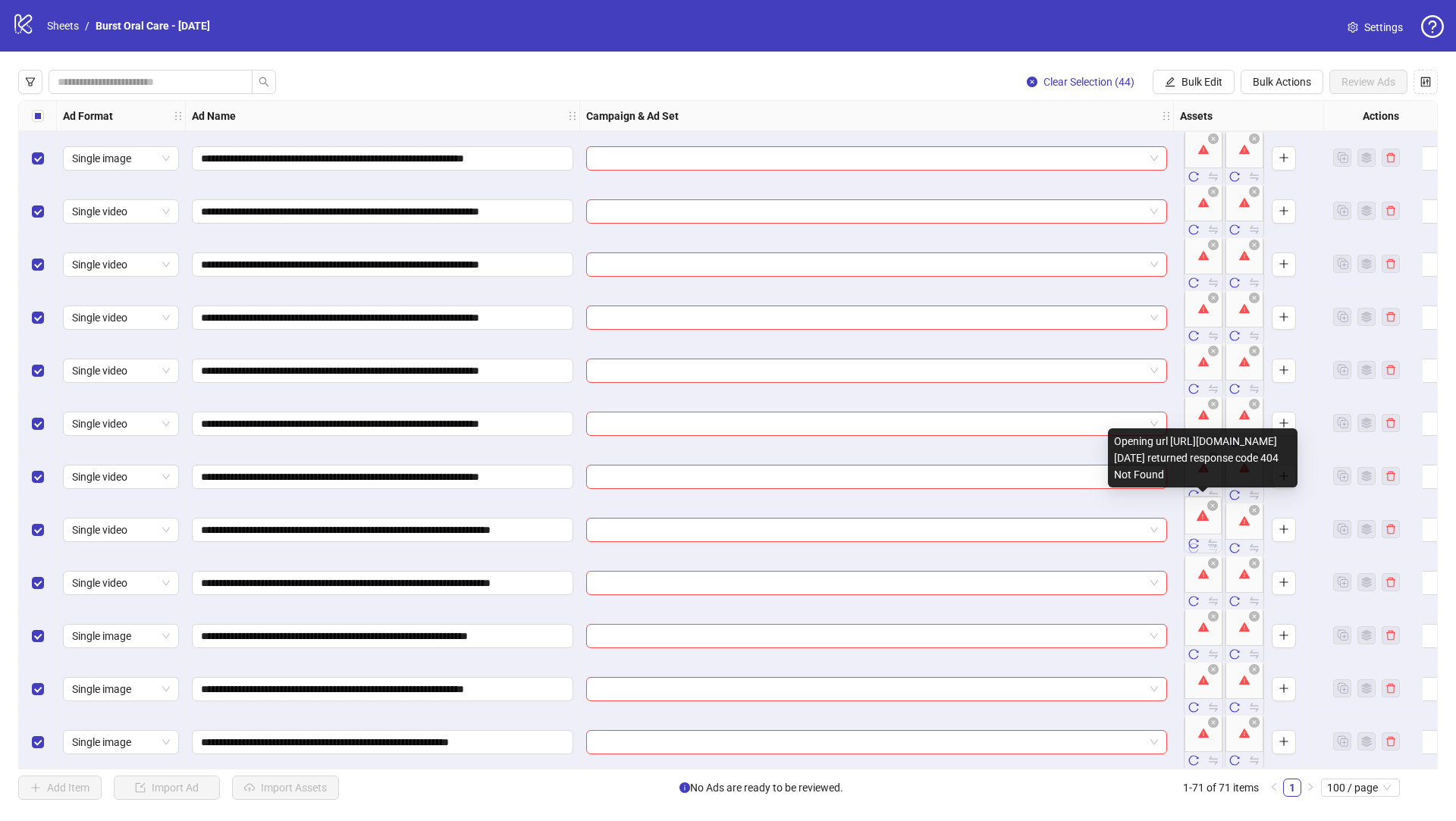
click at [1202, 525] on body "**********" at bounding box center [728, 410] width 1456 height 821
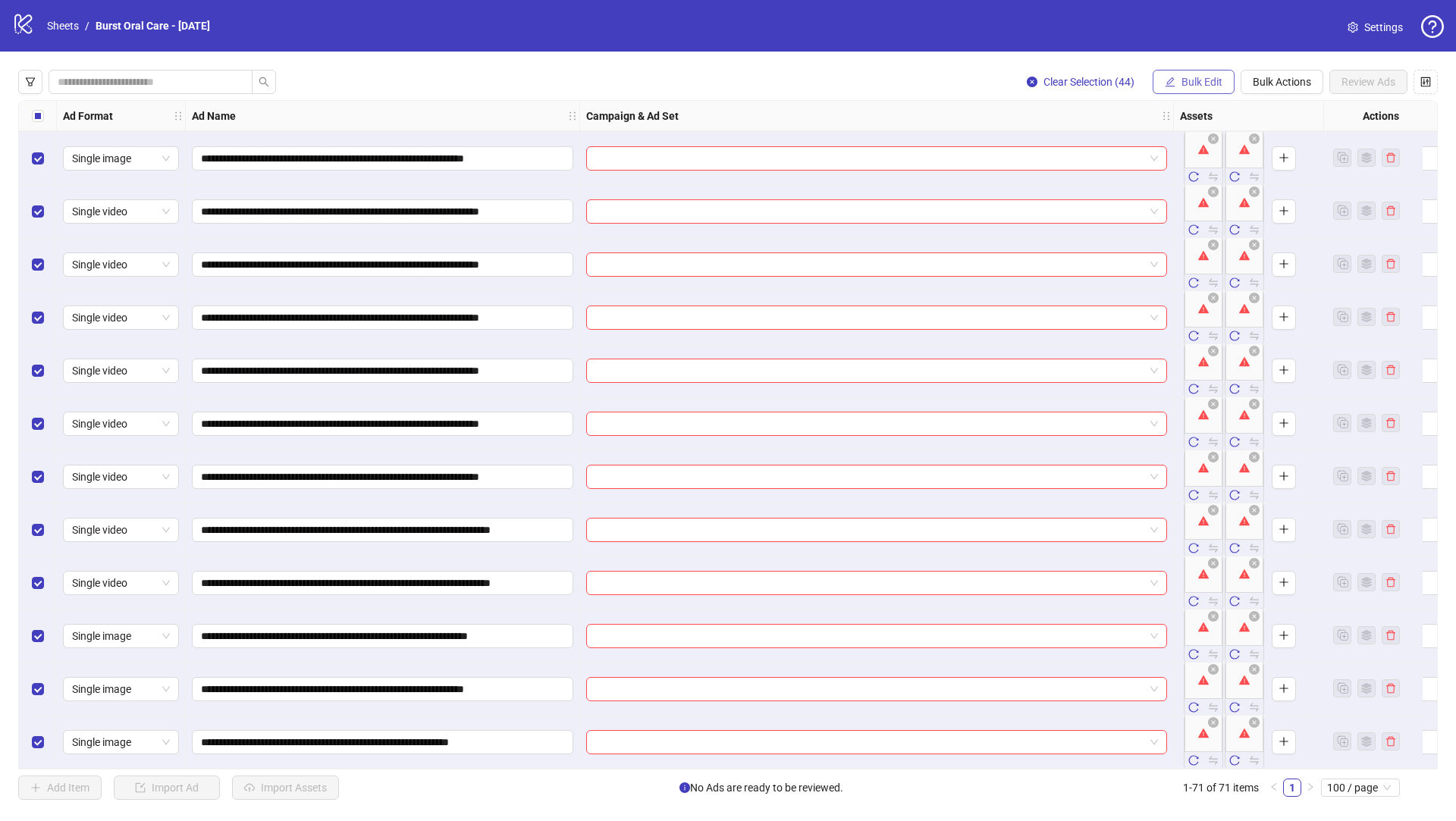
click at [1208, 84] on span "Bulk Edit" at bounding box center [1201, 81] width 41 height 12
click at [1267, 82] on span "Bulk Actions" at bounding box center [1281, 81] width 58 height 12
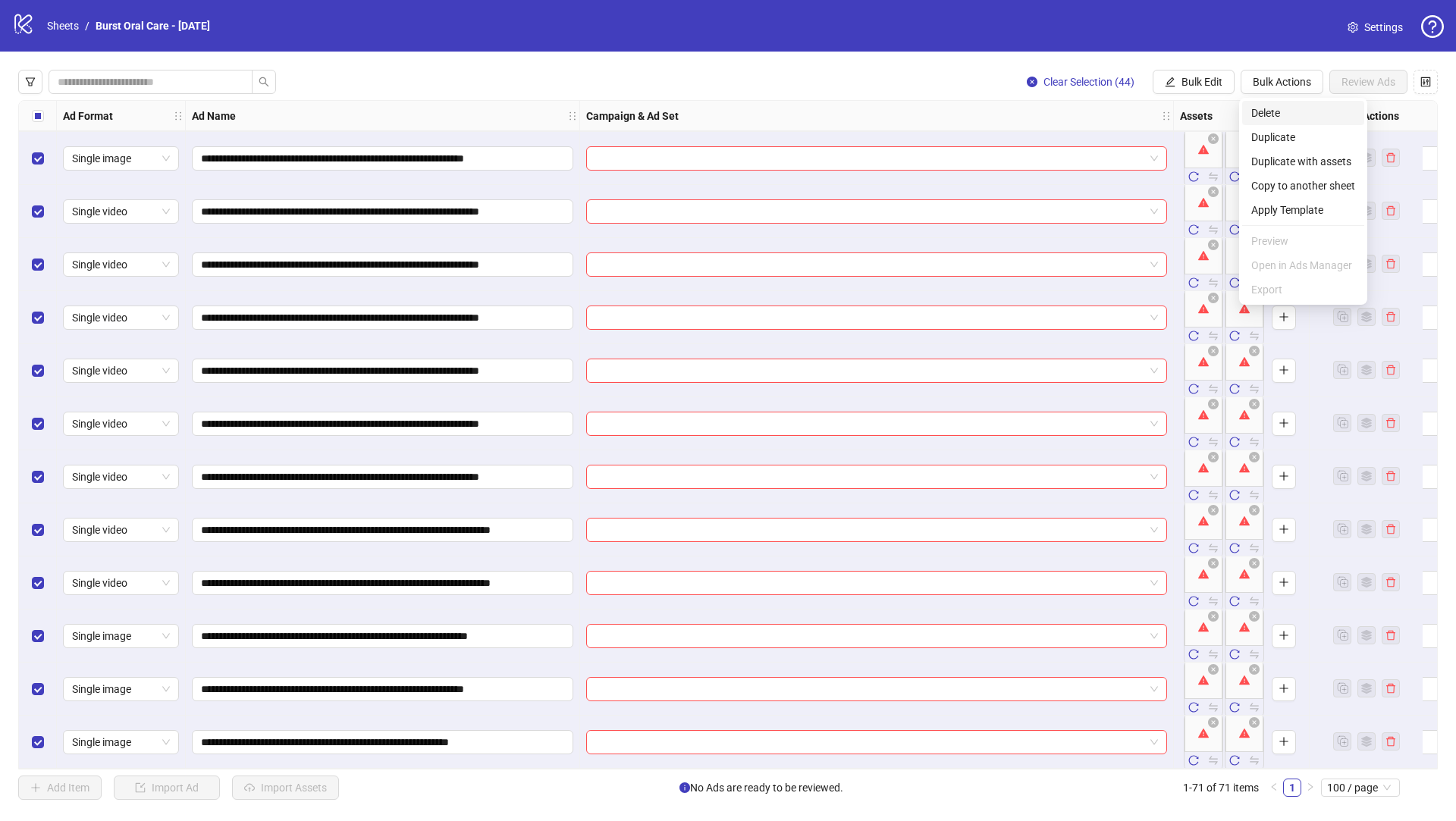
click at [1282, 107] on span "Delete" at bounding box center [1302, 112] width 103 height 17
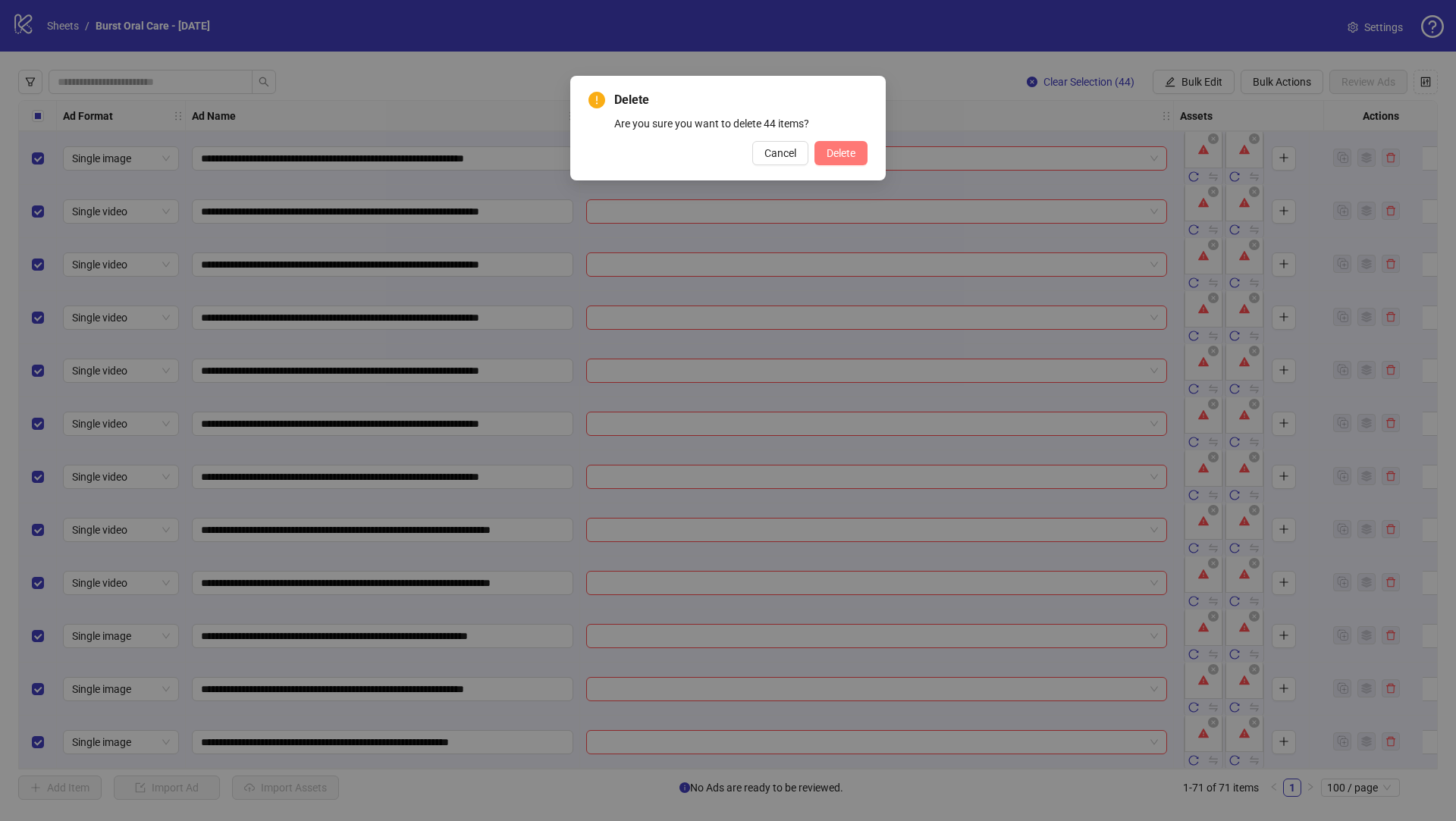
click at [851, 140] on div "Delete Are you sure you want to delete 44 items? Cancel Delete" at bounding box center [728, 127] width 279 height 74
click at [838, 155] on span "Delete" at bounding box center [841, 153] width 29 height 12
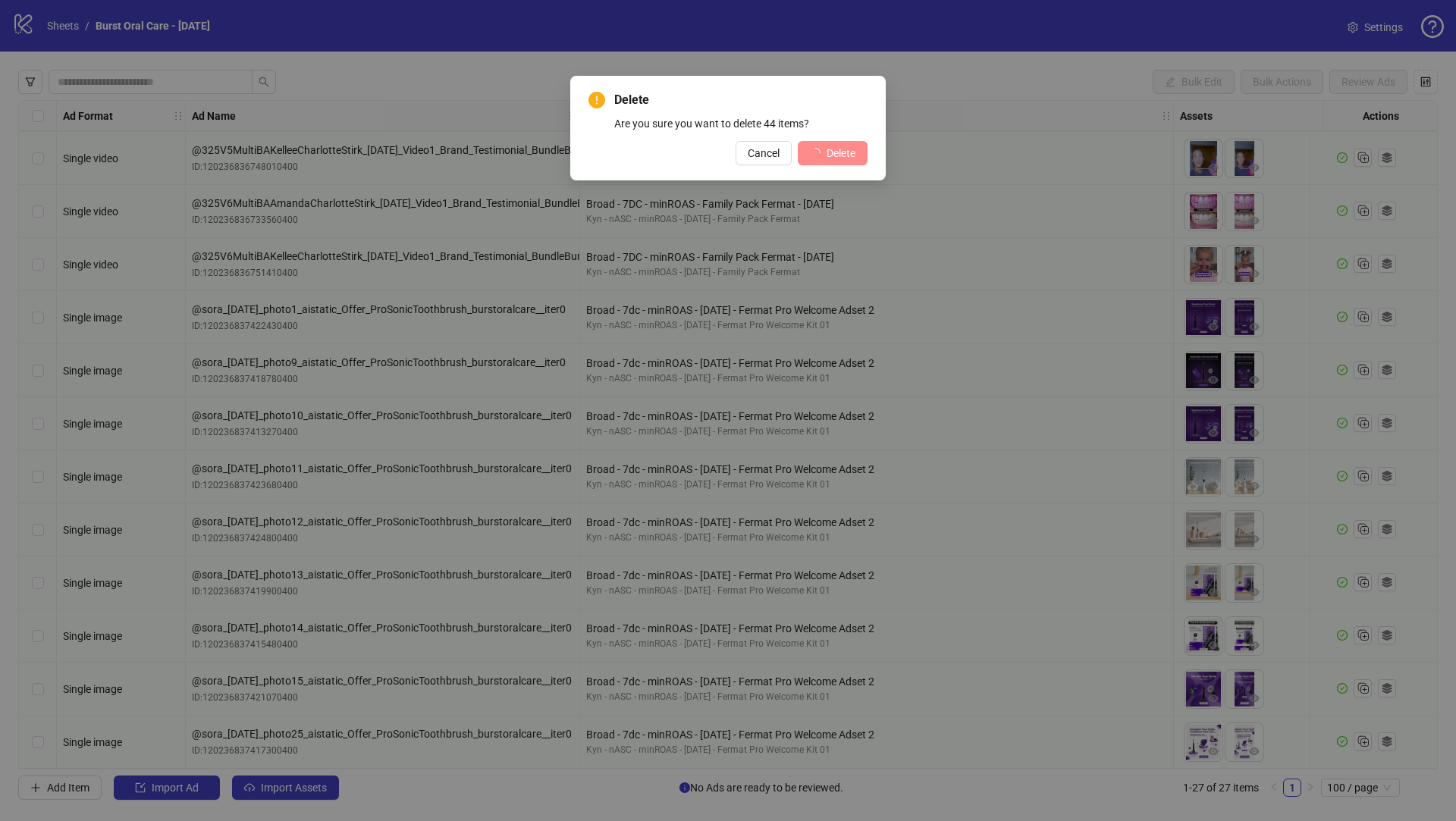
scroll to position [801, 0]
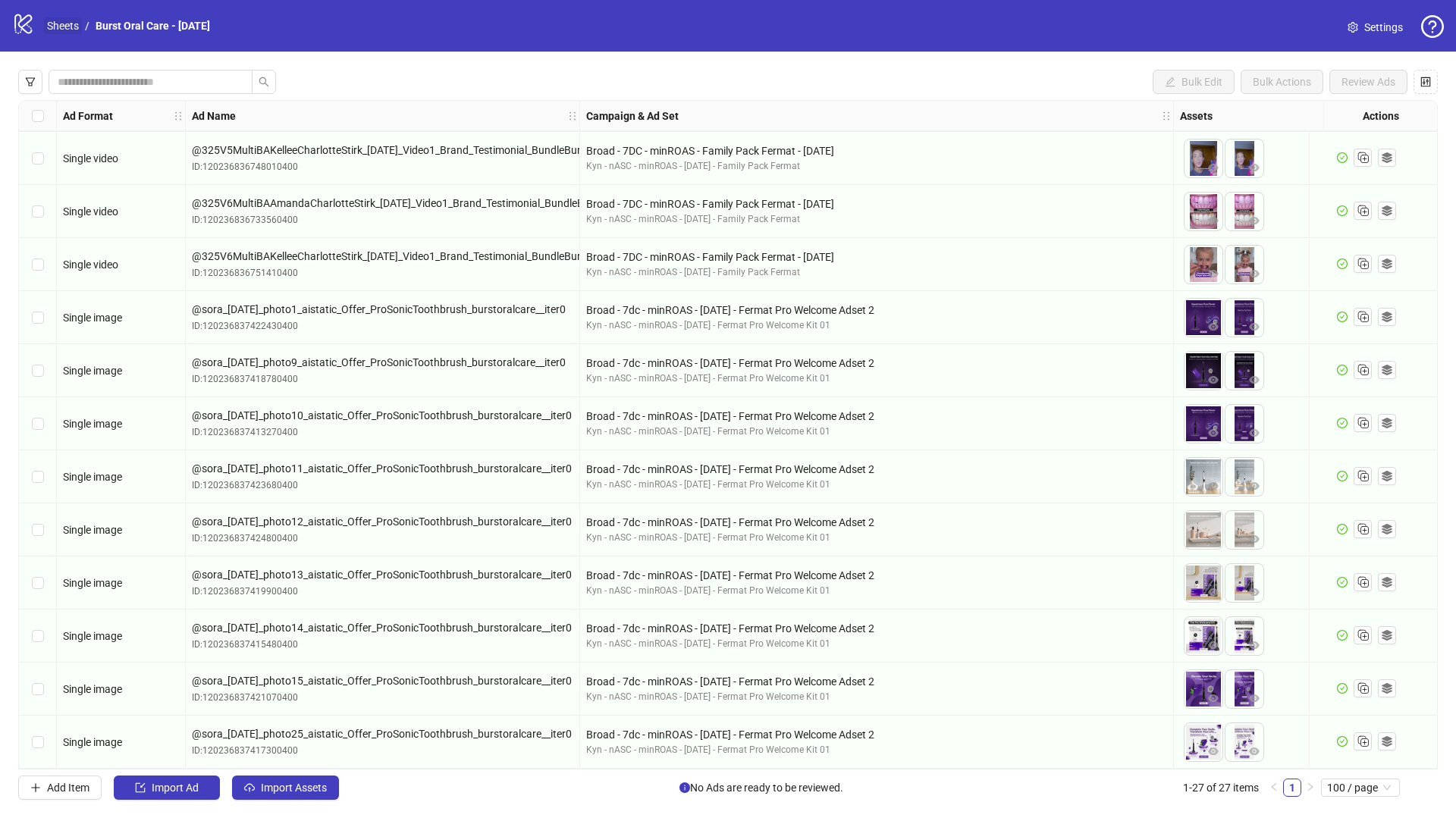
click at [61, 25] on link "Sheets" at bounding box center [63, 25] width 38 height 17
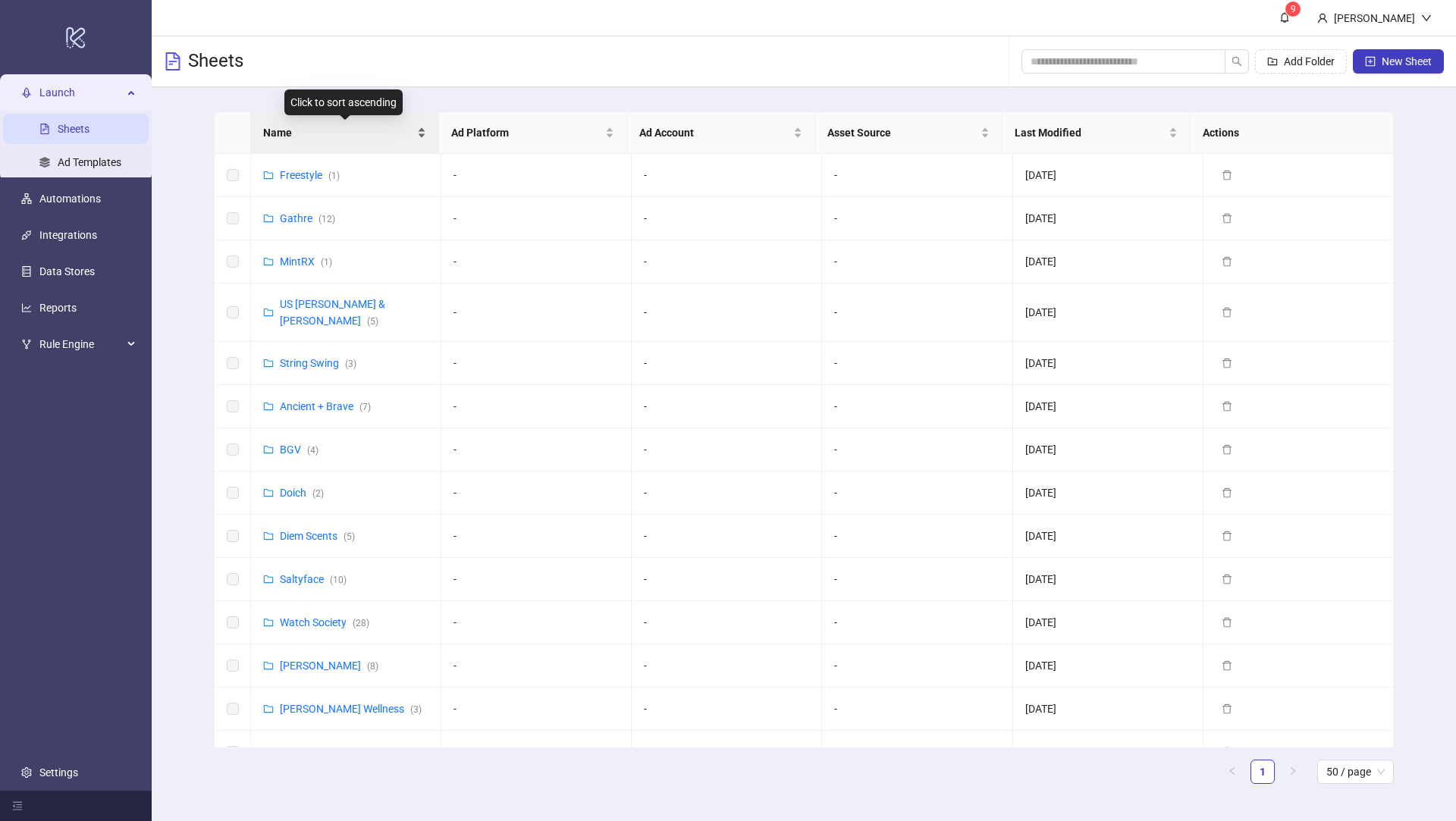
click at [338, 131] on span "Name" at bounding box center [338, 132] width 151 height 17
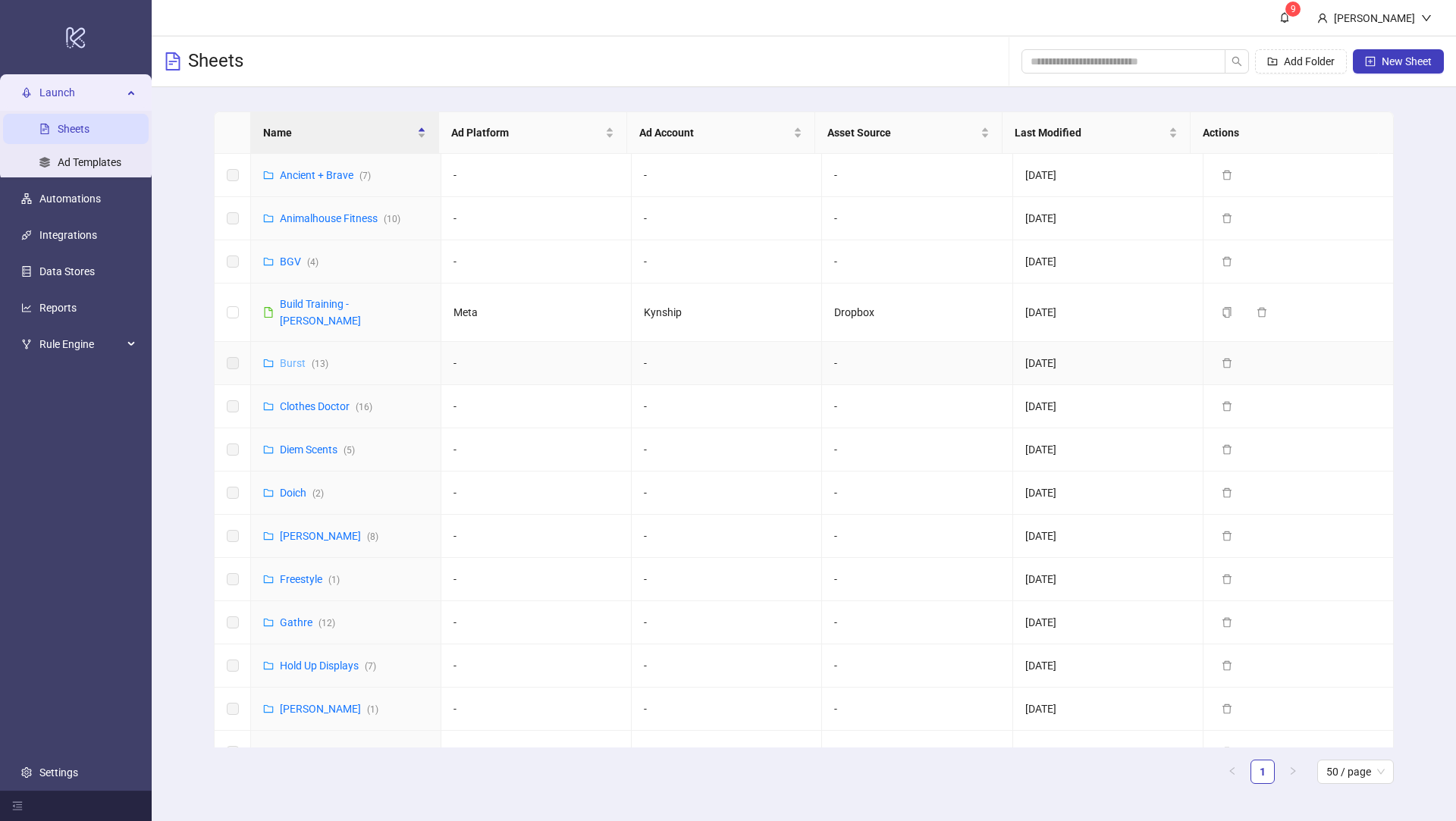
click at [304, 358] on link "Burst ( 13 )" at bounding box center [303, 363] width 49 height 12
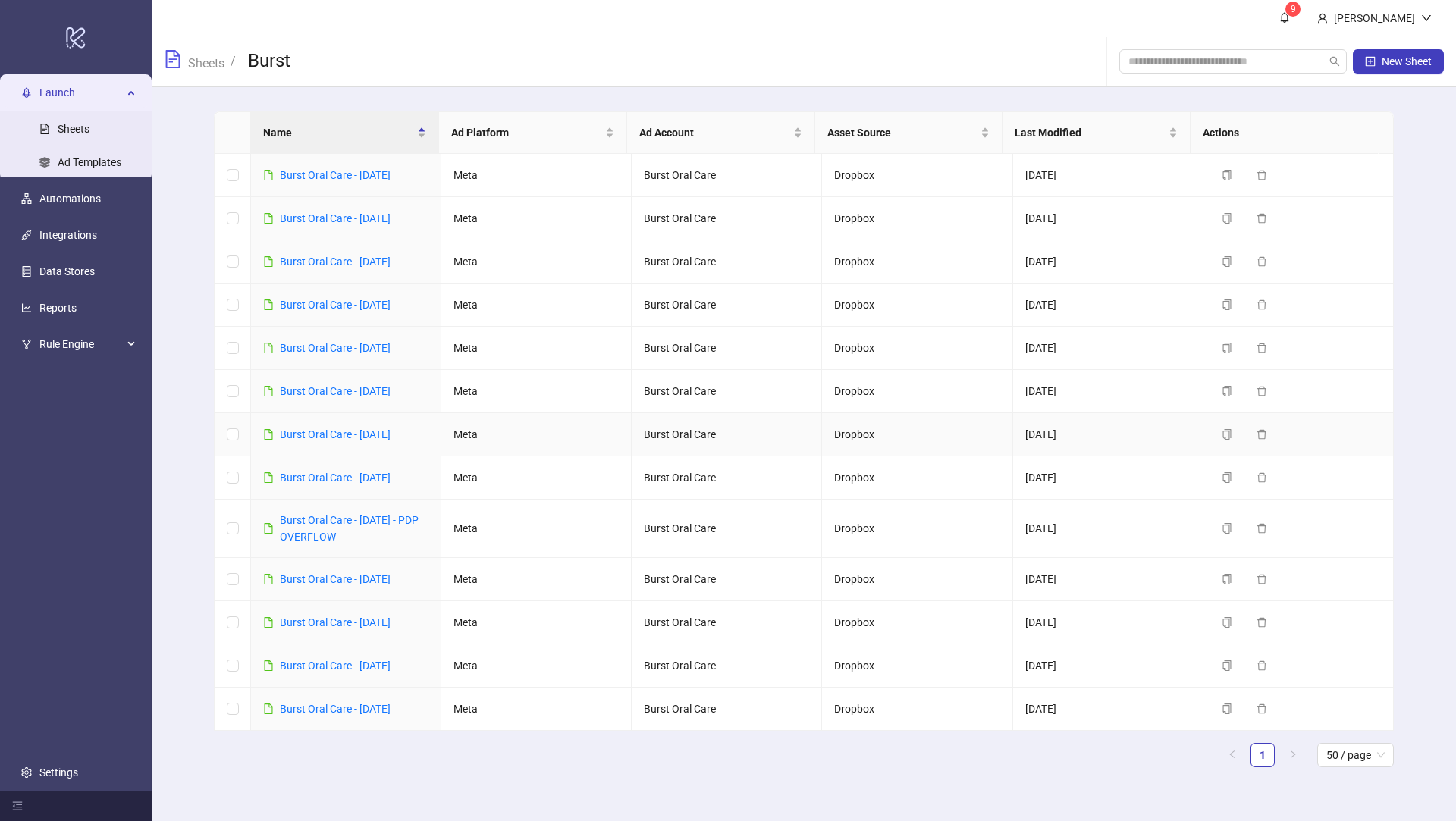
click at [384, 438] on div "Burst Oral Care - [DATE]" at bounding box center [334, 434] width 111 height 17
click at [383, 431] on link "Burst Oral Care - [DATE]" at bounding box center [334, 434] width 111 height 12
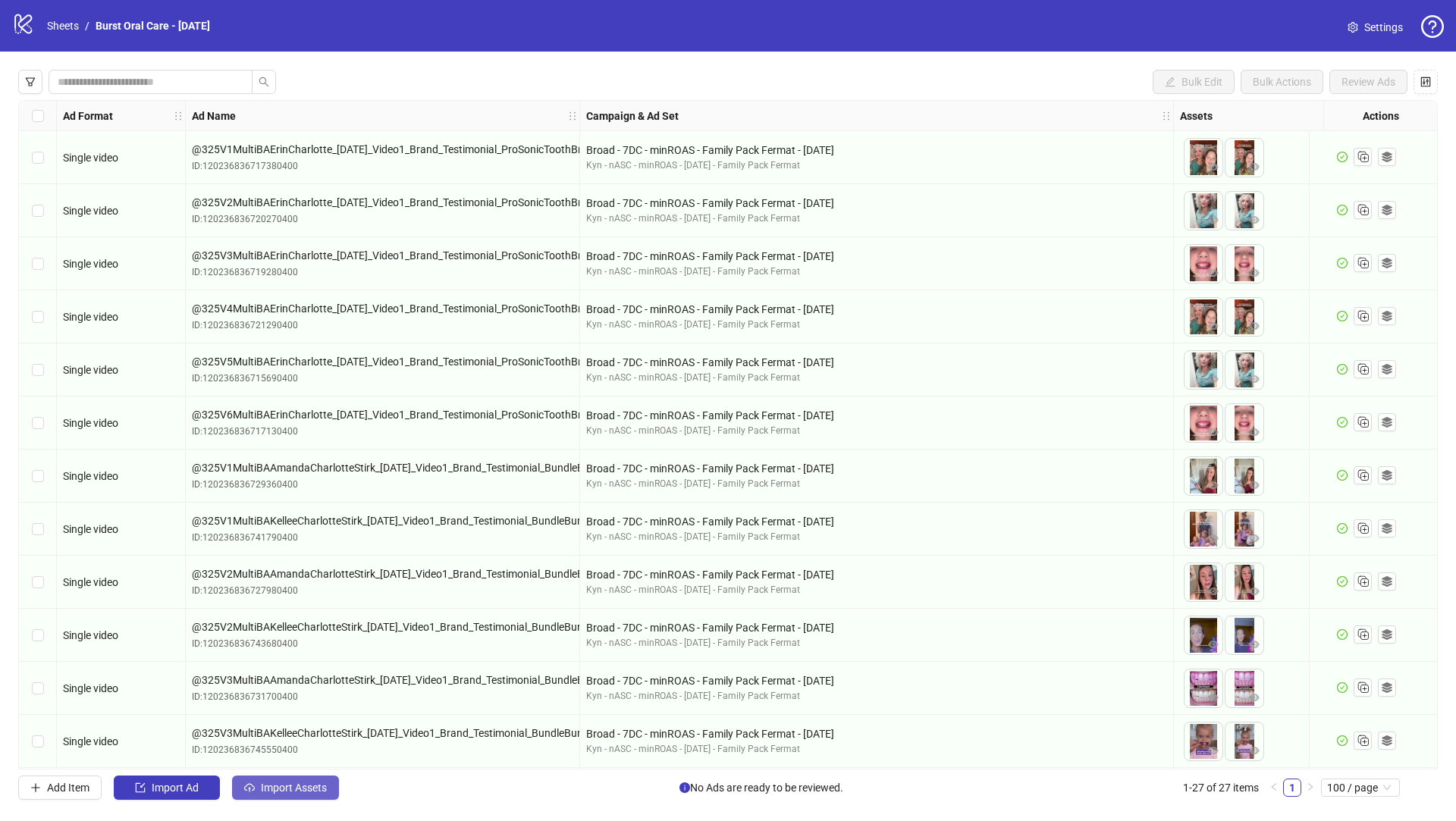
click at [301, 791] on span "Import Assets" at bounding box center [294, 788] width 66 height 12
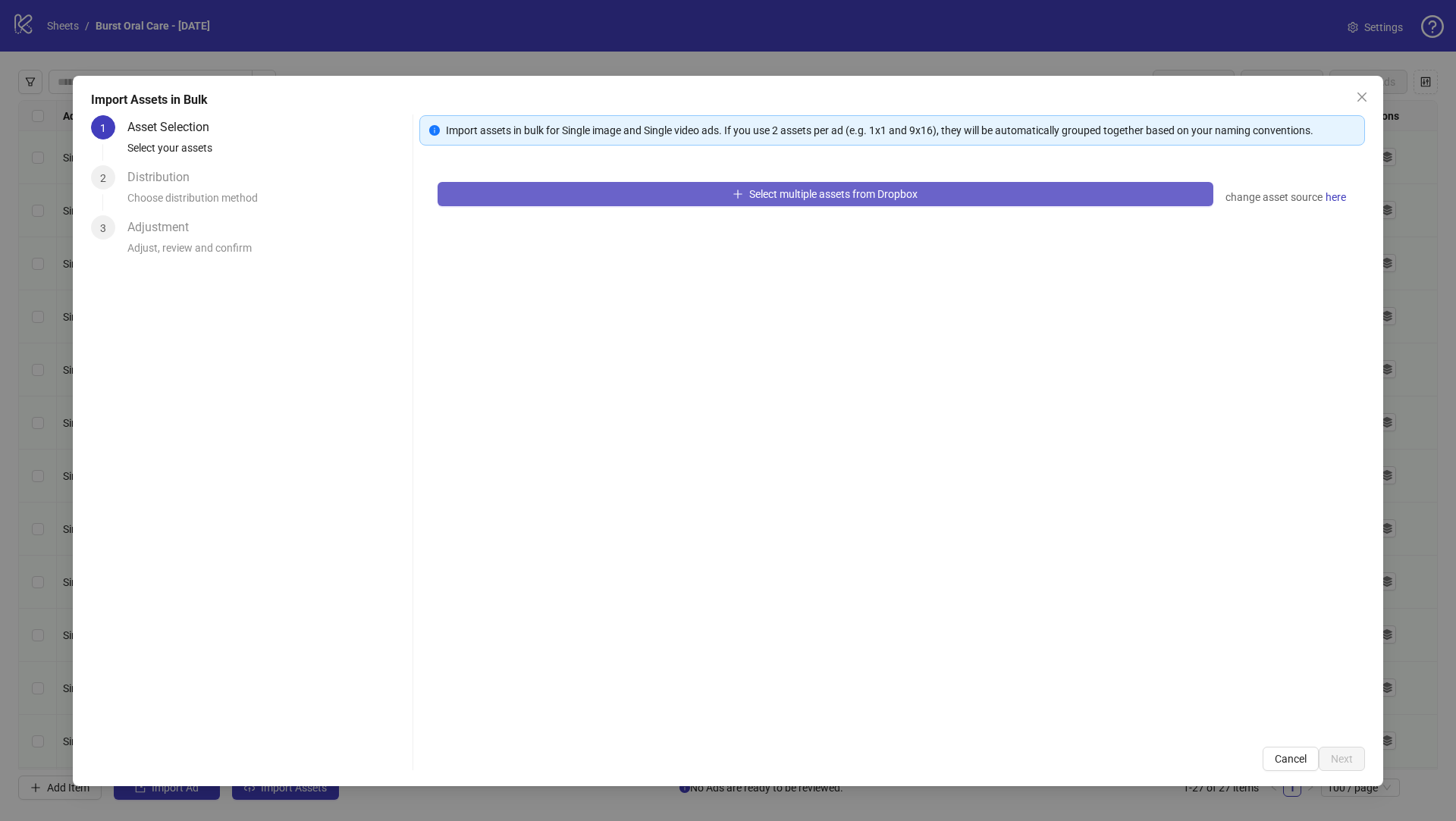
click at [690, 194] on button "Select multiple assets from Dropbox" at bounding box center [826, 194] width 775 height 24
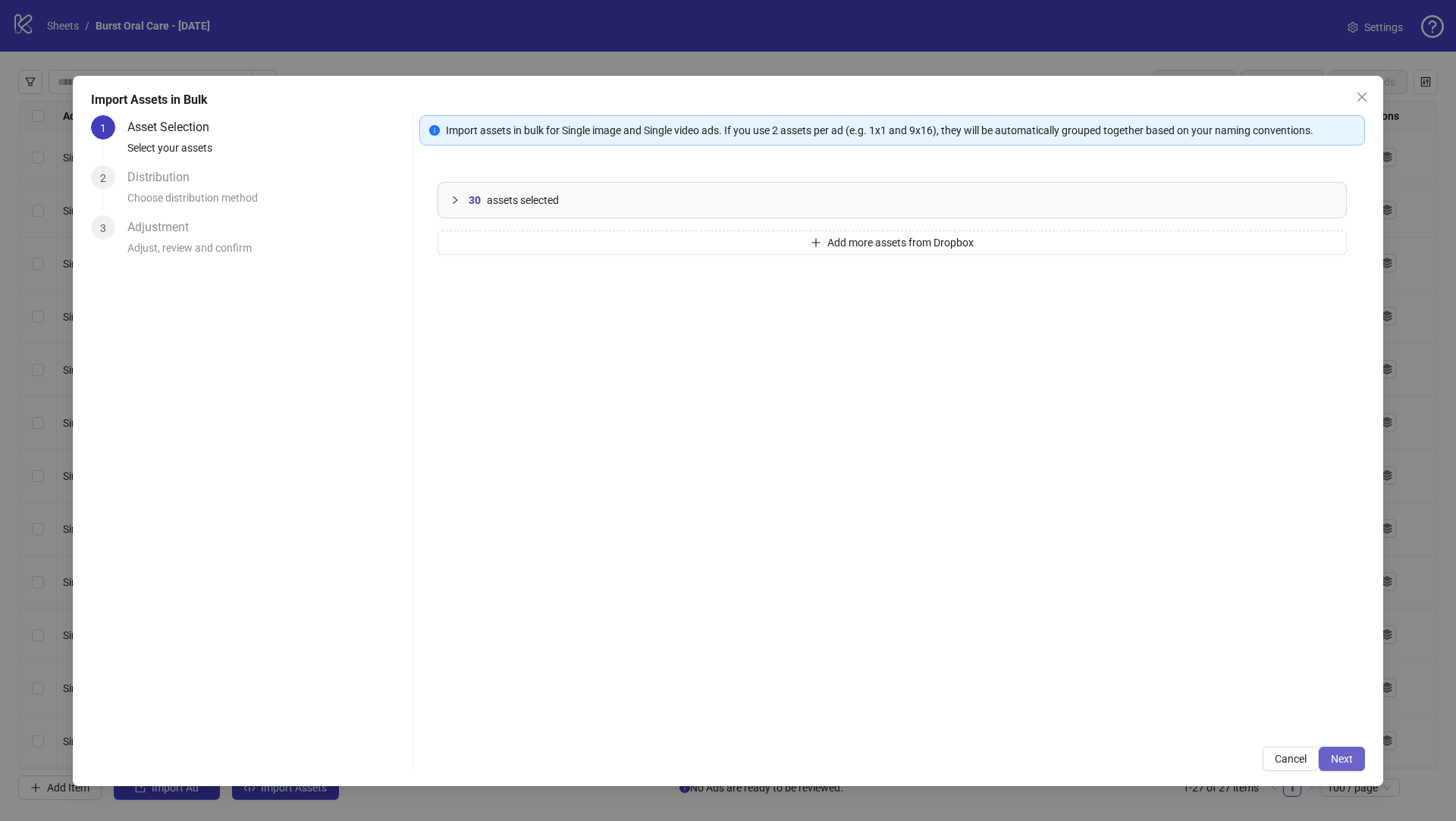
click at [1345, 756] on span "Next" at bounding box center [1341, 759] width 22 height 12
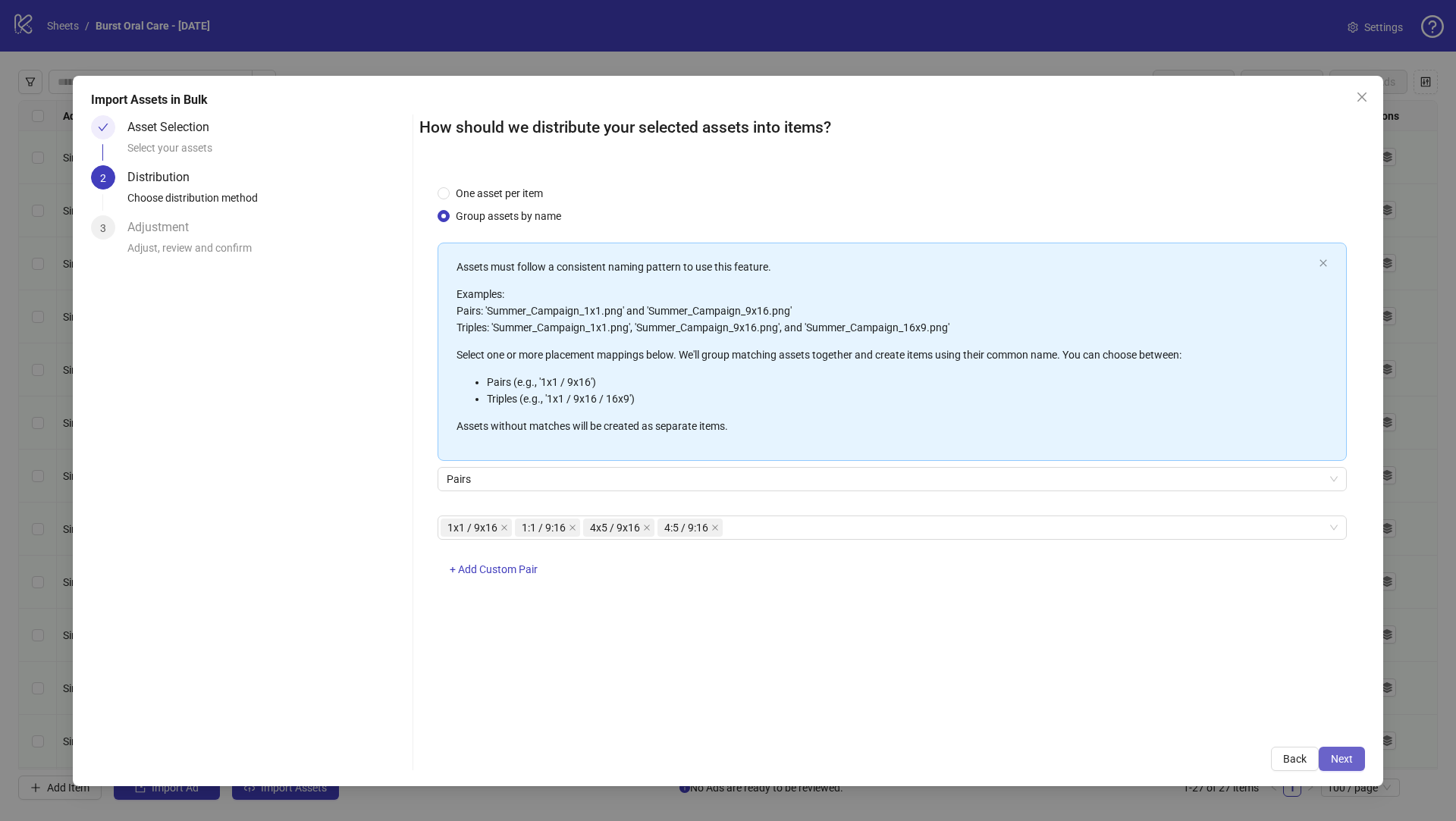
click at [1333, 753] on span "Next" at bounding box center [1341, 759] width 22 height 12
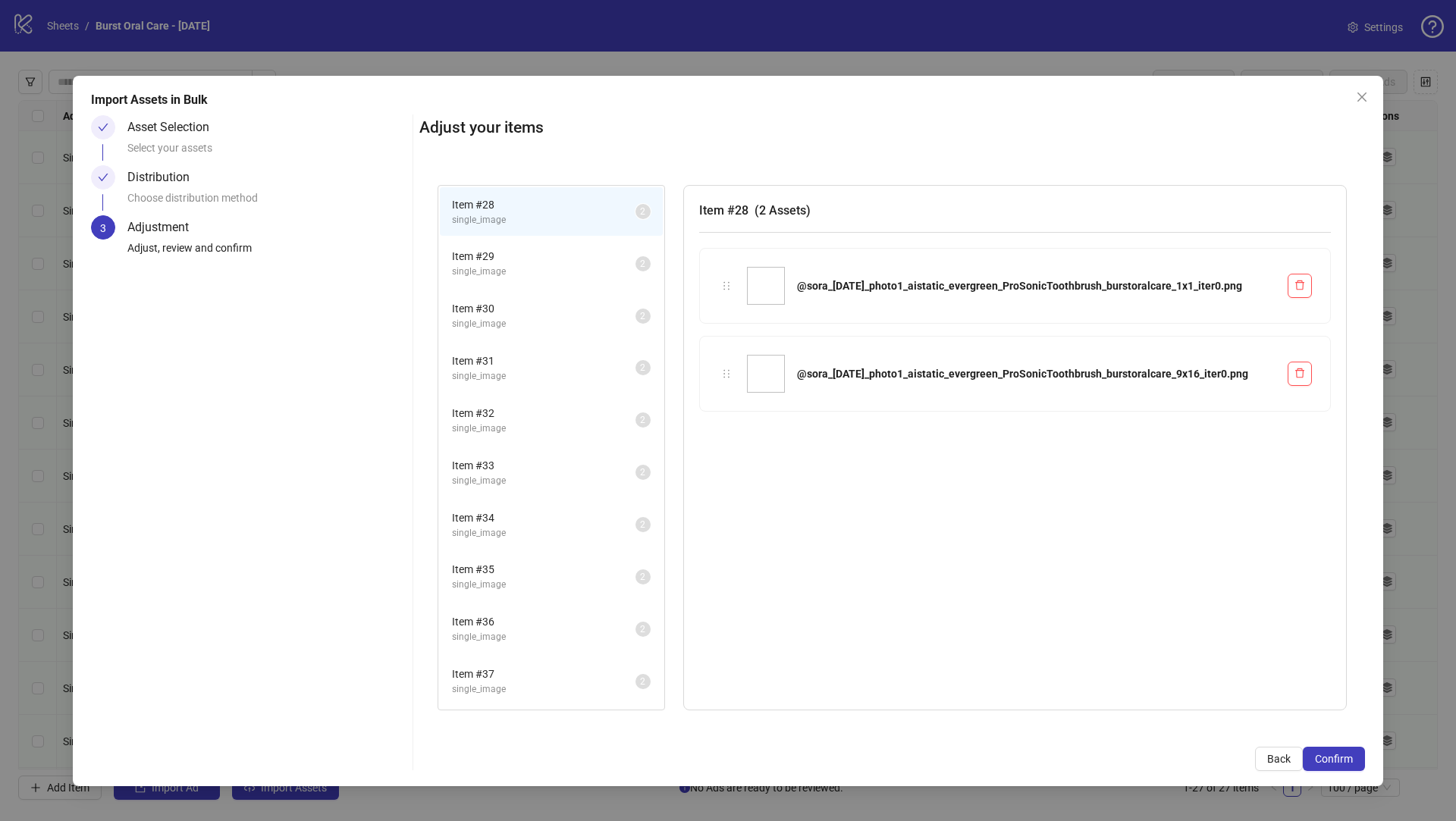
click at [1333, 754] on span "Confirm" at bounding box center [1333, 759] width 38 height 12
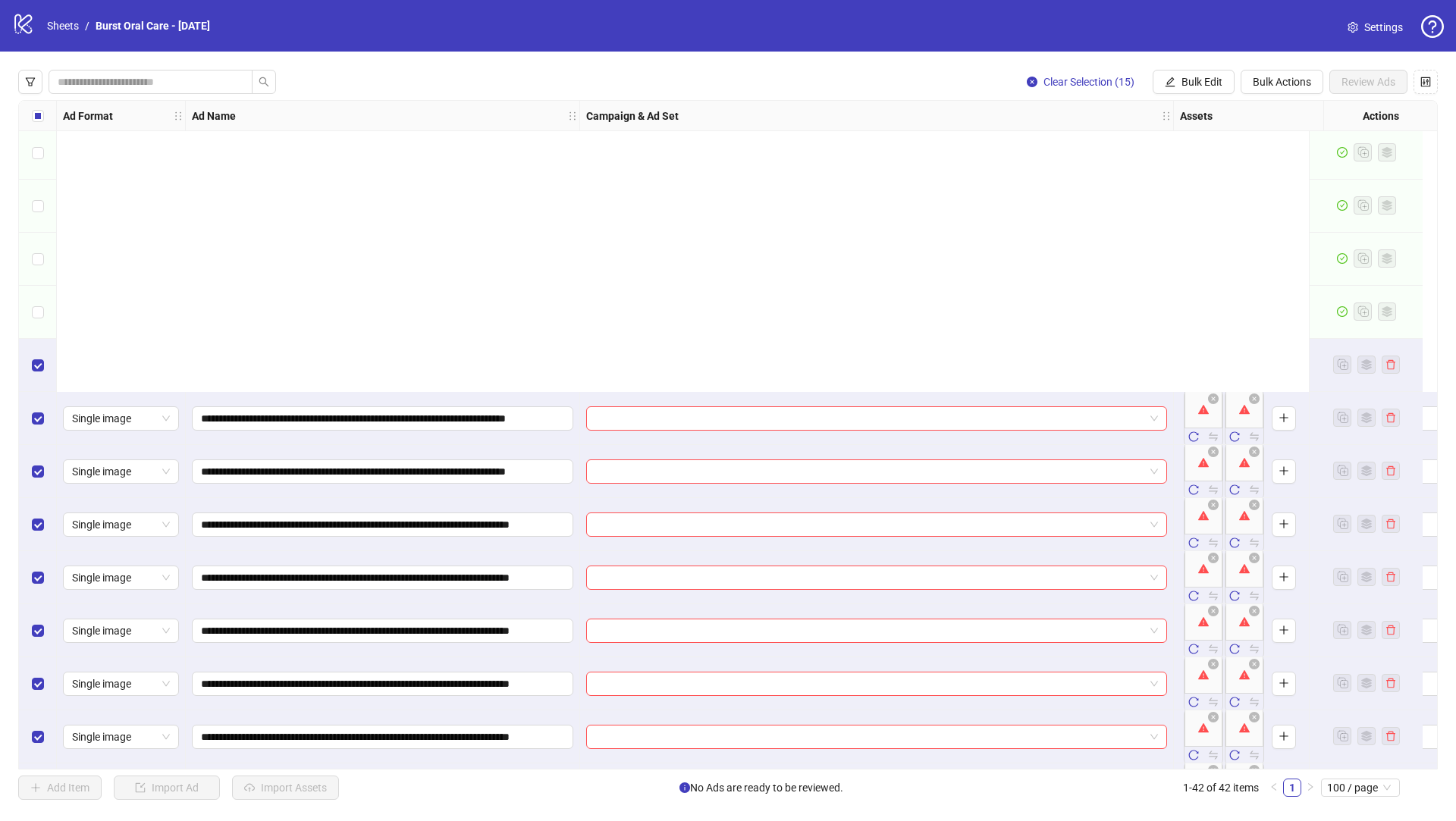
scroll to position [1597, 0]
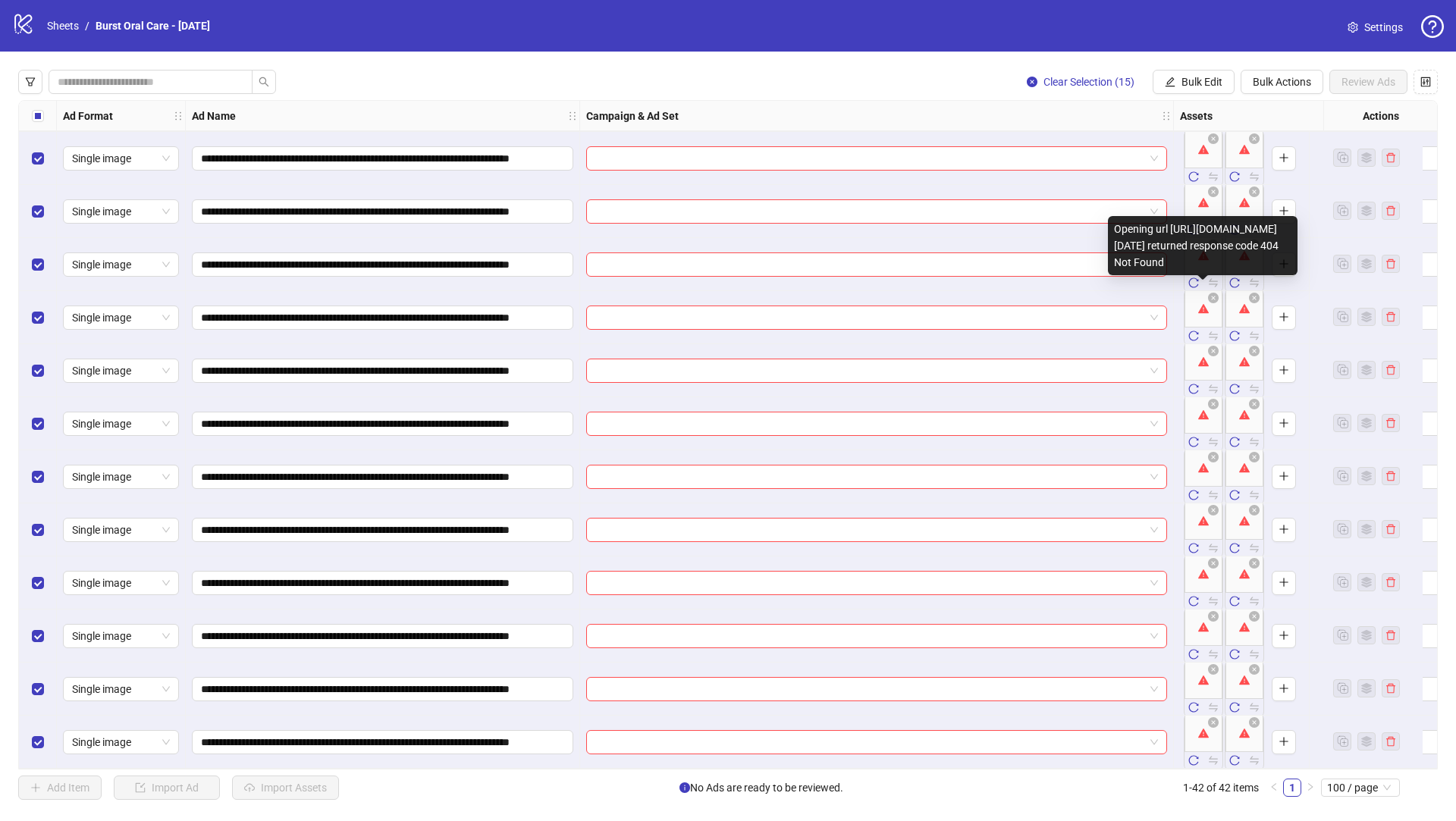
click at [1197, 285] on body "**********" at bounding box center [728, 410] width 1456 height 821
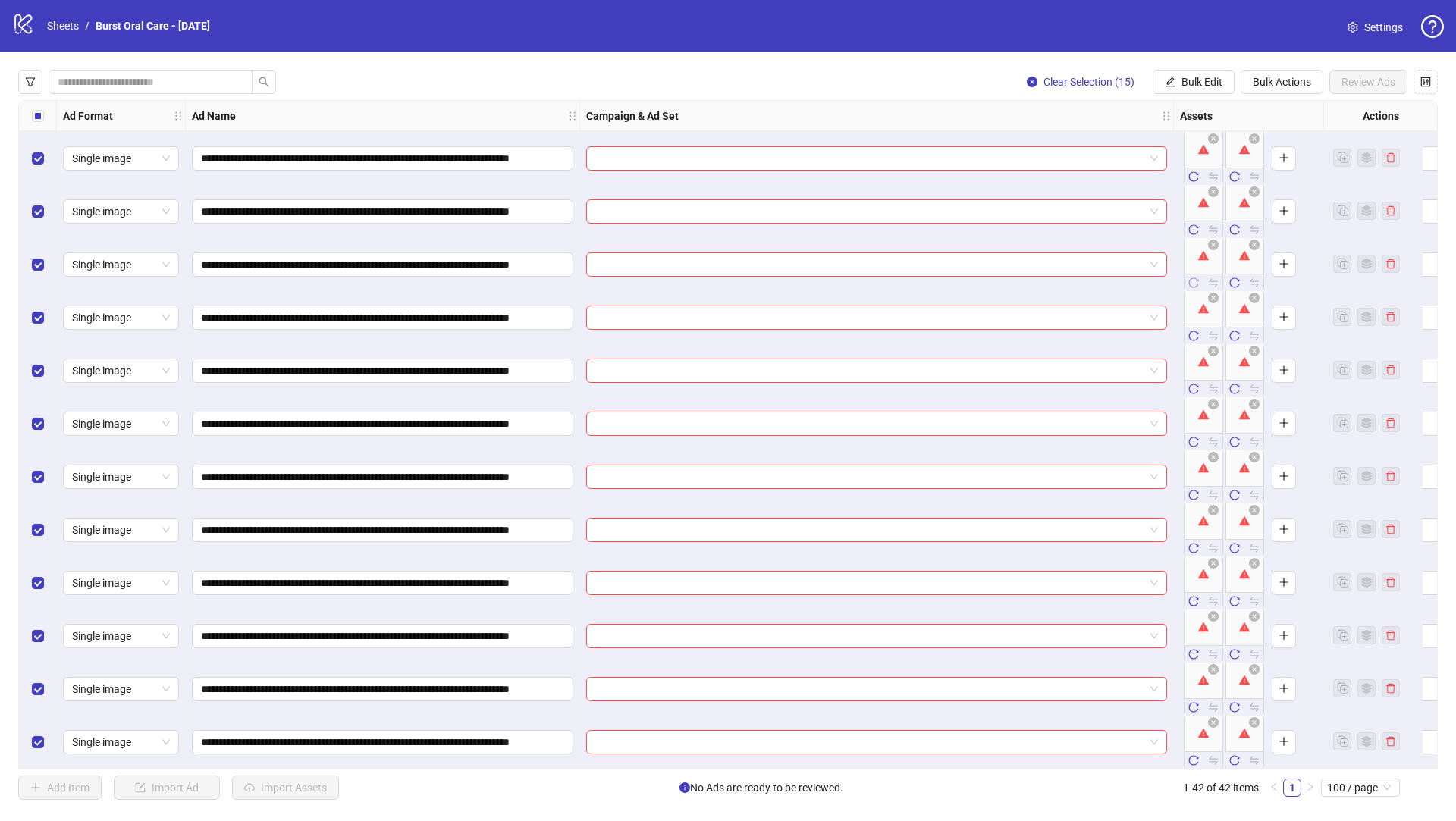
click at [1196, 281] on icon "reload" at bounding box center [1193, 283] width 10 height 10
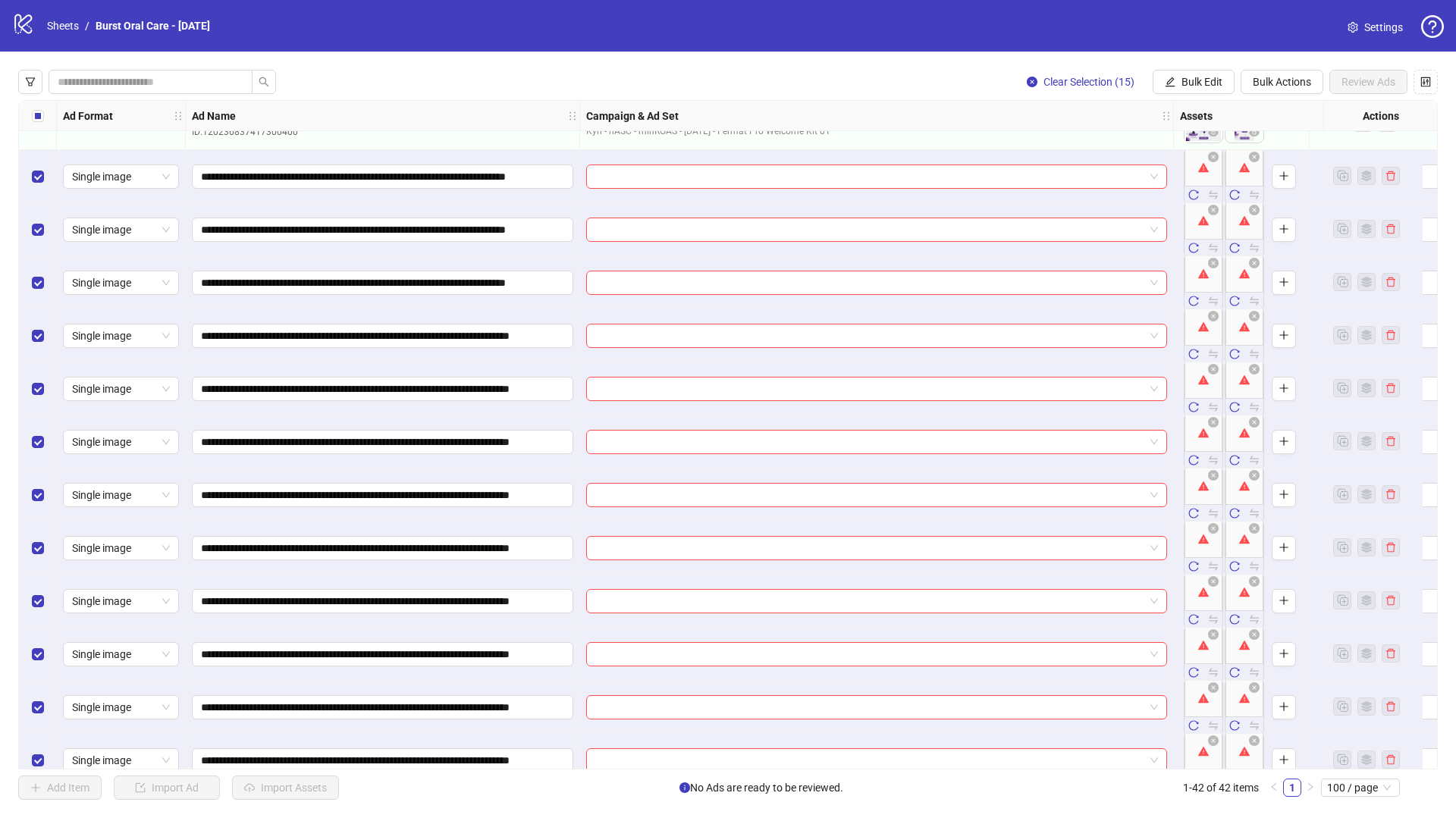
scroll to position [1226, 0]
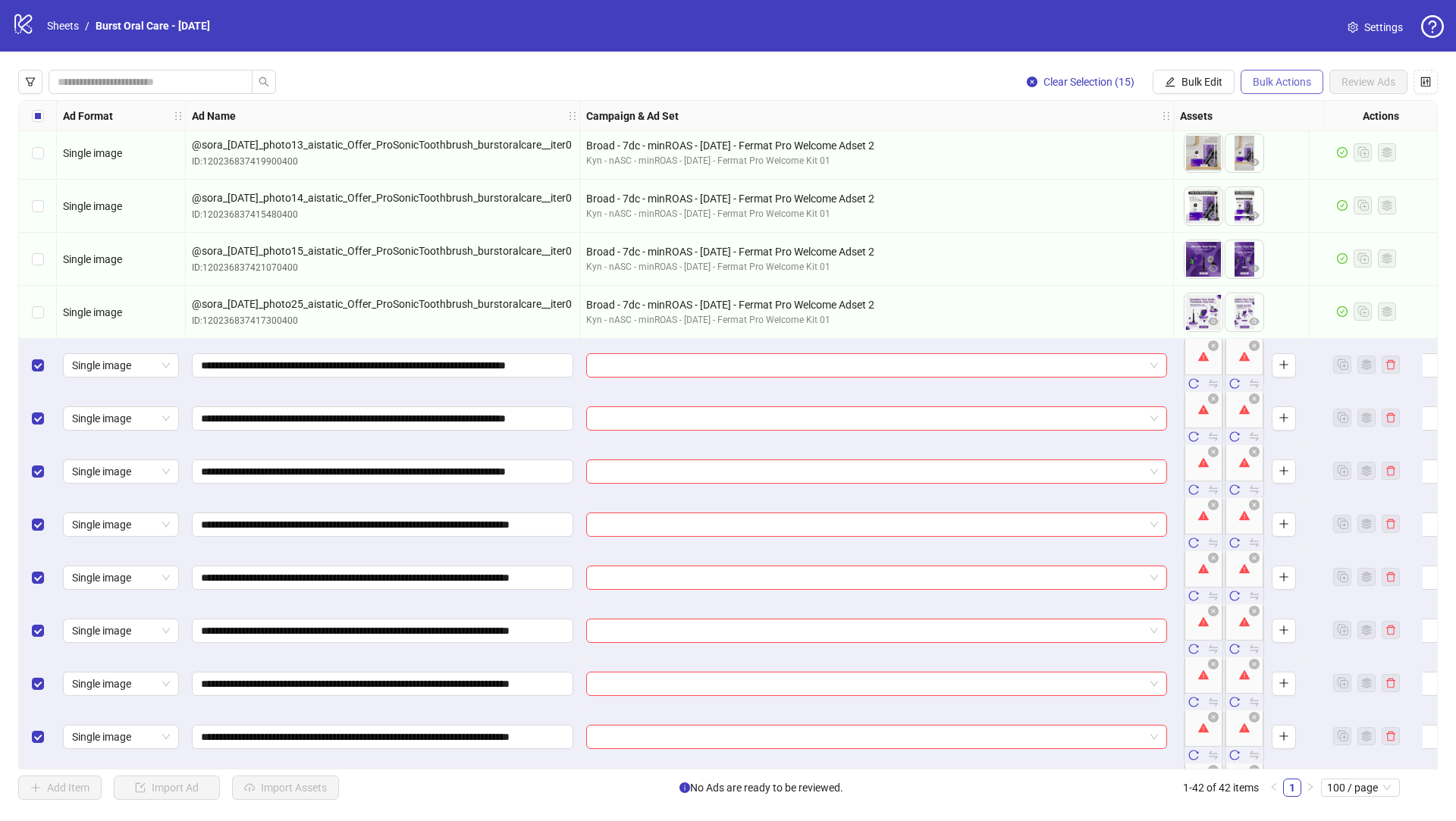
click at [1284, 85] on span "Bulk Actions" at bounding box center [1281, 81] width 58 height 12
click at [1266, 88] on span "Bulk Actions" at bounding box center [1281, 81] width 58 height 12
click at [1266, 116] on span "Delete" at bounding box center [1302, 112] width 103 height 17
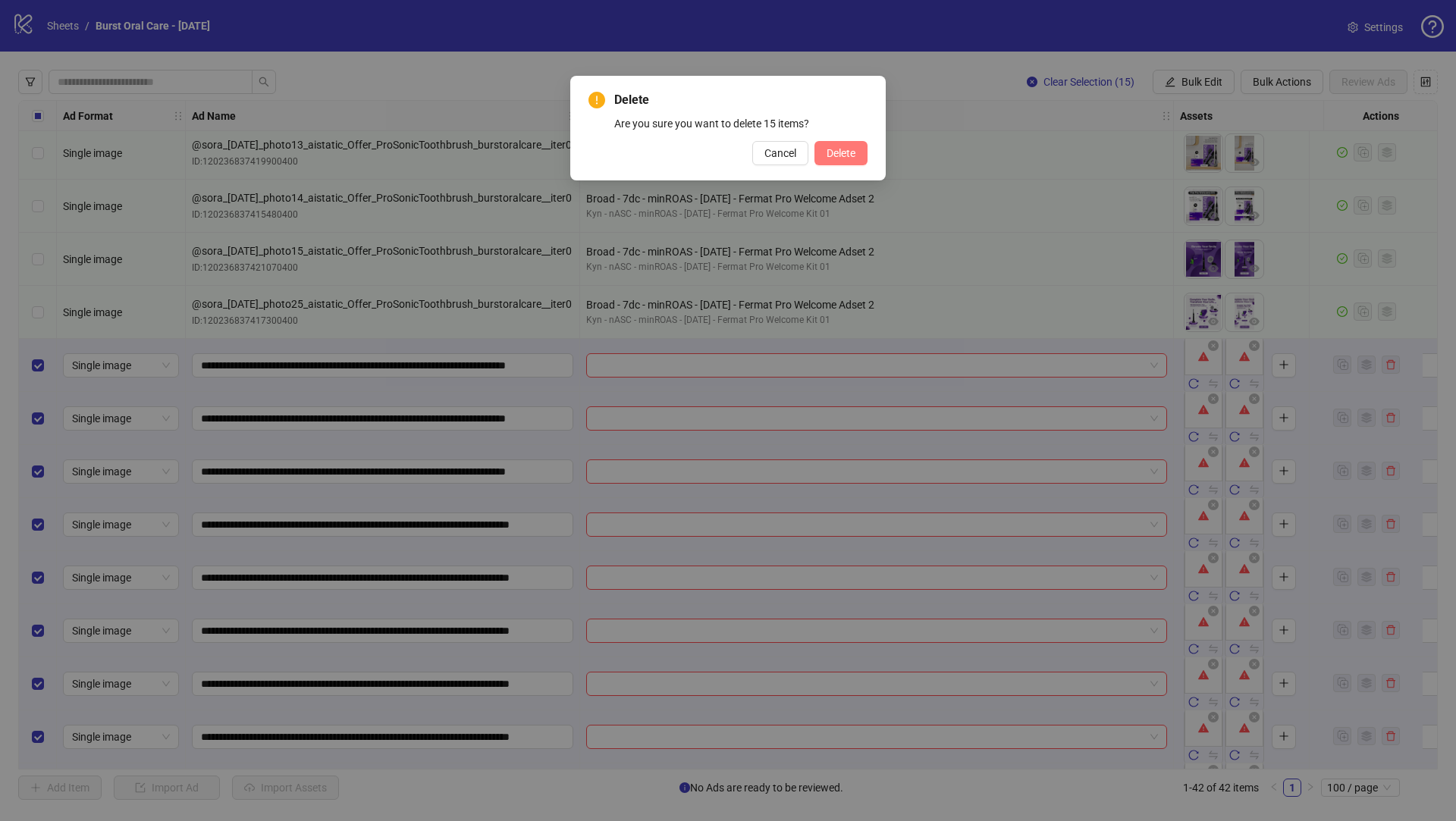
click at [833, 150] on span "Delete" at bounding box center [841, 153] width 29 height 12
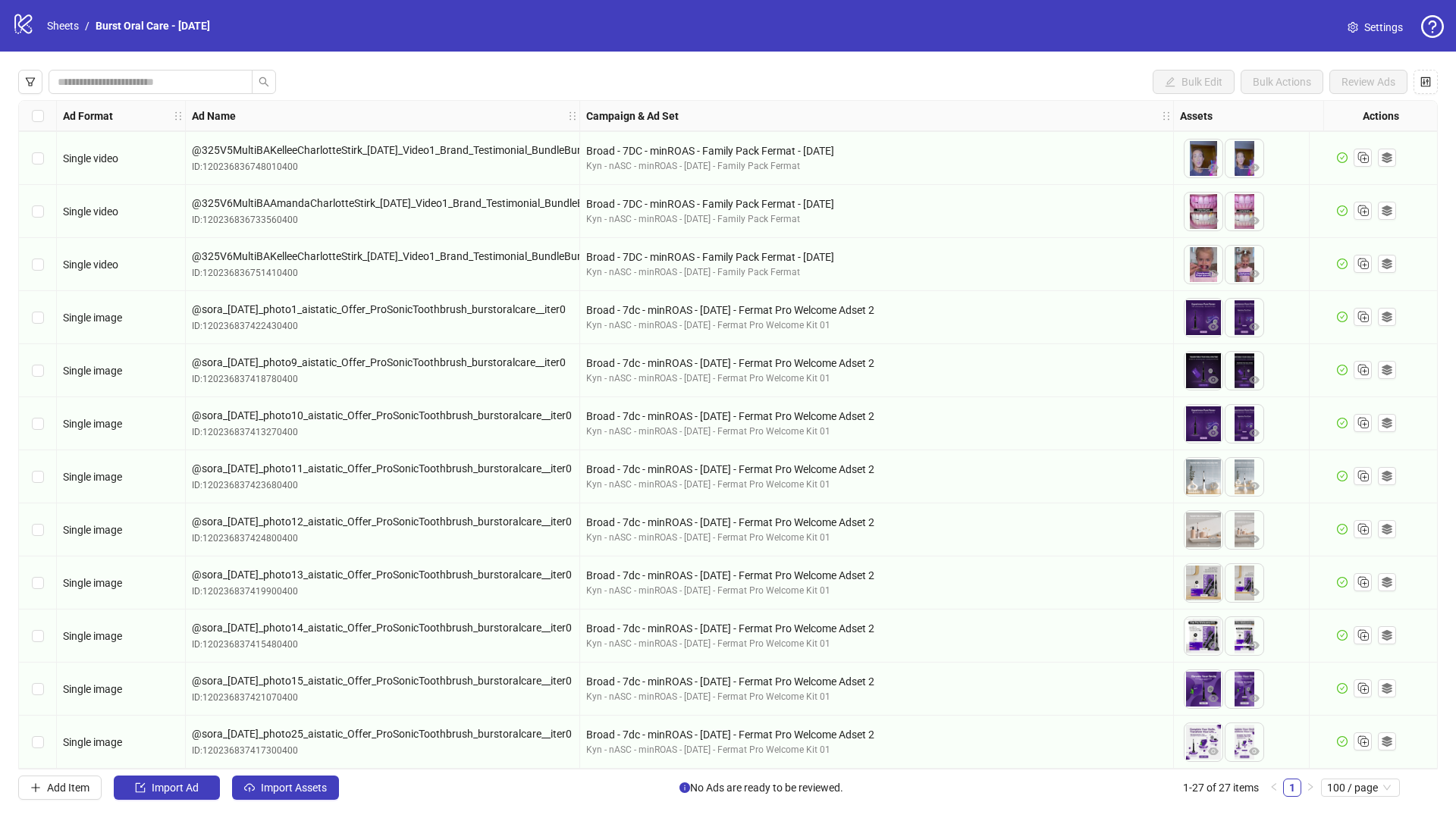
click at [123, 24] on link "Burst Oral Care - [DATE]" at bounding box center [152, 25] width 120 height 17
click at [117, 25] on link "Burst Oral Care - [DATE]" at bounding box center [152, 25] width 120 height 17
click at [1371, 28] on span "Settings" at bounding box center [1383, 27] width 39 height 17
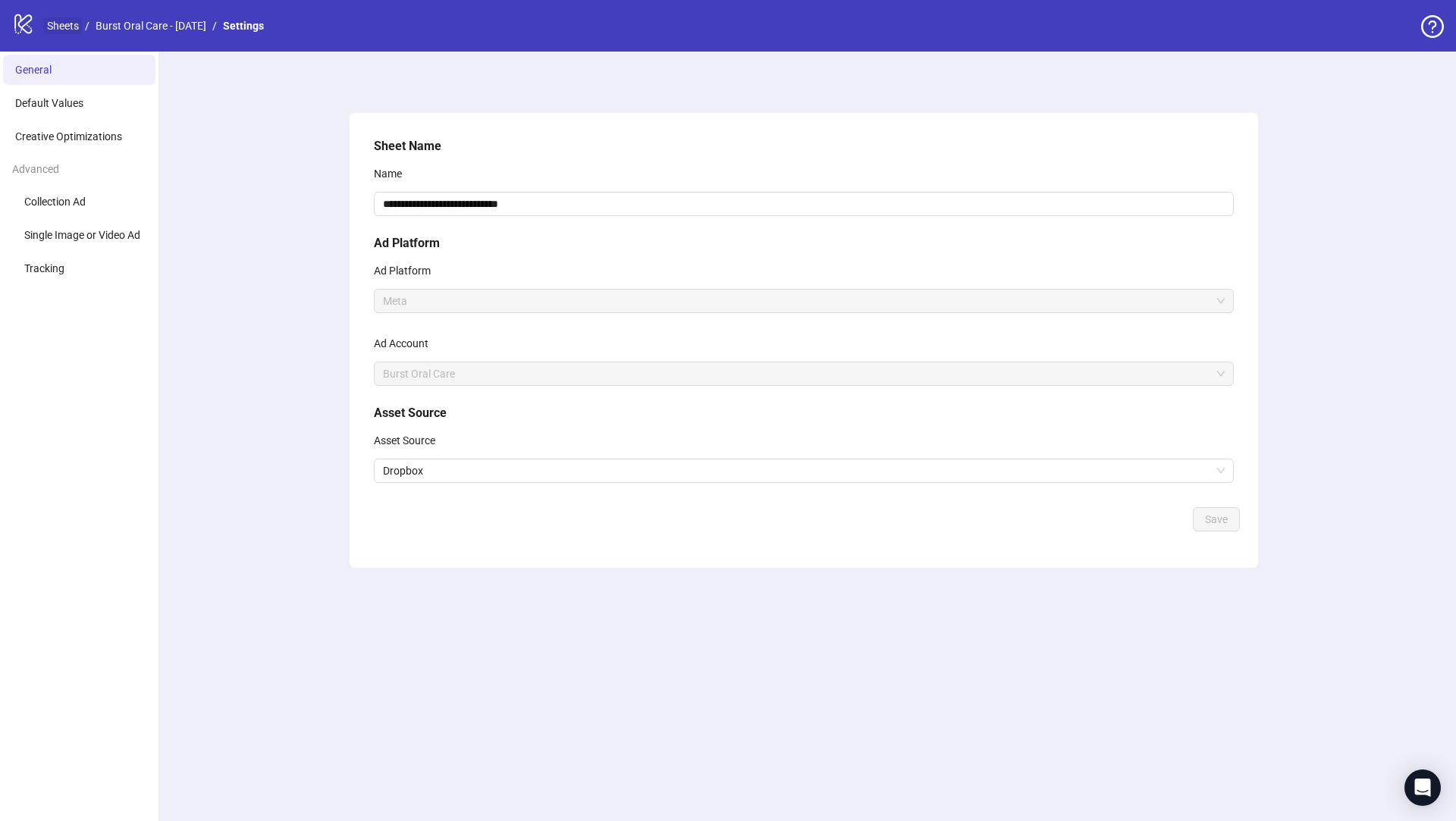
click at [64, 25] on link "Sheets" at bounding box center [63, 25] width 38 height 17
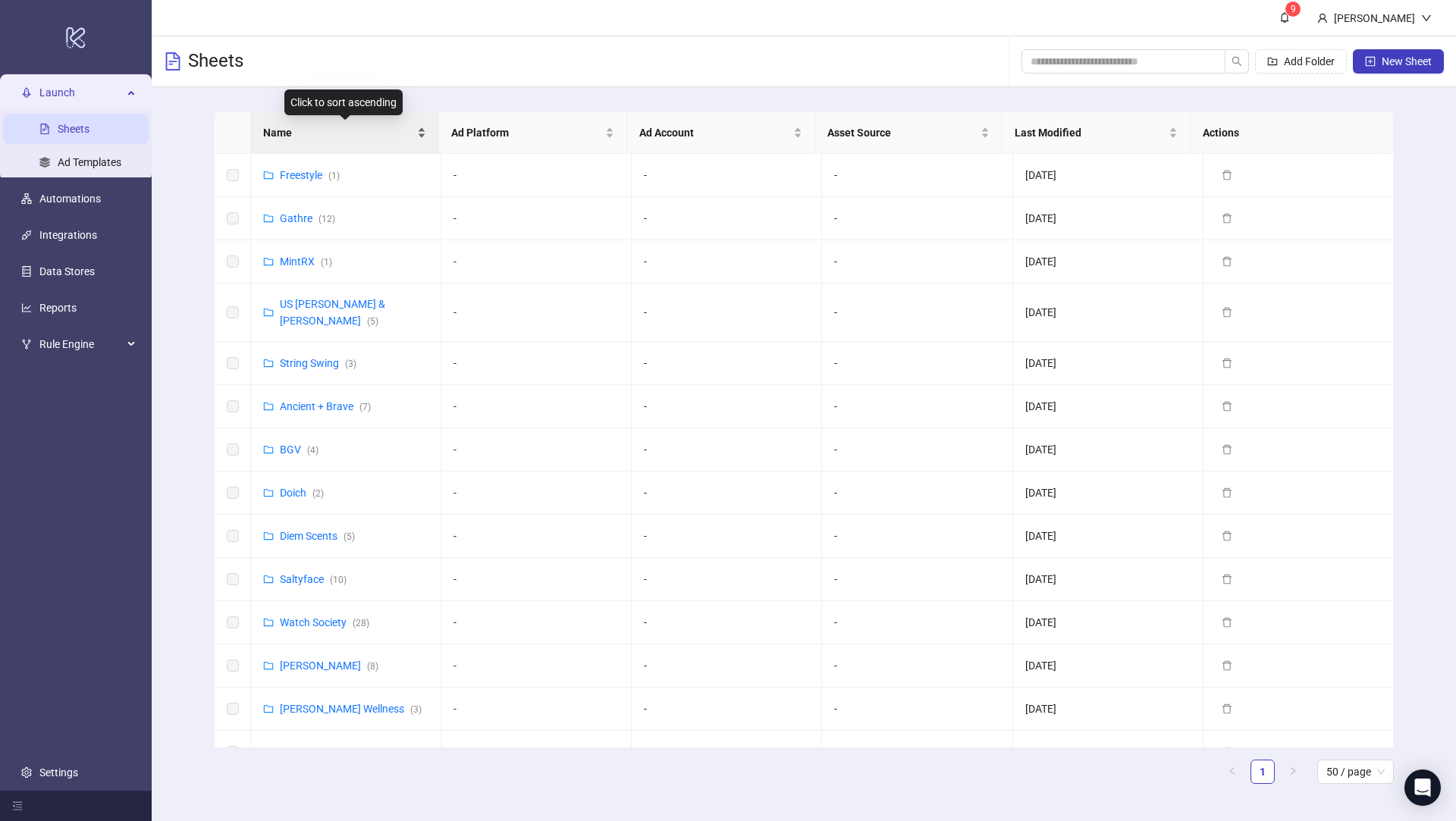
click at [306, 139] on span "Name" at bounding box center [338, 132] width 151 height 17
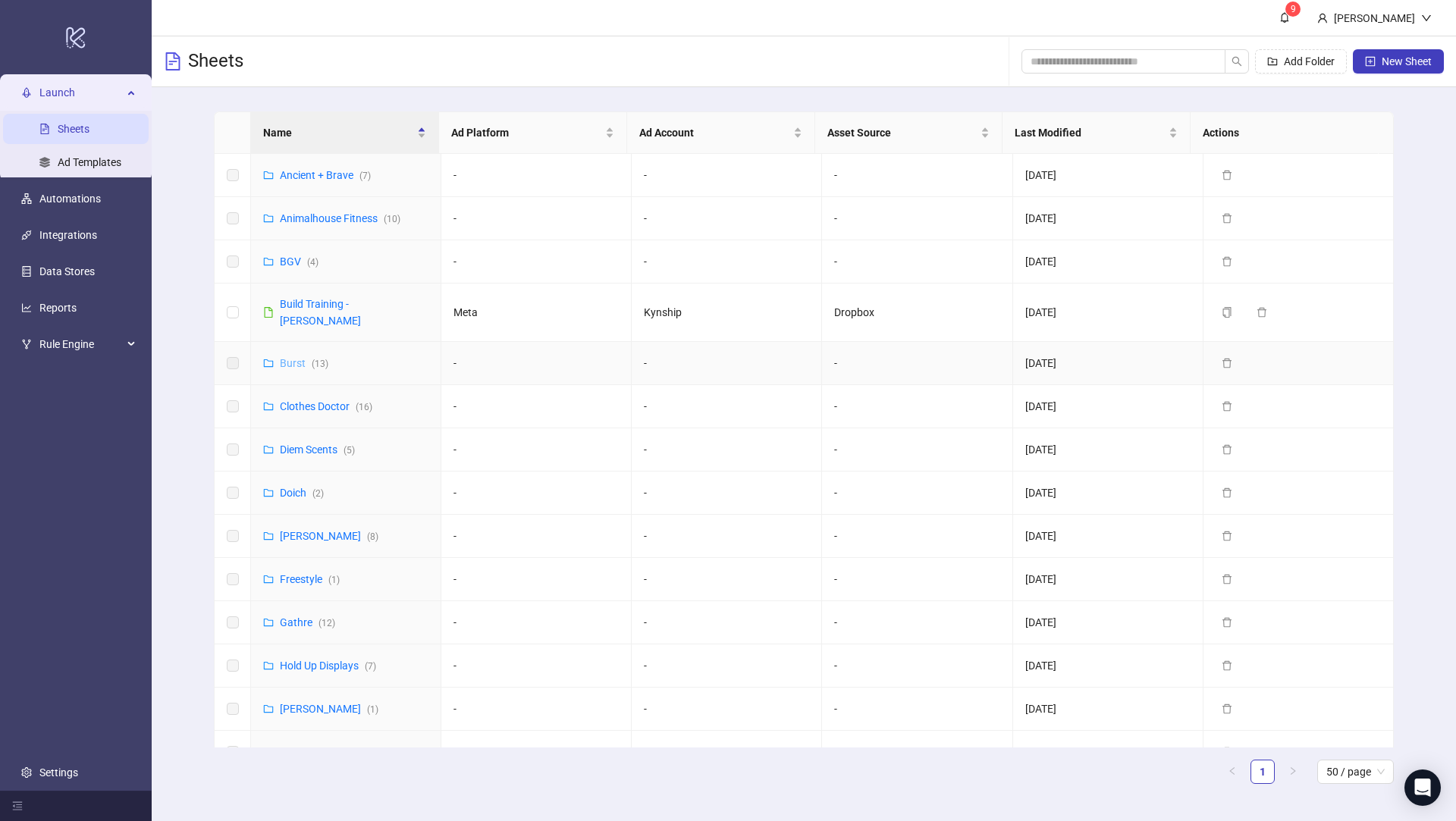
click at [285, 358] on link "Burst ( 13 )" at bounding box center [303, 363] width 49 height 12
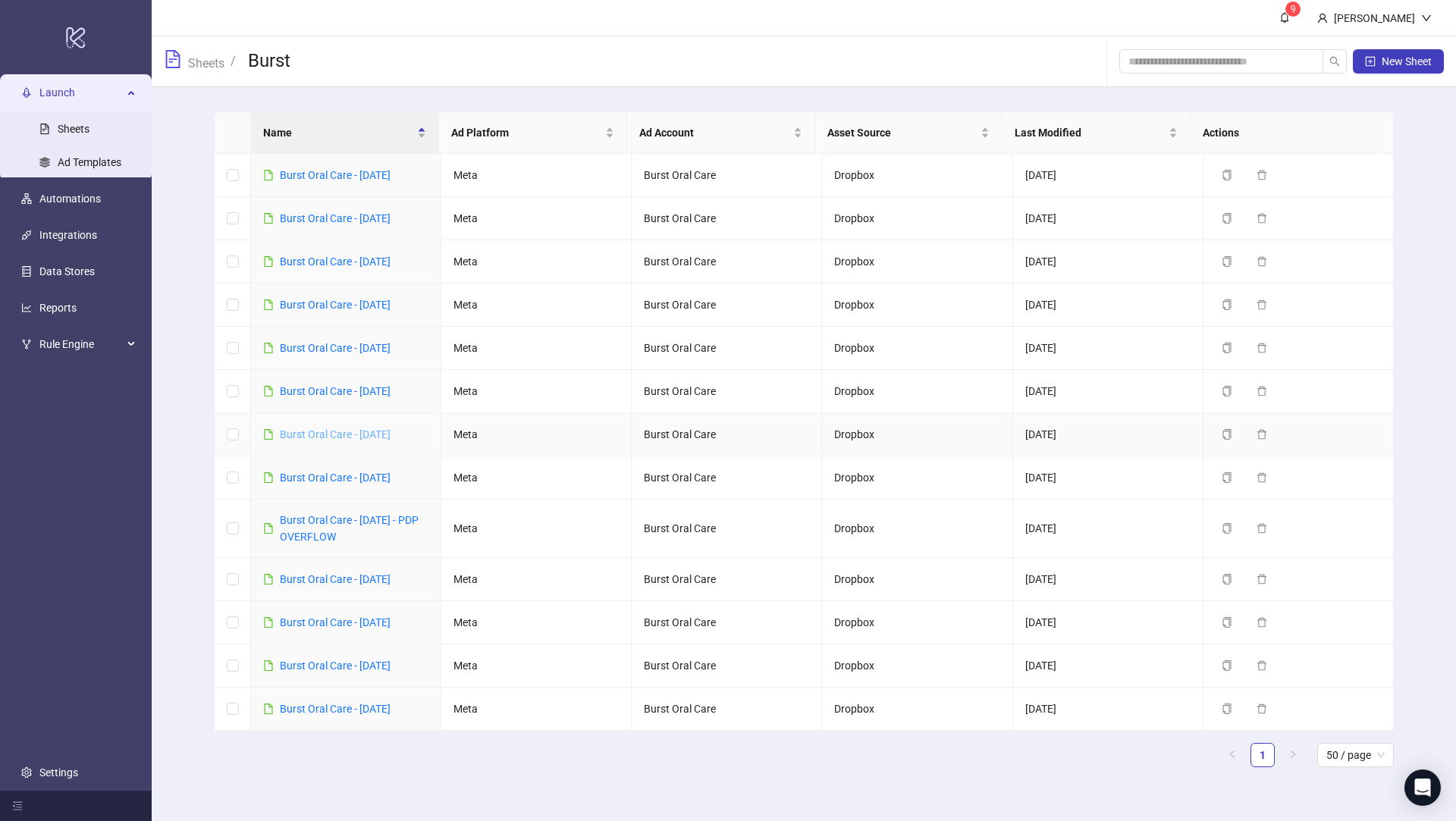
click at [349, 428] on link "Burst Oral Care - [DATE]" at bounding box center [334, 434] width 111 height 12
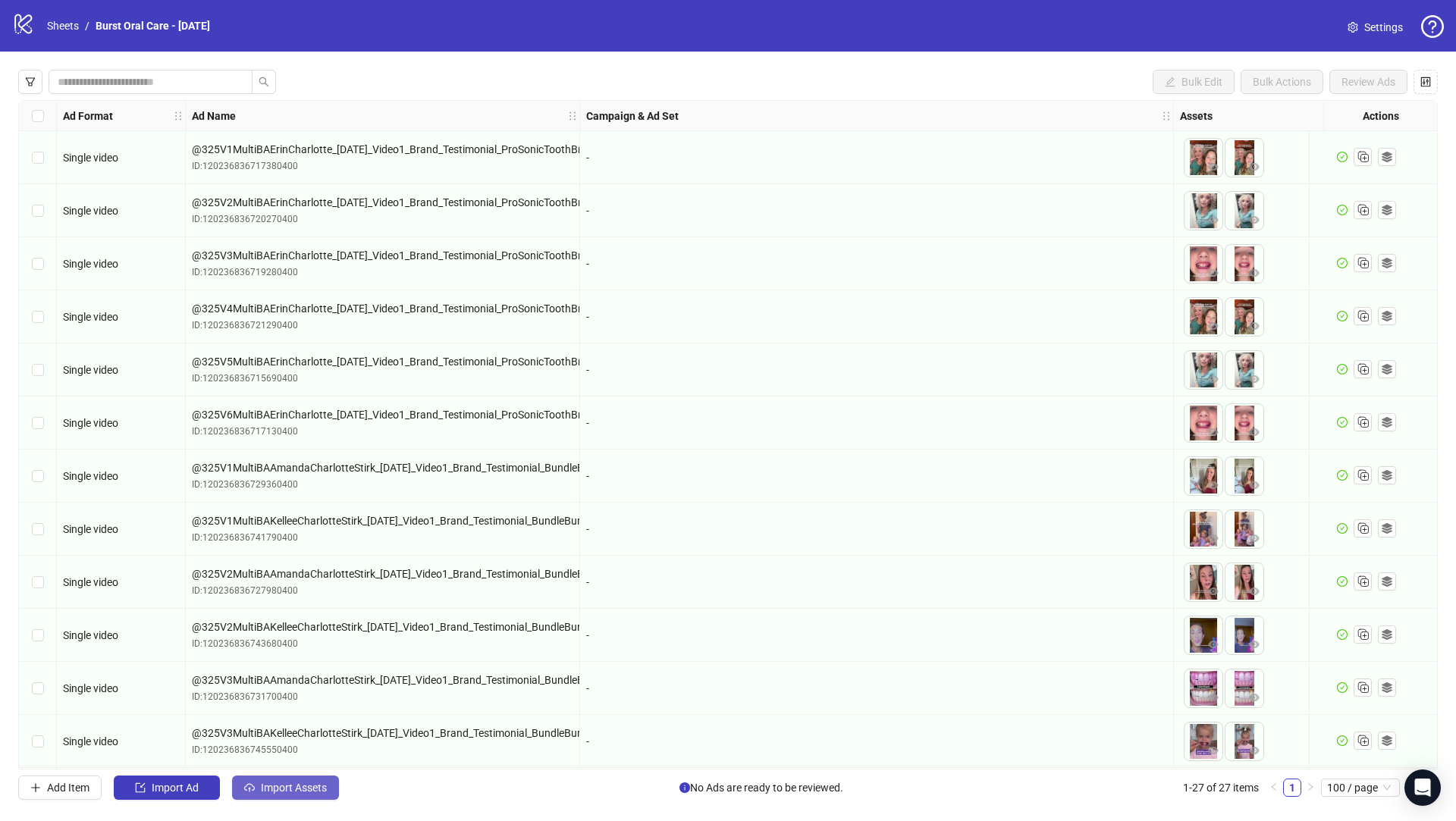
click at [288, 783] on span "Import Assets" at bounding box center [294, 788] width 66 height 12
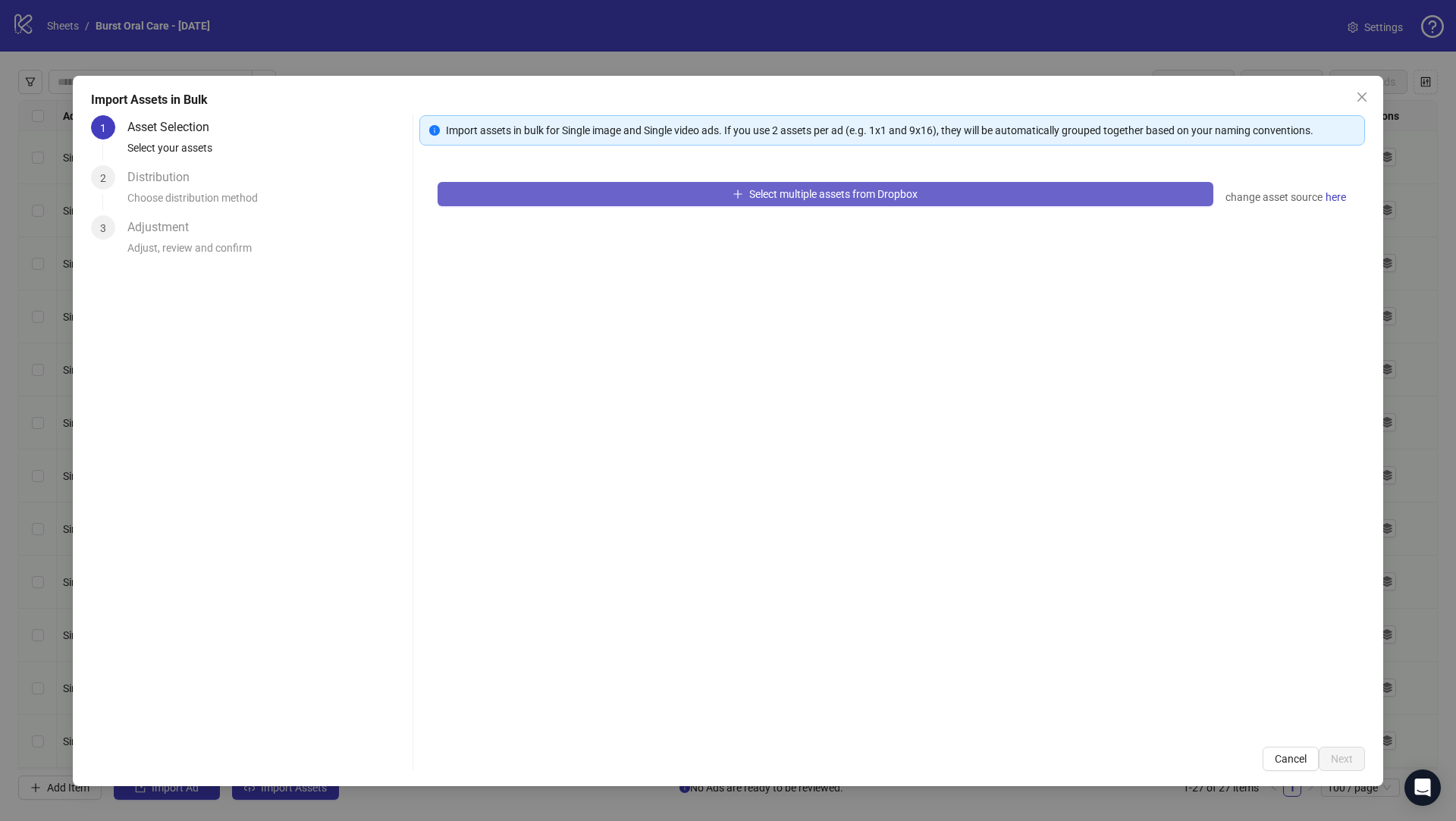
click at [498, 190] on button "Select multiple assets from Dropbox" at bounding box center [826, 194] width 775 height 24
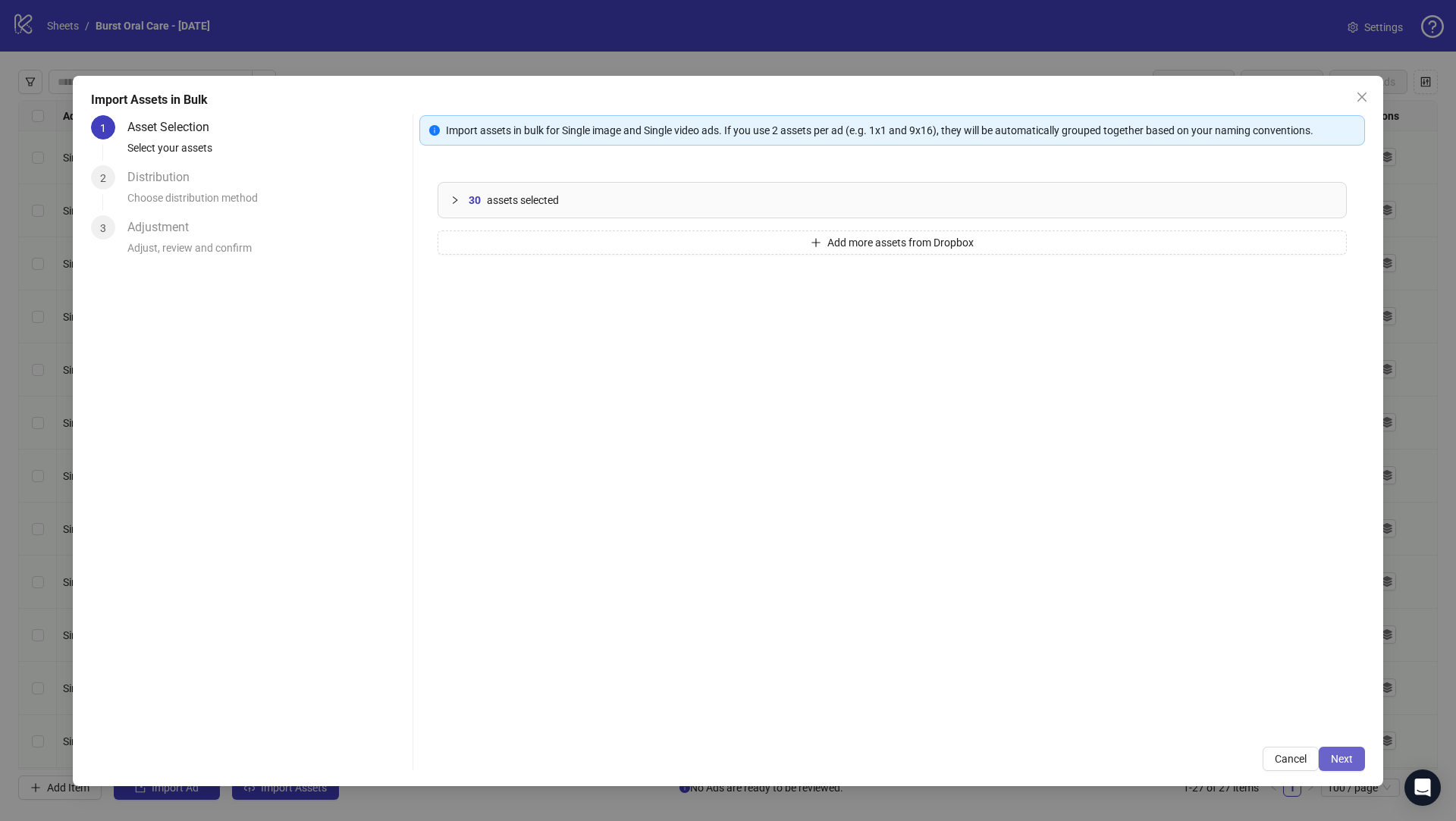
click at [1356, 767] on button "Next" at bounding box center [1341, 759] width 46 height 24
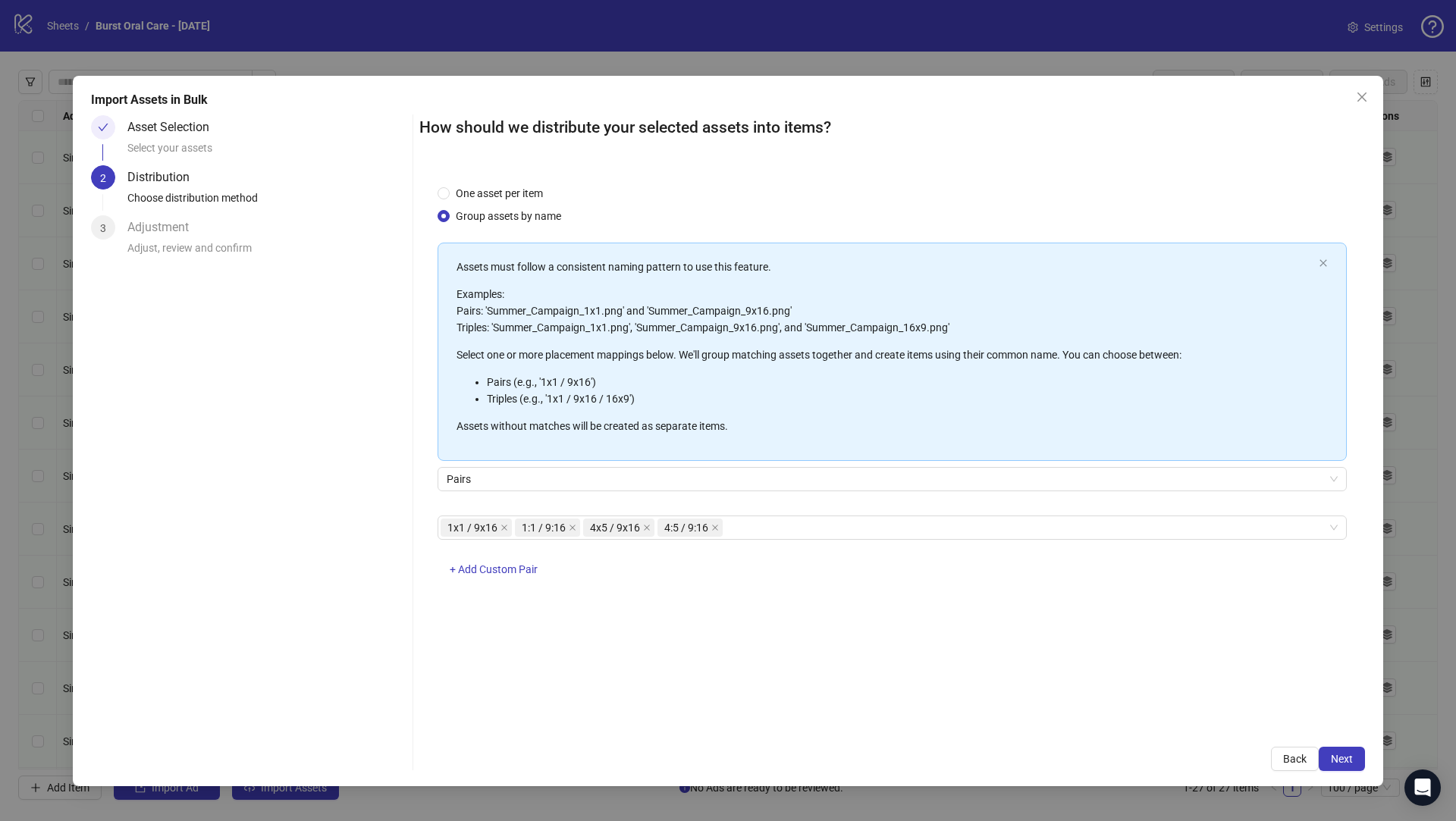
click at [1346, 760] on span "Next" at bounding box center [1341, 759] width 22 height 12
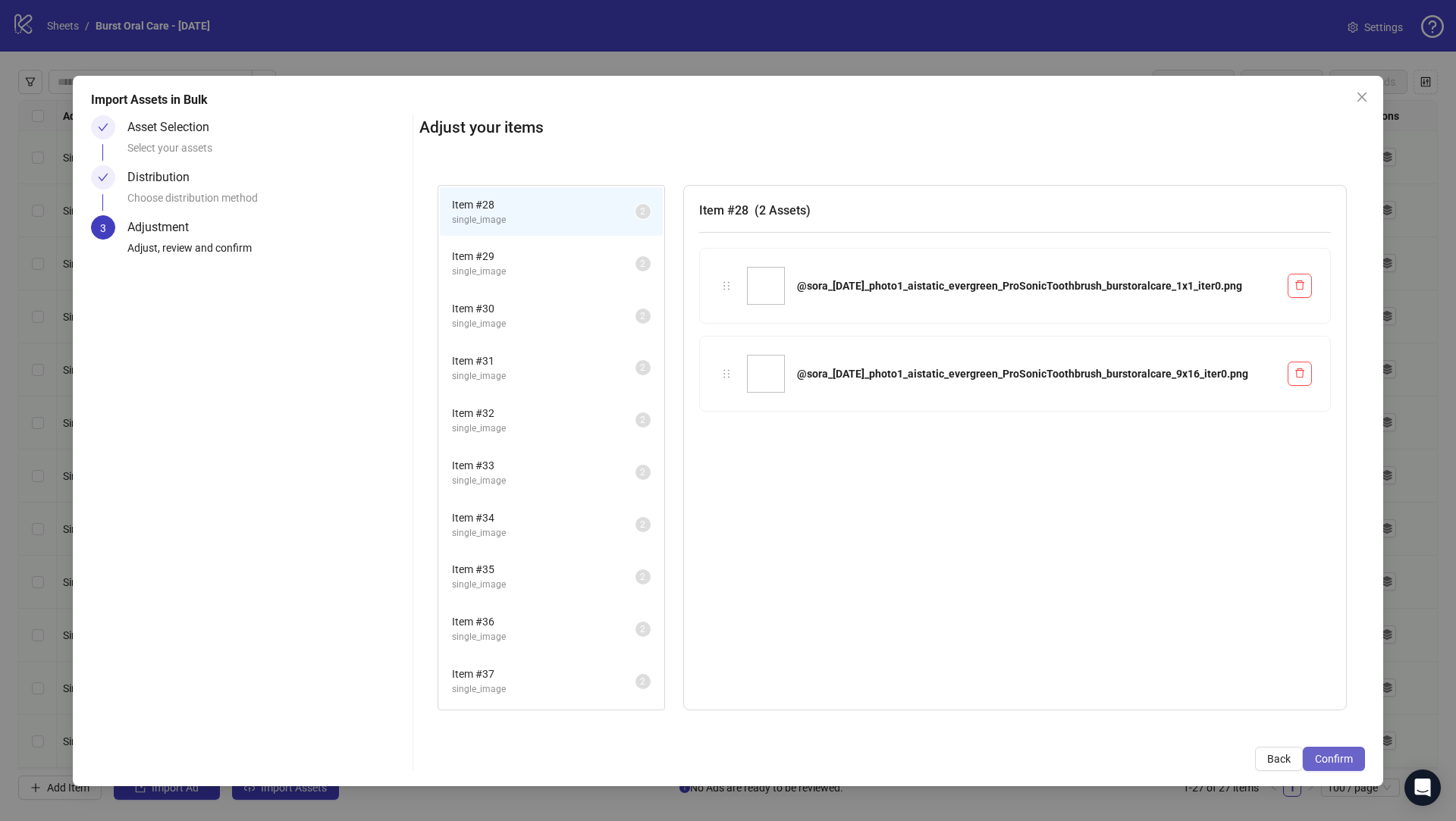
click at [1342, 760] on span "Confirm" at bounding box center [1333, 759] width 38 height 12
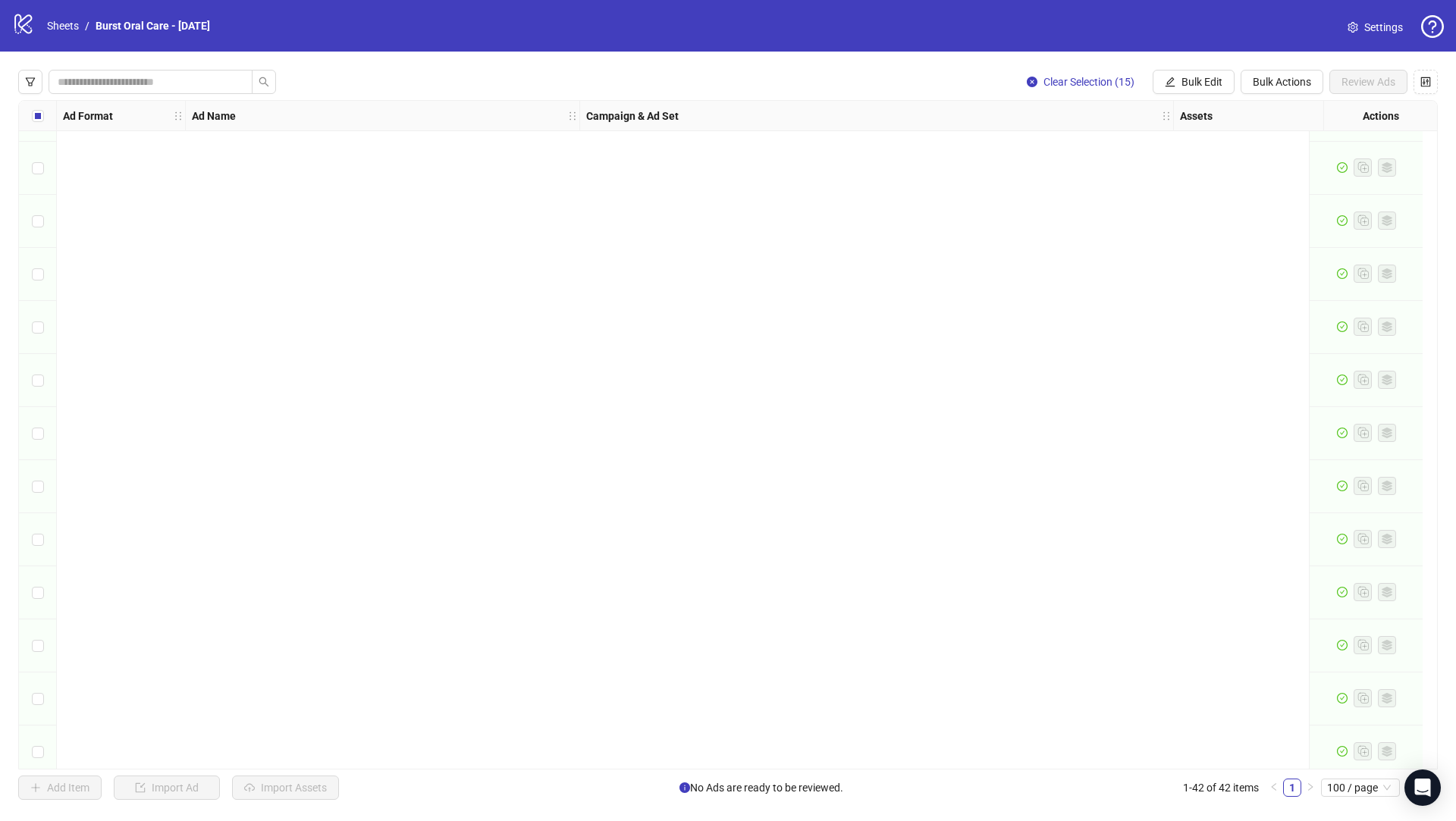
scroll to position [1597, 0]
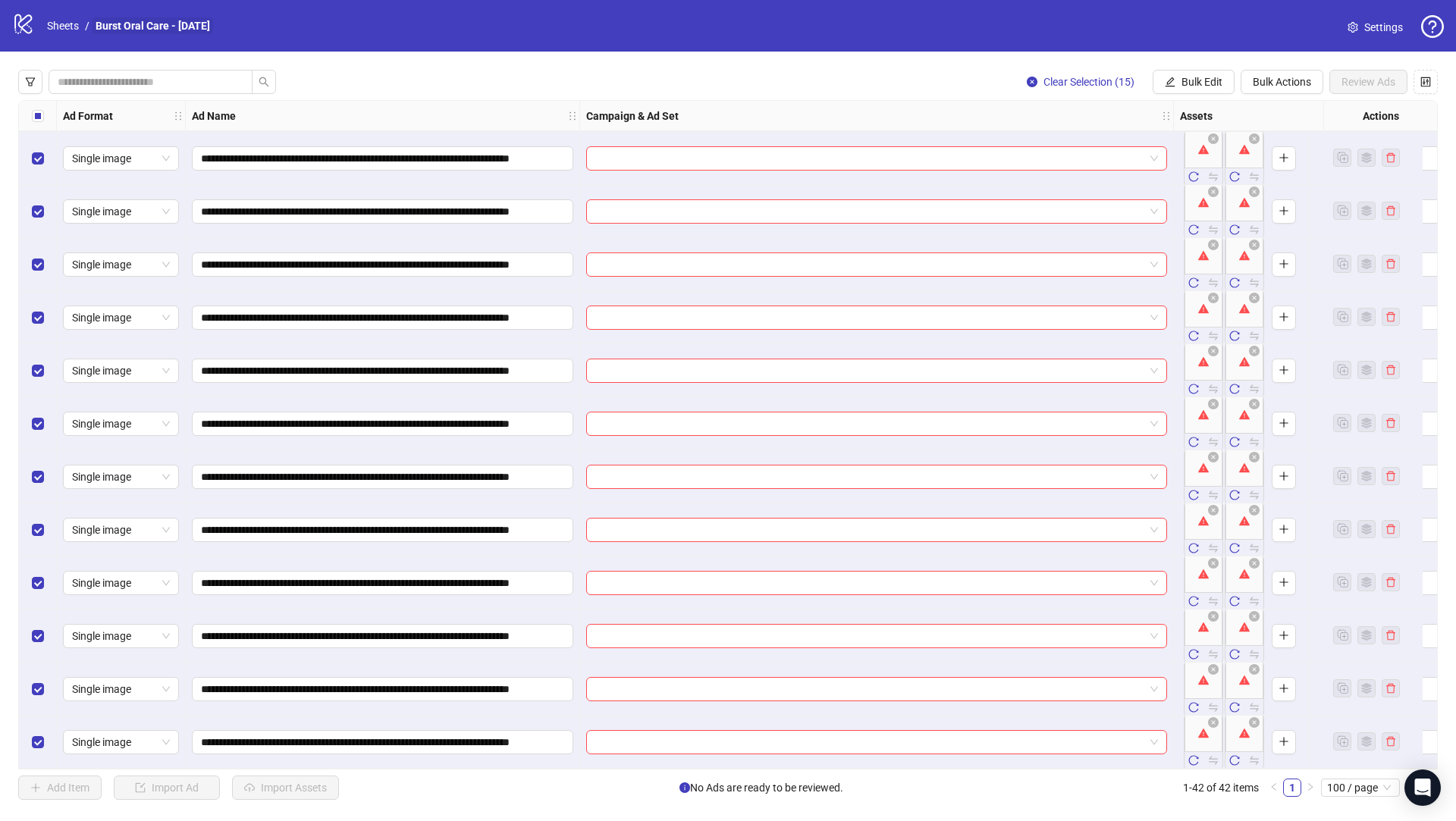
click at [193, 25] on link "Burst Oral Care - [DATE]" at bounding box center [152, 25] width 120 height 17
drag, startPoint x: 279, startPoint y: 26, endPoint x: 96, endPoint y: 26, distance: 183.0
click at [96, 26] on div "logo/logo-mobile Sheets / Burst Oral Care - Oct 10, 2025 Settings" at bounding box center [728, 25] width 1431 height 27
copy link "Burst Oral Care - [DATE]"
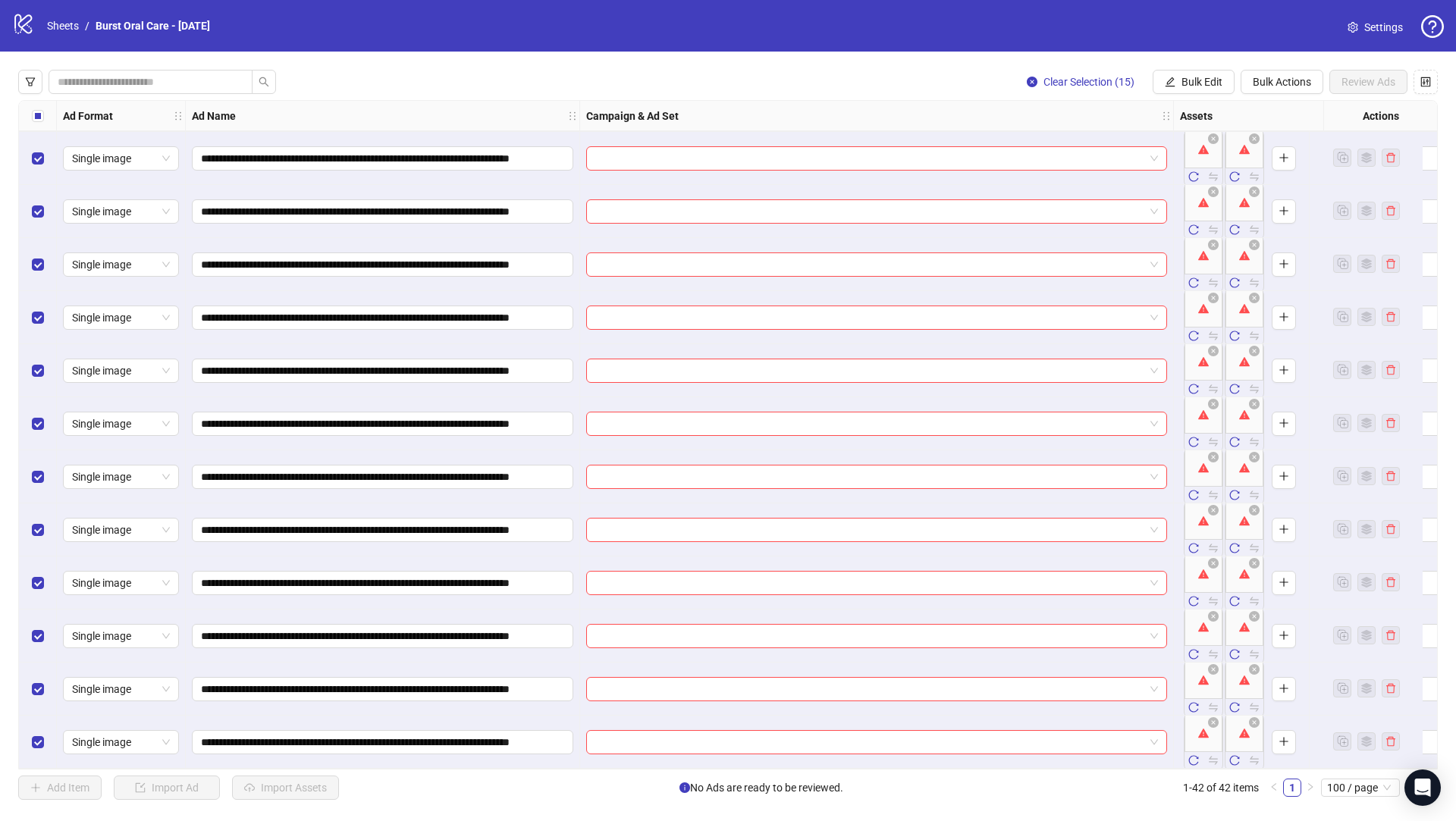
click at [1380, 37] on link "Settings" at bounding box center [1375, 27] width 80 height 24
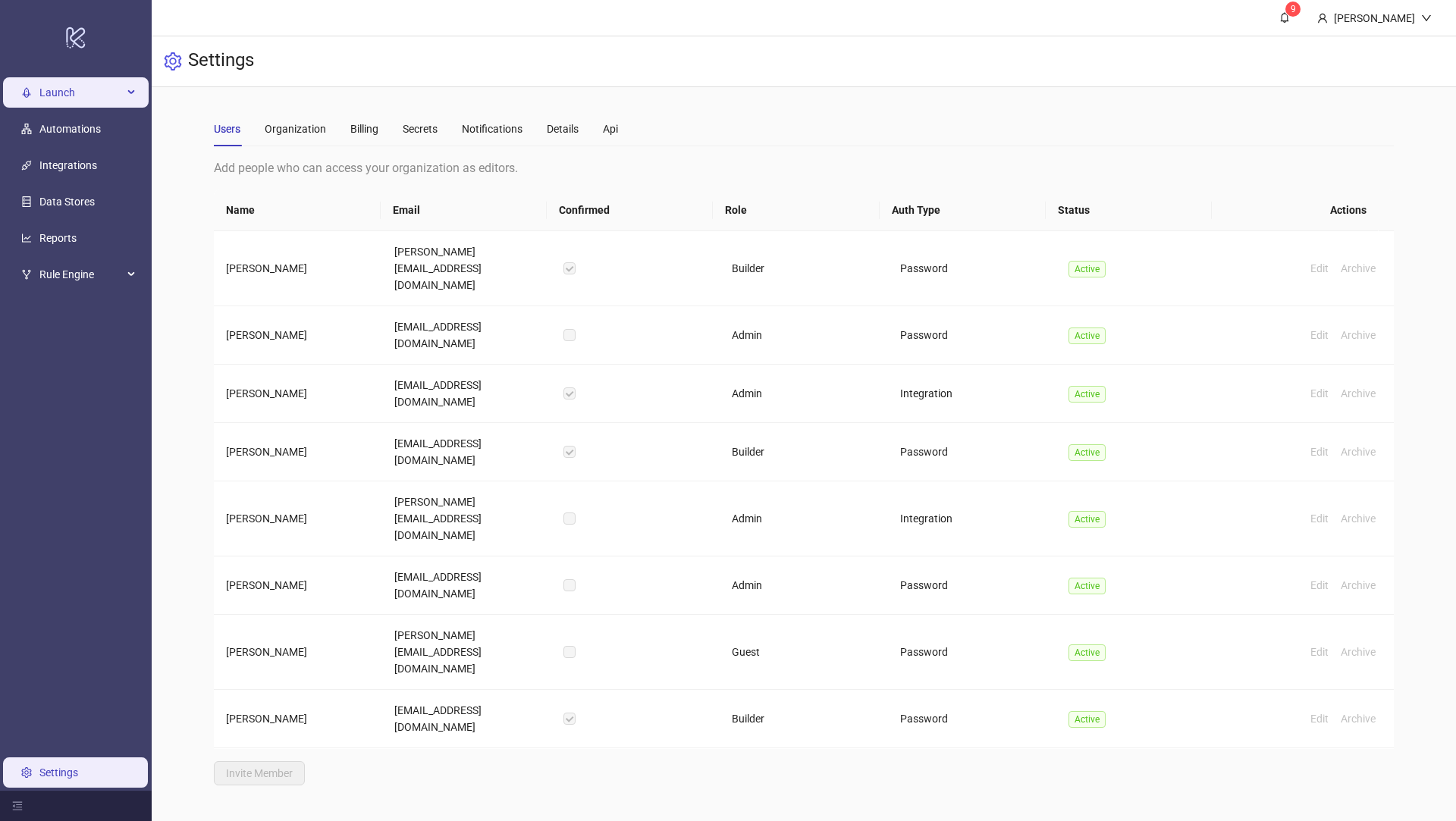
click at [89, 100] on span "Launch" at bounding box center [81, 92] width 84 height 30
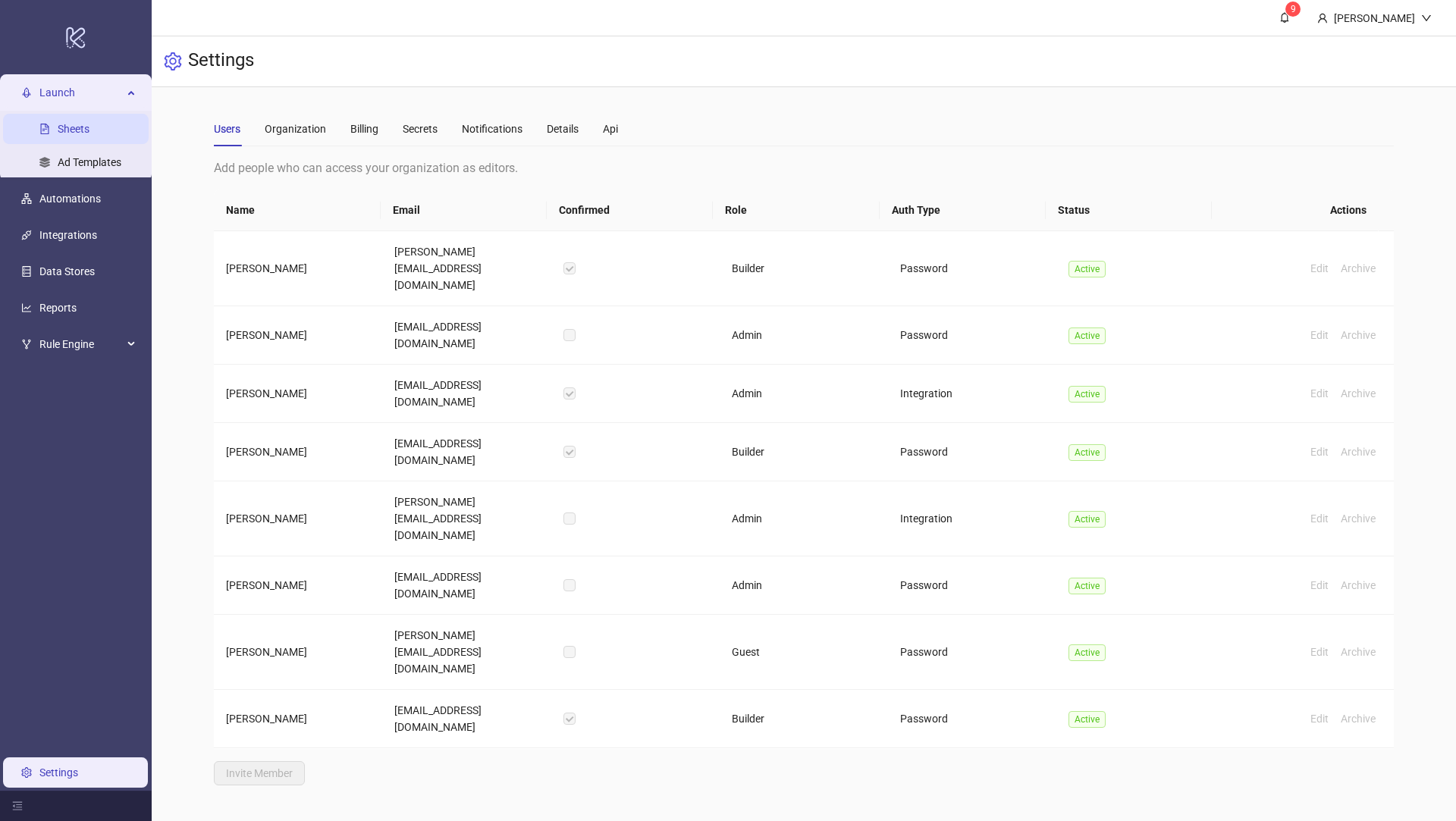
click at [89, 132] on link "Sheets" at bounding box center [73, 128] width 32 height 12
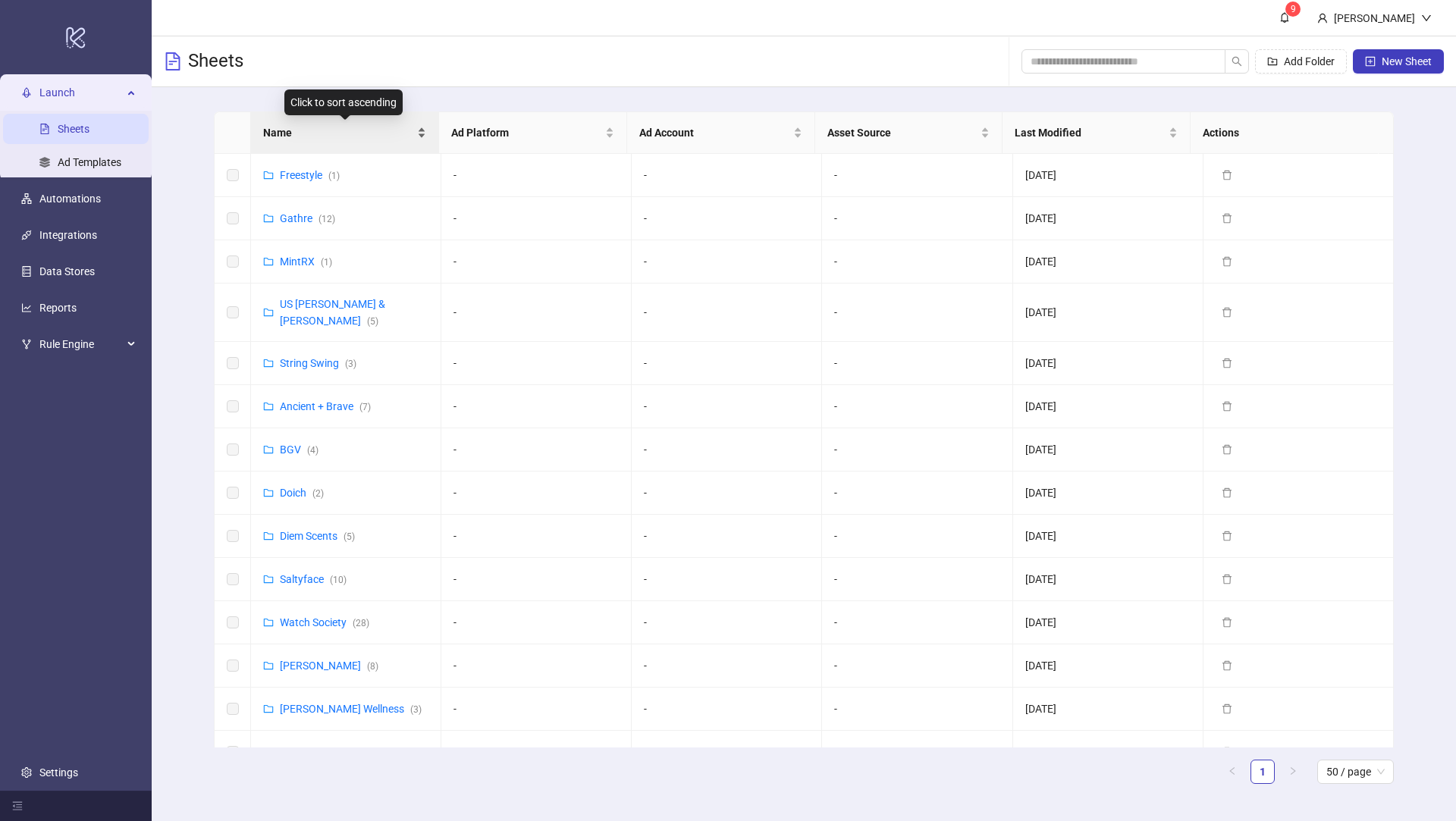
click at [297, 130] on span "Name" at bounding box center [338, 132] width 151 height 17
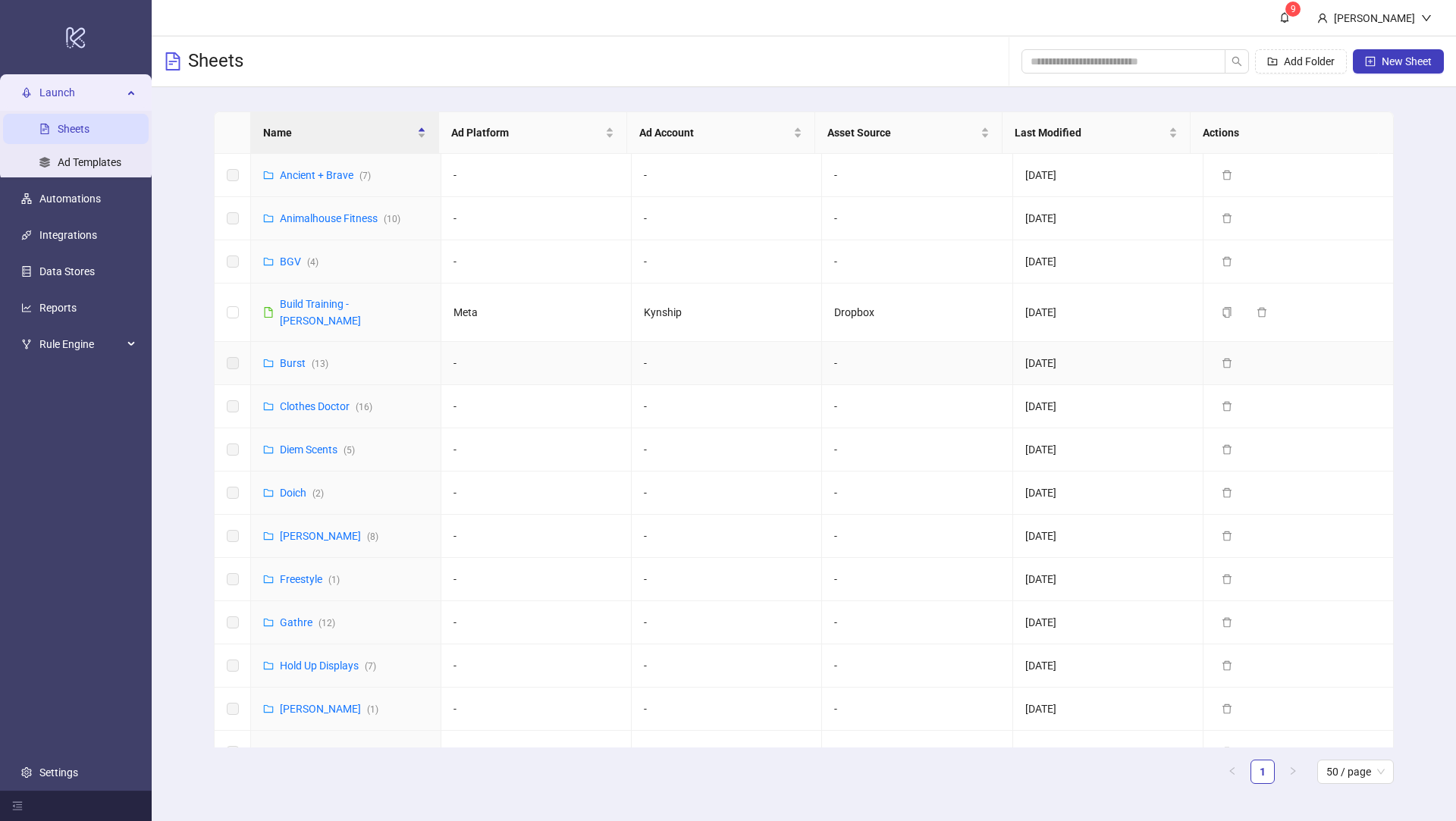
click at [288, 355] on div "Burst ( 13 )" at bounding box center [303, 363] width 49 height 17
click at [292, 358] on link "Burst ( 13 )" at bounding box center [303, 363] width 49 height 12
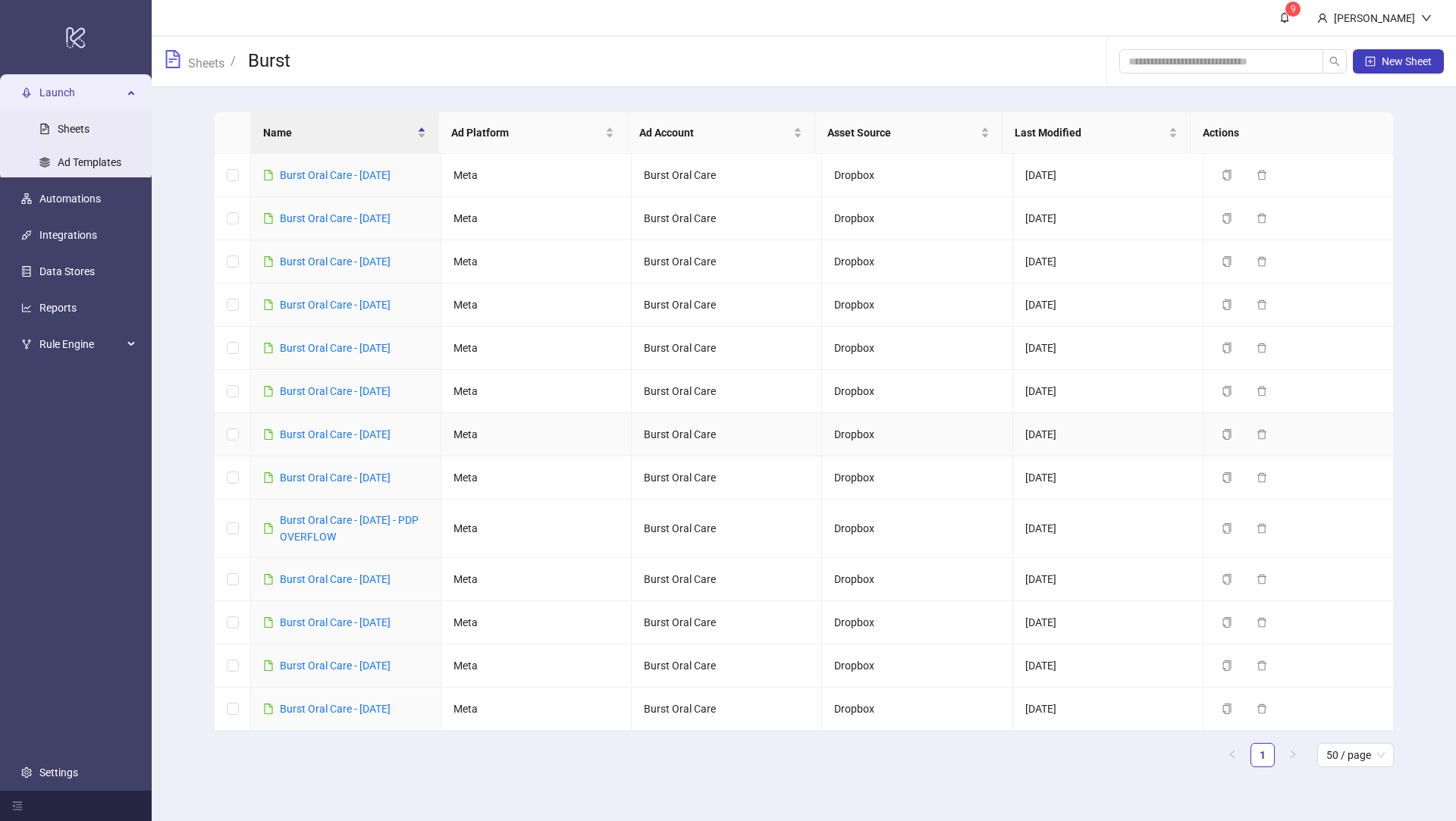
click at [390, 426] on div "Burst Oral Care - [DATE]" at bounding box center [334, 434] width 111 height 17
click at [390, 429] on link "Burst Oral Care - [DATE]" at bounding box center [334, 434] width 111 height 12
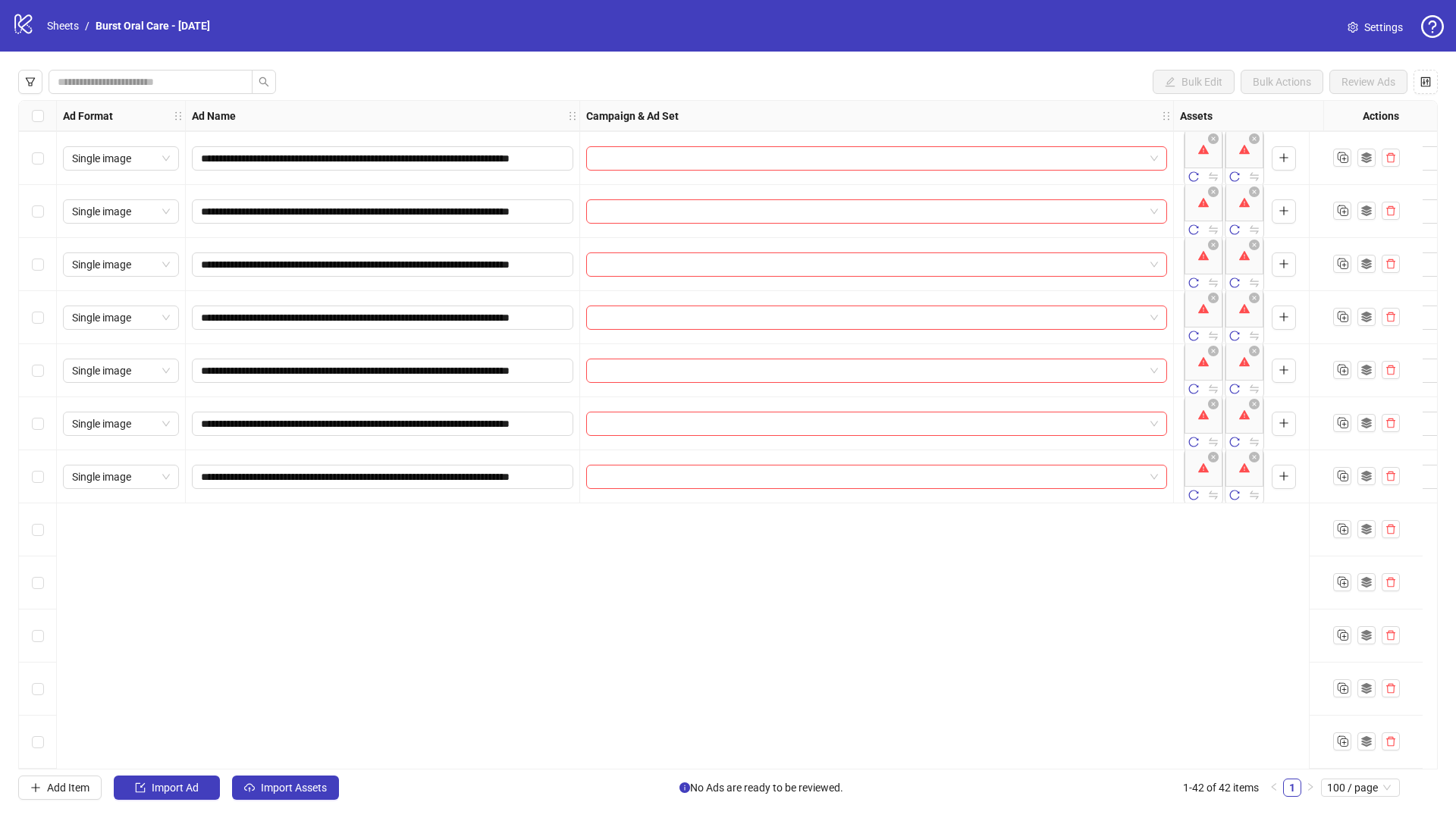
scroll to position [1249, 0]
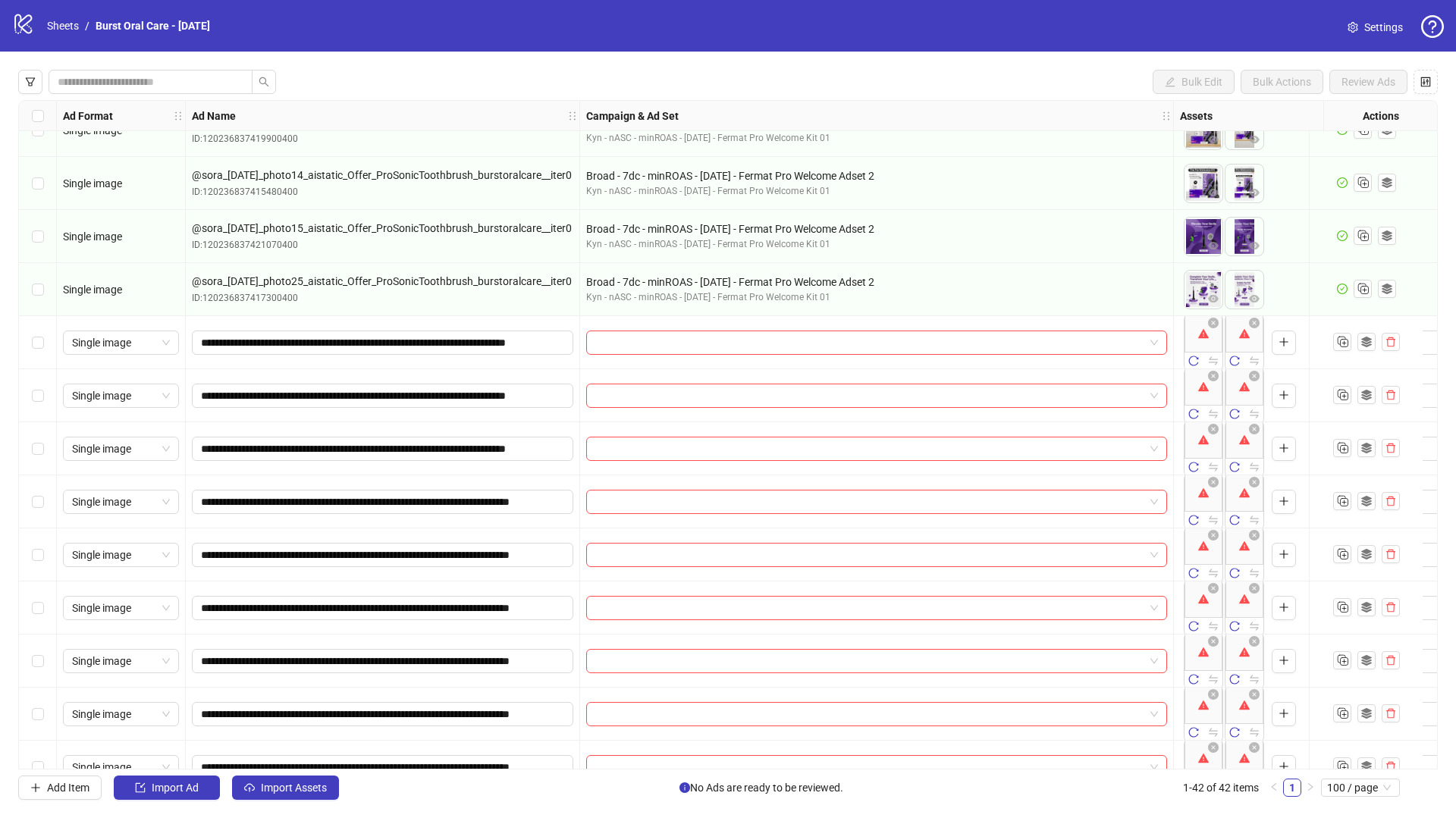
click at [45, 340] on div "Select row 28" at bounding box center [38, 342] width 38 height 53
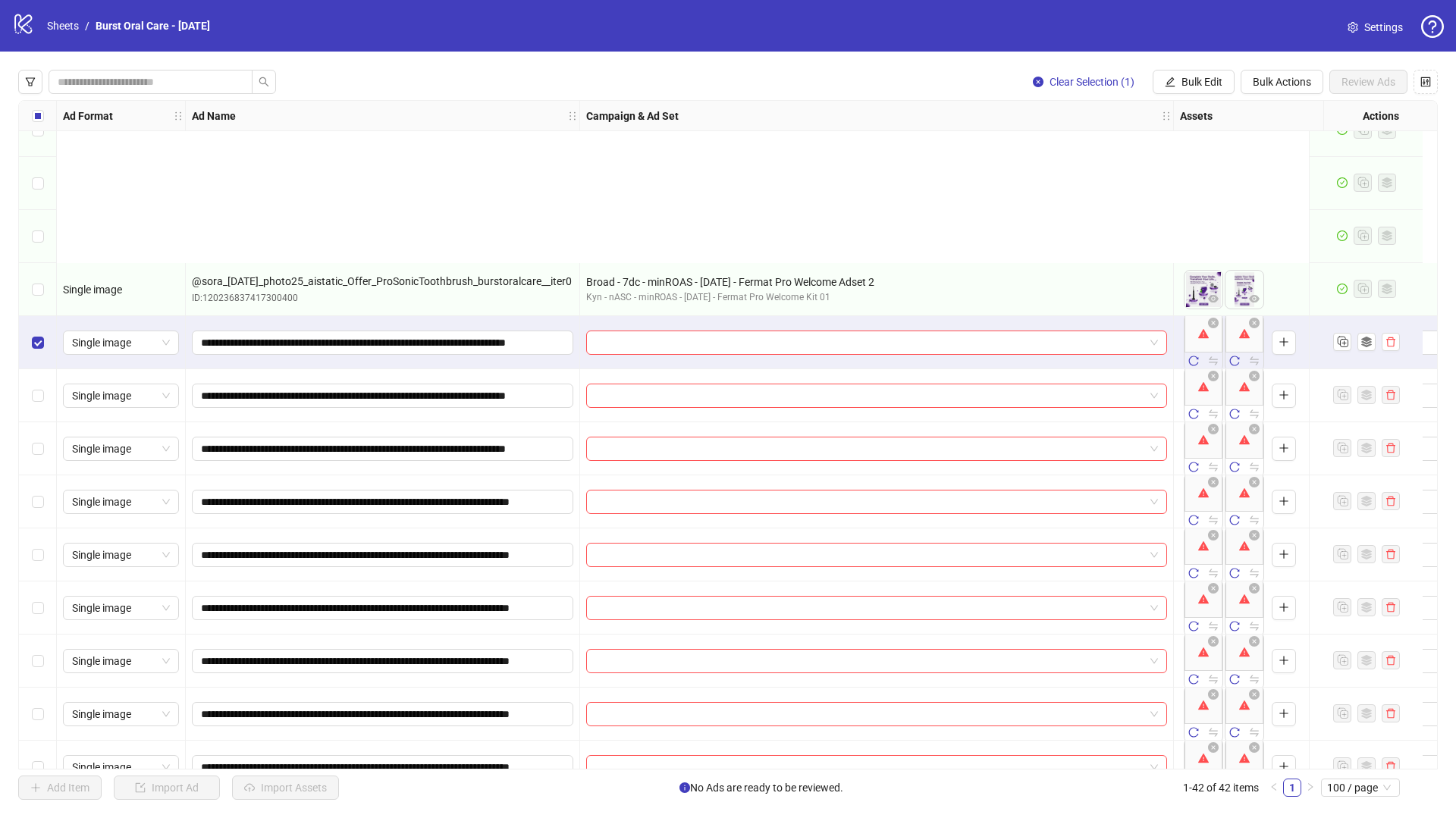
scroll to position [1597, 0]
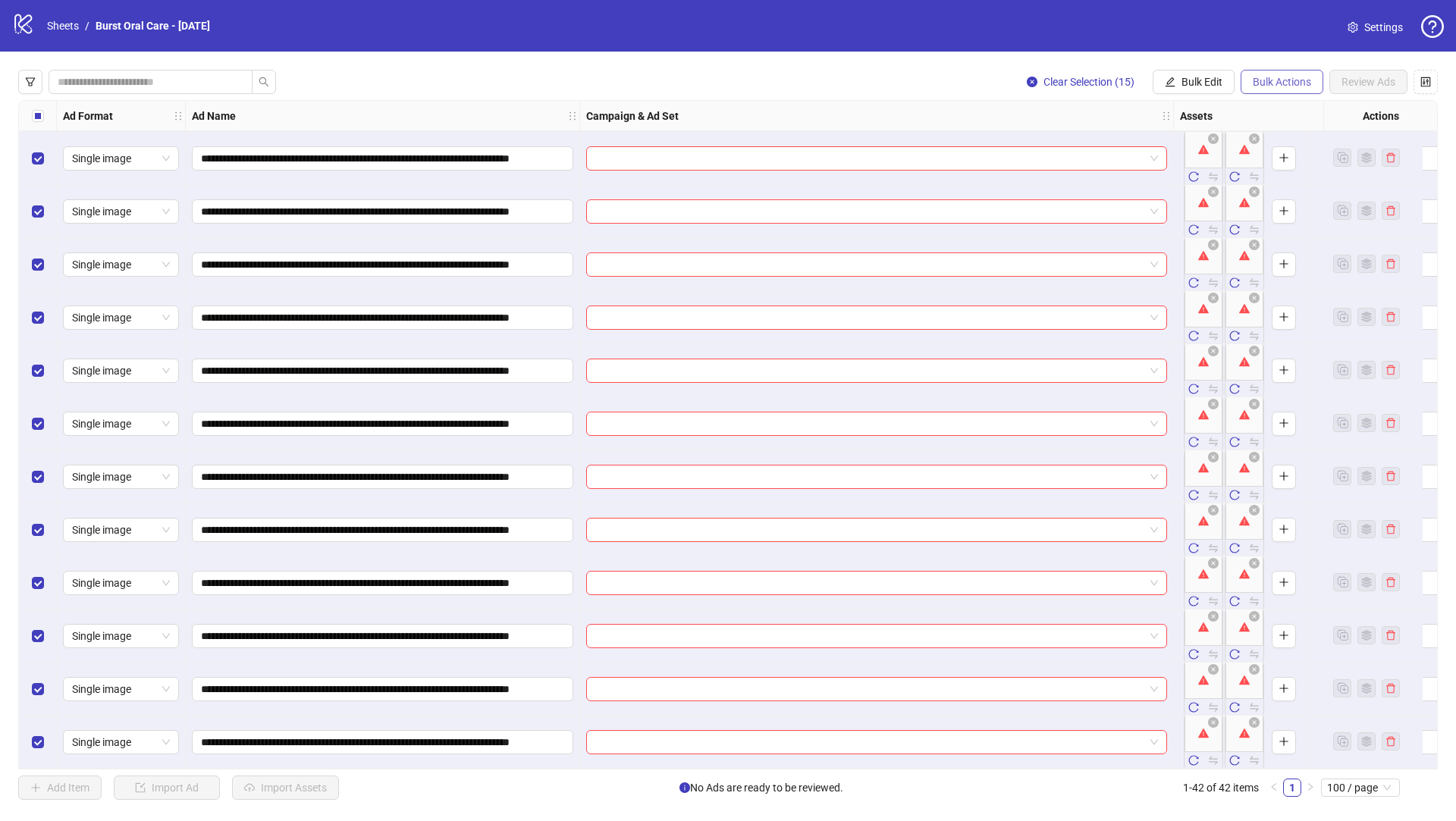
click at [1277, 84] on span "Bulk Actions" at bounding box center [1281, 81] width 58 height 12
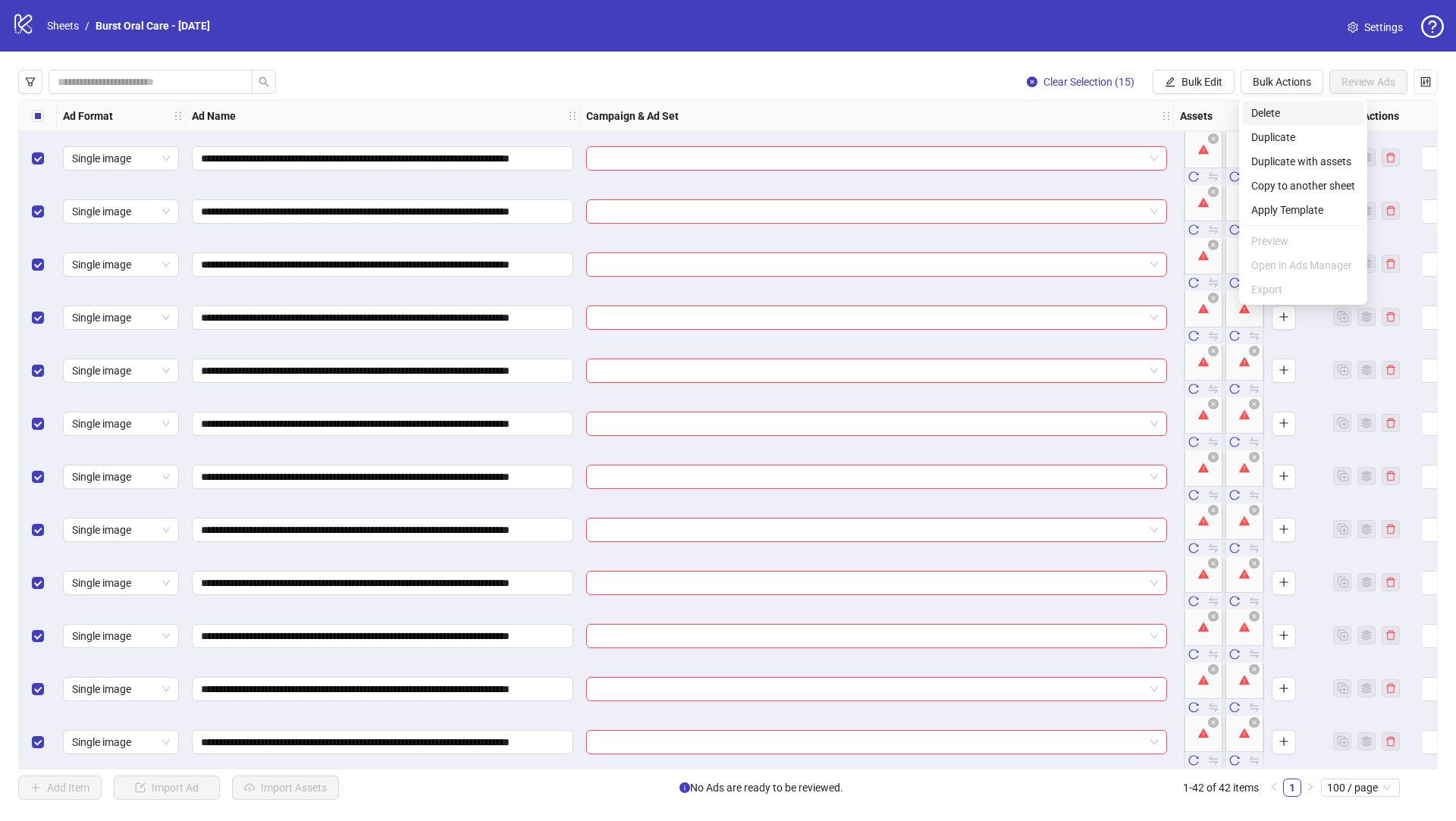
click at [1279, 111] on span "Delete" at bounding box center [1302, 112] width 103 height 17
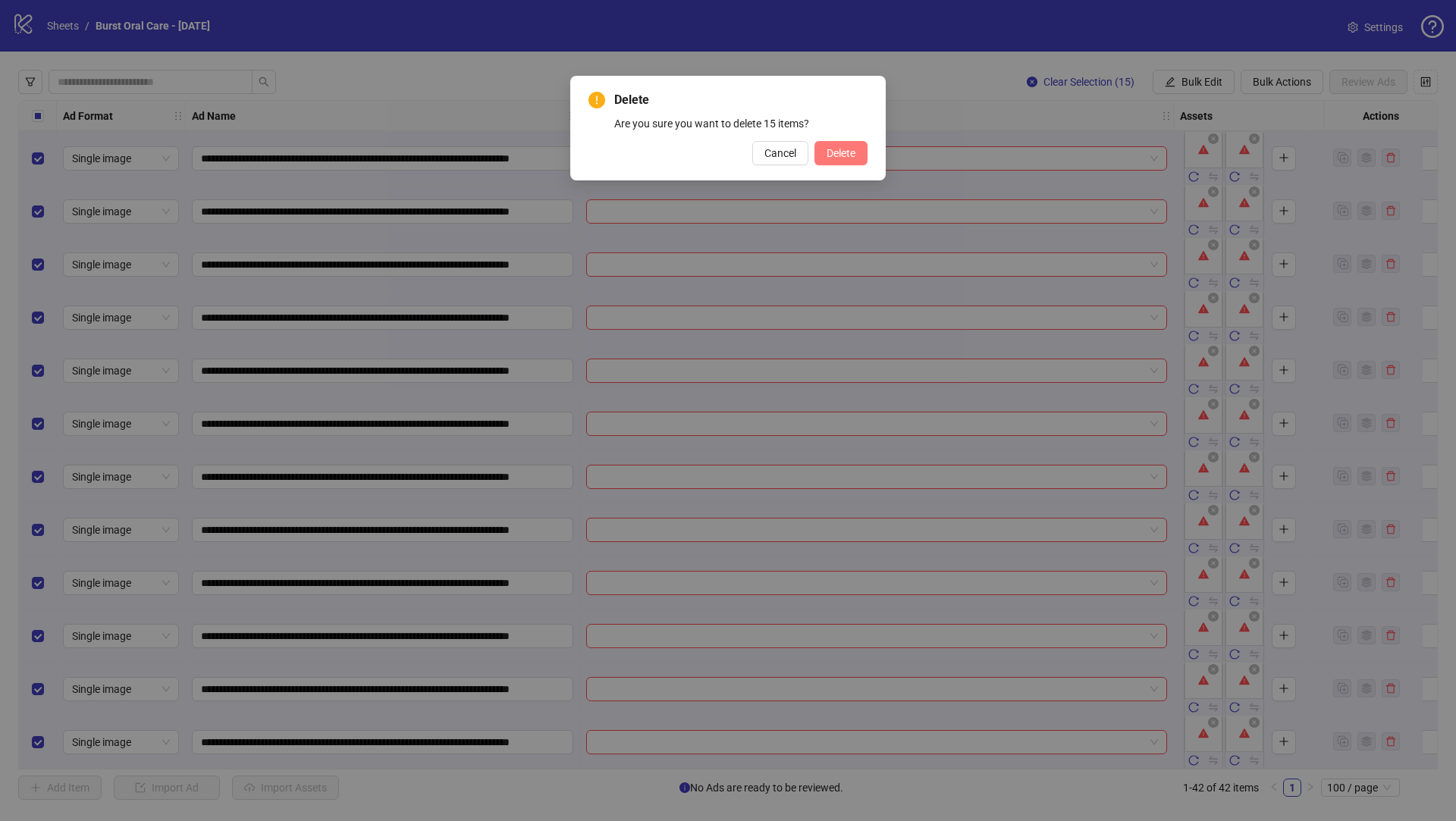
click at [838, 152] on span "Delete" at bounding box center [841, 153] width 29 height 12
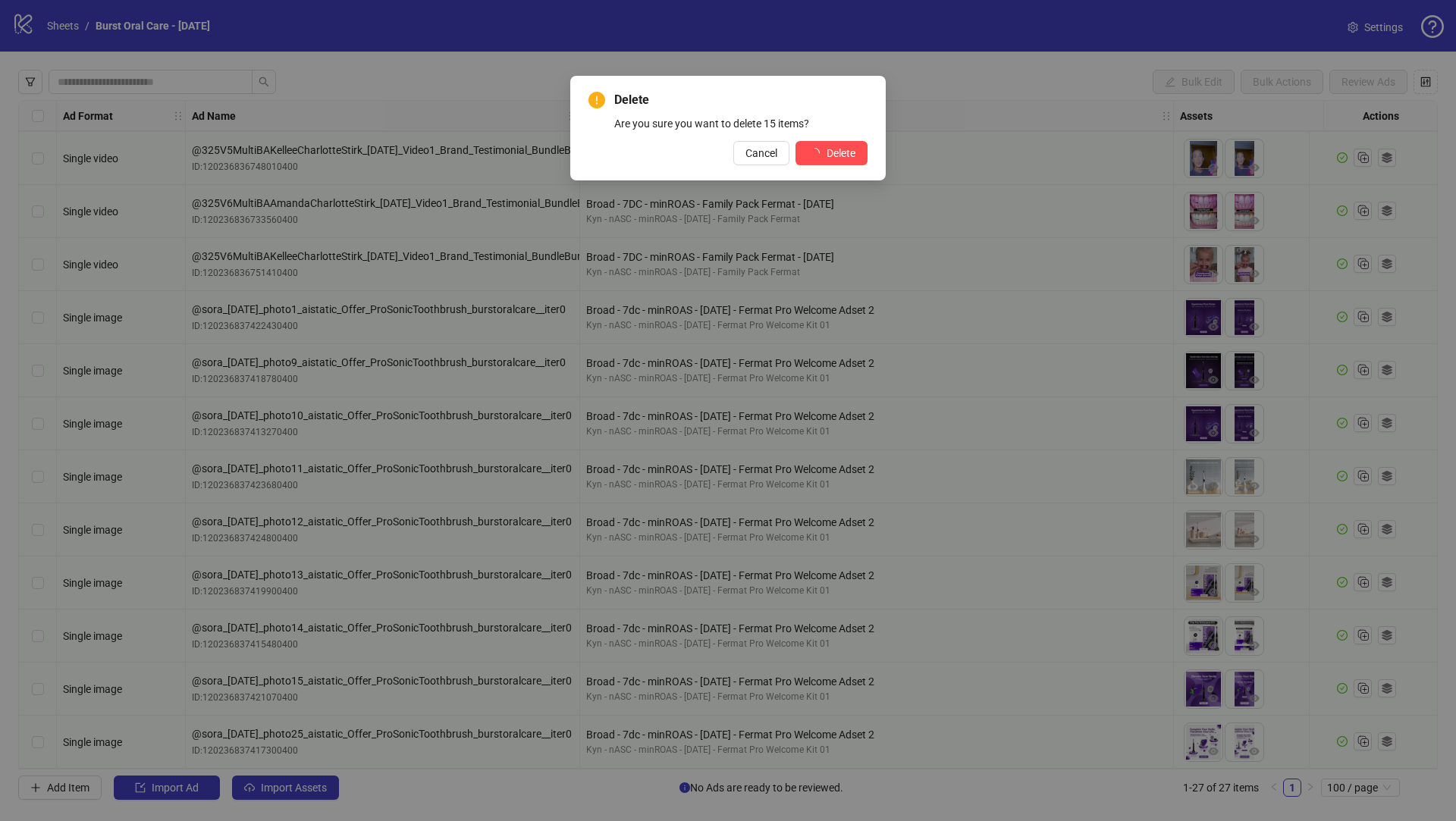
scroll to position [801, 0]
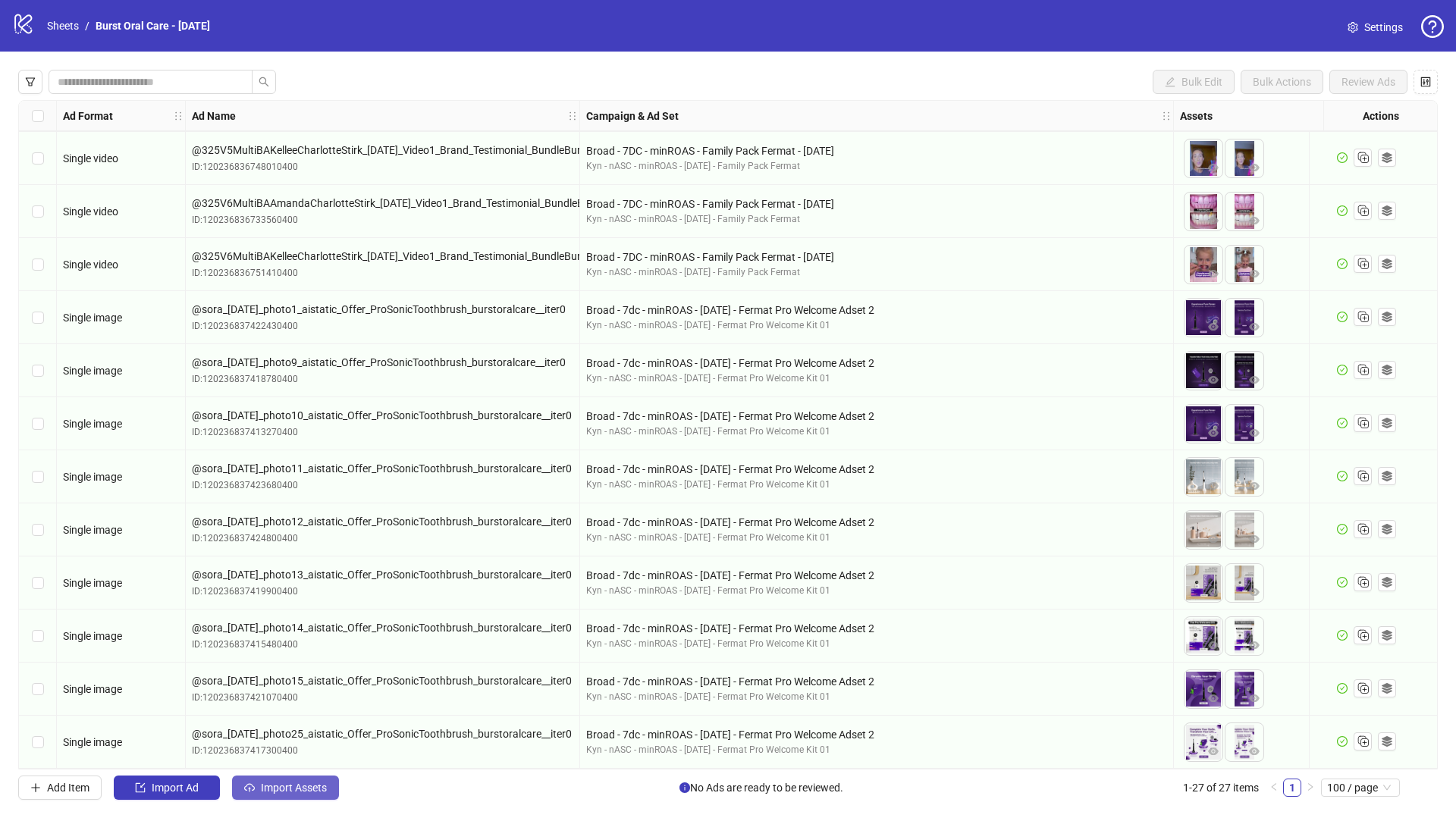
click at [284, 780] on button "Import Assets" at bounding box center [285, 788] width 107 height 24
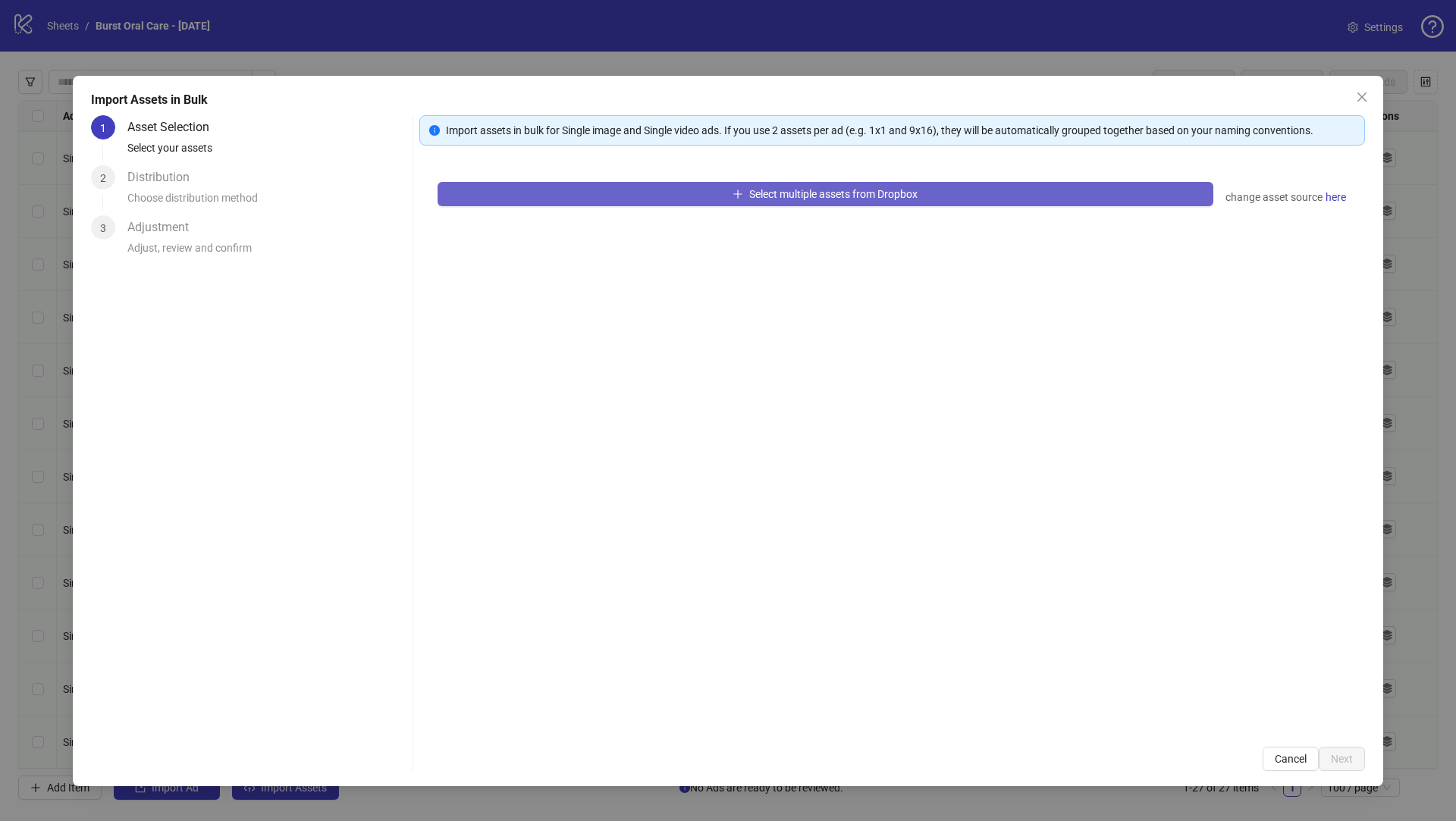
drag, startPoint x: 581, startPoint y: 206, endPoint x: 593, endPoint y: 189, distance: 20.8
click at [581, 205] on div "Select multiple assets from Dropbox change asset source here" at bounding box center [892, 447] width 946 height 565
click at [593, 189] on button "Select multiple assets from Dropbox" at bounding box center [826, 194] width 775 height 24
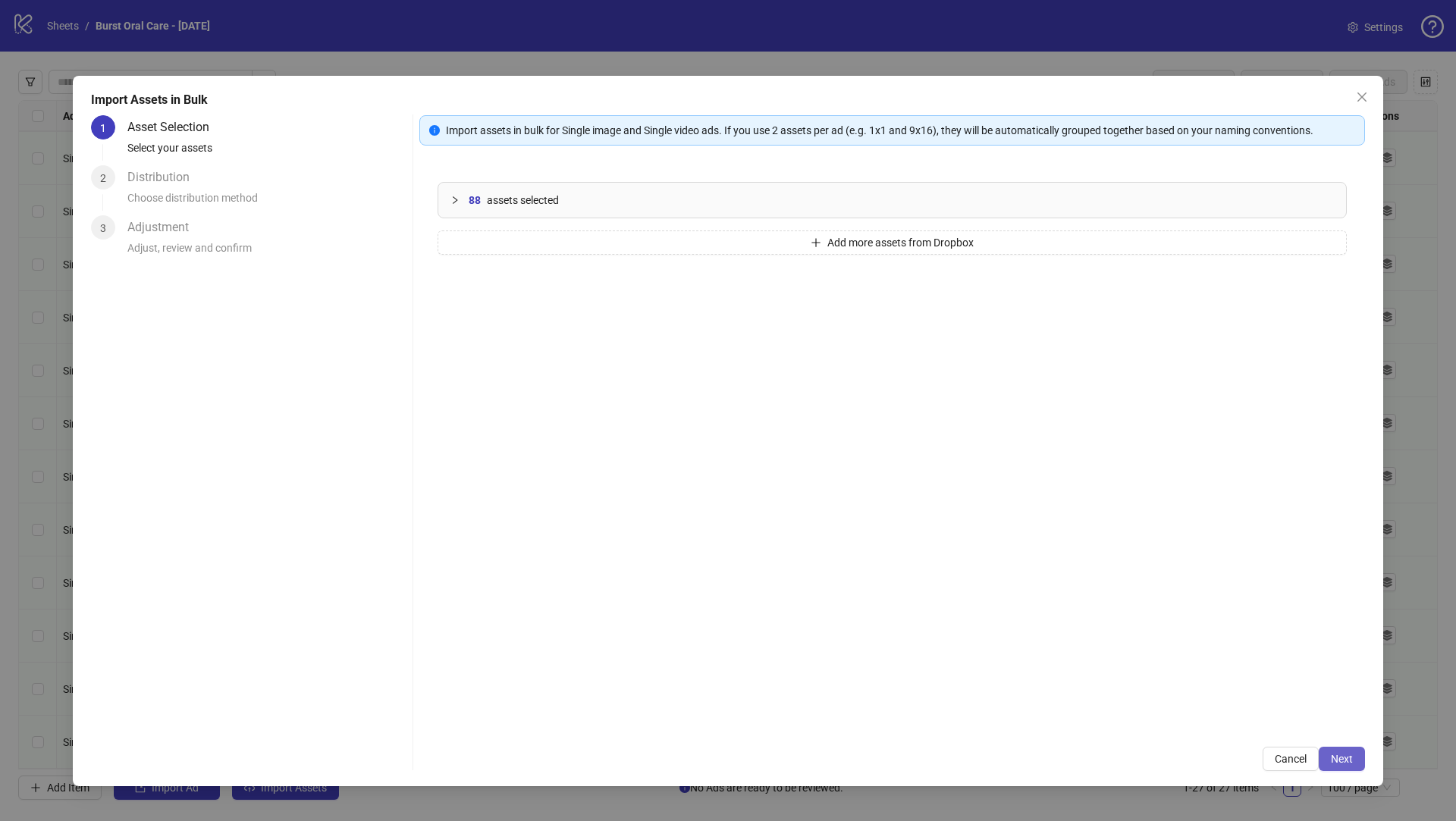
click at [1349, 756] on span "Next" at bounding box center [1341, 759] width 22 height 12
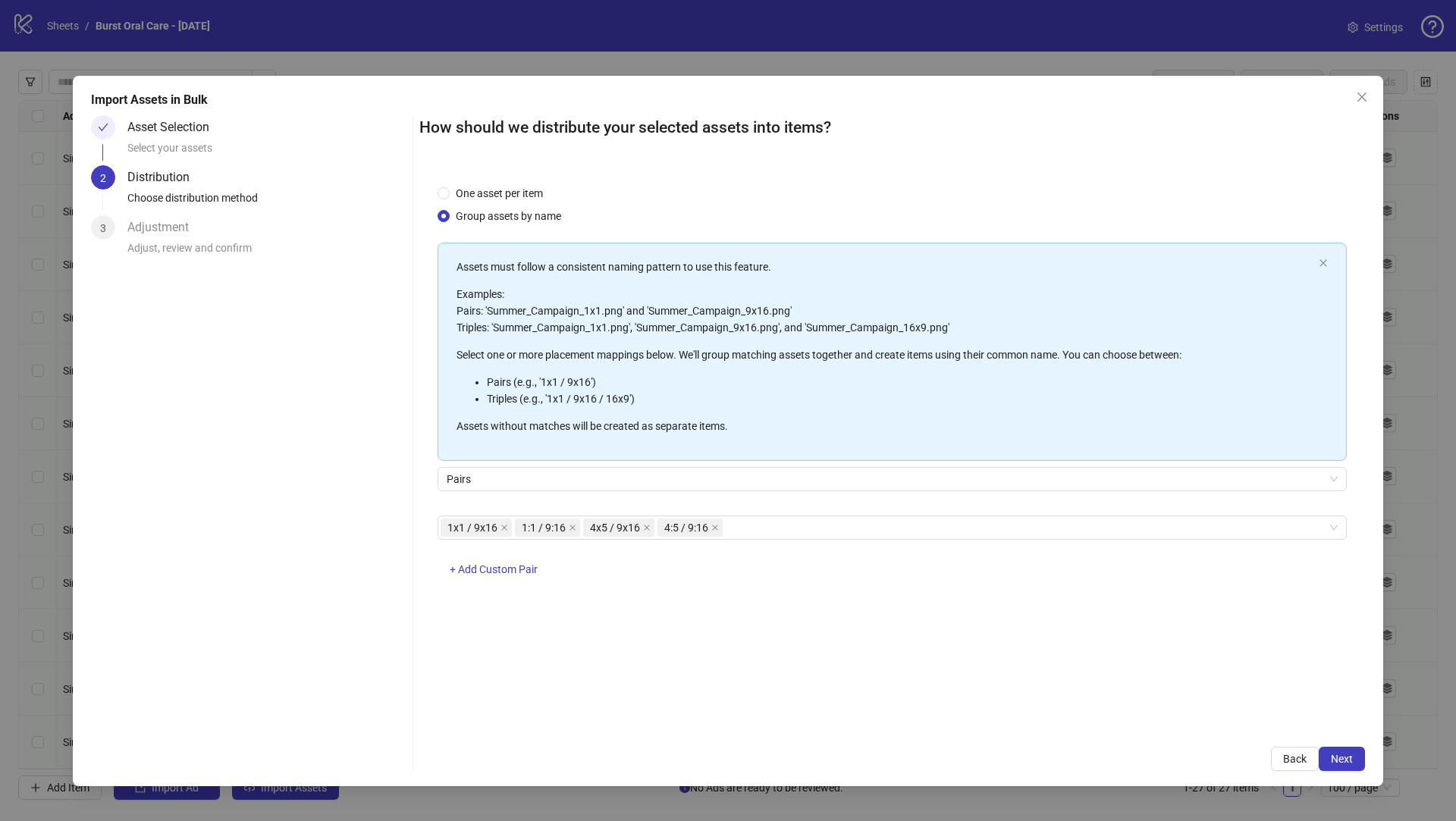
click at [1350, 757] on span "Next" at bounding box center [1341, 759] width 22 height 12
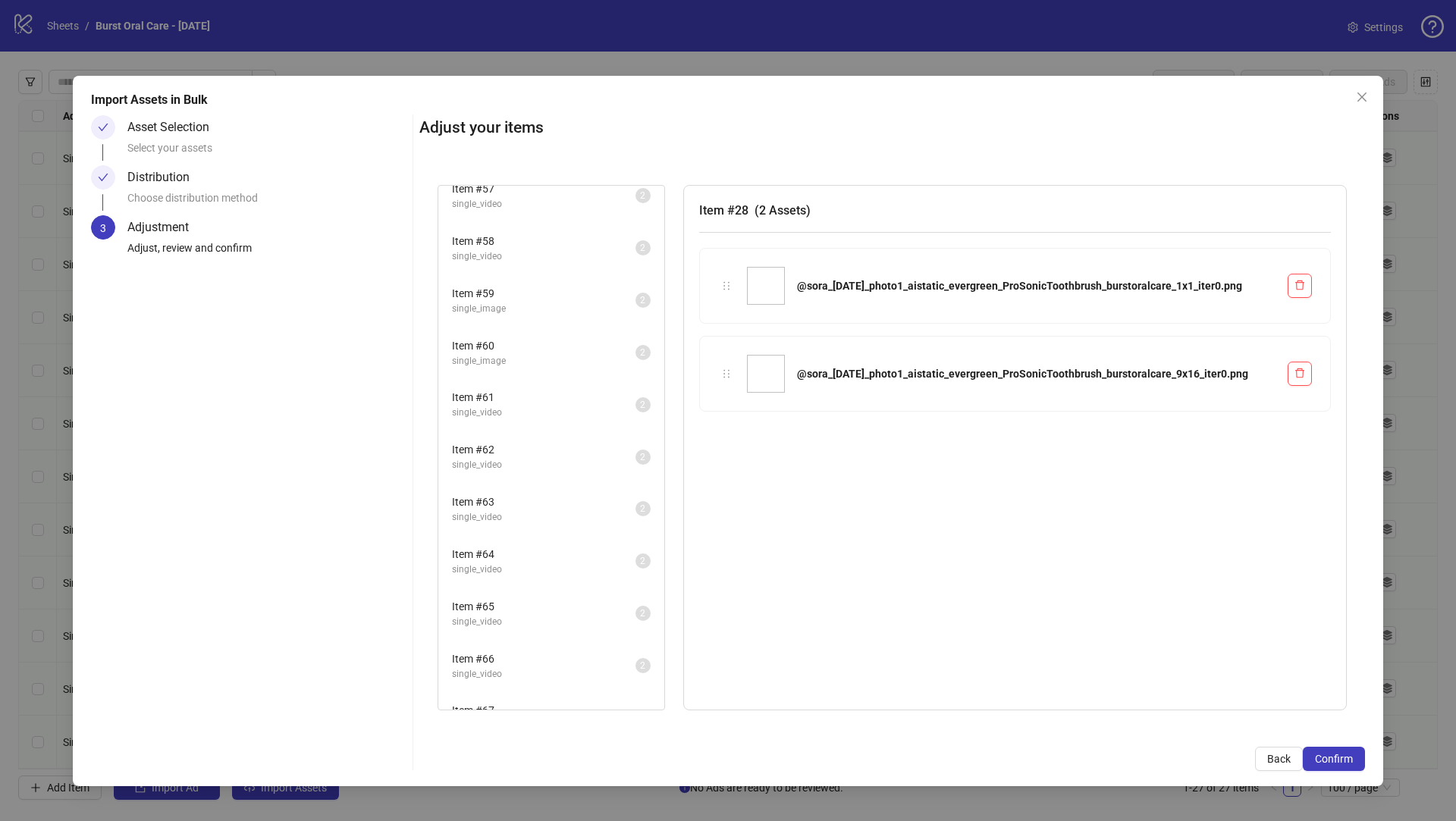
scroll to position [1773, 0]
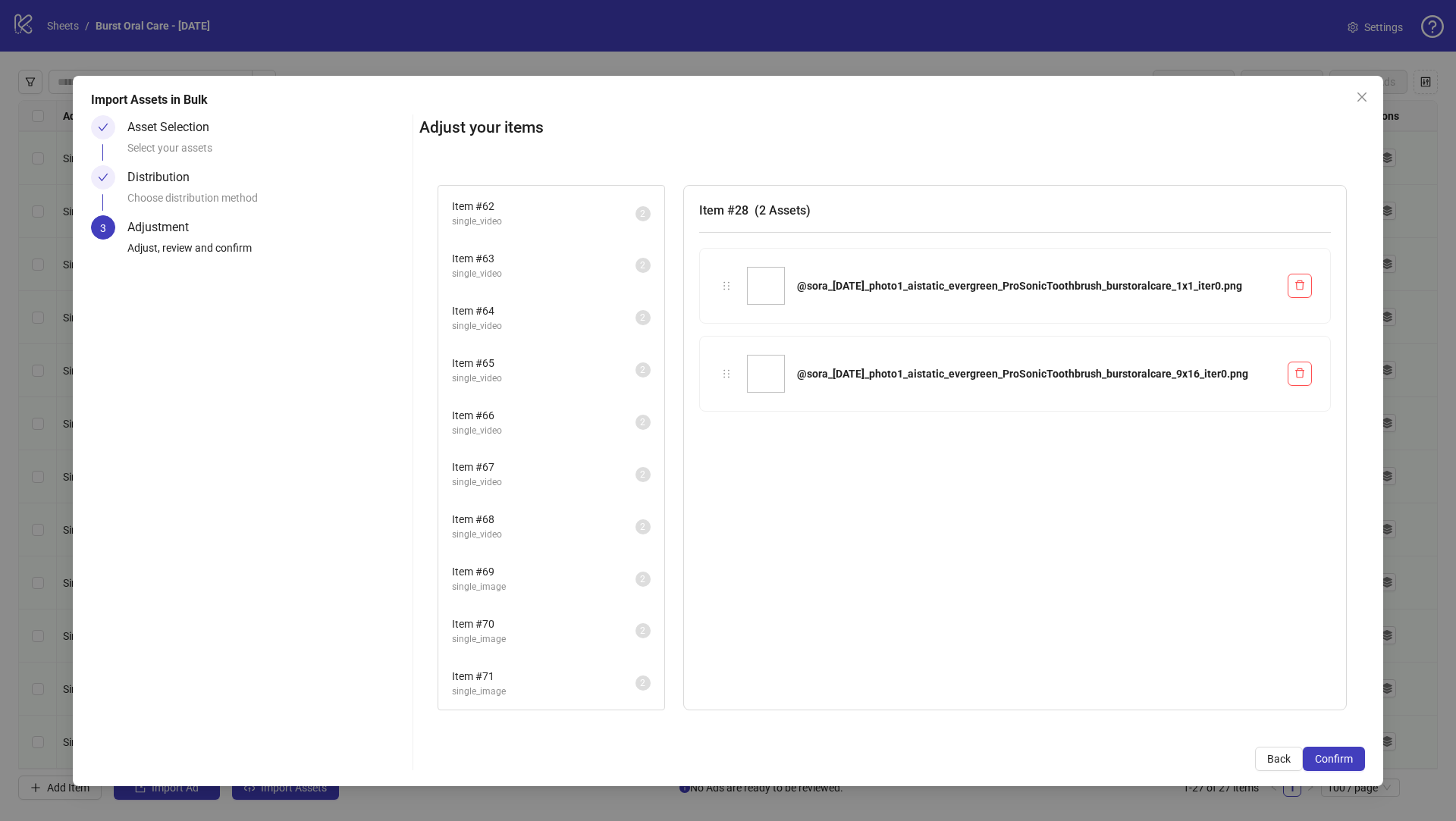
click at [561, 680] on span "Item # 71" at bounding box center [544, 676] width 183 height 17
click at [1327, 760] on span "Confirm" at bounding box center [1333, 759] width 38 height 12
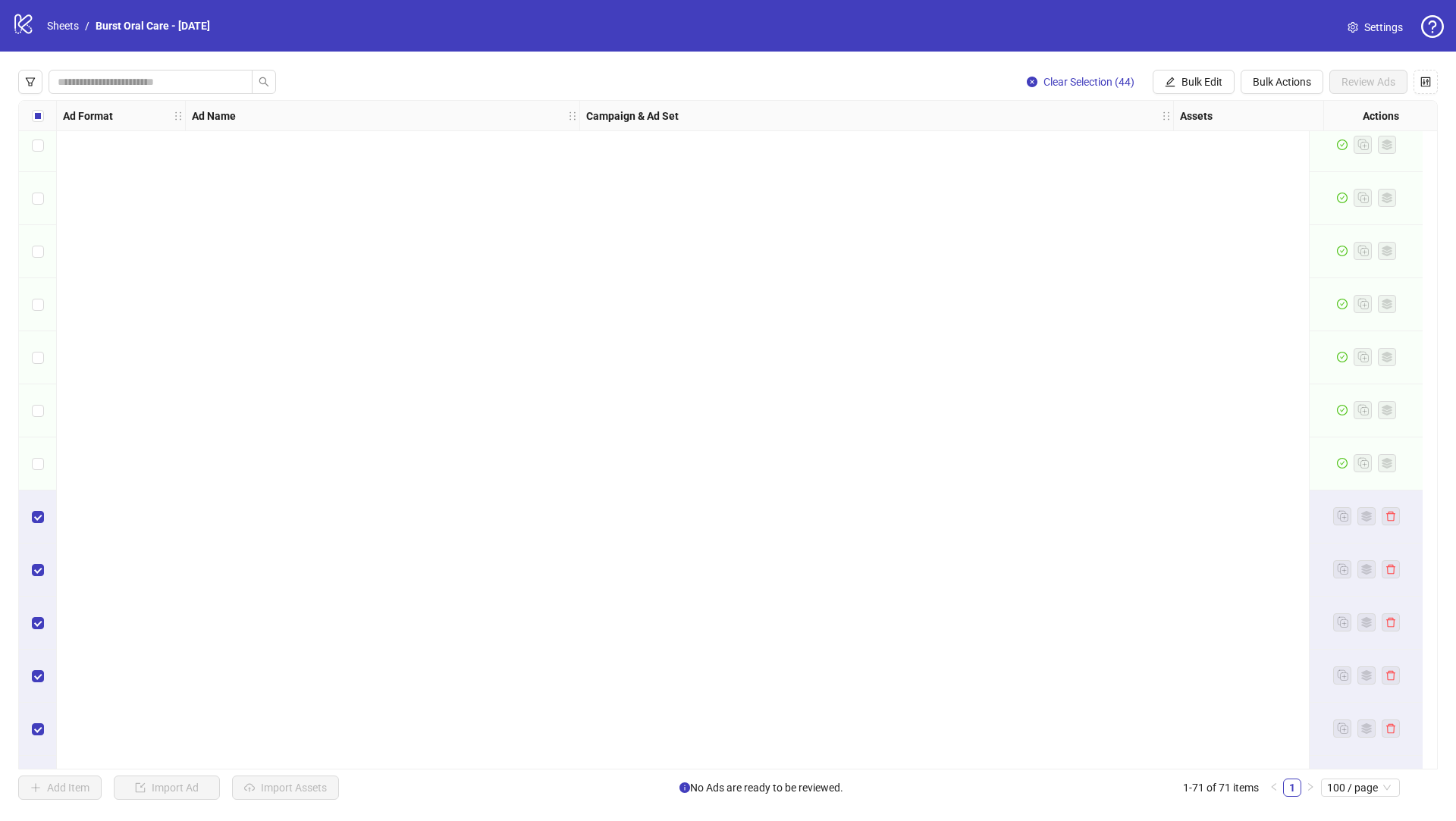
scroll to position [3137, 0]
